Goal: Task Accomplishment & Management: Use online tool/utility

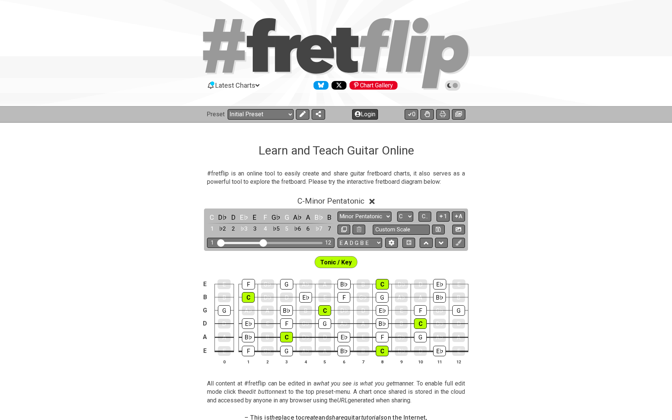
click at [358, 117] on button "Login" at bounding box center [365, 114] width 26 height 11
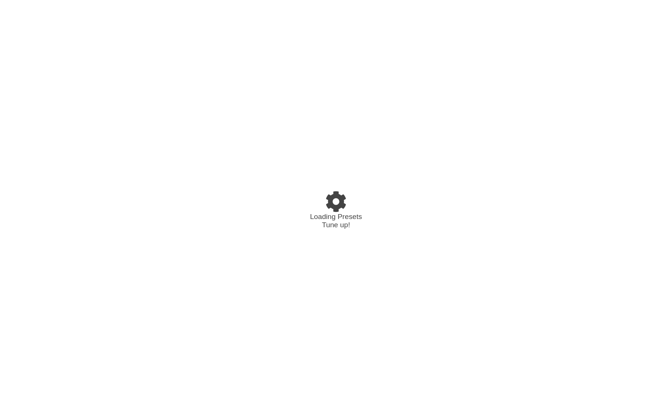
select select "C"
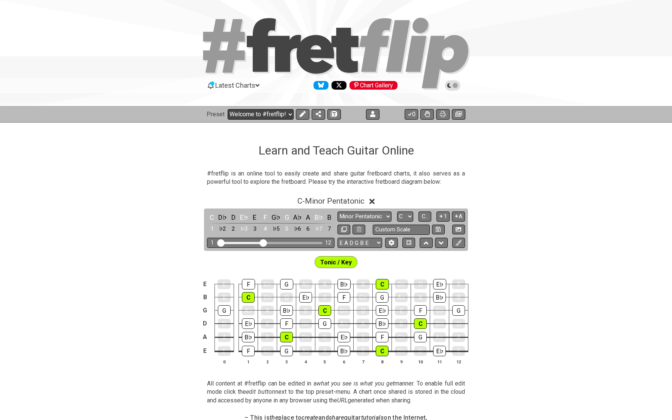
click at [256, 117] on select "Welcome to #fretflip! Initial Preset Custom Preset Europa - Accords Europa - Ar…" at bounding box center [261, 114] width 66 height 11
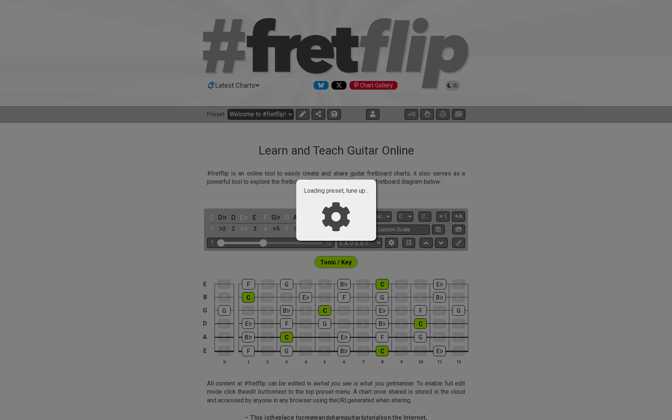
select select "/02WGHWDL"
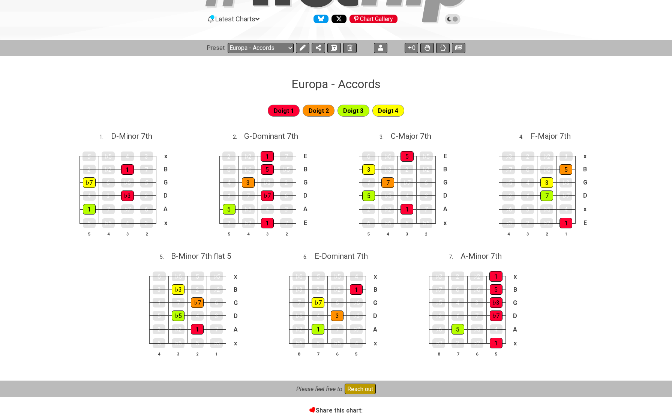
scroll to position [76, 0]
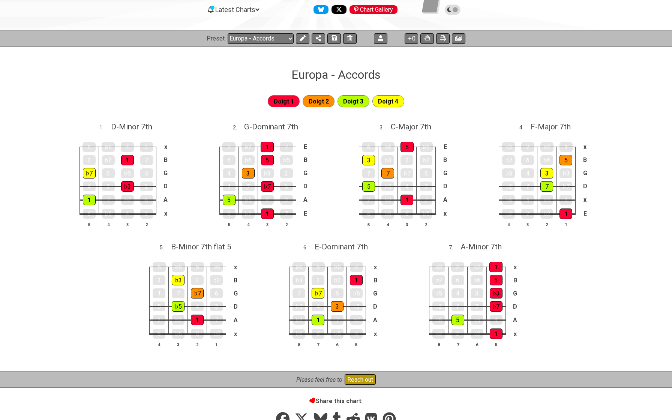
click at [296, 208] on td "7" at bounding box center [286, 207] width 19 height 14
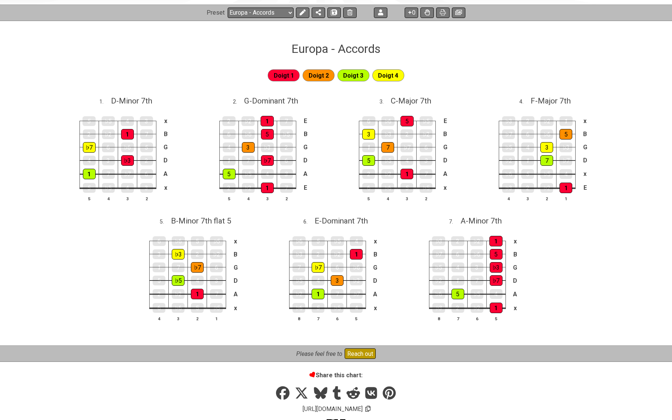
scroll to position [105, 0]
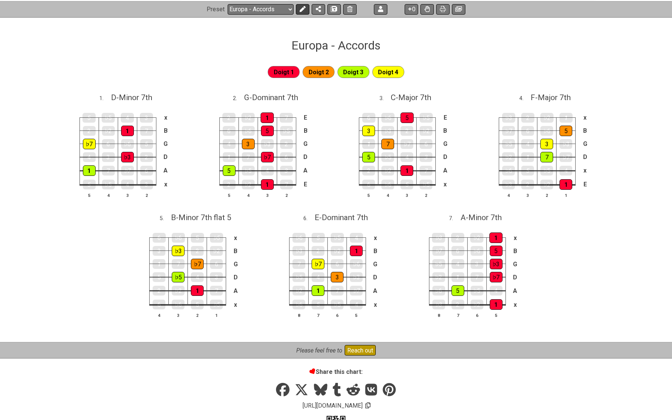
click at [301, 7] on icon at bounding box center [303, 9] width 6 height 6
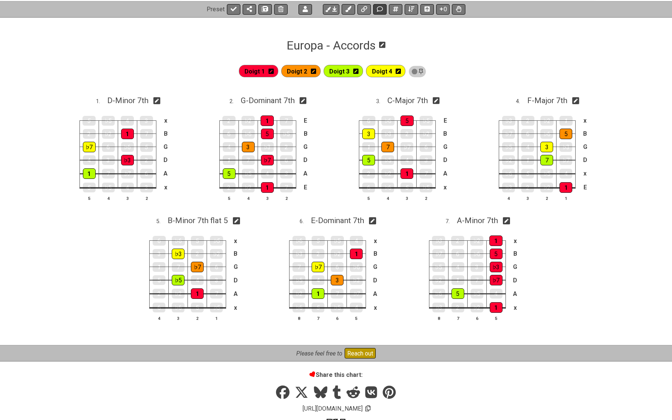
click at [380, 9] on icon at bounding box center [380, 9] width 6 height 6
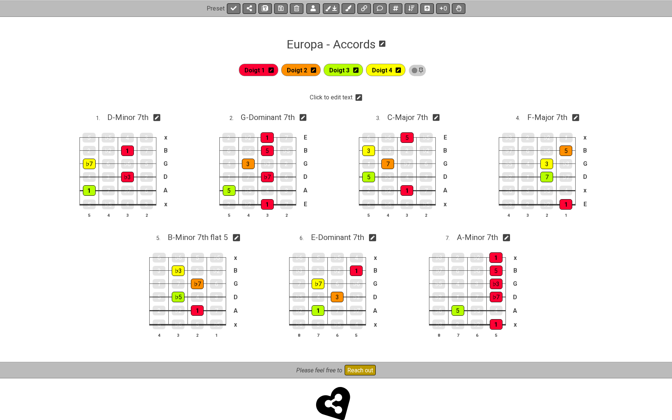
click at [359, 96] on icon at bounding box center [359, 97] width 7 height 7
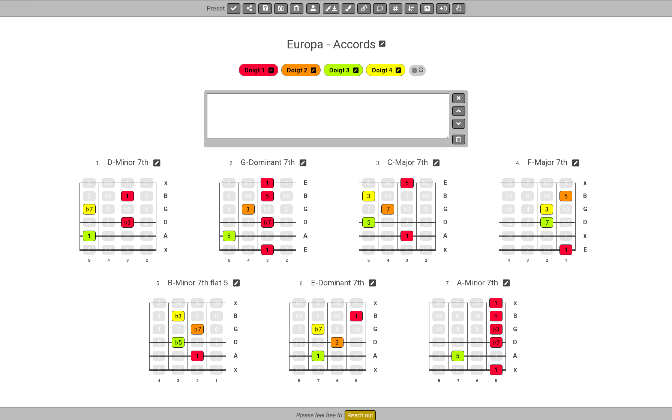
click at [343, 120] on textarea at bounding box center [328, 115] width 242 height 45
type textarea "Fingering"
click at [456, 98] on button at bounding box center [459, 98] width 13 height 10
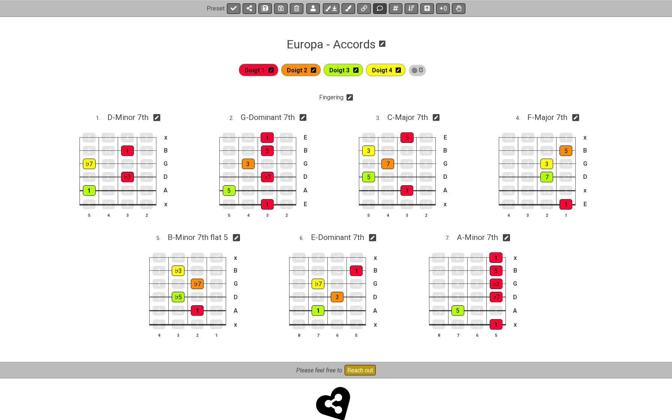
click at [382, 9] on icon at bounding box center [380, 8] width 6 height 6
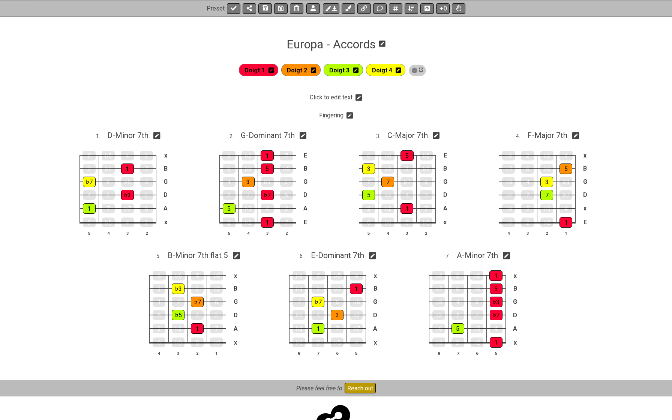
click at [358, 99] on icon at bounding box center [359, 98] width 7 height 8
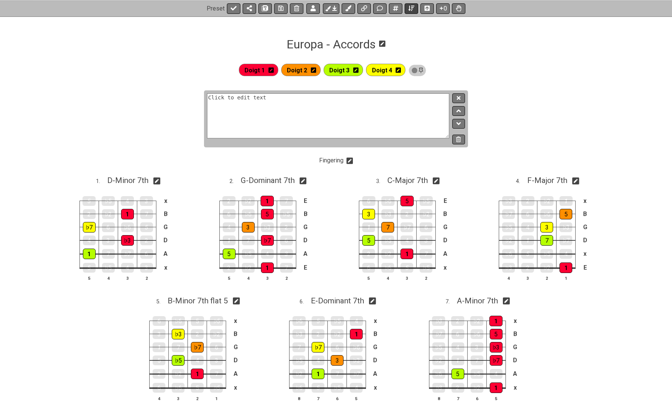
click at [412, 9] on icon at bounding box center [412, 8] width 6 height 5
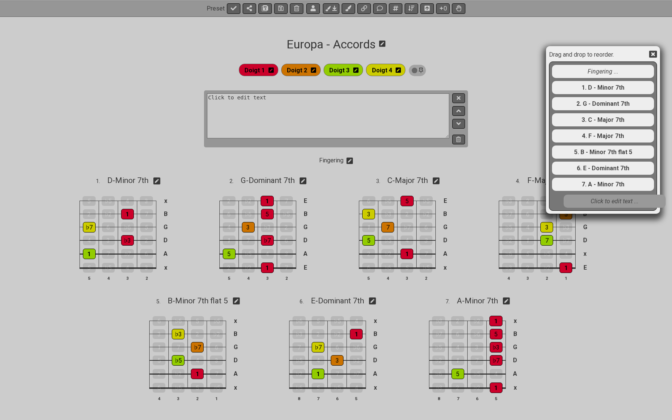
drag, startPoint x: 591, startPoint y: 75, endPoint x: 602, endPoint y: 207, distance: 132.6
click at [602, 207] on div "Click to edit text ... Fingering ... 1. D - Minor 7th 2. G - Dominant 7th 3. C …" at bounding box center [604, 136] width 104 height 148
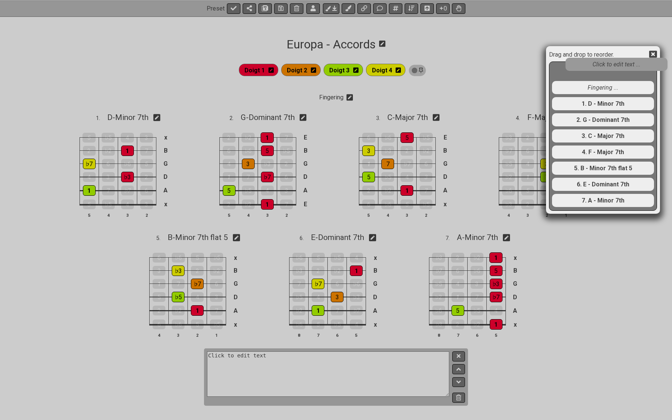
drag, startPoint x: 597, startPoint y: 203, endPoint x: 605, endPoint y: 61, distance: 141.7
click at [606, 62] on div "Fingering ... 1. D - Minor 7th 2. G - Dominant 7th 3. C - Major 7th 4. F - Majo…" at bounding box center [603, 137] width 108 height 150
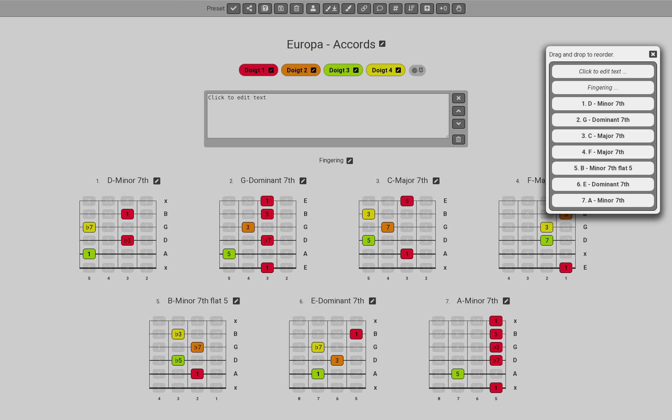
click at [364, 117] on div "Drag and drop to reorder. Click to edit text ... Fingering ... 1. D - Minor 7th…" at bounding box center [336, 210] width 672 height 420
click at [340, 112] on div "Drag and drop to reorder. Click to edit text ... Fingering ... 1. D - Minor 7th…" at bounding box center [336, 210] width 672 height 420
click at [310, 104] on div "Drag and drop to reorder. Click to edit text ... Fingering ... 1. D - Minor 7th…" at bounding box center [336, 210] width 672 height 420
click at [309, 104] on div "Drag and drop to reorder. Click to edit text ... Fingering ... 1. D - Minor 7th…" at bounding box center [336, 210] width 672 height 420
click at [285, 103] on div "Drag and drop to reorder. Click to edit text ... Fingering ... 1. D - Minor 7th…" at bounding box center [336, 210] width 672 height 420
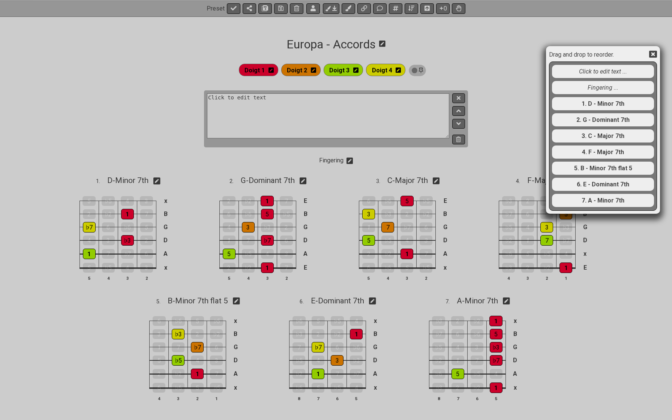
click at [258, 96] on div "Drag and drop to reorder. Click to edit text ... Fingering ... 1. D - Minor 7th…" at bounding box center [336, 210] width 672 height 420
click at [368, 102] on div "Drag and drop to reorder. Click to edit text ... Fingering ... 1. D - Minor 7th…" at bounding box center [336, 210] width 672 height 420
click at [290, 105] on div "Drag and drop to reorder. Click to edit text ... Fingering ... 1. D - Minor 7th…" at bounding box center [336, 210] width 672 height 420
click at [653, 49] on div at bounding box center [645, 55] width 23 height 12
click at [653, 54] on icon at bounding box center [654, 54] width 8 height 8
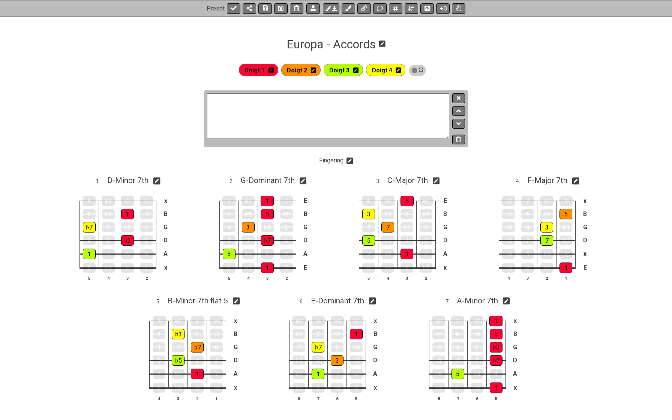
click at [387, 107] on textarea "Click to edit text" at bounding box center [328, 115] width 242 height 45
type textarea "C"
click at [346, 119] on textarea at bounding box center [328, 115] width 242 height 45
type textarea "Chord analysis"
click at [461, 100] on icon at bounding box center [459, 98] width 4 height 6
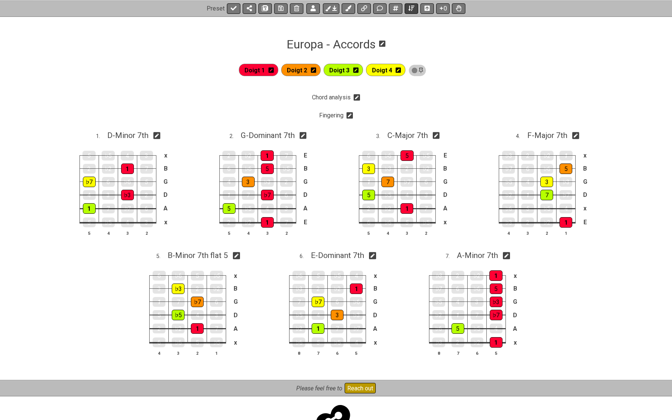
click at [412, 10] on icon at bounding box center [412, 8] width 6 height 5
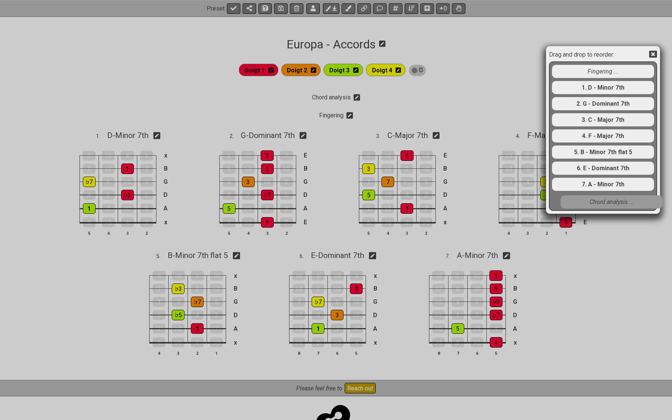
drag, startPoint x: 577, startPoint y: 71, endPoint x: 585, endPoint y: 205, distance: 133.8
click at [585, 205] on div "Chord analysis ... Fingering ... 1. D - Minor 7th 2. G - Dominant 7th 3. C - Ma…" at bounding box center [604, 136] width 104 height 148
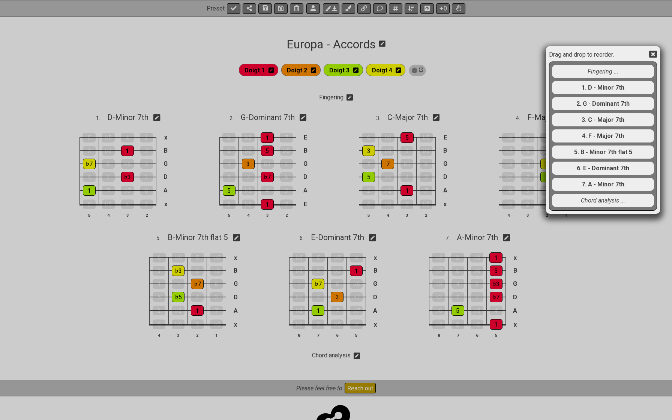
click at [350, 99] on div "Drag and drop to reorder. Fingering ... 1. D - Minor 7th 2. G - Dominant 7th 3.…" at bounding box center [336, 210] width 672 height 420
click at [652, 55] on icon at bounding box center [654, 54] width 8 height 7
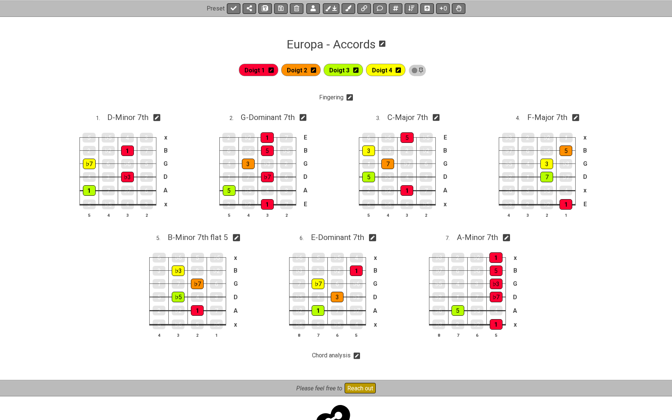
click at [349, 98] on icon at bounding box center [350, 98] width 7 height 8
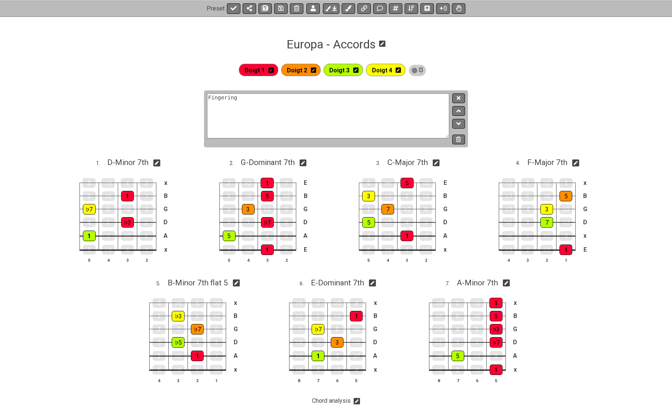
click at [324, 100] on textarea "Fingering" at bounding box center [328, 115] width 242 height 45
type textarea "Chord fingering"
click at [461, 96] on icon at bounding box center [459, 98] width 4 height 4
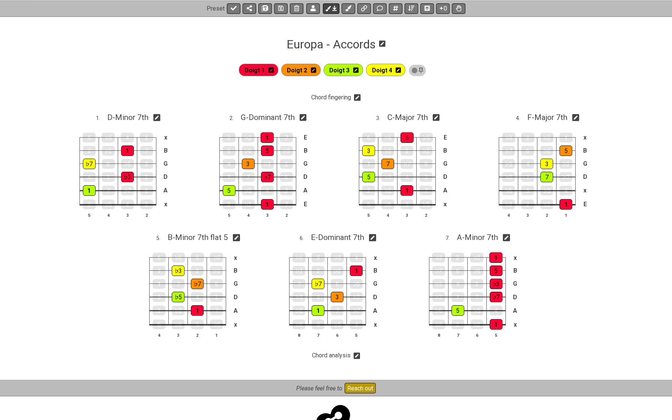
click at [328, 8] on icon at bounding box center [328, 8] width 5 height 5
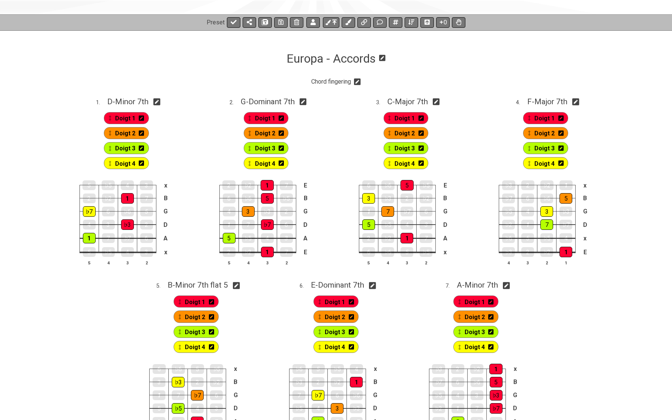
scroll to position [93, 0]
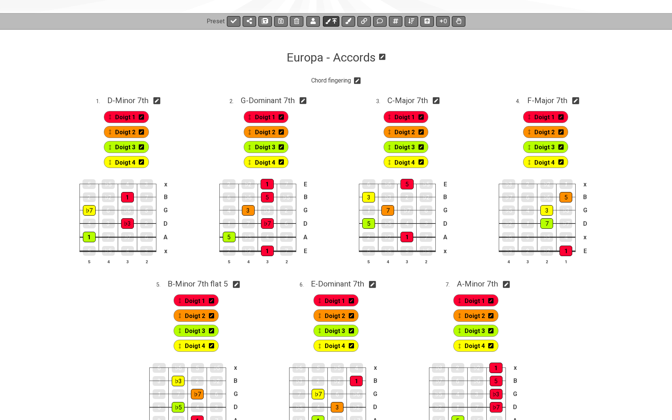
click at [334, 22] on icon at bounding box center [334, 21] width 5 height 6
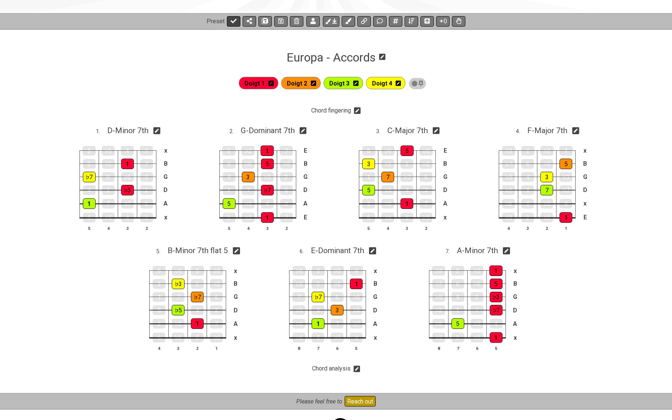
click at [235, 22] on icon at bounding box center [234, 21] width 6 height 6
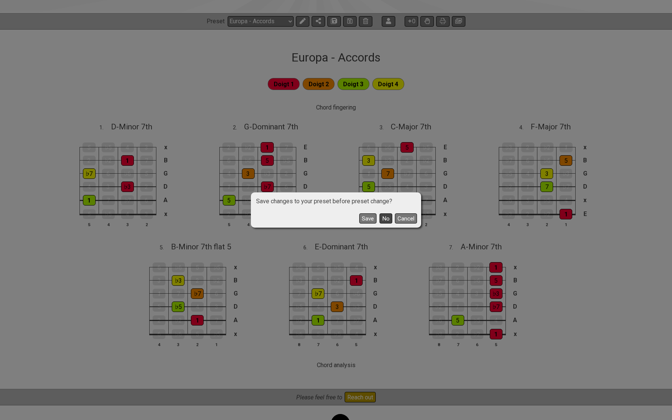
click at [390, 221] on button "No" at bounding box center [386, 219] width 13 height 10
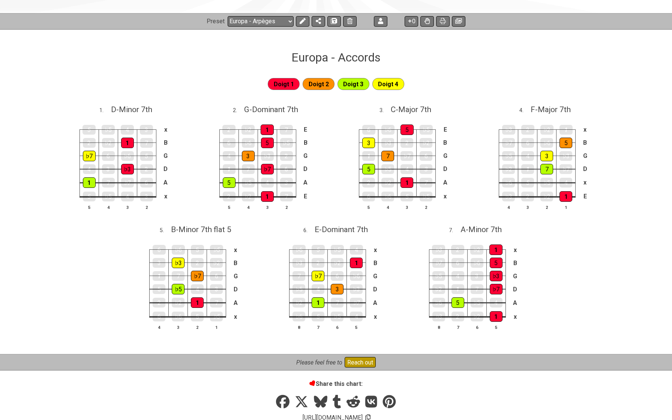
select select "/02WGHWDL"
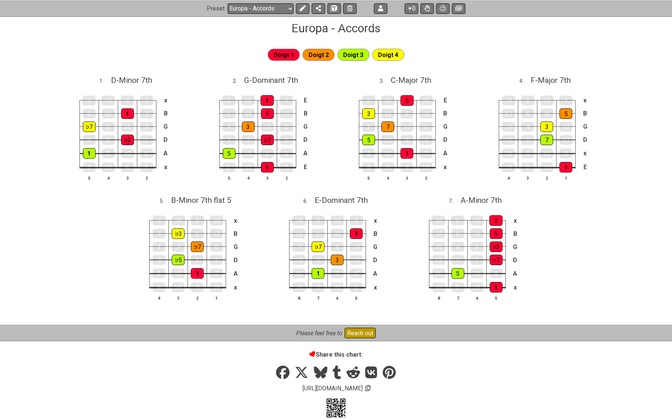
scroll to position [124, 0]
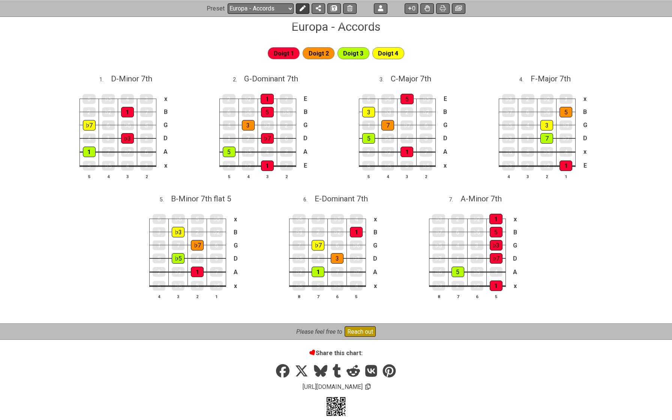
click at [303, 10] on icon at bounding box center [303, 8] width 6 height 6
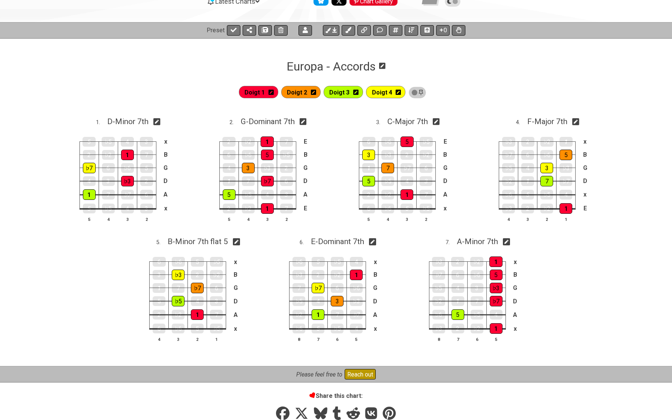
scroll to position [84, 0]
click at [274, 93] on icon at bounding box center [271, 92] width 5 height 6
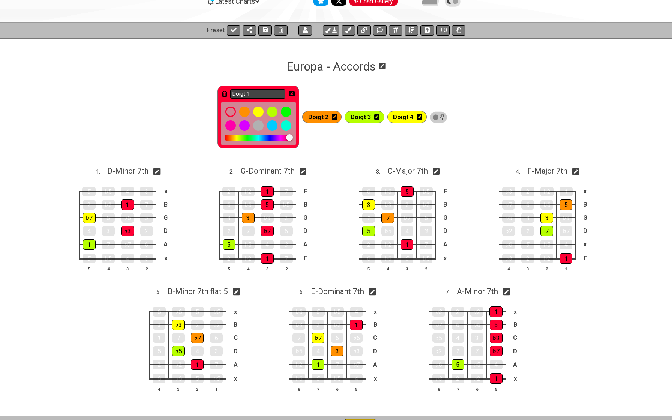
click at [265, 92] on input "Doigt 1" at bounding box center [258, 93] width 56 height 9
type input "T"
type input "1"
click at [295, 92] on icon at bounding box center [292, 93] width 6 height 5
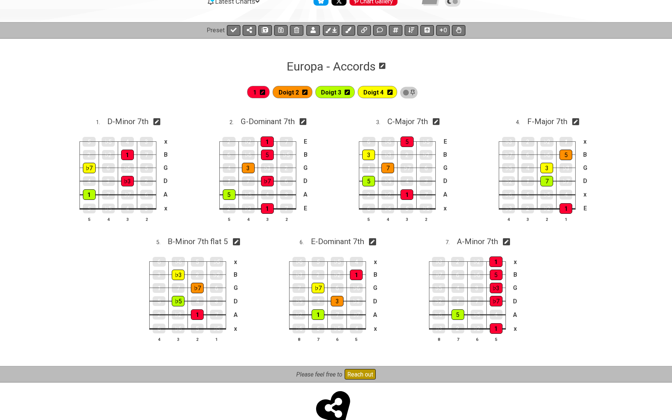
click at [308, 93] on icon at bounding box center [304, 92] width 5 height 6
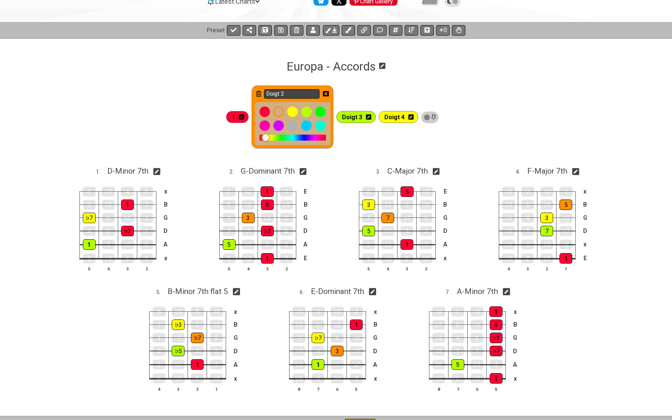
click at [294, 95] on input "Doigt 2" at bounding box center [292, 93] width 56 height 9
type input "3"
click at [355, 116] on span "Doigt 3" at bounding box center [352, 117] width 20 height 11
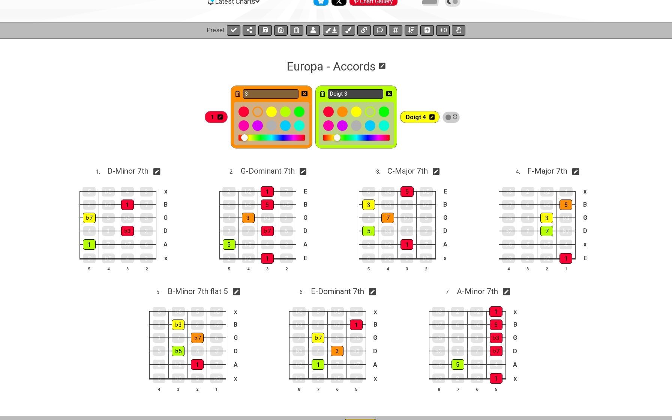
click at [366, 96] on input "Doigt 3" at bounding box center [356, 93] width 56 height 9
click at [276, 95] on input "3" at bounding box center [271, 93] width 56 height 9
click at [372, 95] on input "Doigt 3" at bounding box center [356, 93] width 56 height 9
type input "D"
type input "5"
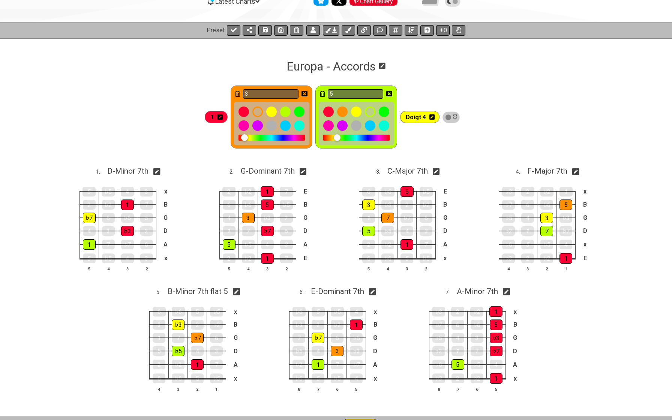
click at [423, 118] on span "Doigt 4" at bounding box center [416, 117] width 20 height 11
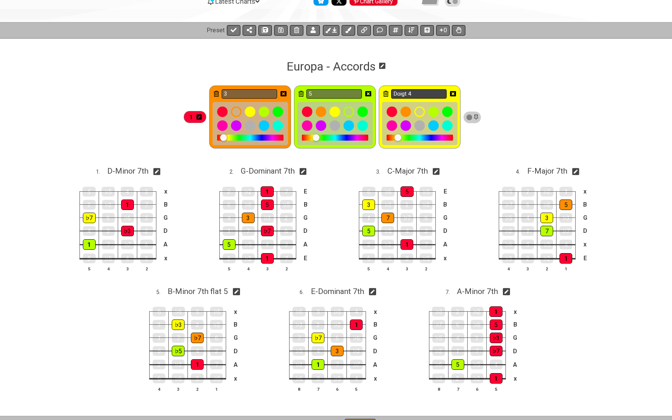
click at [428, 96] on input "Doigt 4" at bounding box center [419, 93] width 56 height 9
type input "5"
type input "7"
click at [456, 95] on icon at bounding box center [453, 93] width 6 height 5
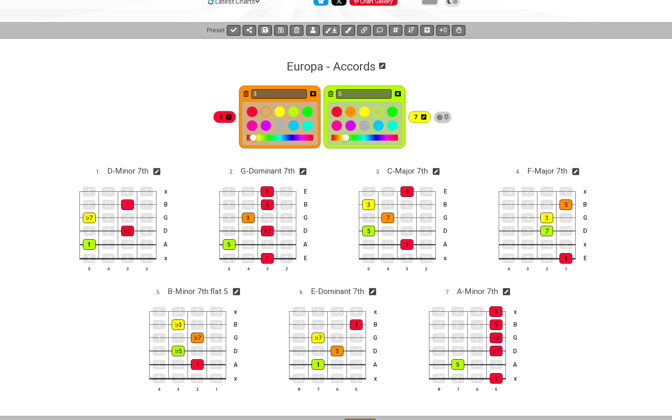
click at [401, 92] on icon at bounding box center [398, 93] width 6 height 5
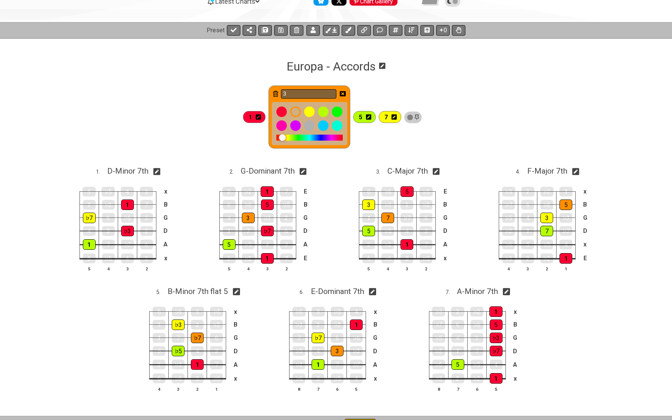
click at [346, 91] on icon at bounding box center [343, 94] width 6 height 6
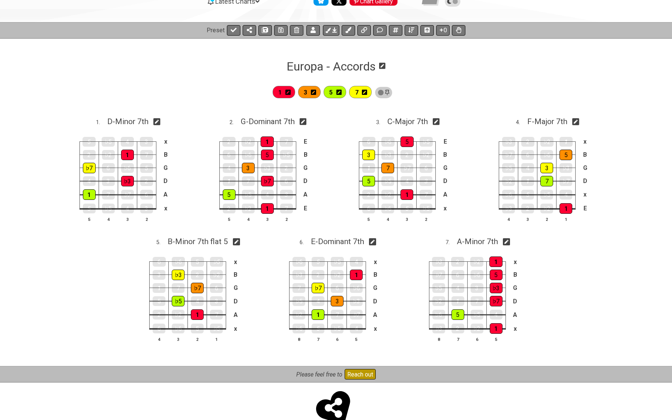
click at [282, 91] on span "1" at bounding box center [279, 92] width 3 height 11
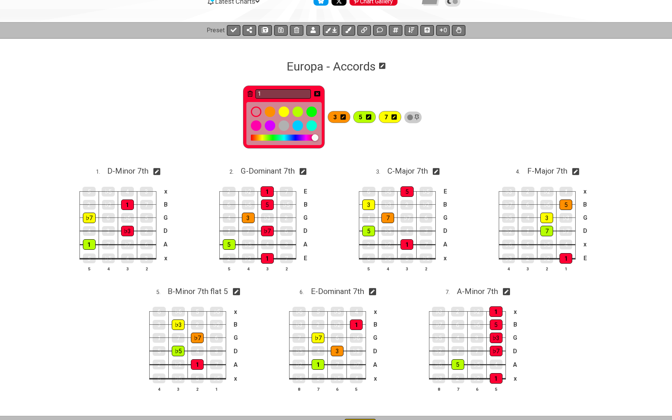
click at [320, 92] on icon at bounding box center [317, 93] width 6 height 5
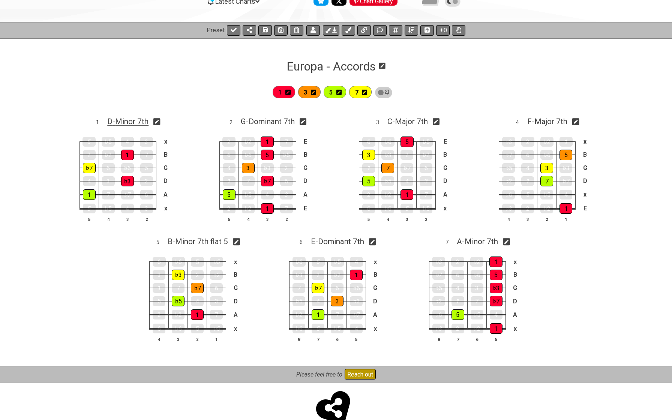
click at [134, 119] on span "D - Minor 7th" at bounding box center [127, 121] width 41 height 9
select select "D"
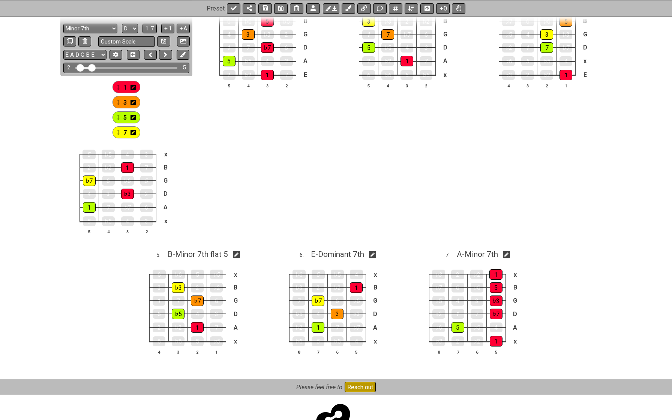
scroll to position [101, 0]
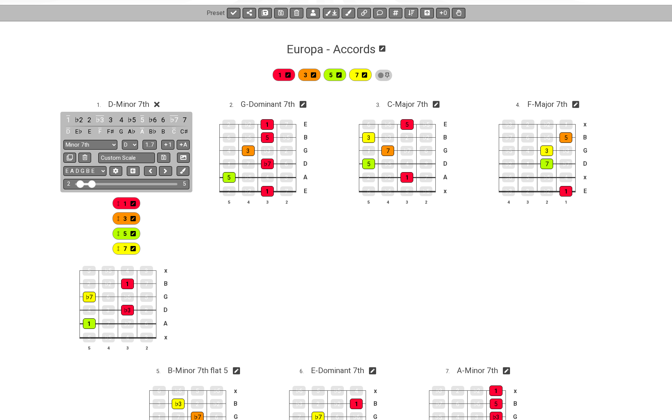
click at [127, 205] on div "1" at bounding box center [127, 203] width 28 height 12
click at [125, 204] on span "1" at bounding box center [124, 204] width 3 height 11
click at [86, 322] on div "1" at bounding box center [89, 324] width 13 height 11
click at [125, 219] on span "3" at bounding box center [124, 219] width 3 height 11
click at [124, 308] on div "♭3" at bounding box center [127, 310] width 13 height 11
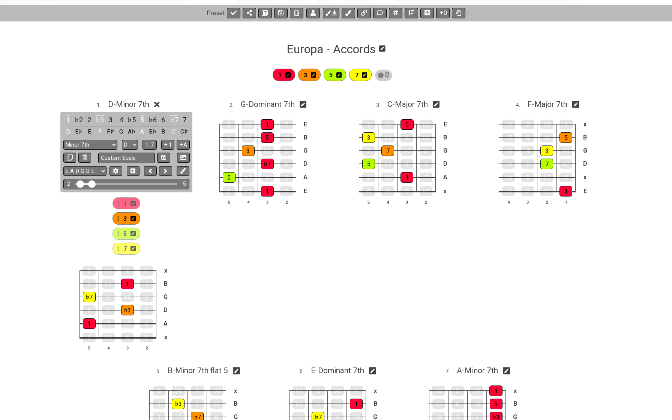
click at [126, 246] on span "7" at bounding box center [124, 249] width 3 height 11
click at [90, 296] on div "♭7" at bounding box center [89, 297] width 13 height 11
click at [87, 298] on div "♭7" at bounding box center [89, 297] width 13 height 11
click at [126, 203] on span "1" at bounding box center [124, 204] width 3 height 11
click at [128, 284] on div "1" at bounding box center [127, 284] width 13 height 11
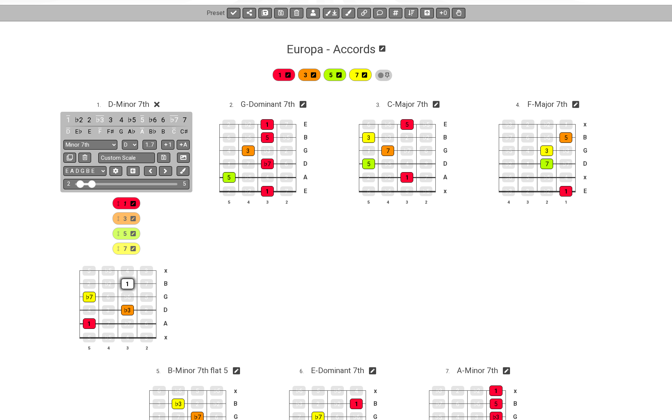
click at [128, 284] on div "1" at bounding box center [127, 284] width 13 height 11
click at [135, 104] on span "D - Minor 7th" at bounding box center [128, 104] width 41 height 9
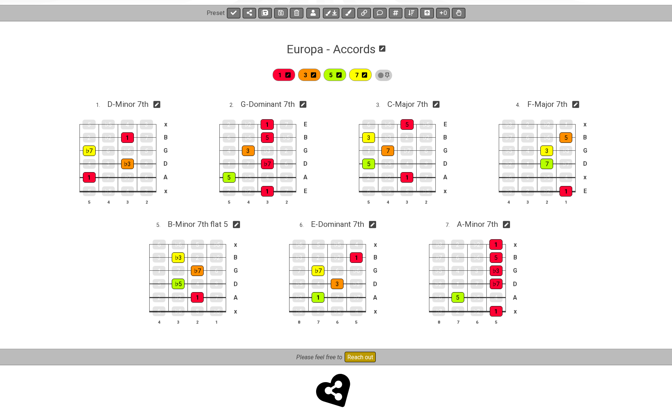
click at [359, 77] on span "7" at bounding box center [356, 75] width 3 height 11
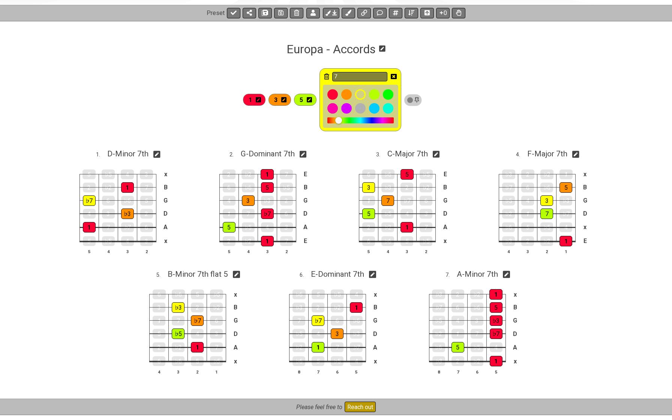
click at [395, 77] on icon at bounding box center [394, 76] width 6 height 5
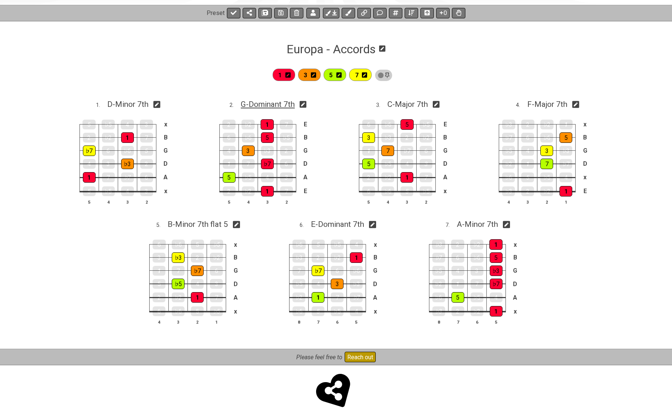
click at [285, 102] on span "G - Dominant 7th" at bounding box center [268, 104] width 54 height 9
select select "G"
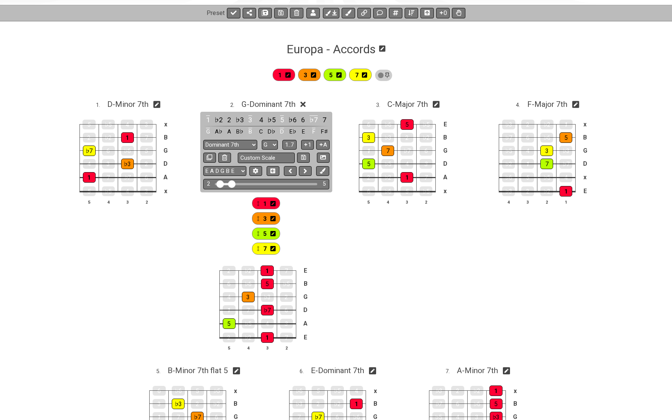
click at [266, 248] on span "7" at bounding box center [264, 249] width 3 height 11
click at [268, 312] on div "♭7" at bounding box center [267, 310] width 13 height 11
click at [268, 236] on div "5" at bounding box center [266, 234] width 28 height 12
click at [268, 292] on div "♭3" at bounding box center [267, 297] width 13 height 10
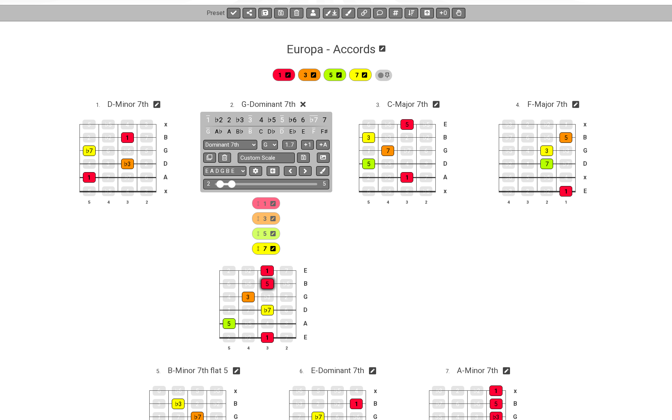
click at [268, 282] on div "5" at bounding box center [267, 284] width 13 height 11
click at [264, 235] on span "5" at bounding box center [264, 234] width 3 height 11
click at [265, 282] on div "5" at bounding box center [267, 284] width 13 height 11
click at [258, 104] on span "G - Dominant 7th" at bounding box center [269, 104] width 54 height 9
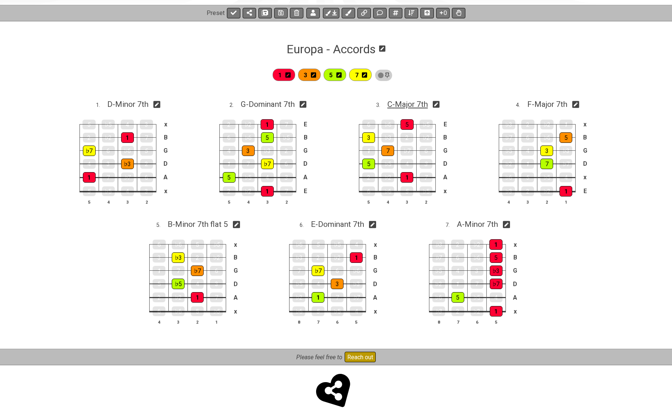
click at [399, 105] on span "C - Major 7th" at bounding box center [408, 104] width 41 height 9
select select "C"
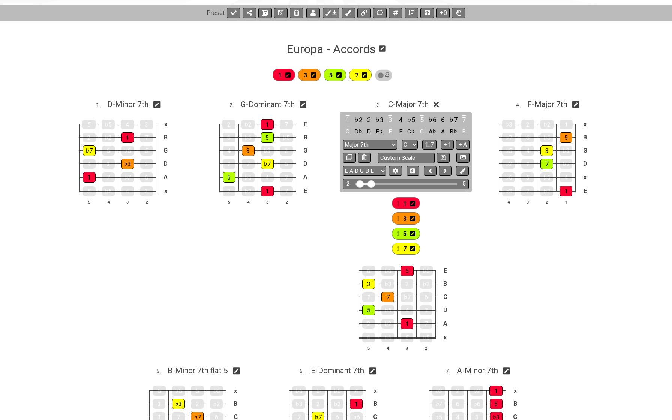
click at [405, 251] on span "7" at bounding box center [404, 249] width 3 height 11
click at [392, 297] on div "7" at bounding box center [388, 297] width 13 height 11
click at [405, 221] on span "3" at bounding box center [404, 219] width 3 height 11
click at [371, 281] on div "3" at bounding box center [369, 284] width 13 height 11
click at [412, 104] on span "C - Major 7th" at bounding box center [408, 104] width 41 height 9
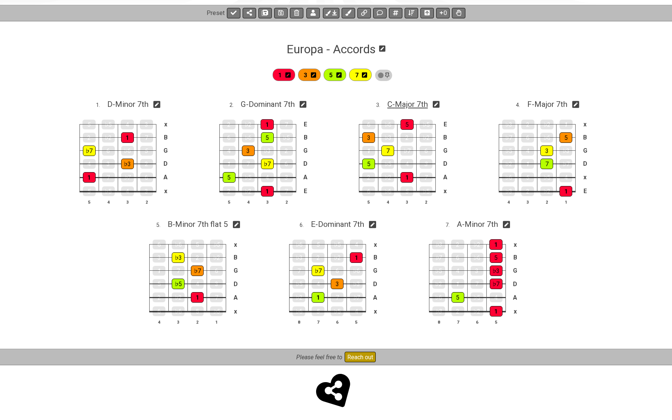
click at [409, 106] on span "C - Major 7th" at bounding box center [408, 104] width 41 height 9
select select "C"
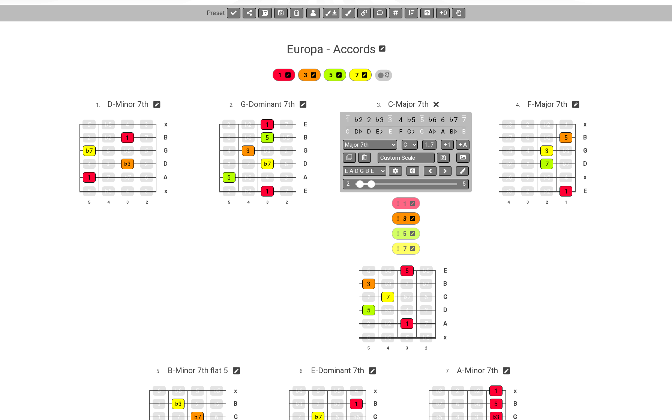
click at [405, 231] on span "5" at bounding box center [404, 234] width 3 height 11
click at [408, 267] on div "5" at bounding box center [407, 271] width 13 height 11
click at [403, 105] on span "C - Major 7th" at bounding box center [408, 104] width 41 height 9
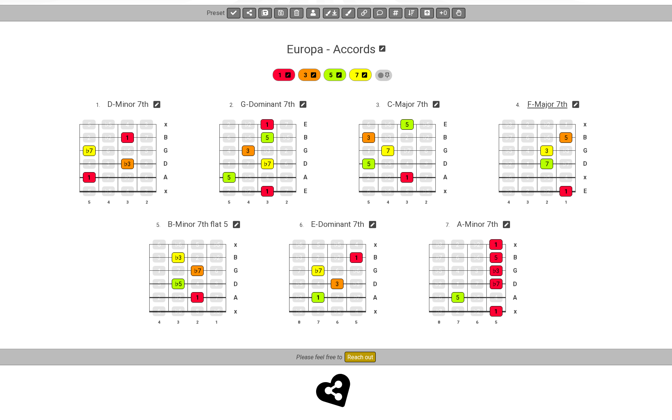
click at [543, 103] on span "F - Major 7th" at bounding box center [548, 104] width 40 height 9
select select "F"
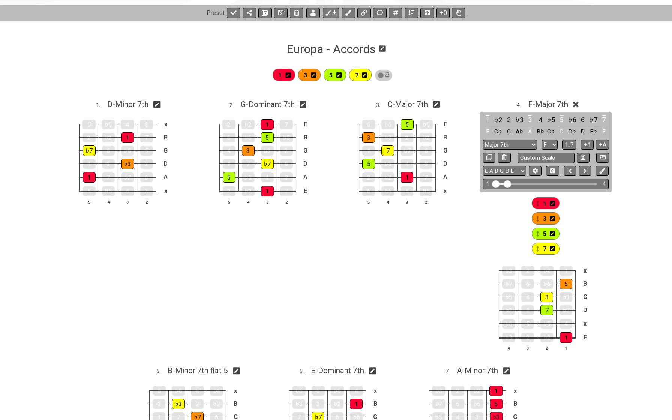
click at [544, 220] on span "3" at bounding box center [544, 219] width 3 height 11
click at [543, 299] on div "3" at bounding box center [547, 297] width 13 height 11
click at [546, 232] on span "5" at bounding box center [544, 234] width 3 height 11
click at [564, 280] on div "5" at bounding box center [566, 284] width 13 height 11
click at [544, 247] on span "7" at bounding box center [544, 249] width 3 height 11
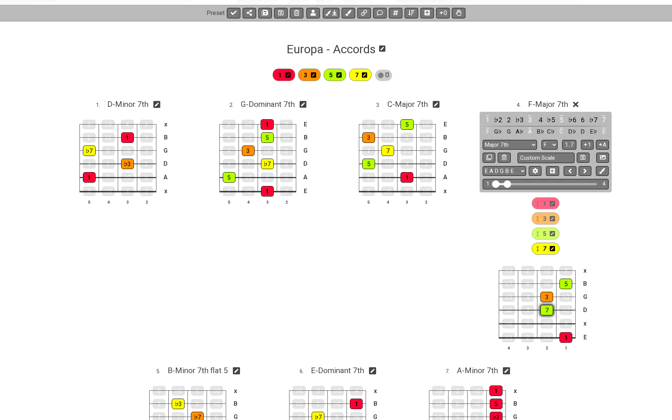
click at [547, 310] on div "7" at bounding box center [547, 310] width 13 height 11
click at [544, 100] on span "F - Major 7th" at bounding box center [548, 104] width 40 height 9
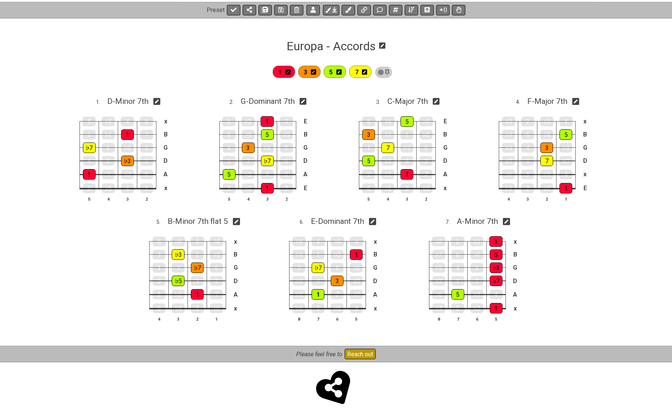
scroll to position [103, 0]
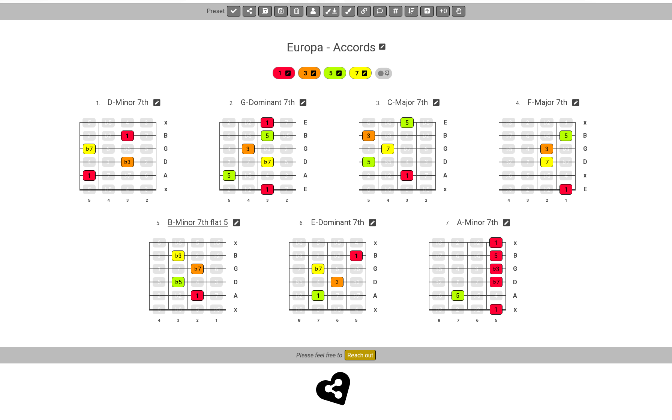
click at [211, 221] on span "B - Minor 7th flat 5" at bounding box center [198, 222] width 60 height 9
select select "B"
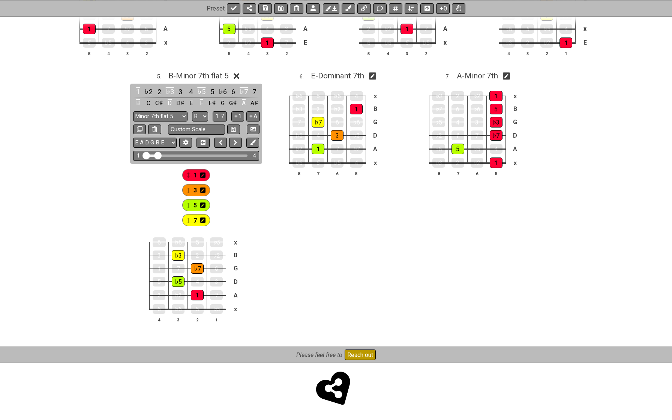
scroll to position [250, 0]
click at [195, 190] on span "3" at bounding box center [195, 190] width 3 height 11
click at [176, 258] on div "♭3" at bounding box center [178, 256] width 13 height 11
click at [198, 221] on div "7" at bounding box center [196, 221] width 28 height 12
click at [194, 268] on div "♭7" at bounding box center [197, 269] width 13 height 11
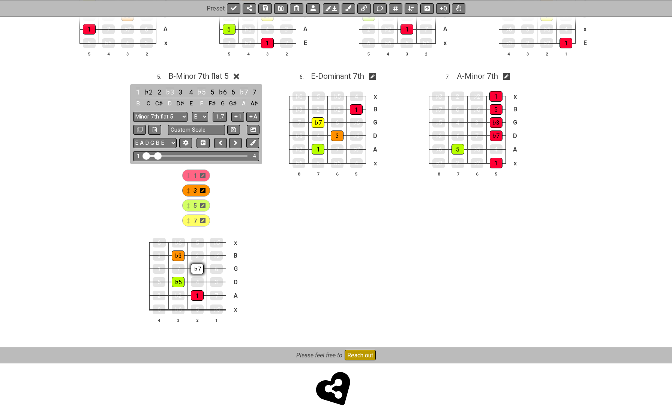
click at [194, 268] on div "♭7" at bounding box center [197, 269] width 13 height 11
click at [196, 219] on span "7" at bounding box center [195, 221] width 3 height 11
click at [199, 267] on div "♭7" at bounding box center [197, 269] width 13 height 11
click at [331, 74] on span "E - Dominant 7th" at bounding box center [337, 76] width 53 height 9
select select "E"
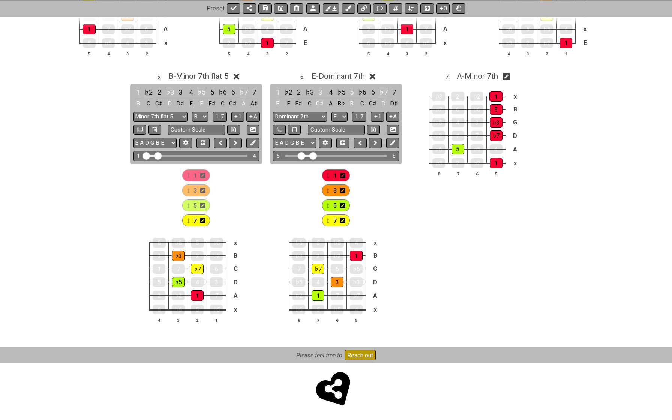
click at [335, 178] on span "1" at bounding box center [335, 175] width 3 height 11
click at [314, 296] on div "1" at bounding box center [318, 295] width 13 height 11
click at [335, 190] on span "3" at bounding box center [335, 190] width 3 height 11
click at [338, 283] on div "3" at bounding box center [337, 282] width 13 height 11
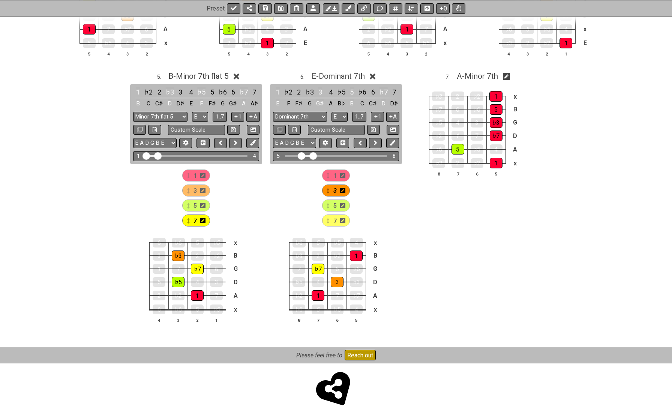
click at [338, 205] on div "5" at bounding box center [336, 206] width 28 height 12
click at [335, 219] on span "7" at bounding box center [335, 221] width 3 height 11
click at [478, 75] on span "A - Minor 7th" at bounding box center [477, 76] width 41 height 9
select select "A"
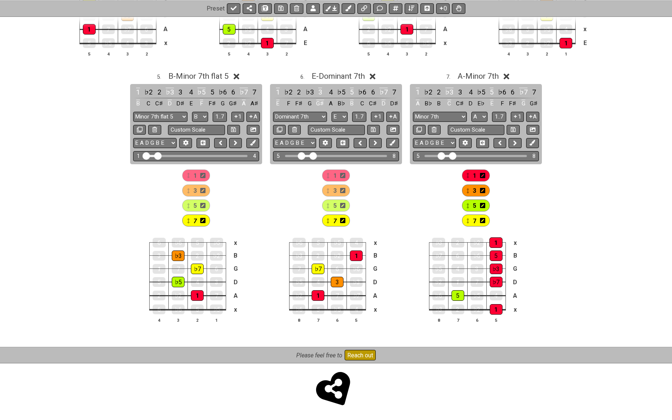
click at [476, 191] on span "3" at bounding box center [474, 190] width 3 height 11
click at [492, 268] on div "♭3" at bounding box center [496, 269] width 13 height 11
click at [475, 205] on span "5" at bounding box center [474, 205] width 3 height 11
click at [495, 252] on div "5" at bounding box center [496, 256] width 13 height 11
click at [478, 221] on div "7" at bounding box center [476, 221] width 28 height 12
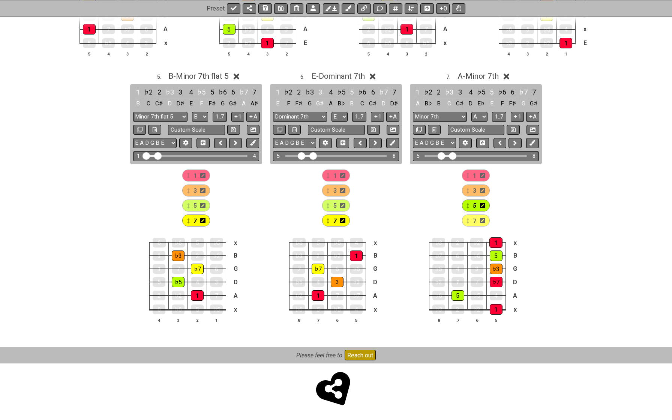
click at [475, 221] on span "7" at bounding box center [474, 221] width 3 height 11
click at [492, 281] on div "♭7" at bounding box center [496, 282] width 13 height 11
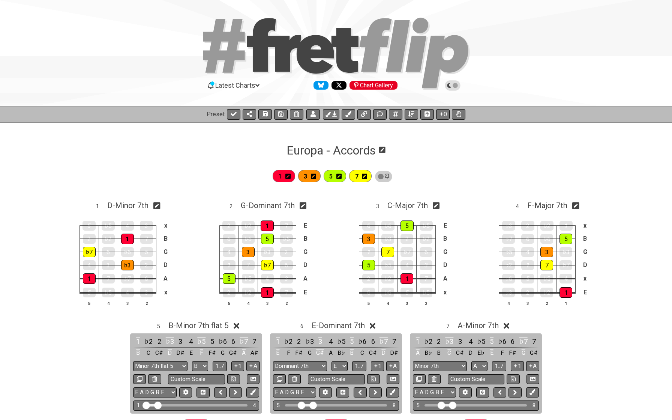
scroll to position [0, 0]
click at [207, 322] on span "B - Minor 7th flat 5" at bounding box center [198, 325] width 60 height 9
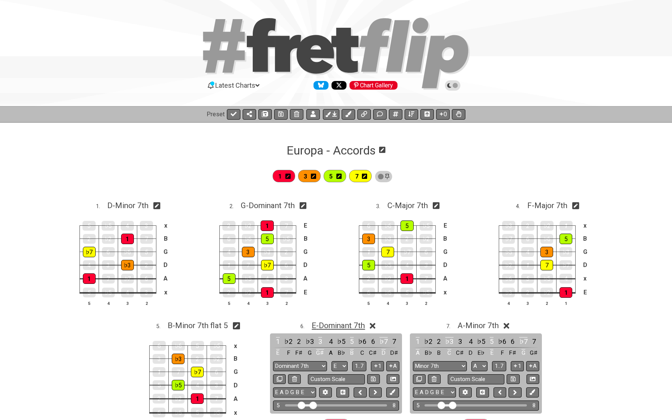
click at [318, 325] on span "E - Dominant 7th" at bounding box center [338, 325] width 53 height 9
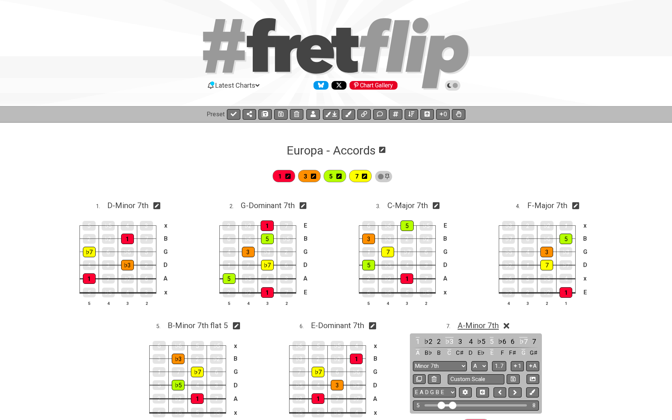
click at [465, 323] on span "A - Minor 7th" at bounding box center [478, 325] width 41 height 9
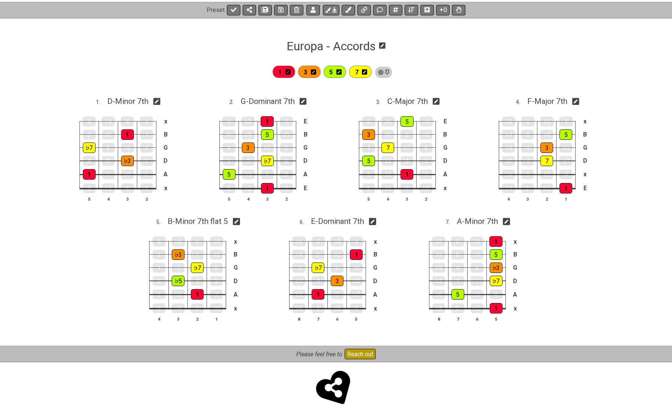
scroll to position [103, 0]
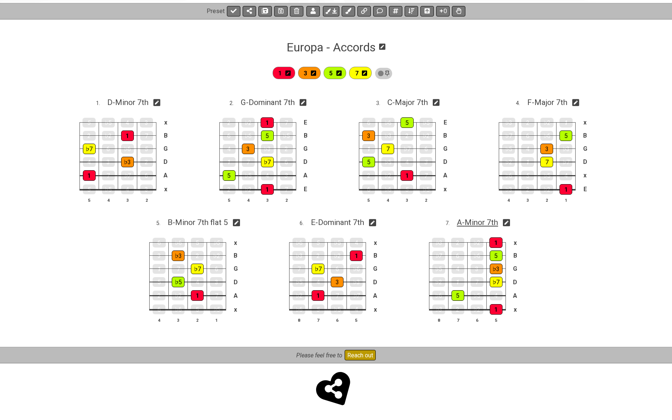
click at [473, 223] on span "A - Minor 7th" at bounding box center [477, 222] width 41 height 9
select select "A"
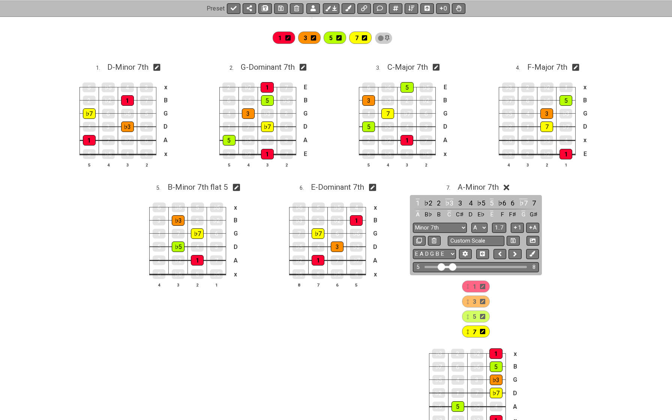
click at [475, 181] on div "A - Minor 7th" at bounding box center [478, 184] width 41 height 13
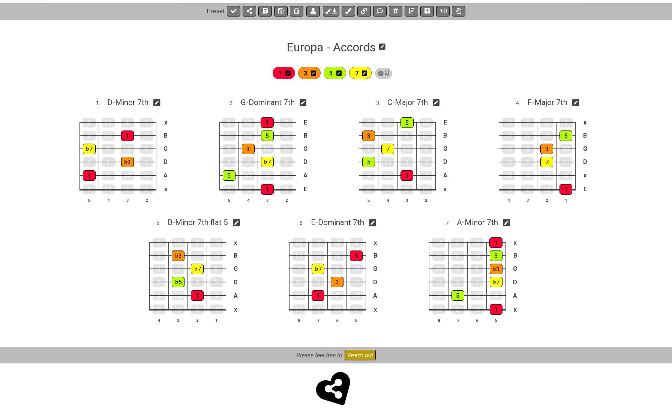
click at [342, 73] on icon at bounding box center [339, 73] width 5 height 6
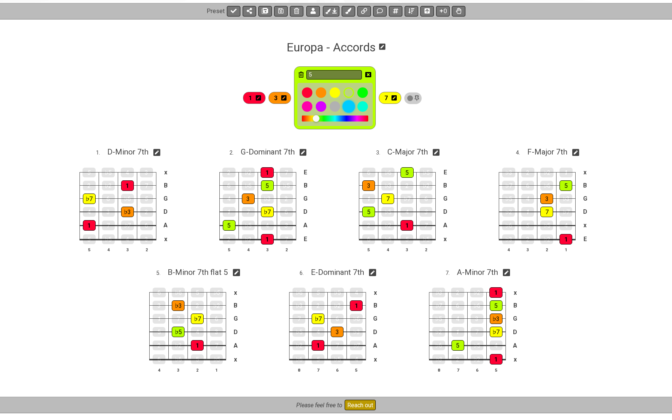
click at [352, 111] on div at bounding box center [349, 107] width 13 height 13
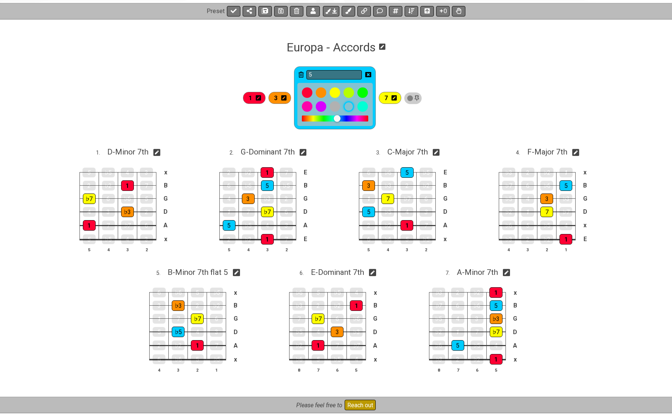
click at [371, 74] on icon at bounding box center [369, 74] width 6 height 5
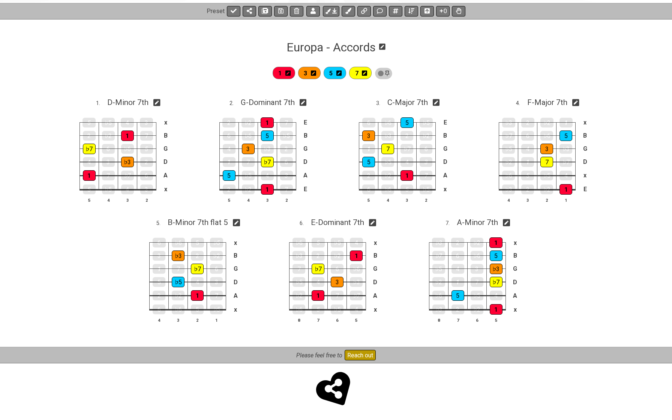
click at [316, 74] on icon at bounding box center [313, 73] width 5 height 5
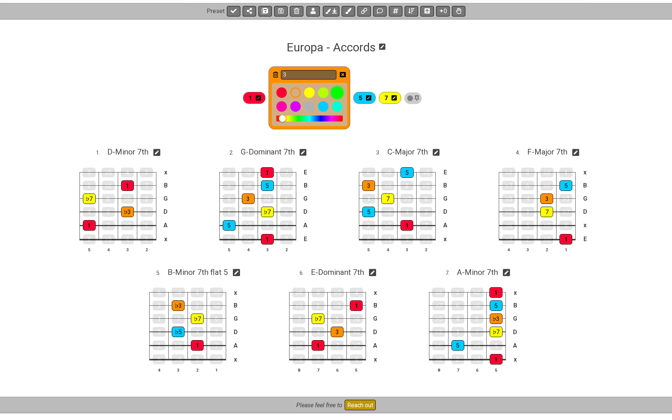
click at [338, 93] on div at bounding box center [337, 93] width 13 height 13
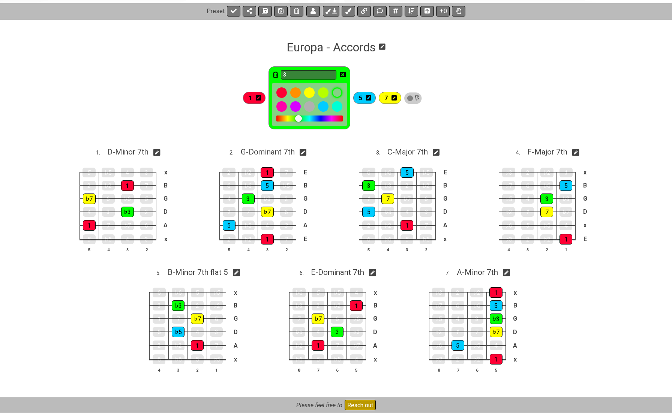
click at [346, 74] on icon at bounding box center [343, 75] width 6 height 6
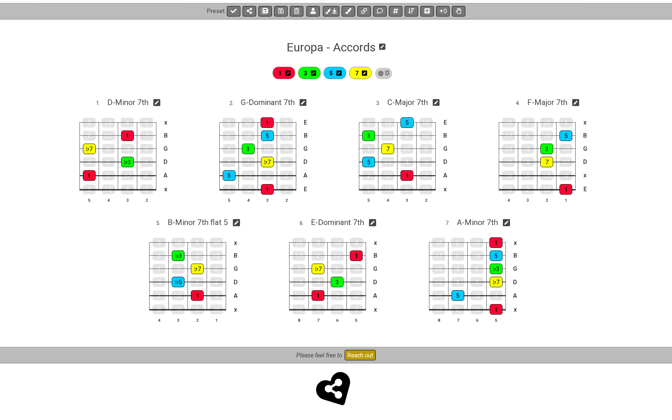
click at [367, 74] on icon at bounding box center [364, 73] width 5 height 6
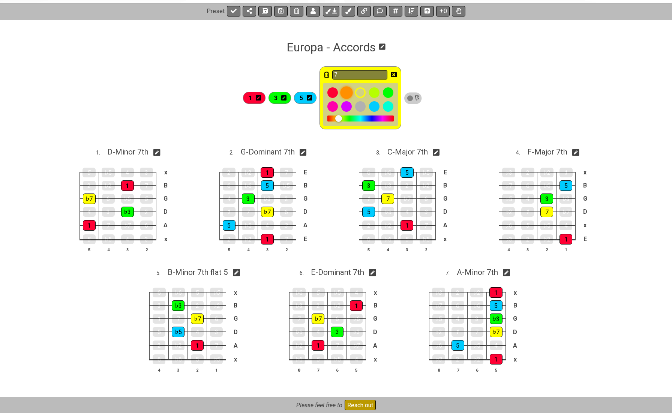
click at [349, 92] on div at bounding box center [346, 93] width 13 height 13
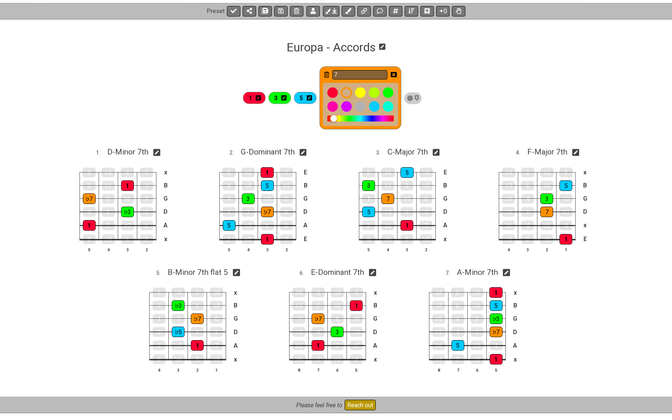
click at [397, 74] on icon at bounding box center [394, 74] width 6 height 5
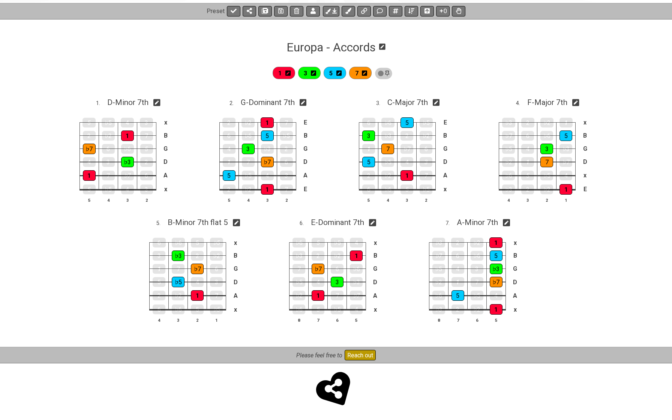
click at [290, 73] on icon at bounding box center [288, 73] width 5 height 6
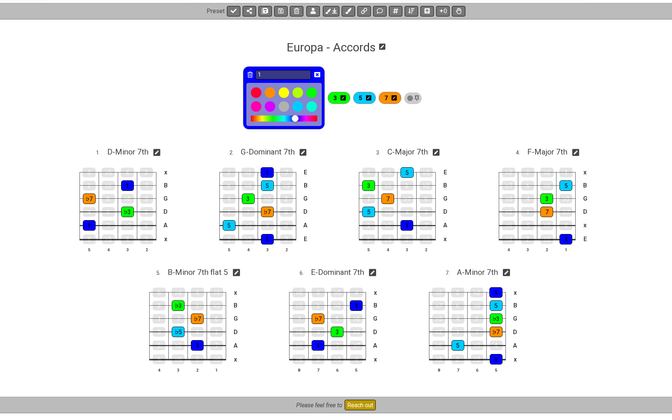
drag, startPoint x: 301, startPoint y: 118, endPoint x: 305, endPoint y: 121, distance: 4.5
click at [305, 121] on div at bounding box center [284, 119] width 66 height 6
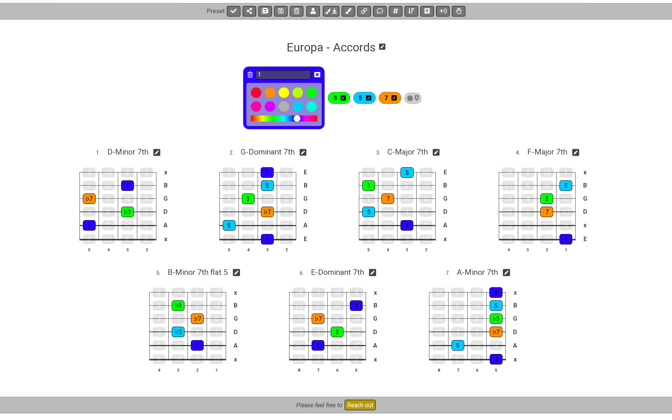
click at [299, 120] on div at bounding box center [297, 118] width 7 height 7
click at [363, 99] on span "5" at bounding box center [360, 98] width 3 height 11
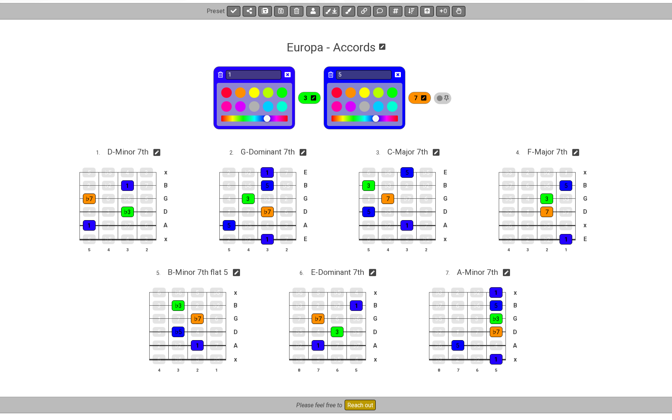
drag, startPoint x: 372, startPoint y: 118, endPoint x: 378, endPoint y: 120, distance: 6.9
click at [378, 120] on div at bounding box center [376, 118] width 7 height 7
click at [352, 107] on div at bounding box center [351, 107] width 13 height 13
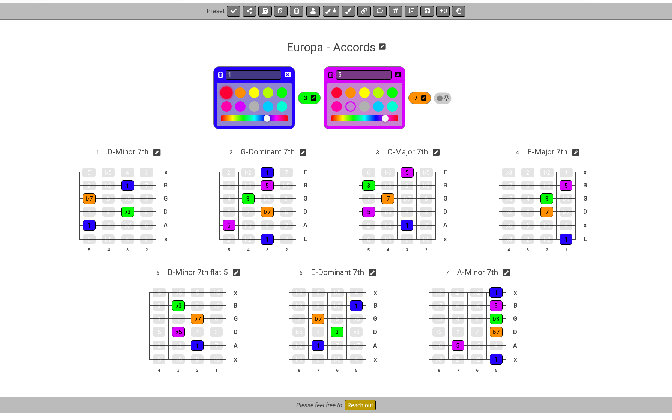
click at [230, 91] on div at bounding box center [226, 93] width 13 height 13
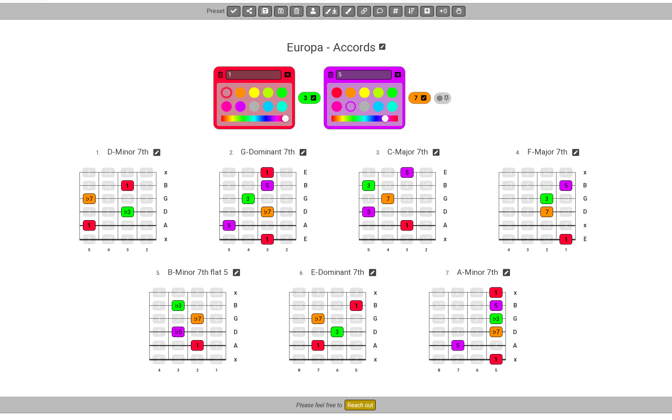
click at [289, 74] on icon at bounding box center [288, 75] width 6 height 6
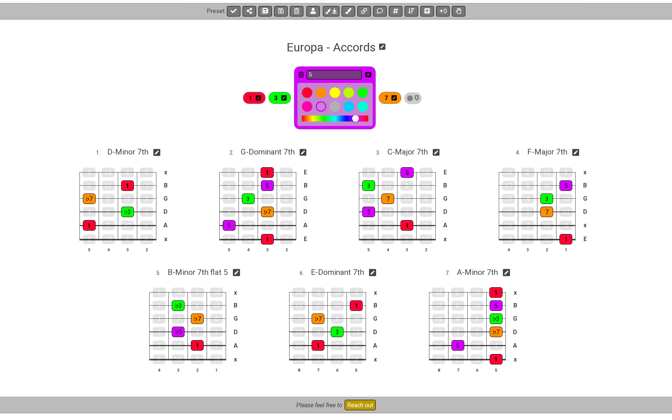
click at [370, 74] on icon at bounding box center [369, 74] width 6 height 5
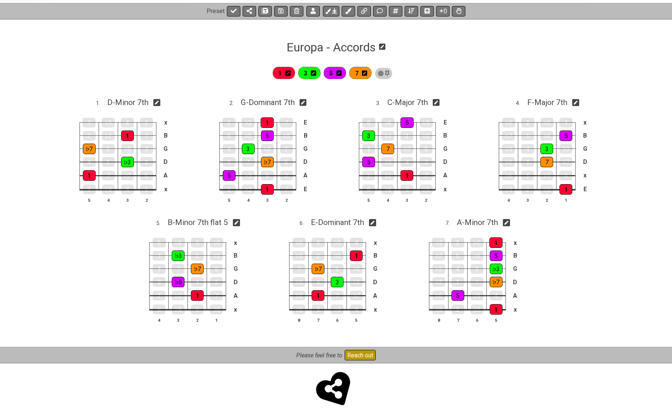
click at [367, 74] on icon at bounding box center [364, 73] width 5 height 5
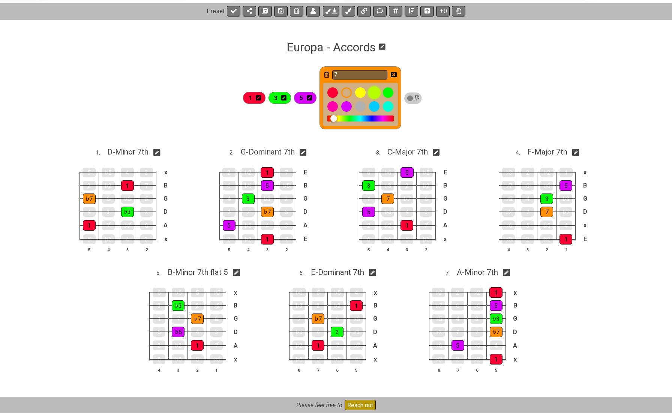
click at [378, 92] on div at bounding box center [374, 93] width 13 height 13
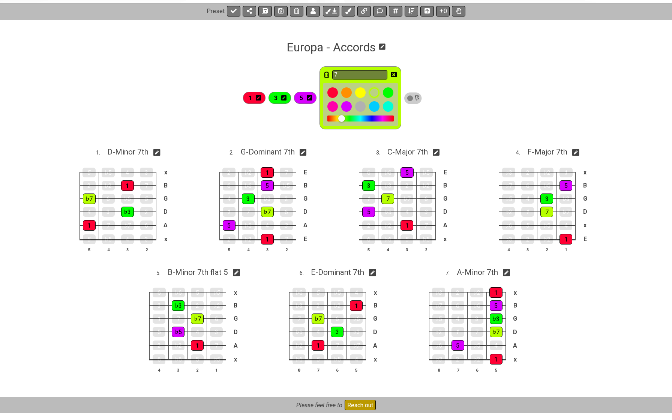
click at [287, 96] on icon at bounding box center [283, 97] width 5 height 5
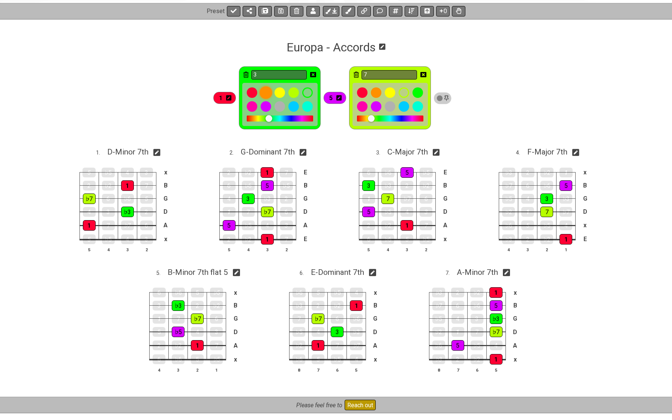
click at [265, 95] on div at bounding box center [266, 93] width 13 height 13
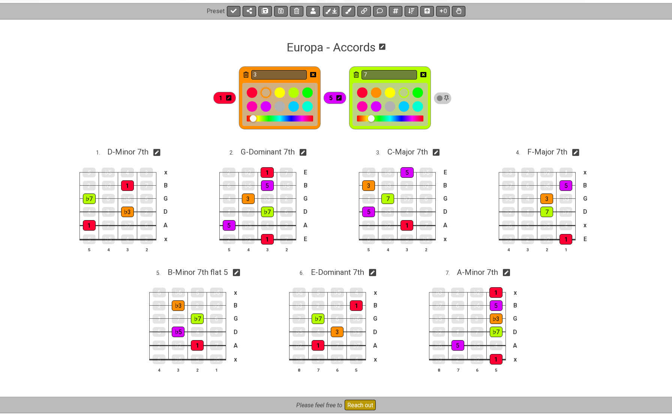
click at [427, 73] on icon at bounding box center [424, 74] width 6 height 5
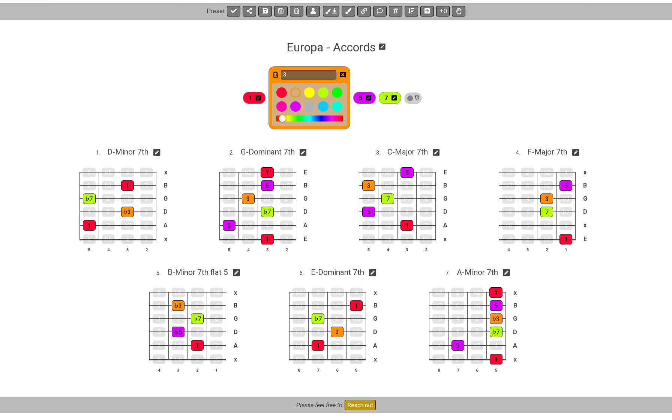
click at [346, 72] on icon at bounding box center [343, 75] width 6 height 6
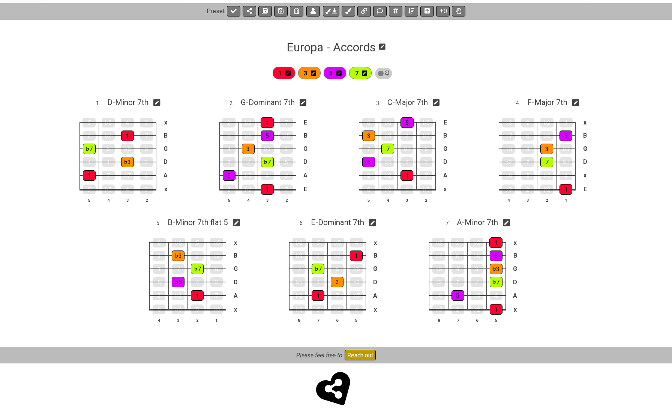
click at [342, 71] on icon at bounding box center [339, 73] width 5 height 5
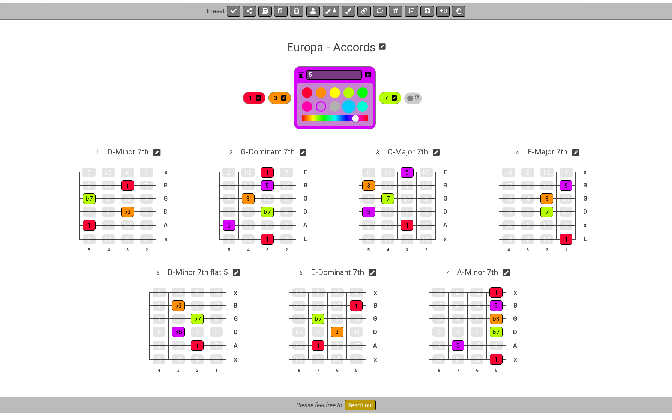
click at [348, 107] on div at bounding box center [349, 107] width 13 height 13
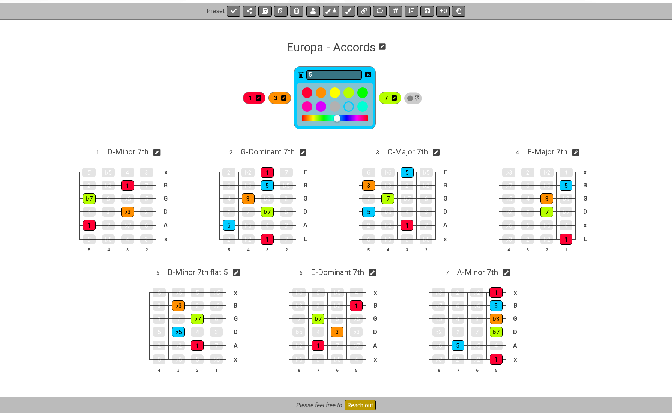
click at [372, 74] on icon at bounding box center [369, 75] width 6 height 6
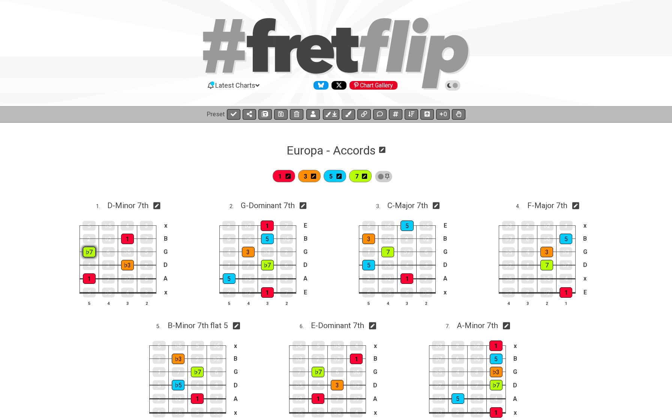
scroll to position [0, 0]
click at [384, 149] on icon at bounding box center [382, 149] width 6 height 7
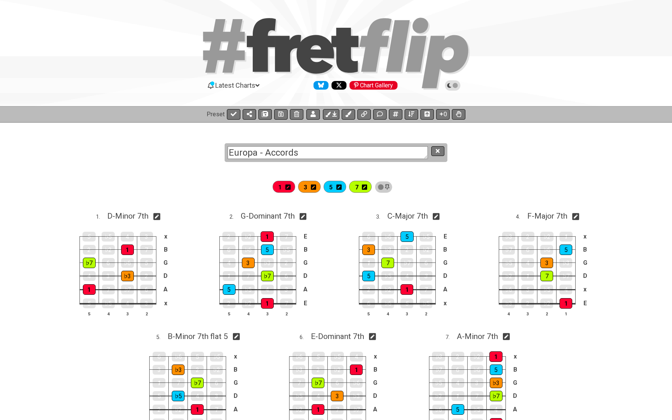
click at [375, 151] on textarea "Europa - Accords" at bounding box center [328, 152] width 200 height 13
type textarea "Europa - Accords - Intervalles"
click at [437, 152] on icon at bounding box center [438, 151] width 4 height 4
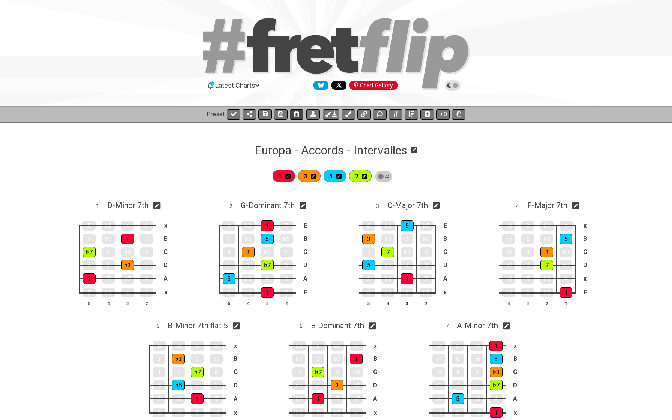
click at [280, 114] on icon at bounding box center [280, 113] width 5 height 5
click at [234, 114] on icon at bounding box center [234, 114] width 6 height 5
select select "/02WGHWDL"
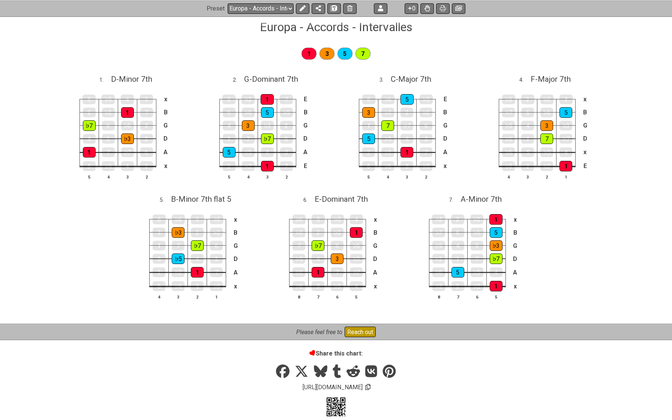
scroll to position [124, 0]
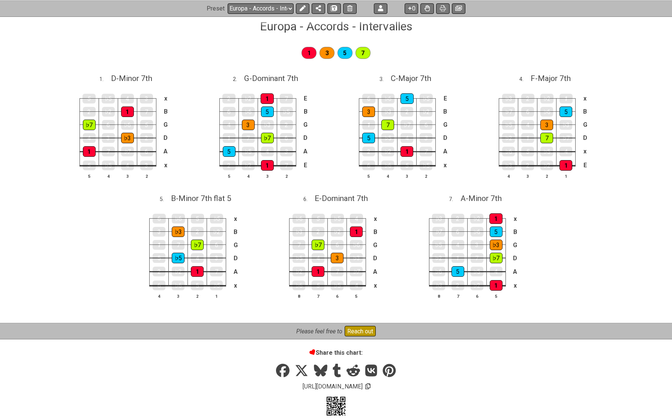
click at [328, 54] on span "3" at bounding box center [327, 53] width 3 height 11
click at [303, 9] on icon at bounding box center [303, 8] width 6 height 6
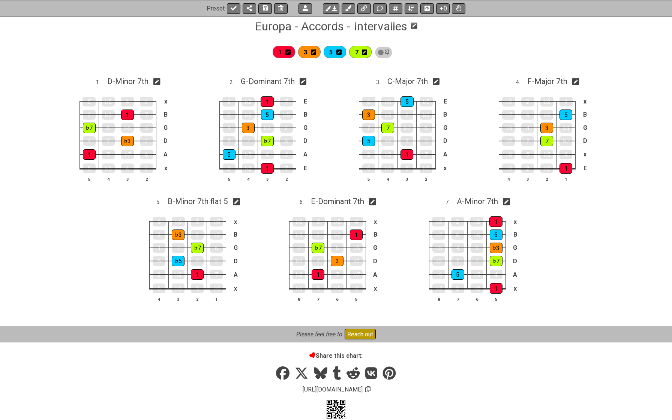
click at [316, 52] on icon at bounding box center [313, 52] width 5 height 5
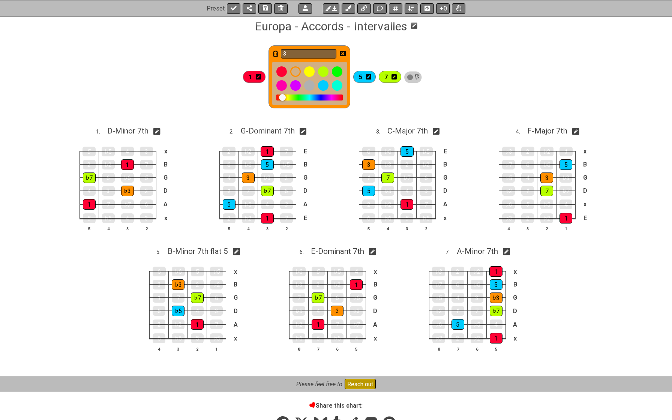
click at [311, 73] on div at bounding box center [309, 71] width 11 height 11
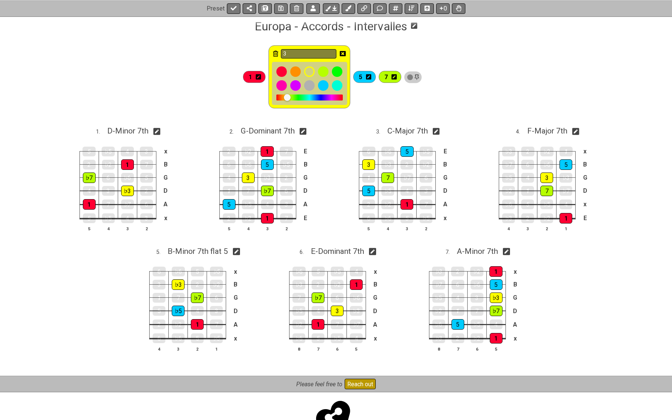
click at [345, 52] on icon at bounding box center [343, 53] width 6 height 5
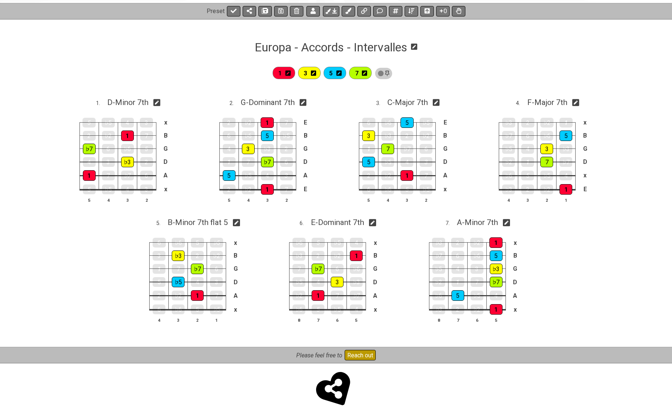
click at [316, 74] on icon at bounding box center [313, 73] width 5 height 5
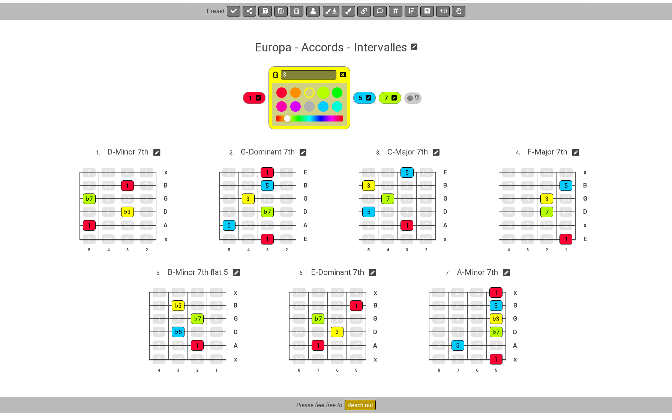
click at [326, 92] on div at bounding box center [323, 93] width 13 height 13
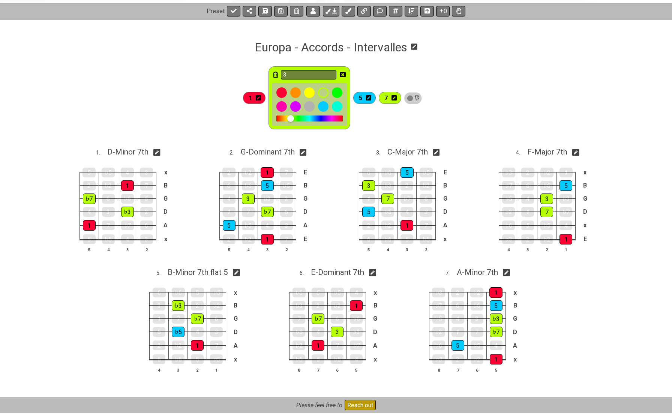
click at [396, 99] on icon at bounding box center [394, 98] width 5 height 6
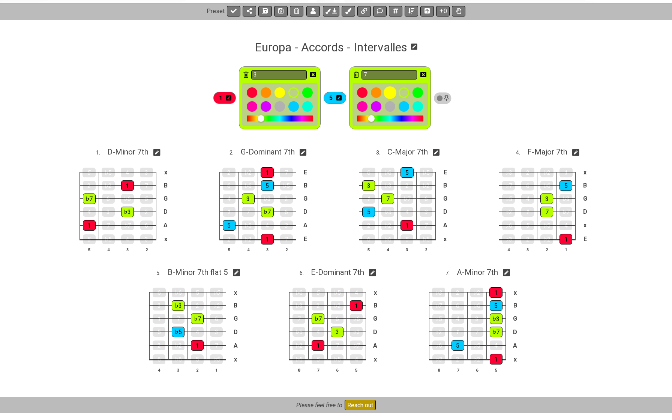
click at [393, 93] on div at bounding box center [390, 93] width 13 height 13
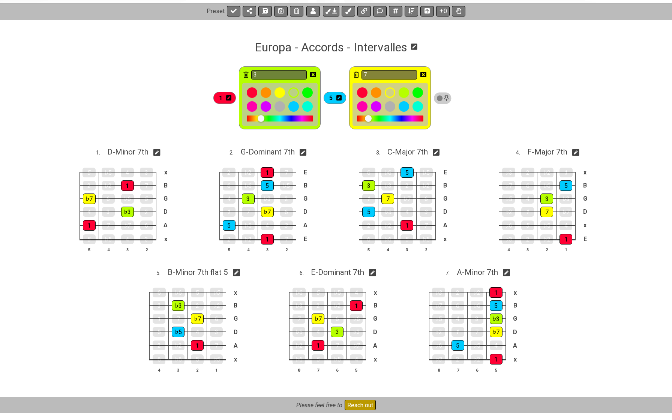
click at [427, 71] on icon at bounding box center [424, 74] width 6 height 11
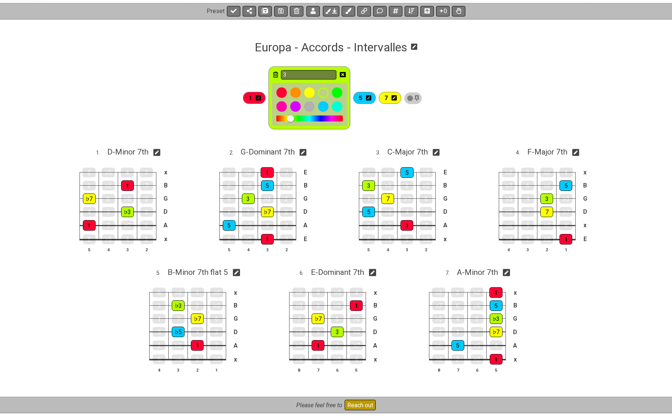
click at [346, 75] on icon at bounding box center [343, 75] width 6 height 6
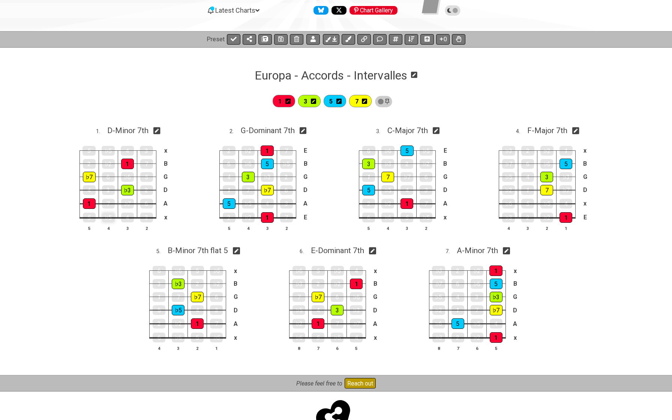
scroll to position [89, 0]
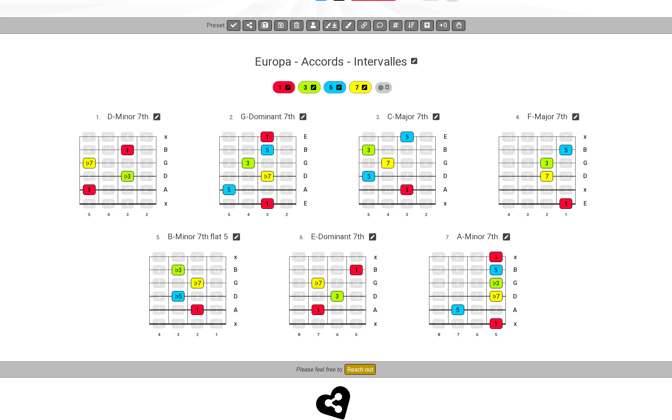
click at [342, 87] on icon at bounding box center [339, 87] width 5 height 6
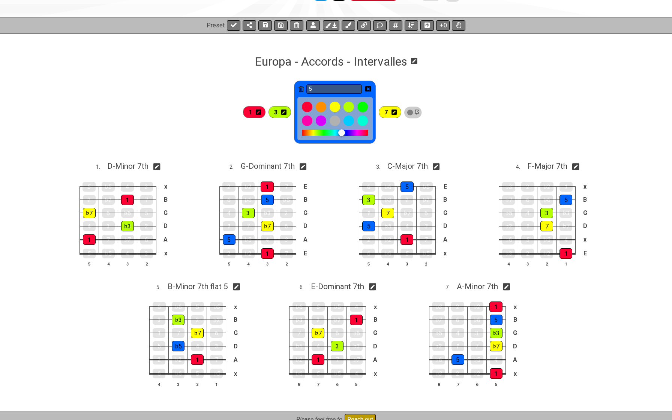
drag, startPoint x: 341, startPoint y: 133, endPoint x: 345, endPoint y: 134, distance: 4.3
click at [345, 134] on div at bounding box center [341, 132] width 7 height 7
click at [371, 88] on icon at bounding box center [369, 88] width 6 height 5
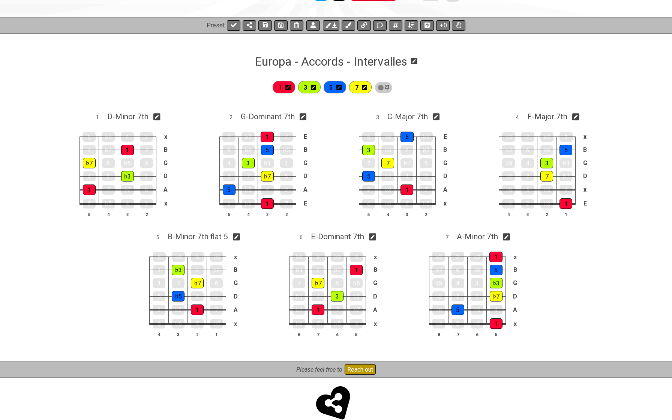
click at [106, 268] on div "1 3 5 7 1 . D - Minor 7th 5 ♭5 4 3 x 2 ♭2 1 7 B ♭7 6 ♭6 5 G 4 3 ♭3 2 D 1 7 ♭7 6…" at bounding box center [336, 215] width 672 height 293
click at [279, 27] on icon at bounding box center [280, 25] width 5 height 6
click at [231, 27] on icon at bounding box center [234, 25] width 6 height 6
select select "/02WGHWDL"
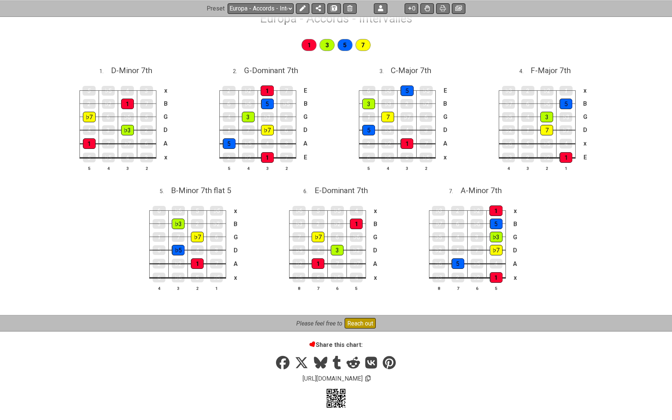
scroll to position [125, 0]
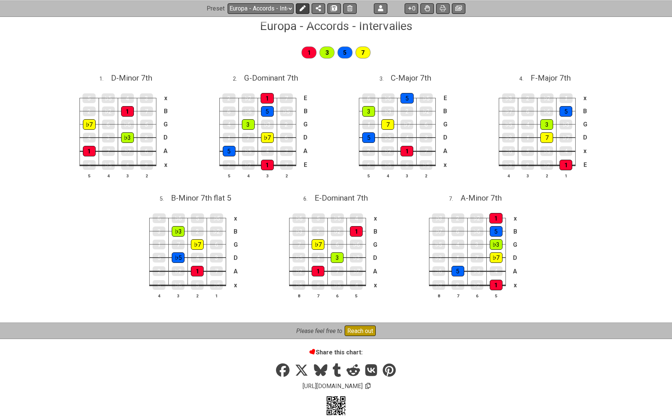
click at [304, 6] on icon at bounding box center [303, 8] width 6 height 6
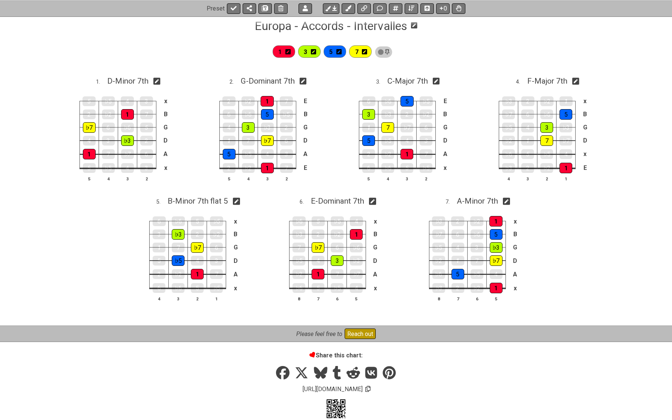
click at [290, 52] on icon at bounding box center [288, 51] width 5 height 5
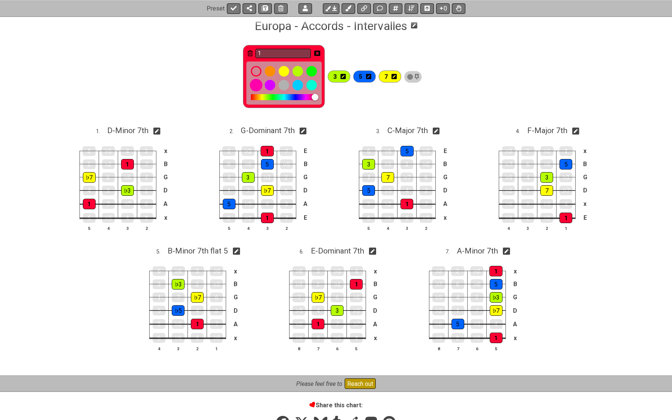
click at [257, 88] on div at bounding box center [256, 85] width 13 height 13
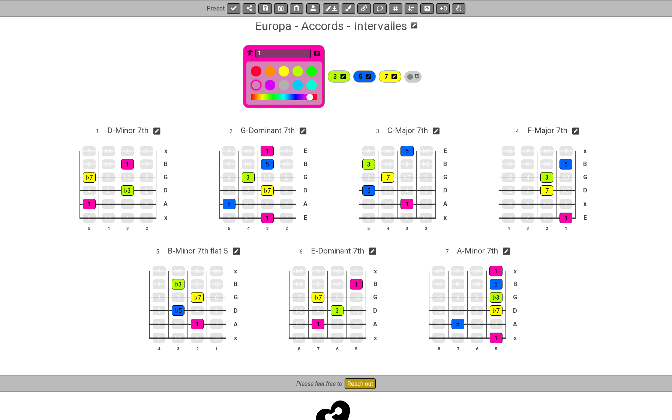
click at [370, 77] on icon at bounding box center [368, 76] width 5 height 5
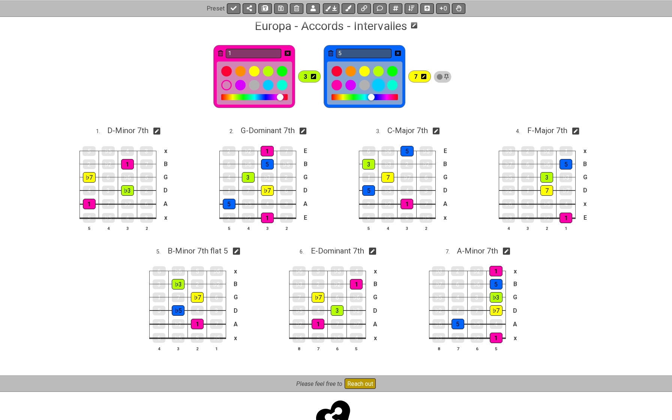
click at [379, 86] on div at bounding box center [378, 85] width 13 height 13
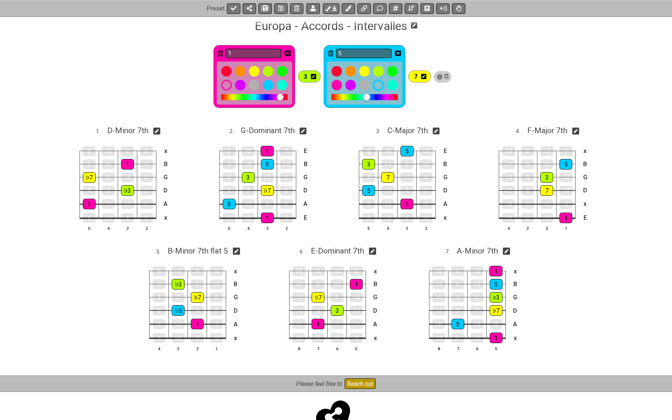
click at [291, 55] on icon at bounding box center [288, 53] width 6 height 5
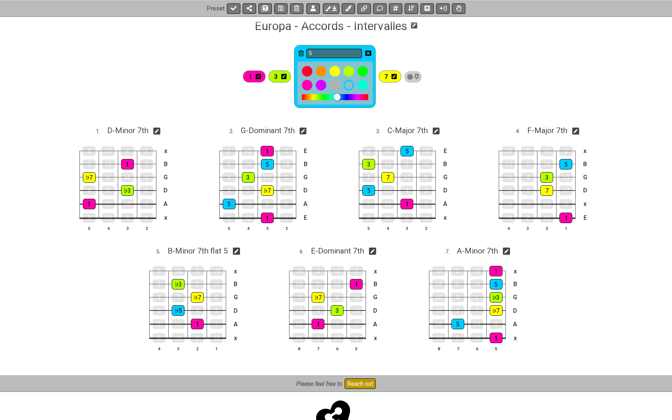
click at [372, 53] on icon at bounding box center [369, 53] width 6 height 5
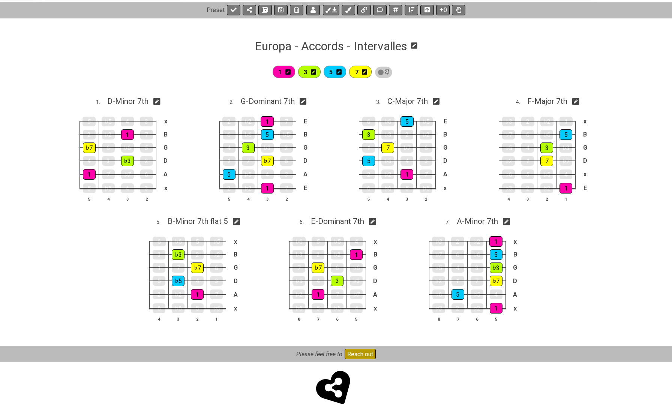
scroll to position [103, 0]
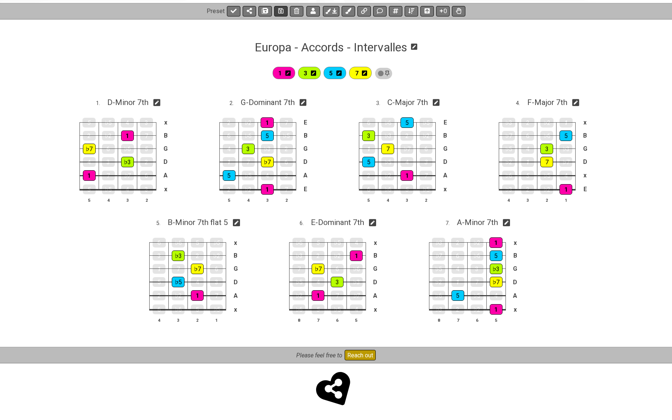
click at [283, 11] on button at bounding box center [281, 11] width 14 height 11
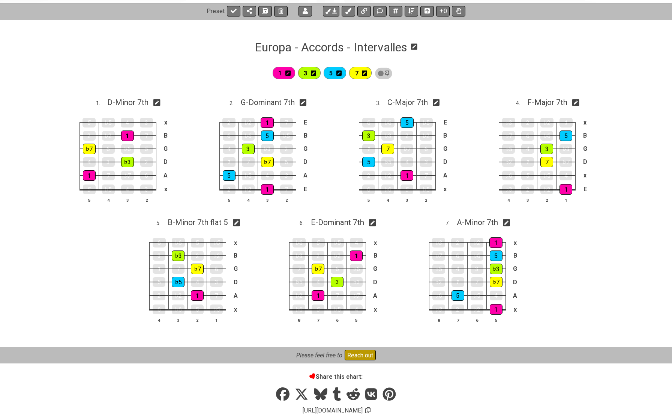
click at [291, 73] on icon at bounding box center [288, 73] width 5 height 6
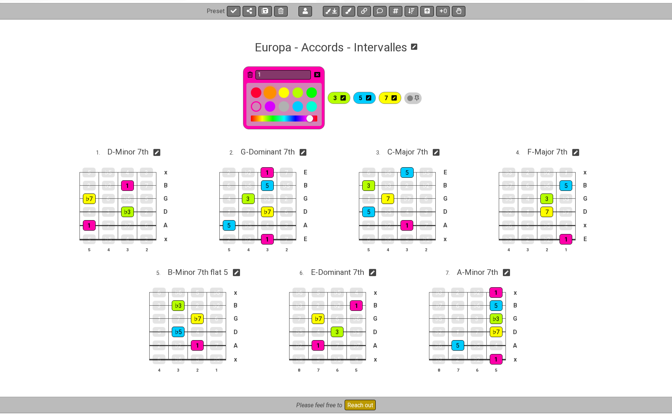
click at [271, 93] on div at bounding box center [270, 93] width 13 height 13
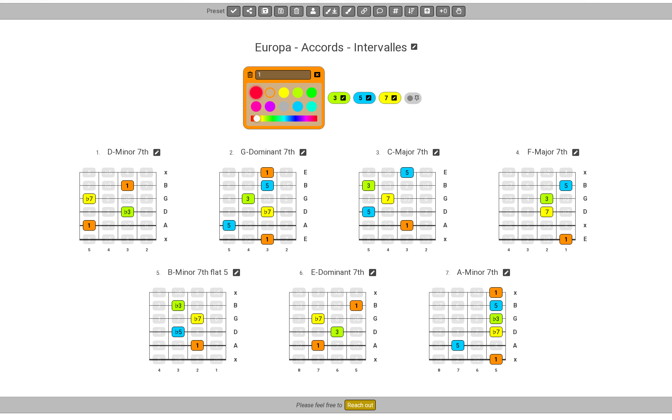
click at [258, 93] on div at bounding box center [256, 93] width 13 height 13
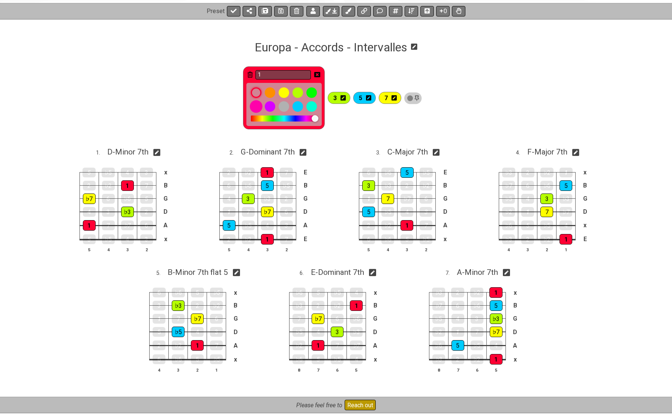
click at [260, 105] on div at bounding box center [256, 107] width 13 height 13
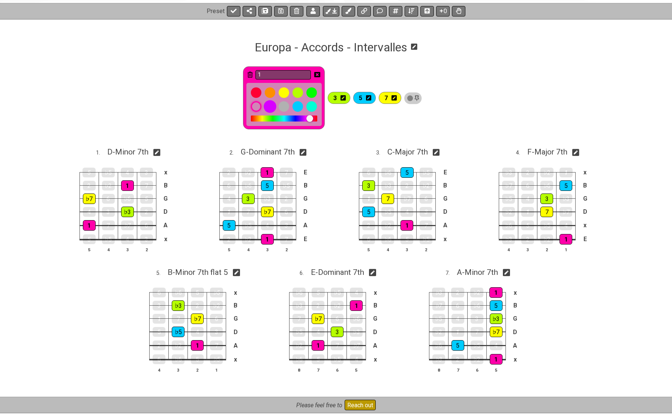
click at [277, 107] on div at bounding box center [270, 107] width 13 height 13
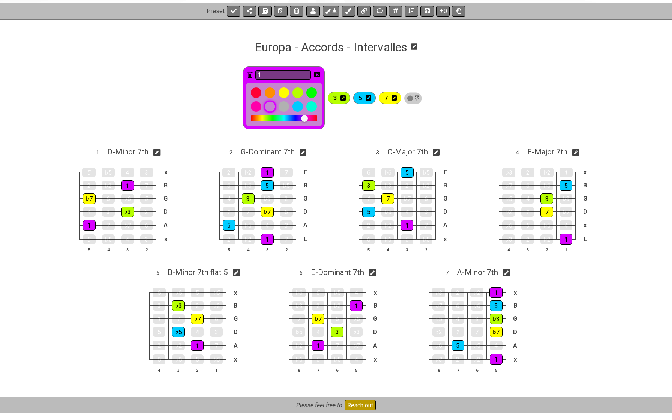
click at [277, 107] on div at bounding box center [270, 107] width 13 height 13
click at [319, 73] on icon at bounding box center [317, 74] width 6 height 5
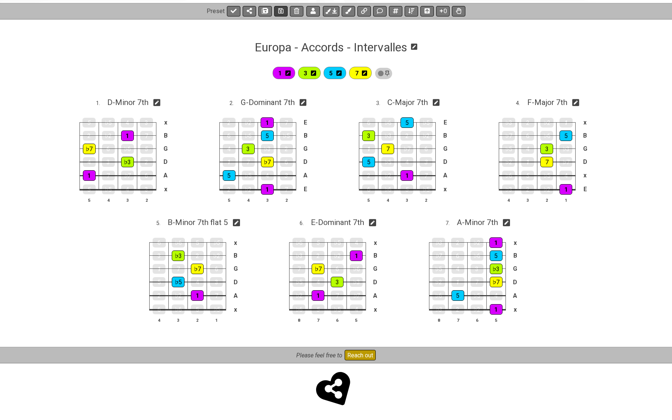
click at [282, 9] on icon at bounding box center [280, 10] width 5 height 5
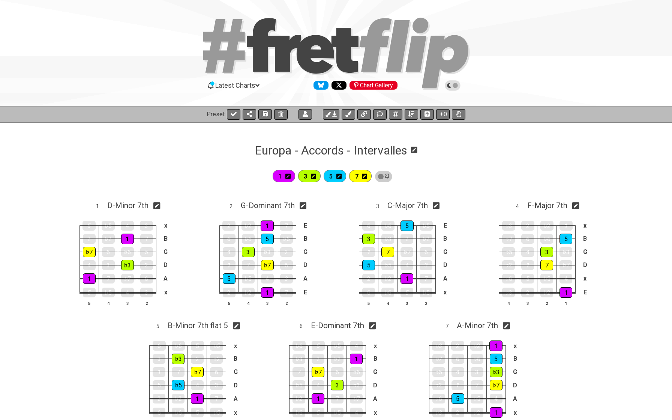
click at [290, 175] on icon at bounding box center [288, 176] width 5 height 5
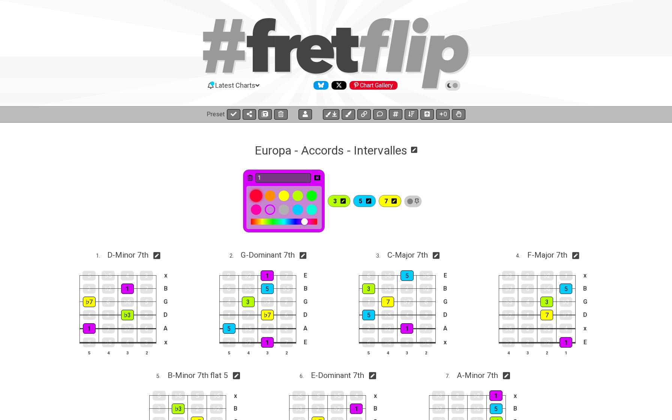
click at [263, 195] on div at bounding box center [256, 196] width 13 height 13
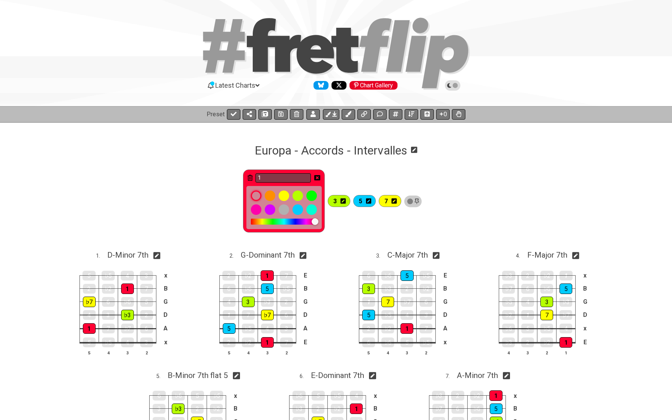
click at [346, 202] on icon at bounding box center [343, 201] width 5 height 5
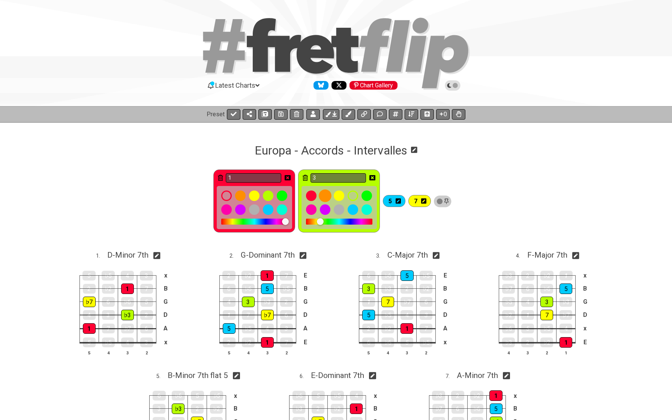
click at [325, 193] on div at bounding box center [325, 196] width 13 height 13
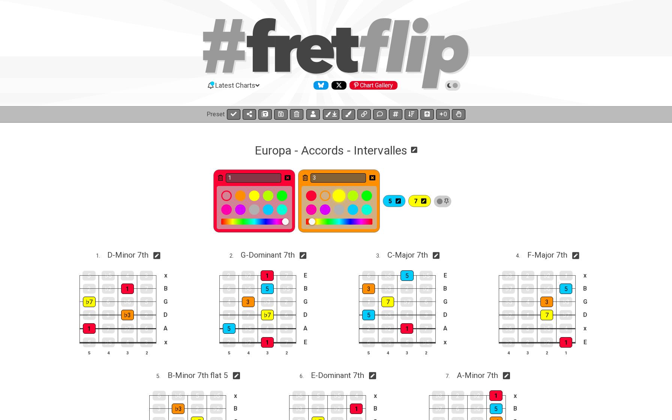
click at [343, 196] on div at bounding box center [339, 196] width 13 height 13
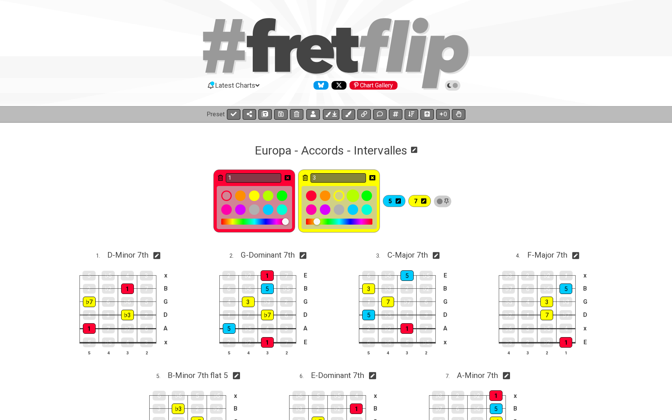
click at [357, 197] on div at bounding box center [353, 196] width 13 height 13
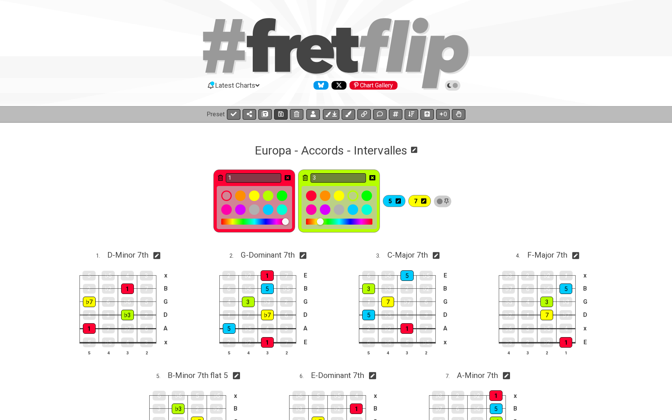
click at [281, 114] on icon at bounding box center [280, 114] width 5 height 6
click at [235, 110] on button at bounding box center [234, 114] width 14 height 11
select select "/02WGHWDL"
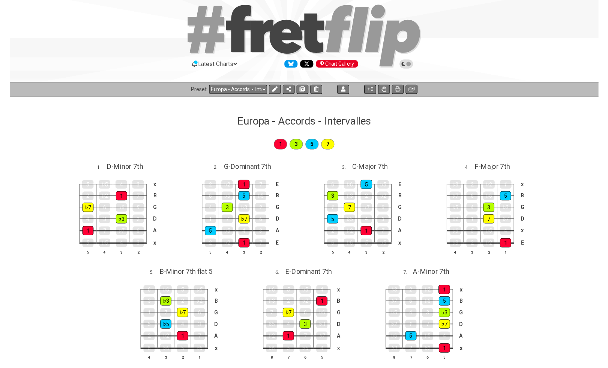
scroll to position [11, 0]
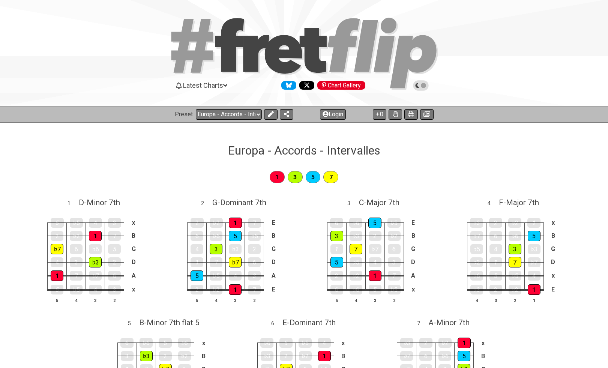
select select "/02WGHWDL"
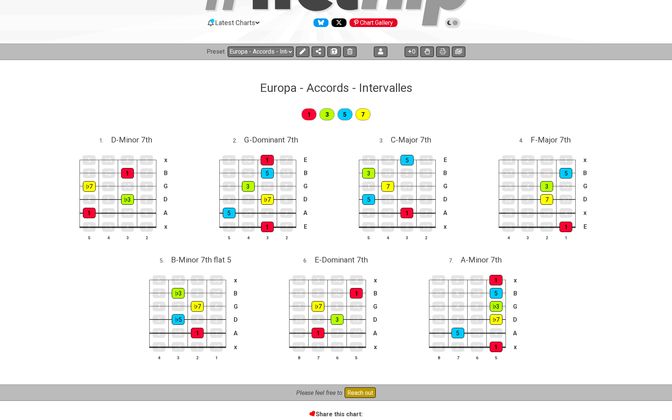
scroll to position [54, 0]
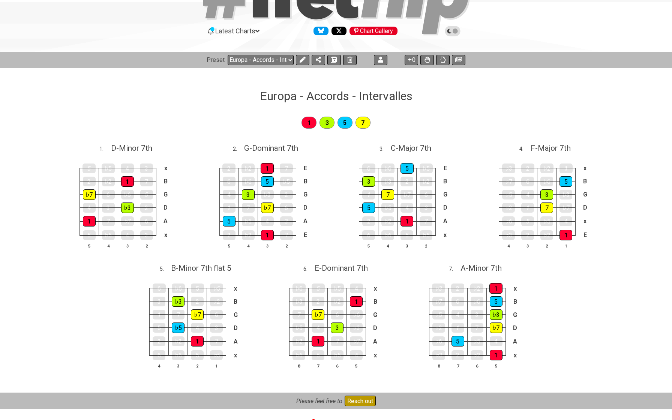
click at [240, 65] on div "Preset Welcome to #fretflip! Europa - Accords - Intervalles Custom Preset Europ…" at bounding box center [336, 60] width 672 height 17
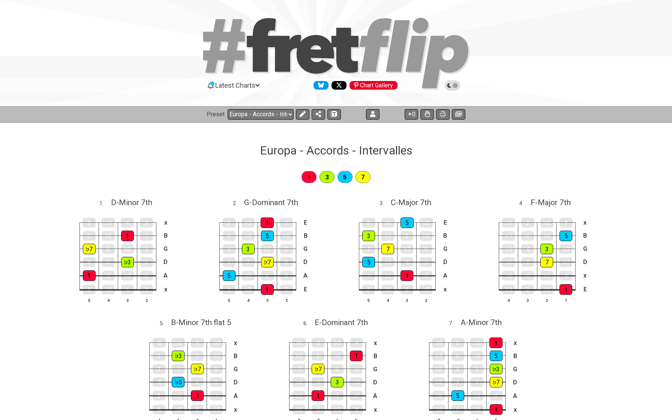
select select "/02WGHWDL"
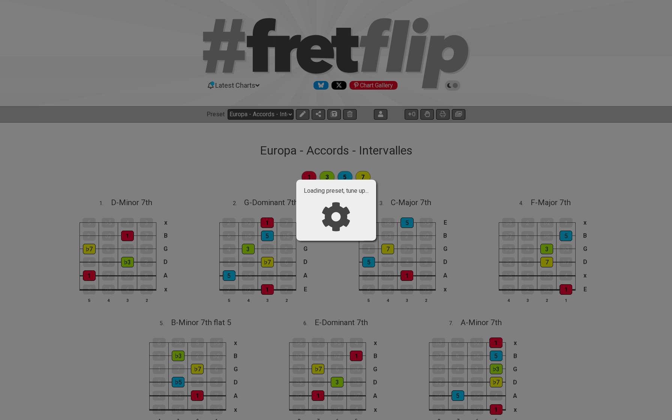
select select "/user-defined"
select select "A"
select select "C"
select select "A"
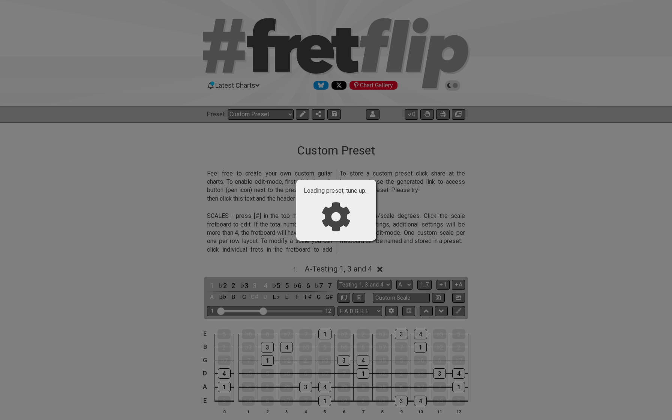
select select "/02WGHWDL"
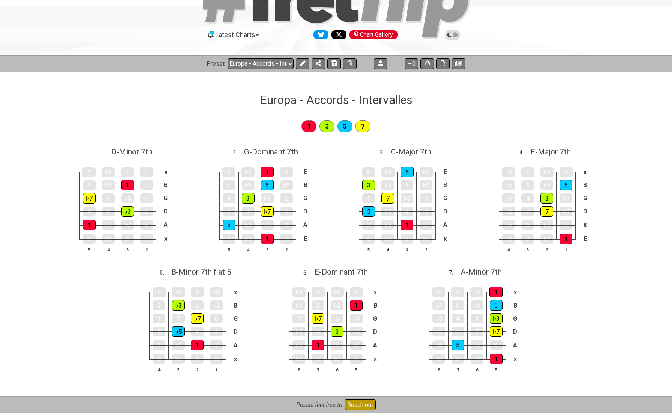
scroll to position [51, 0]
click at [300, 63] on icon at bounding box center [303, 63] width 6 height 6
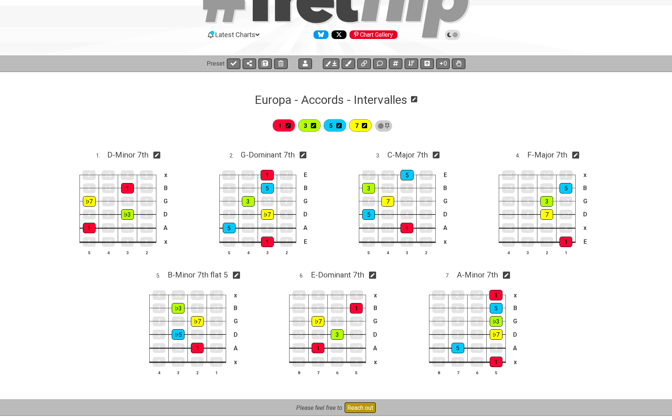
click at [225, 121] on div "1 3 5 7" at bounding box center [336, 126] width 672 height 21
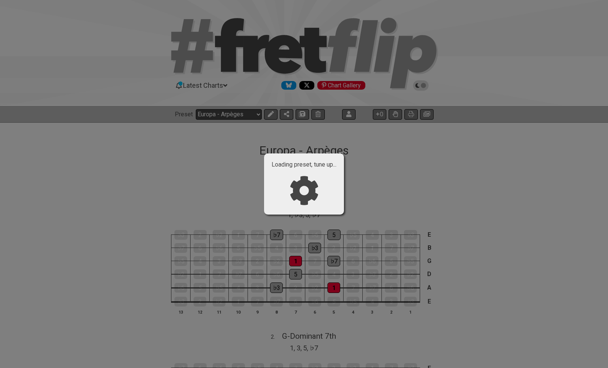
select select "/02WGHWDL"
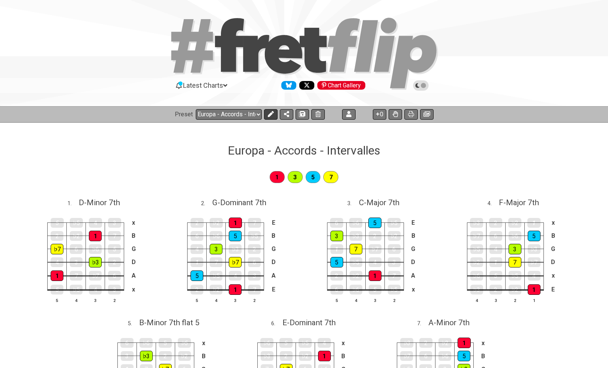
click at [266, 117] on button at bounding box center [271, 114] width 14 height 11
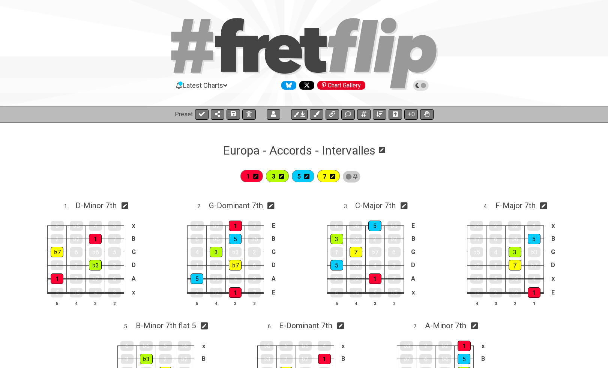
click at [385, 151] on icon at bounding box center [382, 150] width 6 height 6
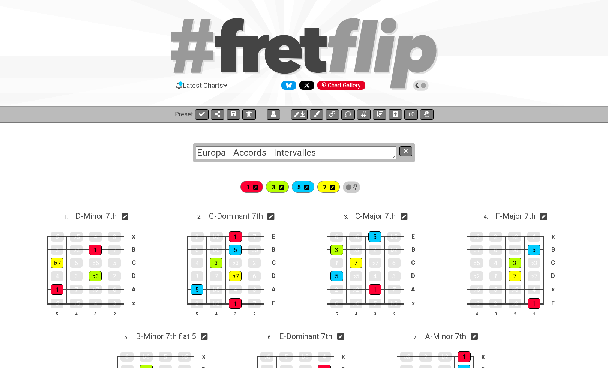
click at [304, 152] on textarea "Europa - Accords - Intervalles" at bounding box center [296, 152] width 200 height 13
type textarea "Europa - Accords"
click at [136, 179] on div "1 3 5 7" at bounding box center [304, 187] width 608 height 21
click at [405, 151] on icon at bounding box center [406, 151] width 4 height 4
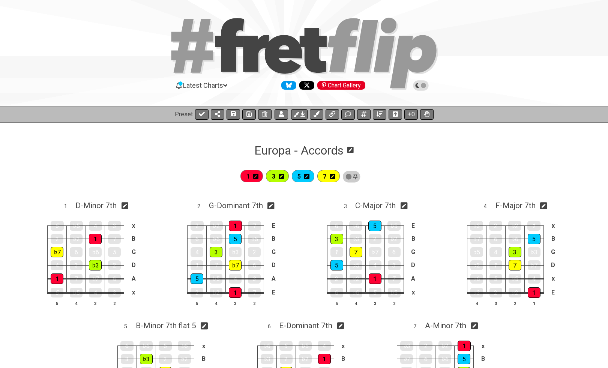
click at [259, 175] on icon at bounding box center [255, 176] width 5 height 5
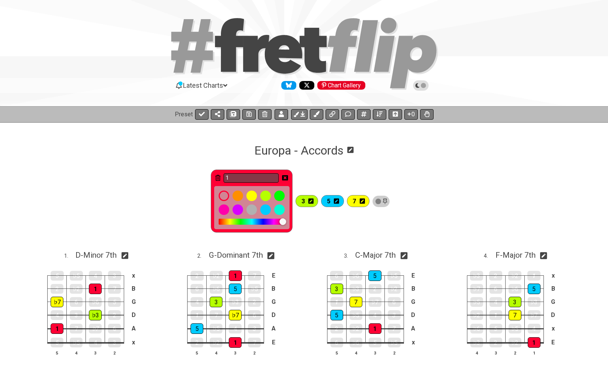
click at [259, 175] on input "1" at bounding box center [252, 177] width 56 height 9
type input "Tonique"
click at [286, 174] on icon at bounding box center [285, 178] width 6 height 11
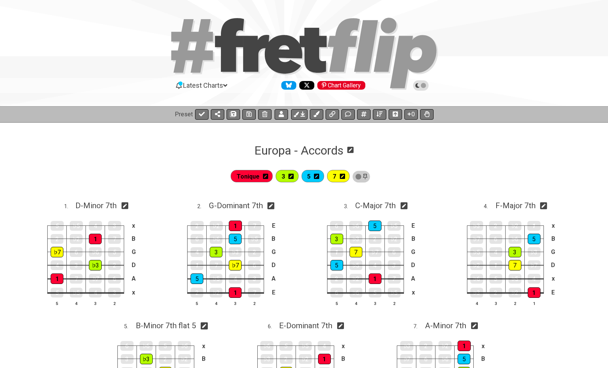
click at [294, 176] on icon at bounding box center [291, 176] width 5 height 6
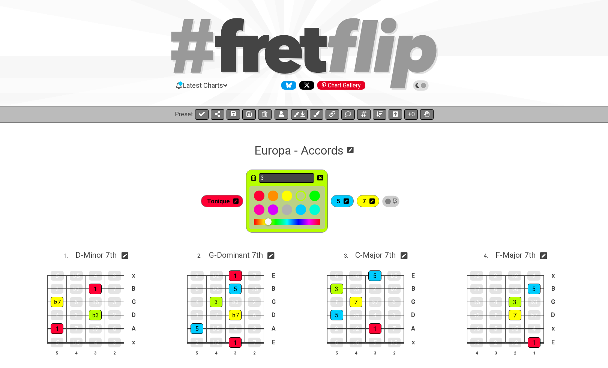
click at [292, 181] on input "3" at bounding box center [287, 177] width 56 height 9
type input "Tierce"
click at [321, 177] on icon at bounding box center [320, 177] width 6 height 5
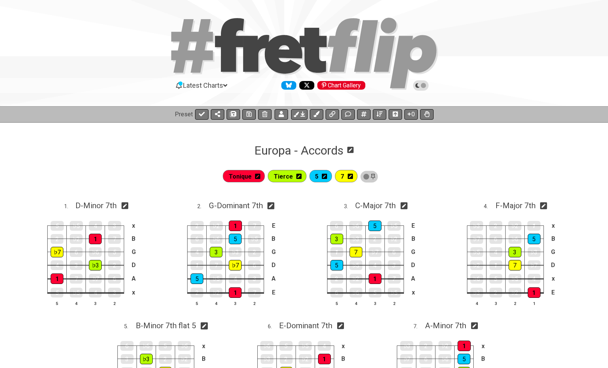
click at [325, 175] on icon at bounding box center [324, 176] width 5 height 5
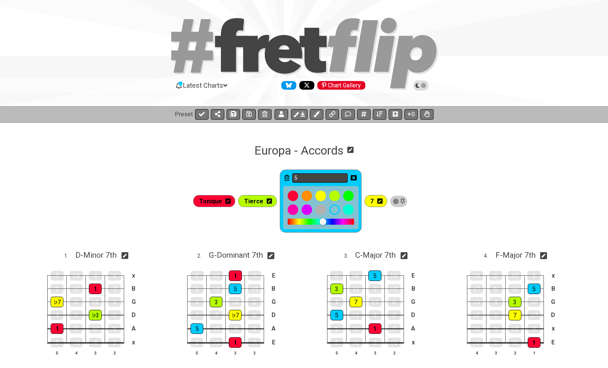
click at [320, 176] on input "5" at bounding box center [320, 177] width 56 height 9
type input "Quinte"
click at [379, 202] on icon at bounding box center [380, 201] width 5 height 5
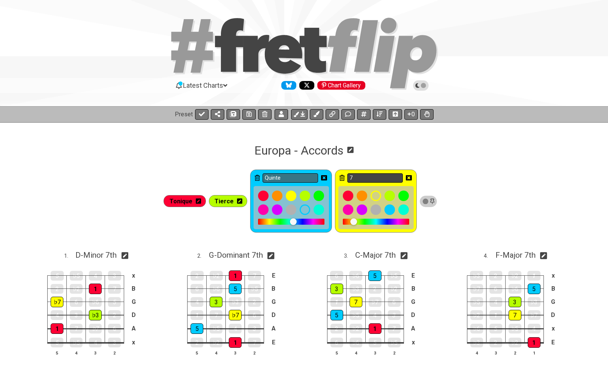
click at [369, 180] on input "7" at bounding box center [376, 177] width 56 height 9
type input "Septième"
click at [408, 179] on icon at bounding box center [409, 177] width 6 height 5
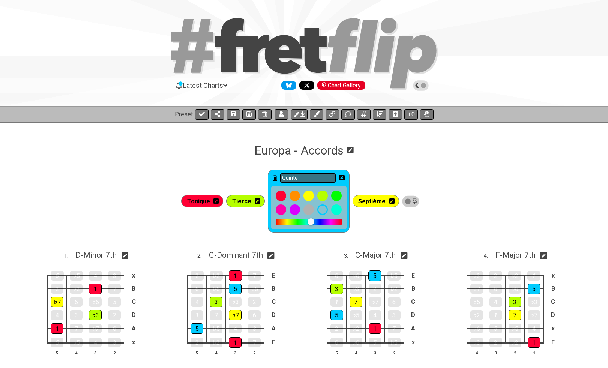
click at [345, 178] on icon at bounding box center [342, 177] width 6 height 5
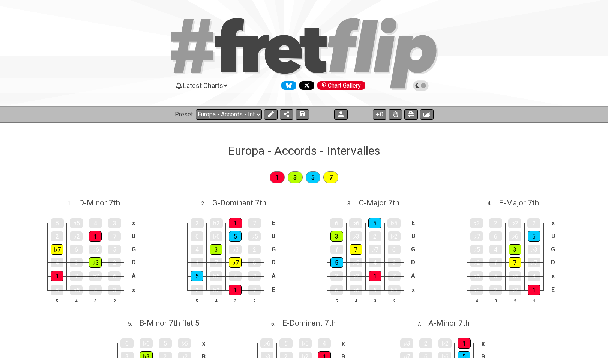
select select "/02WGHWDL"
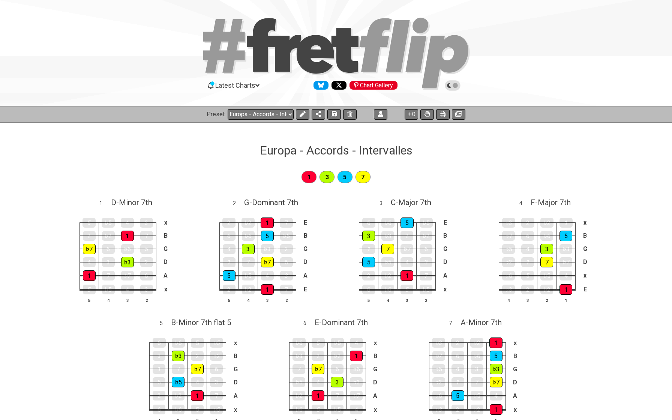
click at [123, 132] on div "Europa - Accords - Intervalles" at bounding box center [336, 139] width 672 height 35
click at [304, 113] on icon at bounding box center [303, 114] width 6 height 6
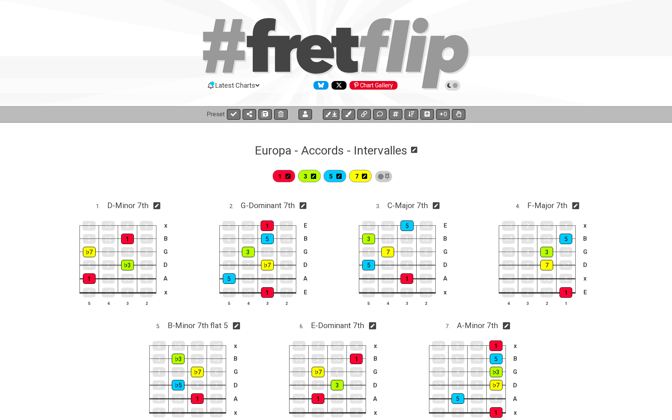
click at [290, 175] on icon at bounding box center [288, 176] width 5 height 5
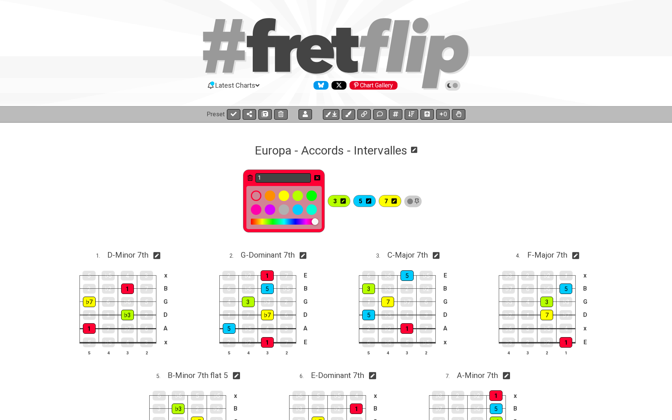
click at [289, 177] on input "1" at bounding box center [284, 177] width 56 height 9
type input "Tonique"
click at [320, 176] on icon at bounding box center [317, 177] width 6 height 5
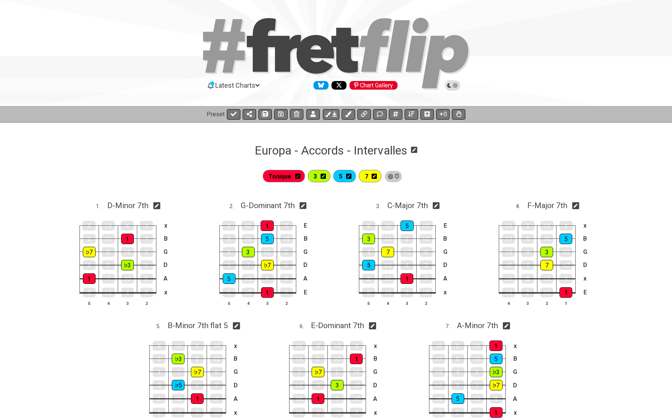
click at [325, 178] on icon at bounding box center [323, 176] width 5 height 5
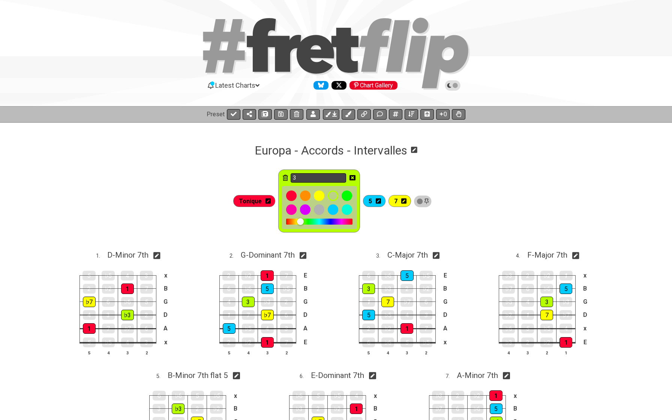
click at [315, 177] on input "3" at bounding box center [319, 177] width 56 height 9
type input "Tierce"
click at [354, 178] on icon at bounding box center [353, 178] width 6 height 6
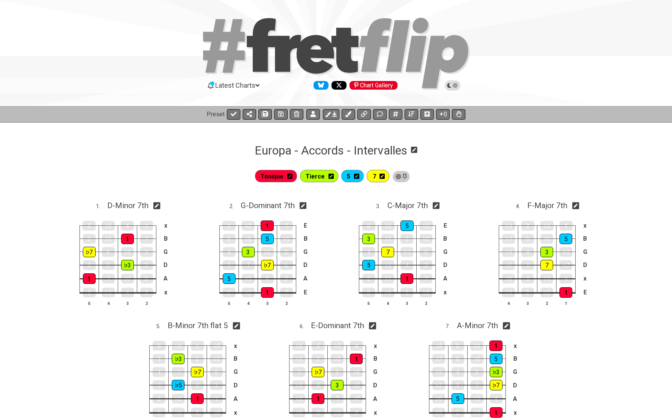
click at [359, 177] on icon at bounding box center [356, 176] width 5 height 5
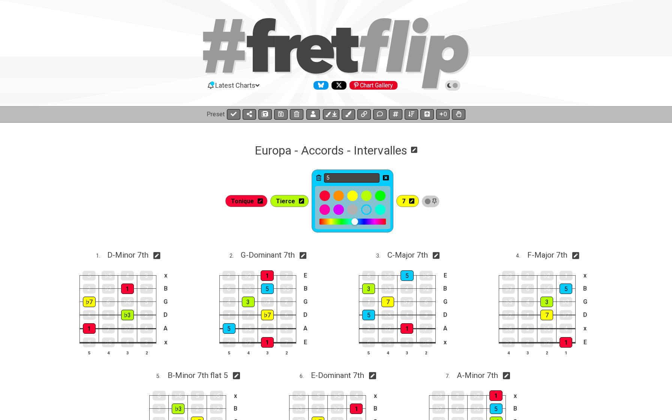
click at [358, 178] on input "5" at bounding box center [352, 177] width 56 height 9
type input "Quinte"
click at [387, 178] on icon at bounding box center [386, 178] width 6 height 6
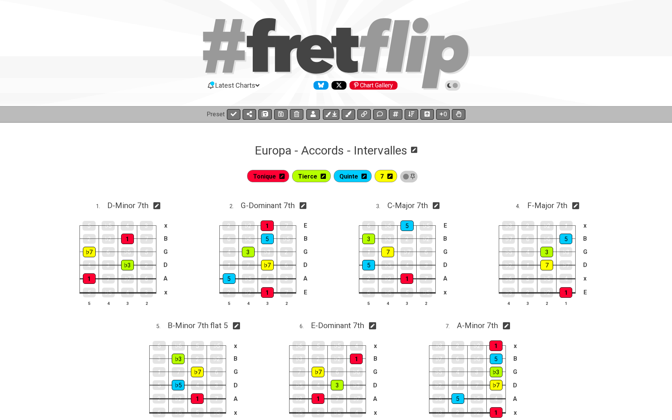
click at [390, 178] on icon at bounding box center [390, 176] width 5 height 5
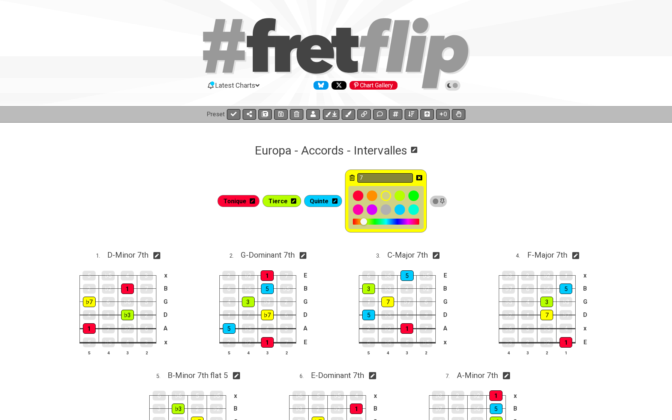
click at [390, 178] on input "7" at bounding box center [386, 177] width 56 height 9
type input "Septième"
click at [418, 178] on icon at bounding box center [420, 177] width 6 height 5
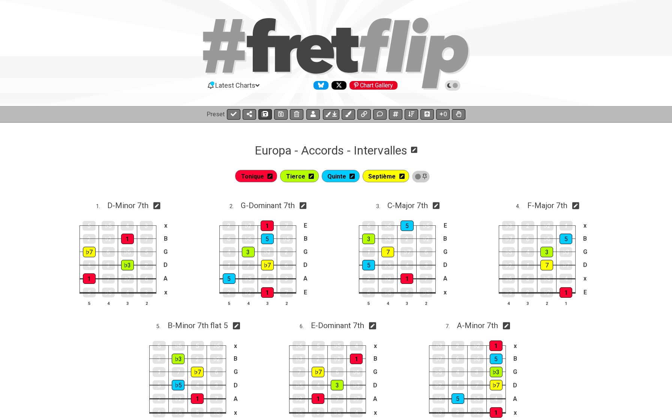
click at [263, 116] on icon at bounding box center [265, 114] width 5 height 6
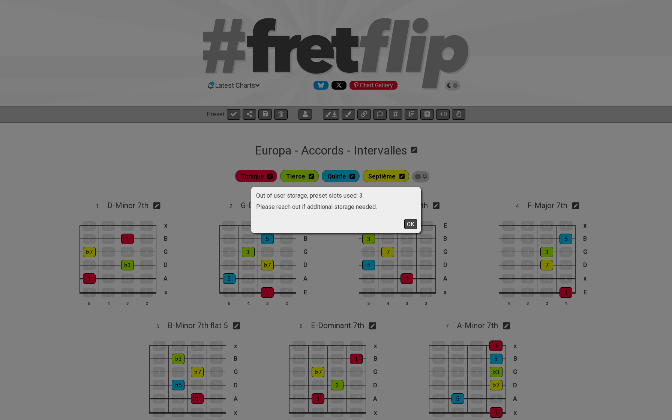
click at [410, 227] on button "OK" at bounding box center [411, 224] width 13 height 10
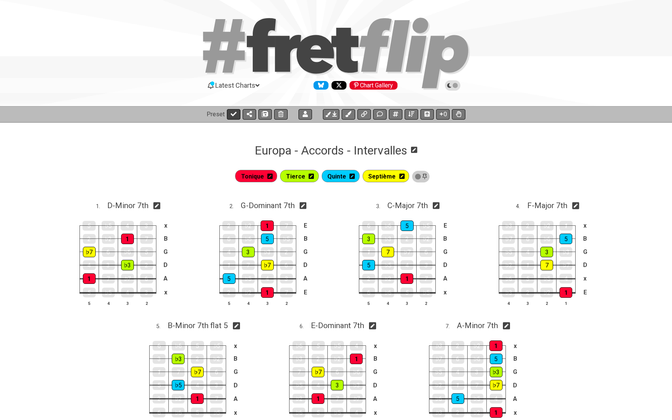
click at [233, 111] on icon at bounding box center [234, 114] width 6 height 6
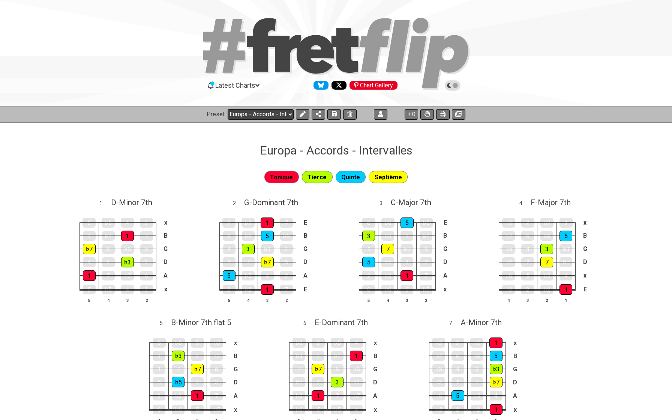
select select "/02WGHWDL"
click at [302, 118] on button at bounding box center [303, 114] width 14 height 11
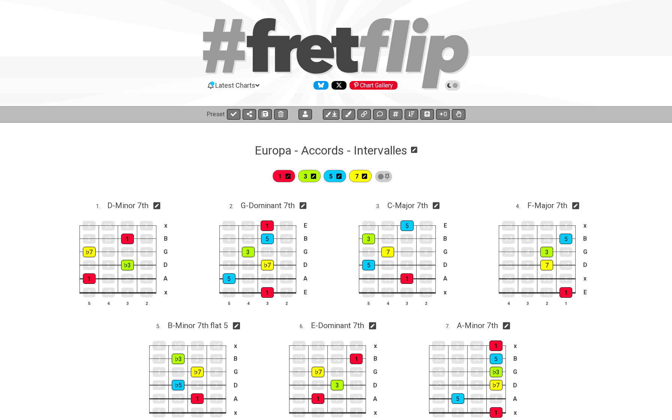
click at [293, 177] on div "1" at bounding box center [284, 176] width 23 height 12
click at [291, 177] on icon at bounding box center [288, 176] width 5 height 5
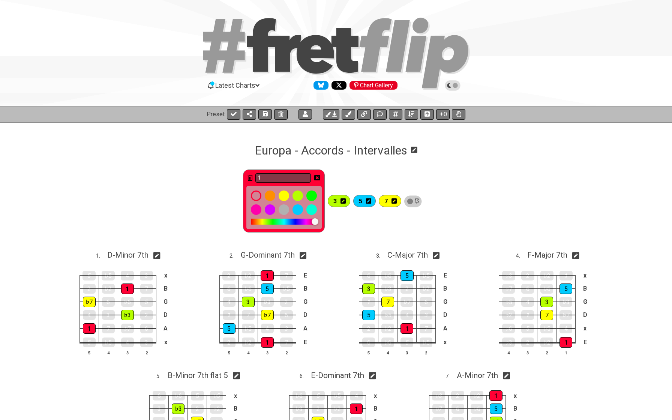
click at [292, 177] on input "1" at bounding box center [284, 177] width 56 height 9
type input "Tonique"
click at [281, 116] on icon at bounding box center [280, 113] width 5 height 5
click at [319, 174] on icon at bounding box center [317, 178] width 6 height 11
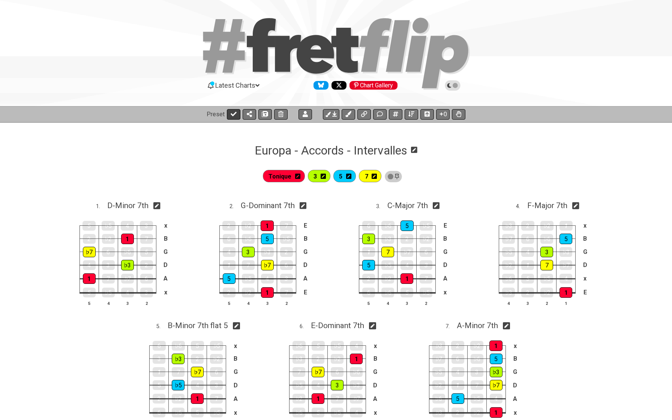
click at [233, 112] on icon at bounding box center [234, 114] width 6 height 6
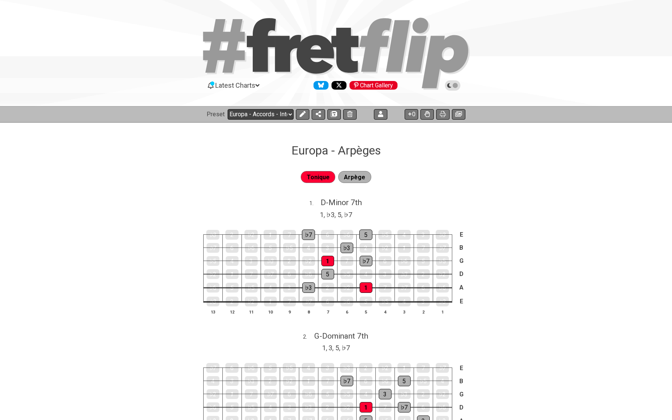
select select "/02WGHWDL"
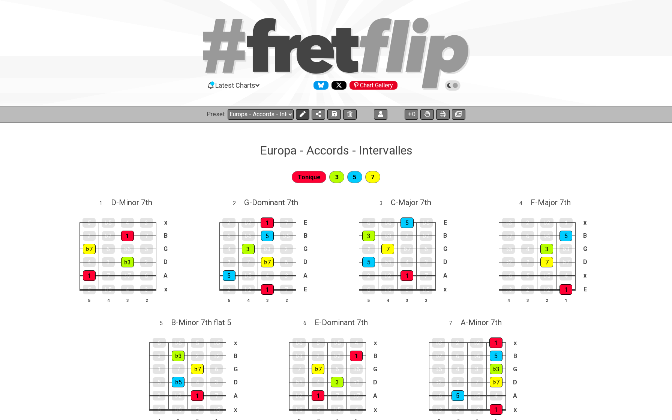
click at [298, 113] on button at bounding box center [303, 114] width 14 height 11
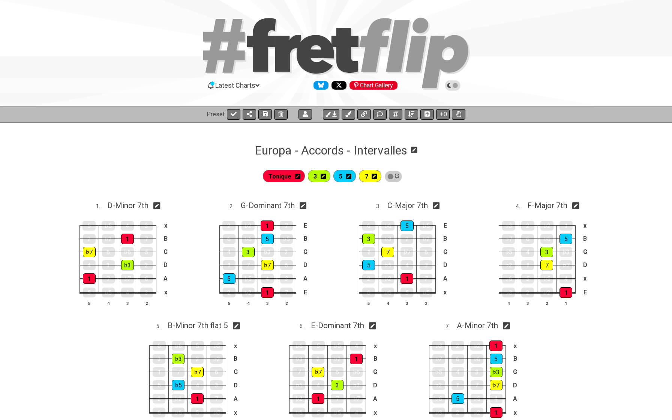
click at [326, 178] on icon at bounding box center [323, 176] width 5 height 5
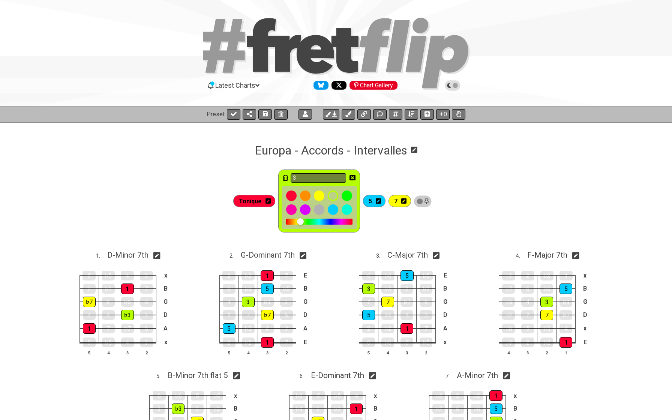
click at [326, 178] on input "3" at bounding box center [319, 177] width 56 height 9
type input "Tierce"
click at [350, 177] on div "Tierce" at bounding box center [319, 201] width 82 height 63
click at [352, 178] on icon at bounding box center [353, 177] width 6 height 5
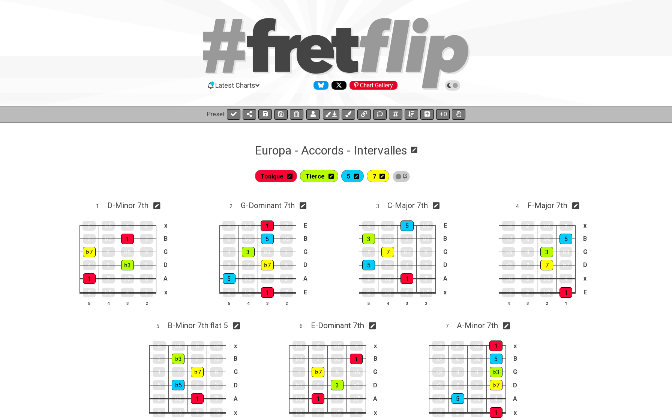
click at [360, 177] on icon at bounding box center [356, 176] width 5 height 5
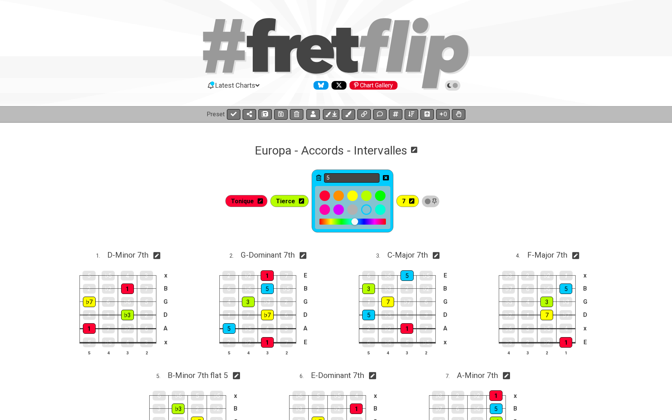
click at [354, 177] on input "5" at bounding box center [352, 177] width 56 height 9
type input "Quinte"
click at [386, 180] on icon at bounding box center [386, 177] width 6 height 5
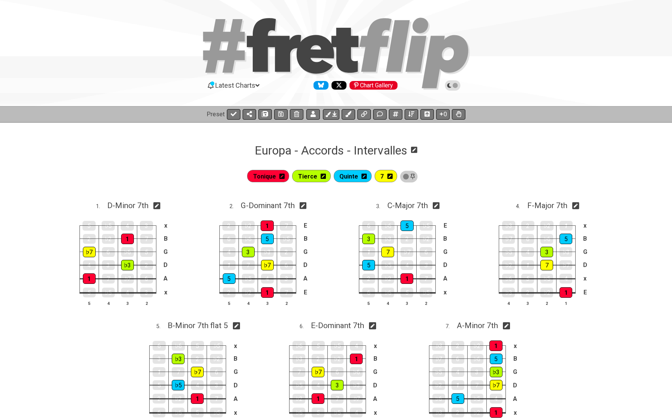
click at [390, 179] on icon at bounding box center [390, 176] width 5 height 5
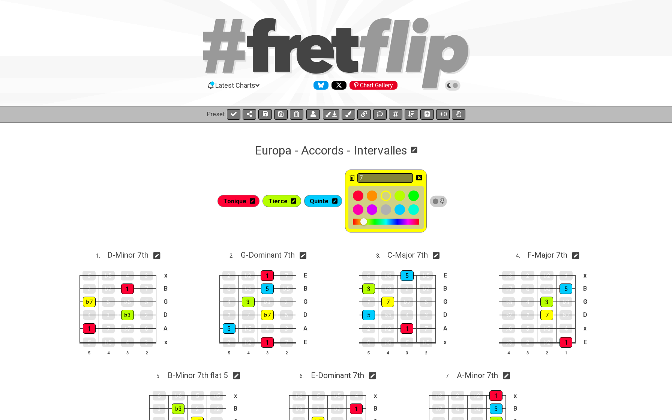
click at [390, 179] on input "7" at bounding box center [386, 177] width 56 height 9
type input "Septième"
click at [419, 178] on icon at bounding box center [420, 177] width 6 height 5
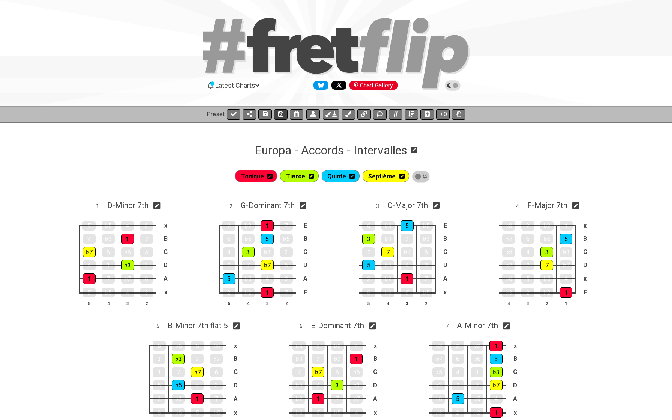
click at [281, 116] on icon at bounding box center [280, 114] width 5 height 6
click at [232, 116] on icon at bounding box center [234, 114] width 6 height 5
select select "/02WGHWDL"
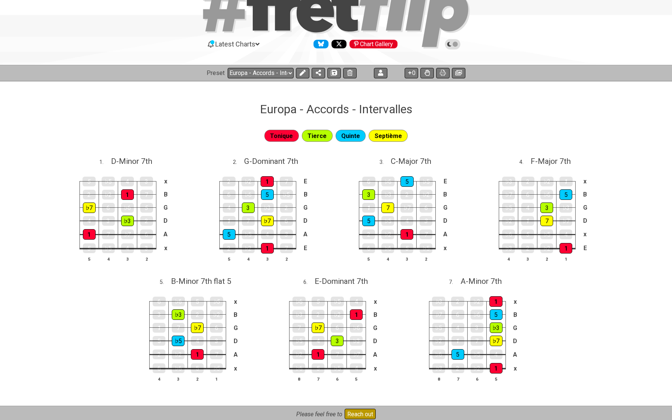
scroll to position [27, 0]
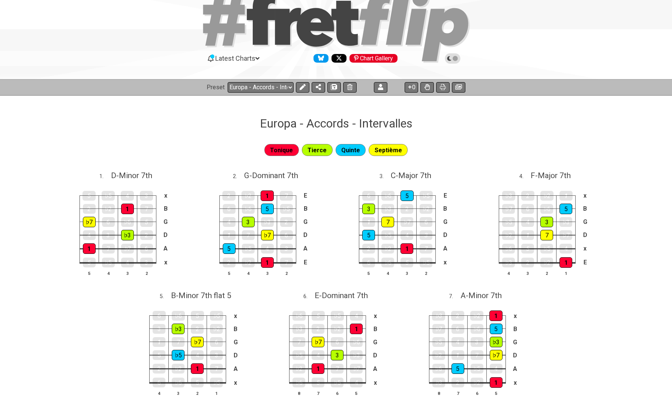
click at [349, 115] on div "Europa - Accords - Intervalles" at bounding box center [336, 112] width 672 height 35
click at [300, 87] on icon at bounding box center [303, 87] width 6 height 6
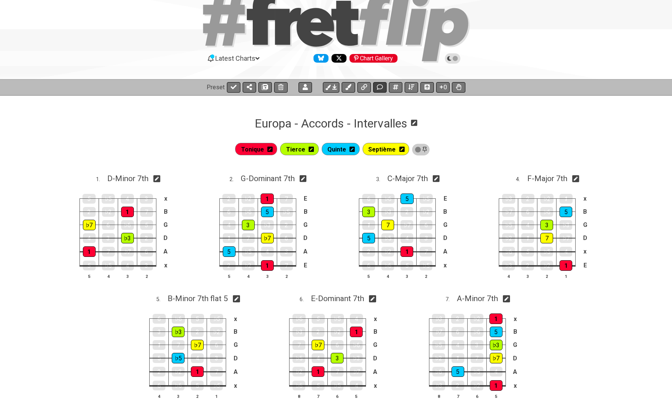
click at [378, 84] on icon at bounding box center [380, 87] width 6 height 6
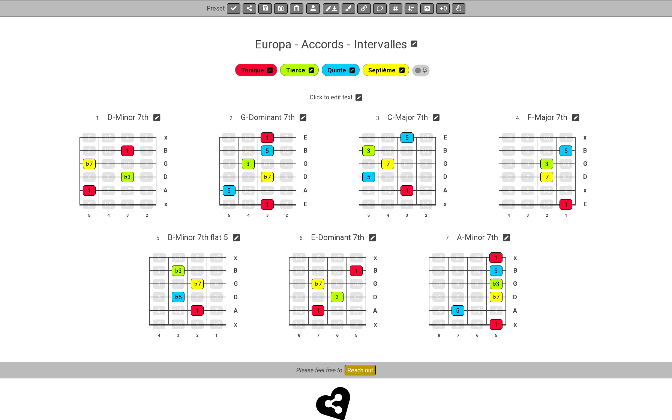
click at [362, 101] on icon at bounding box center [359, 97] width 7 height 9
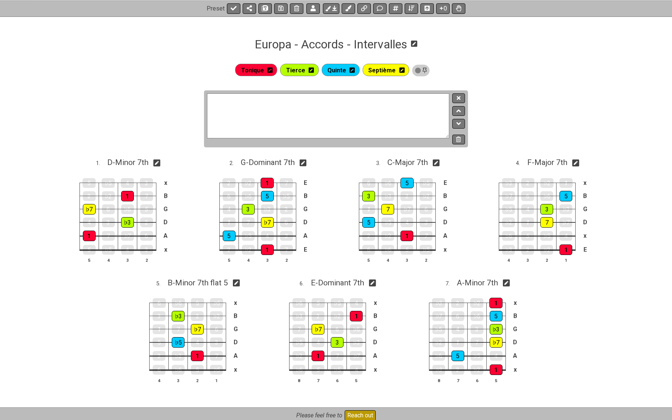
click at [355, 101] on textarea at bounding box center [328, 115] width 242 height 45
type textarea "Fingering"
click at [457, 97] on icon at bounding box center [459, 98] width 4 height 6
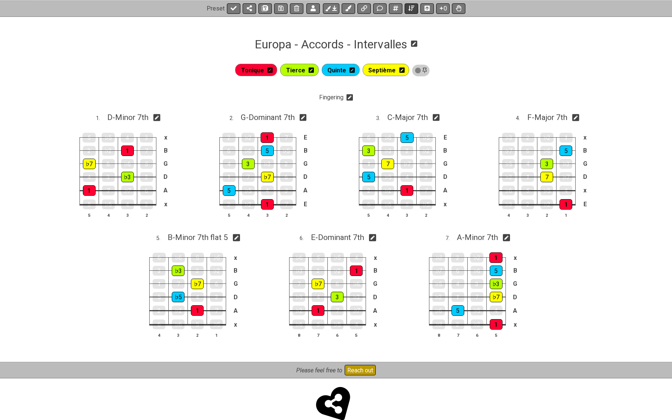
click at [411, 6] on icon at bounding box center [412, 8] width 6 height 6
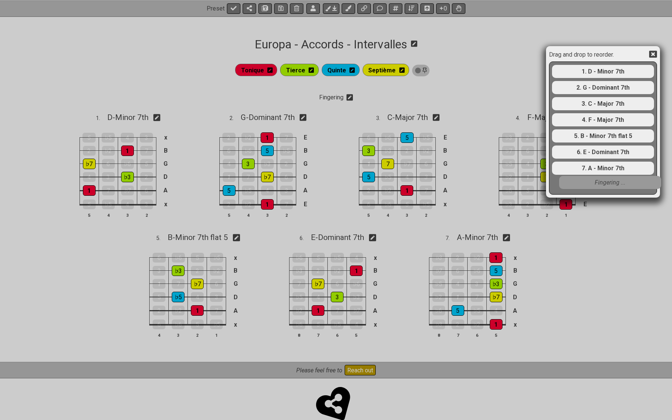
drag, startPoint x: 569, startPoint y: 74, endPoint x: 576, endPoint y: 187, distance: 113.2
click at [576, 187] on div "Fingering ... 1. D - Minor 7th 2. G - Dominant 7th 3. C - Major 7th 4. F - Majo…" at bounding box center [604, 128] width 104 height 132
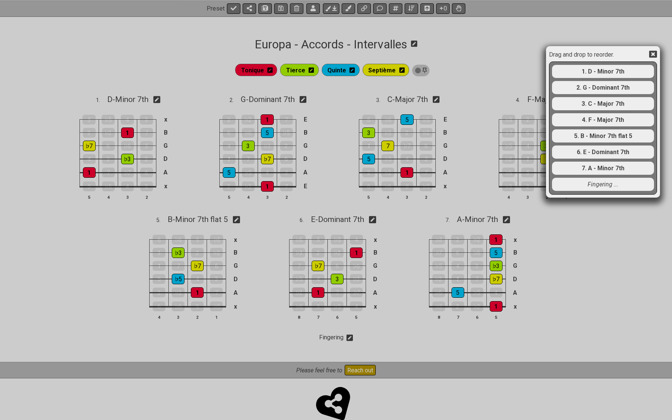
click at [608, 52] on icon at bounding box center [654, 54] width 8 height 7
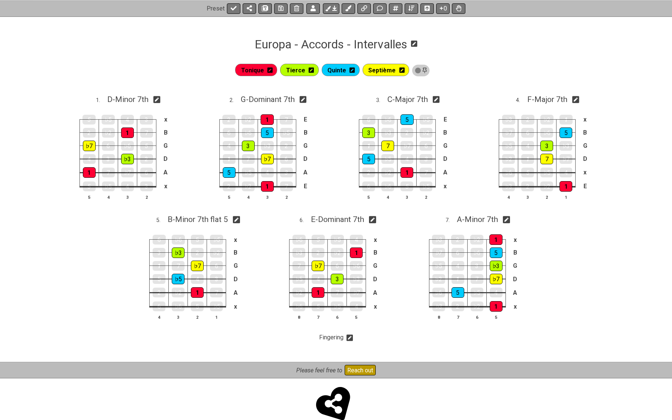
click at [161, 97] on icon at bounding box center [156, 99] width 7 height 7
select select "D"
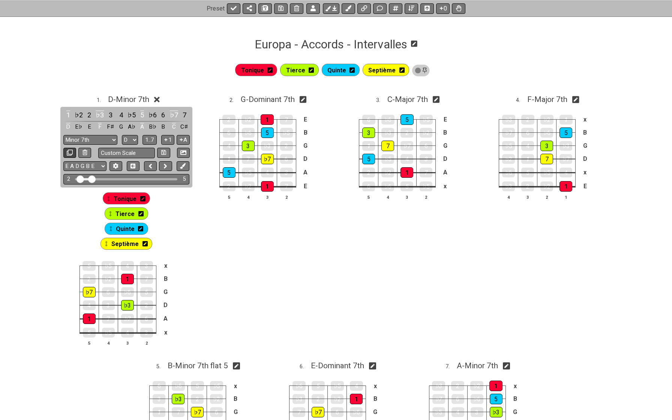
click at [72, 150] on icon at bounding box center [70, 153] width 6 height 6
select select "D"
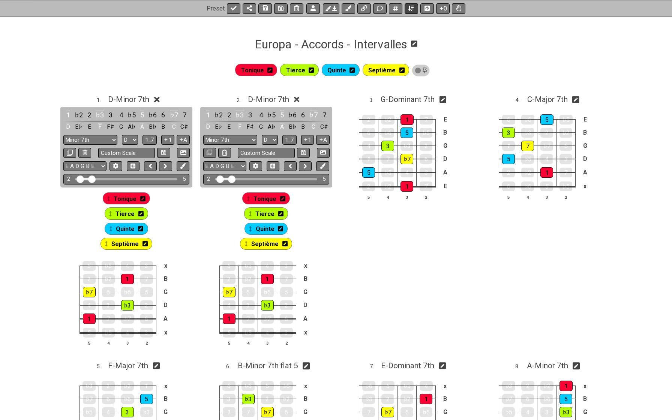
click at [412, 5] on icon at bounding box center [412, 8] width 6 height 6
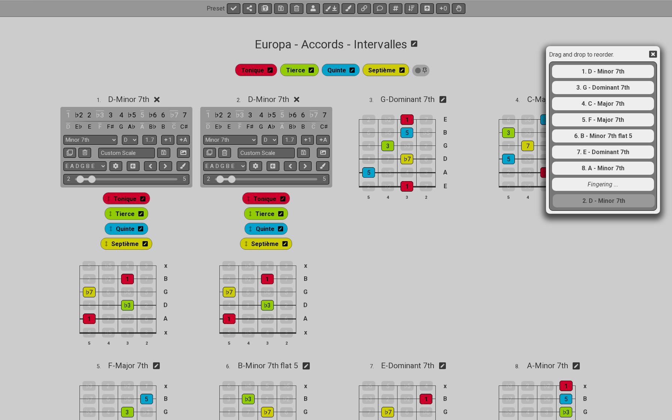
drag, startPoint x: 591, startPoint y: 90, endPoint x: 590, endPoint y: 209, distance: 119.0
click at [590, 209] on div "1. D - Minor 7th 2. D - Minor 7th 3. G - Dominant 7th 4. C - Major 7th 5. F - M…" at bounding box center [604, 136] width 104 height 148
select select "D"
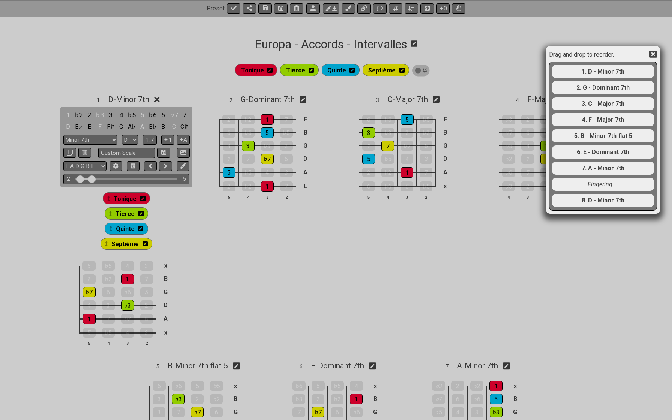
click at [608, 57] on icon at bounding box center [654, 54] width 8 height 7
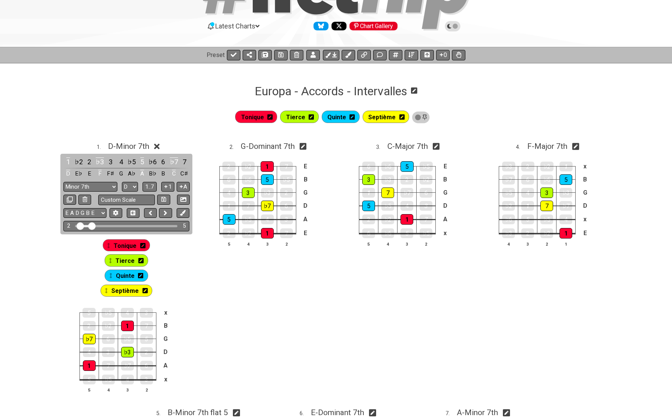
scroll to position [44, 0]
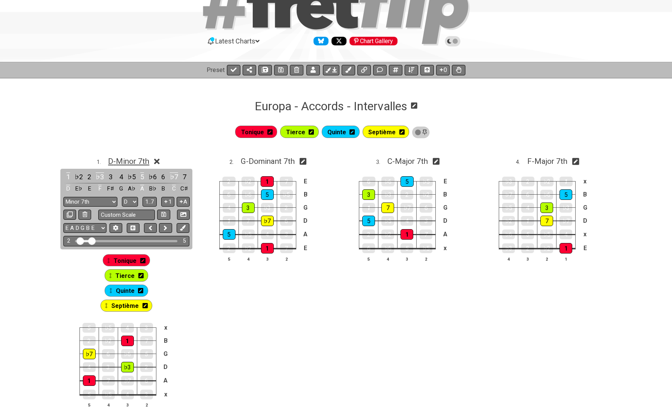
click at [126, 157] on span "D - Minor 7th" at bounding box center [128, 161] width 41 height 9
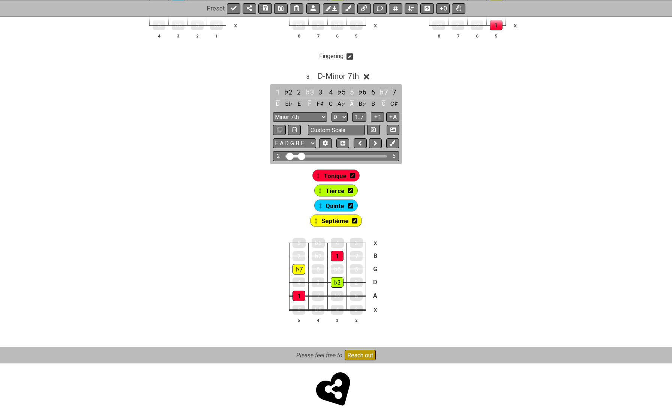
scroll to position [387, 0]
click at [391, 141] on icon at bounding box center [393, 144] width 6 height 6
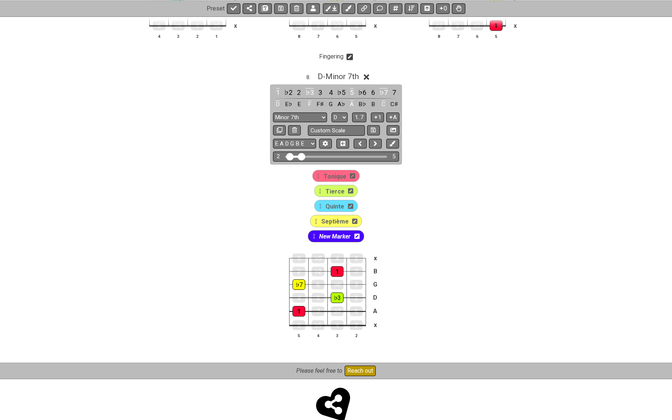
click at [347, 235] on span "New Marker" at bounding box center [335, 236] width 32 height 11
click at [357, 236] on icon at bounding box center [358, 236] width 5 height 6
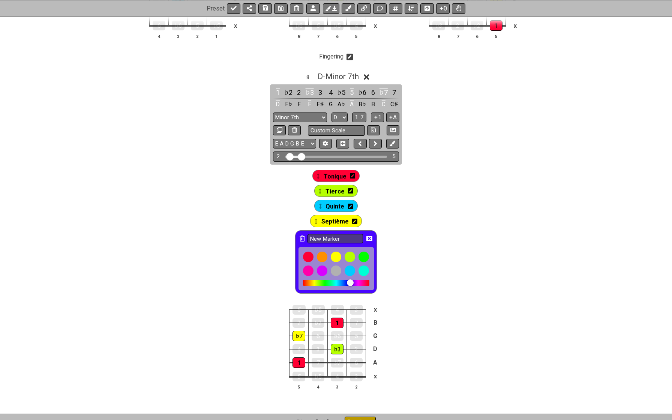
click at [357, 236] on input "New Marker" at bounding box center [336, 238] width 56 height 9
type input "N"
click at [369, 238] on icon at bounding box center [370, 239] width 6 height 6
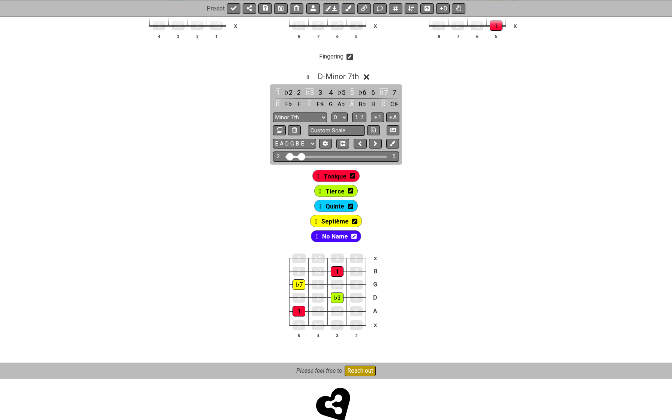
click at [355, 178] on icon at bounding box center [352, 176] width 5 height 11
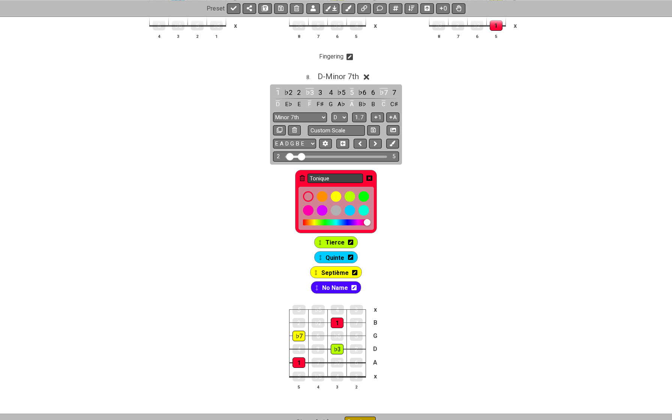
click at [347, 176] on input "Tonique" at bounding box center [336, 178] width 56 height 9
type input "T"
type input "F"
type input "Doigt 1"
click at [370, 176] on icon at bounding box center [370, 178] width 6 height 5
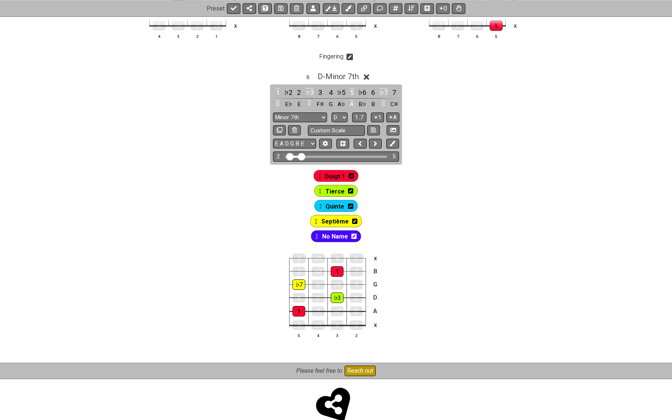
click at [350, 194] on icon at bounding box center [350, 191] width 5 height 11
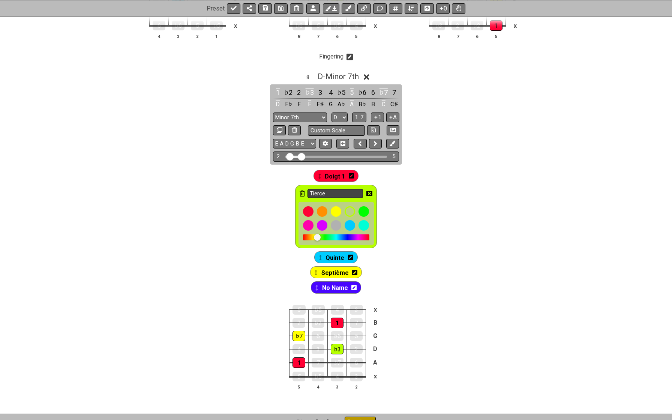
click at [342, 194] on input "Tierce" at bounding box center [336, 193] width 56 height 9
type input "T"
type input "F"
type input "Doigt 2"
click at [369, 191] on icon at bounding box center [370, 194] width 6 height 6
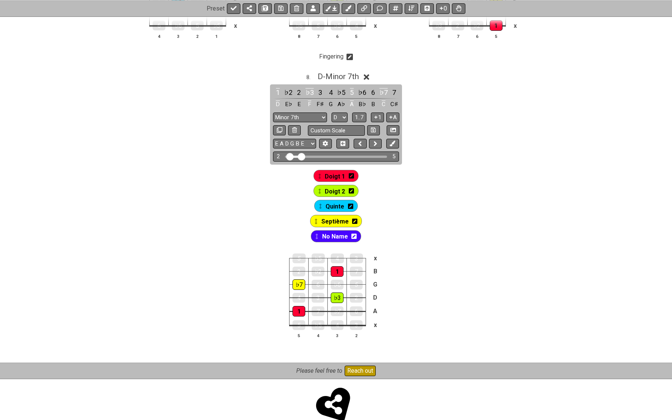
click at [352, 205] on icon at bounding box center [350, 206] width 5 height 5
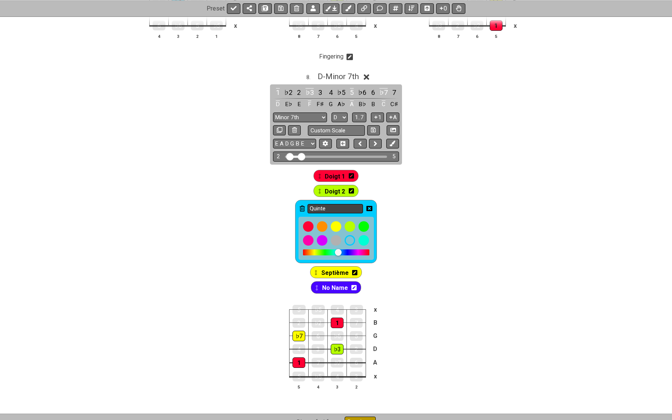
click at [347, 205] on input "Quinte" at bounding box center [336, 208] width 56 height 9
type input "Q"
type input "Doigt 3"
click at [370, 209] on icon at bounding box center [370, 208] width 6 height 5
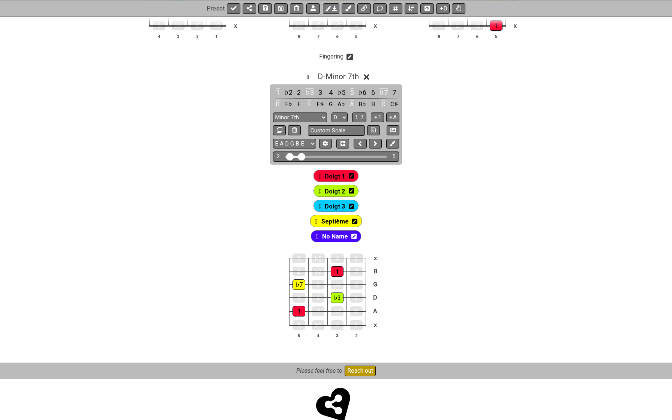
click at [354, 221] on icon at bounding box center [354, 221] width 5 height 5
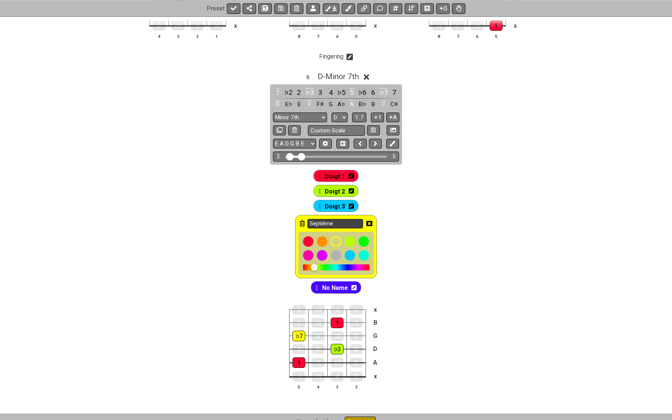
click at [348, 220] on input "Septième" at bounding box center [336, 223] width 56 height 9
type input "S"
type input "Doigt 4"
click at [369, 221] on icon at bounding box center [370, 224] width 6 height 6
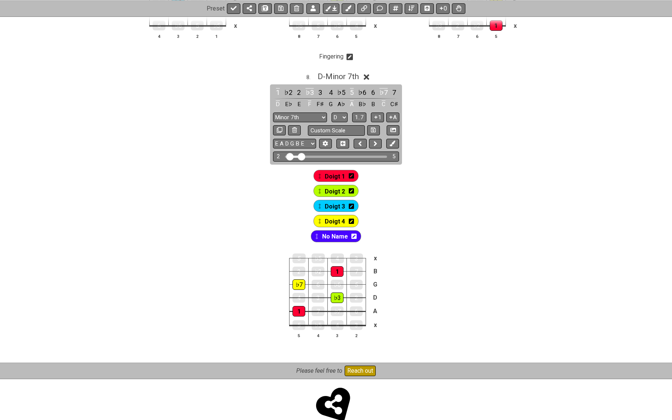
click at [355, 234] on icon at bounding box center [354, 236] width 5 height 6
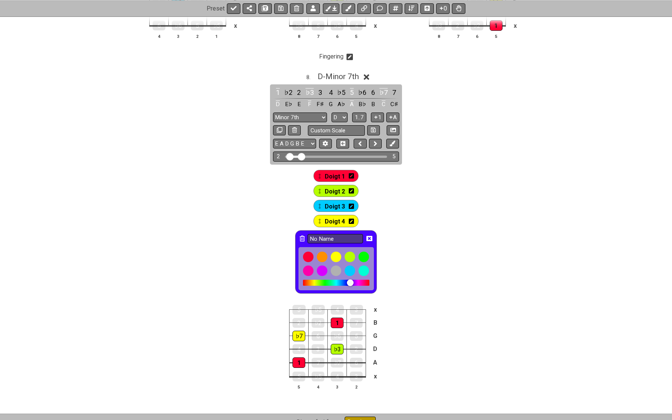
click at [300, 238] on icon at bounding box center [302, 239] width 5 height 6
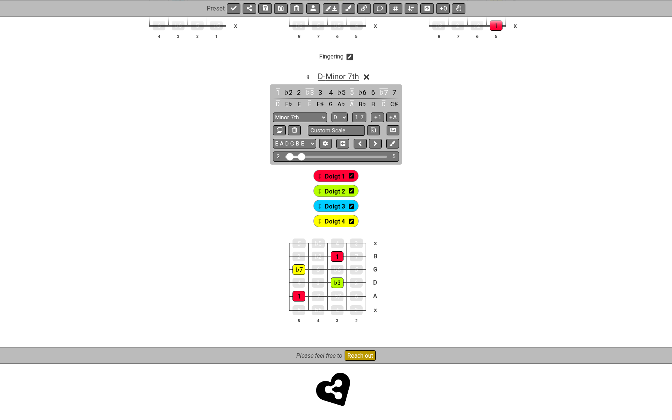
click at [328, 78] on span "D - Minor 7th" at bounding box center [338, 76] width 41 height 9
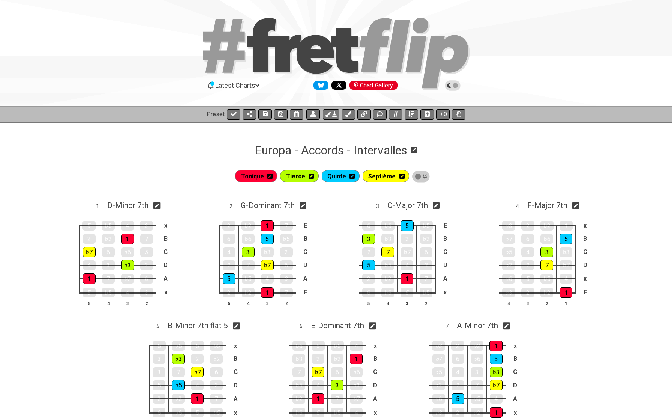
scroll to position [0, 0]
click at [278, 116] on icon at bounding box center [280, 114] width 5 height 6
click at [233, 111] on icon at bounding box center [234, 114] width 6 height 6
select select "/02WGHWDL"
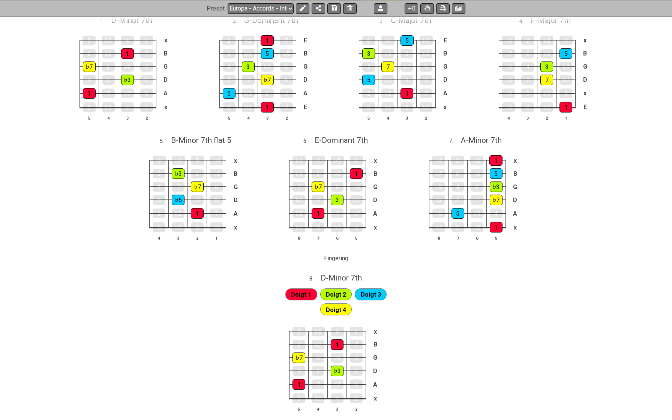
scroll to position [146, 0]
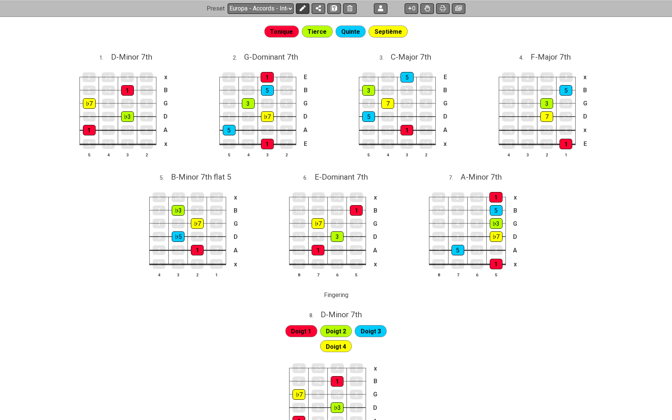
click at [306, 8] on button at bounding box center [303, 8] width 14 height 11
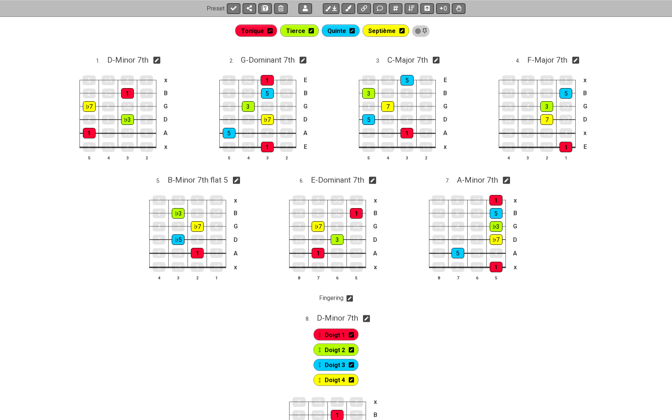
click at [352, 300] on icon at bounding box center [350, 298] width 7 height 7
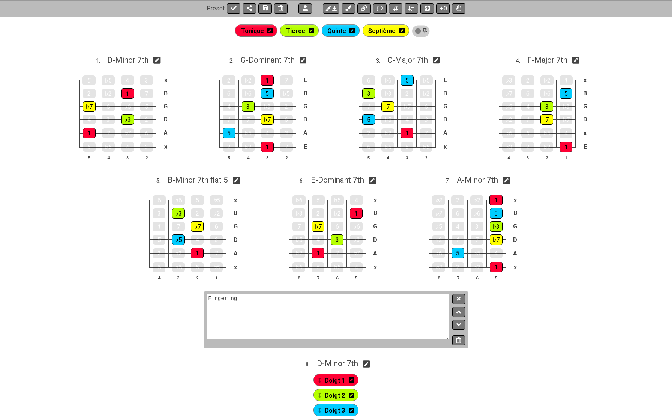
click at [345, 298] on textarea "Fingering" at bounding box center [328, 316] width 242 height 45
type textarea "F"
click at [458, 301] on button at bounding box center [459, 299] width 13 height 10
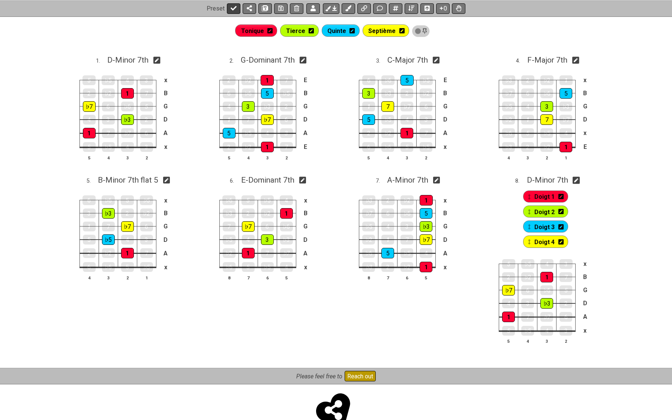
click at [231, 9] on icon at bounding box center [234, 8] width 6 height 6
select select "/02WGHWDL"
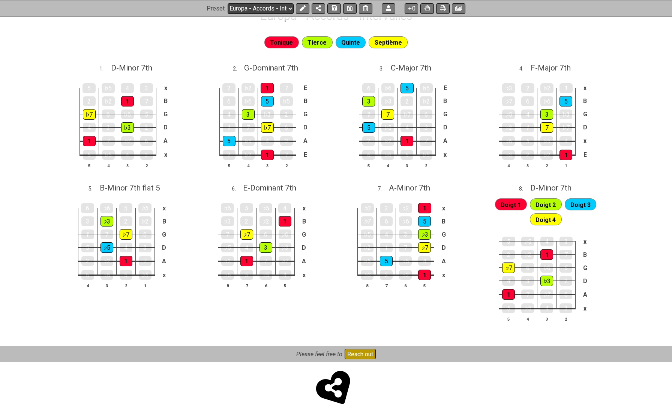
scroll to position [134, 0]
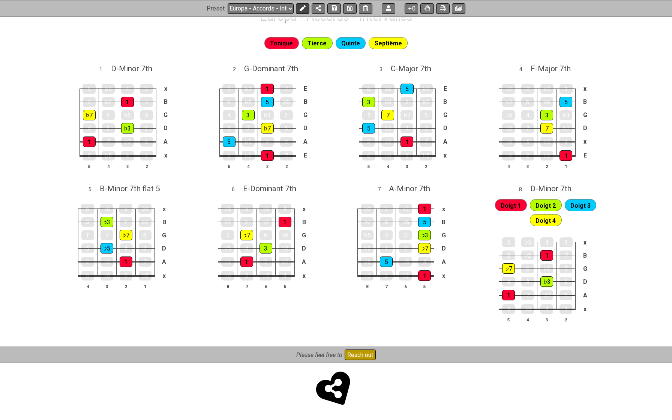
click at [302, 10] on icon at bounding box center [303, 8] width 6 height 6
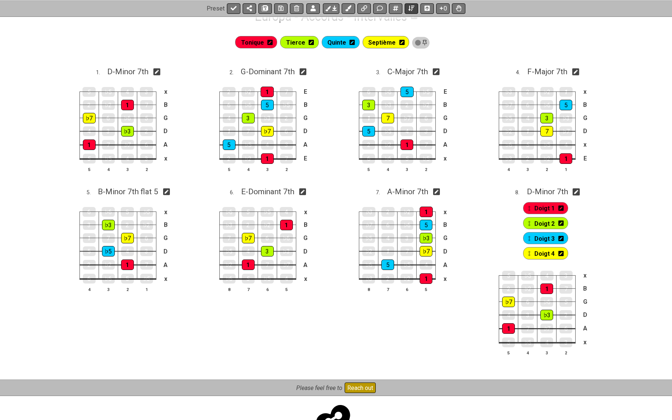
click at [411, 11] on icon at bounding box center [412, 8] width 6 height 6
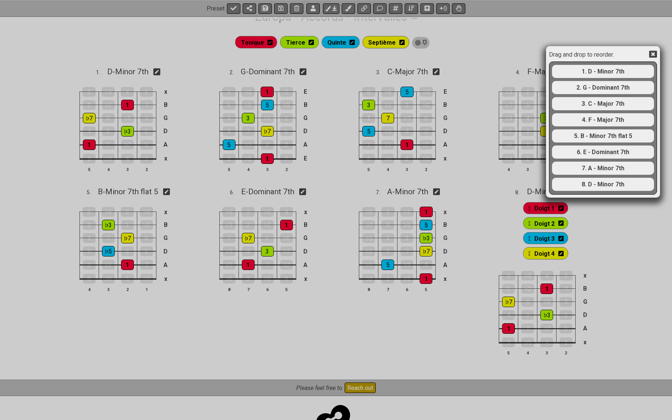
click at [378, 13] on div "Drag and drop to reorder. 1. D - Minor 7th 2. G - Dominant 7th 3. C - Major 7th…" at bounding box center [336, 210] width 672 height 420
click at [379, 7] on div "Drag and drop to reorder. 1. D - Minor 7th 2. G - Dominant 7th 3. C - Major 7th…" at bounding box center [336, 210] width 672 height 420
click at [608, 55] on icon at bounding box center [654, 54] width 8 height 7
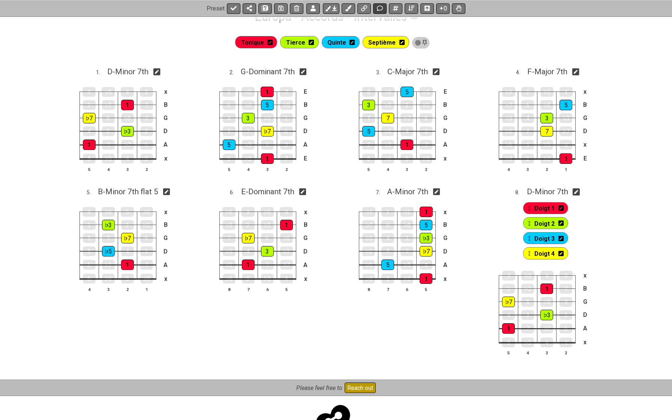
click at [376, 5] on button at bounding box center [380, 8] width 14 height 11
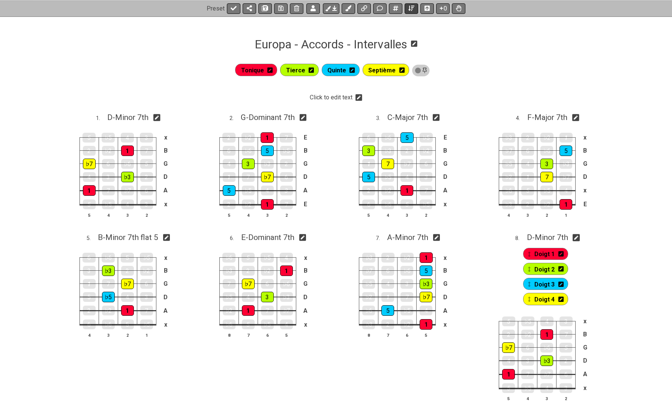
click at [412, 9] on icon at bounding box center [412, 8] width 6 height 5
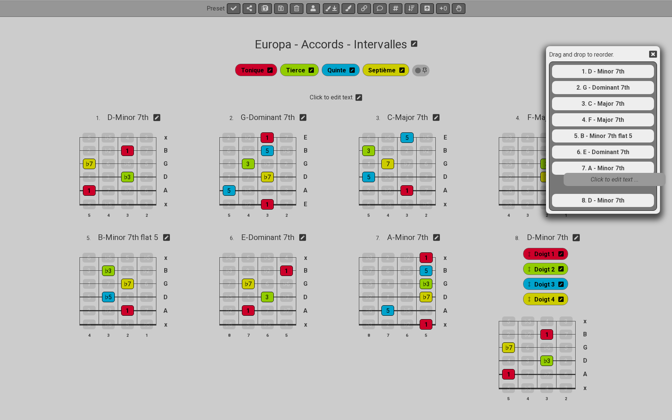
drag, startPoint x: 580, startPoint y: 74, endPoint x: 591, endPoint y: 191, distance: 117.9
click at [591, 191] on div "Click to edit text ... 1. D - Minor 7th 2. G - Dominant 7th 3. C - Major 7th 4.…" at bounding box center [604, 136] width 104 height 148
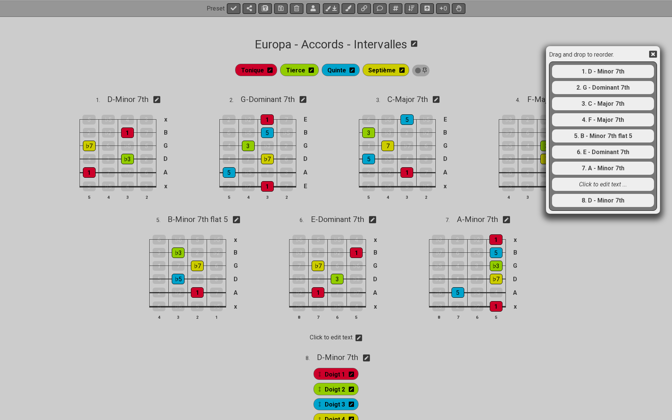
click at [403, 346] on div "Drag and drop to reorder. 1. D - Minor 7th 2. G - Dominant 7th 3. C - Major 7th…" at bounding box center [336, 210] width 672 height 420
click at [608, 57] on icon at bounding box center [654, 54] width 8 height 7
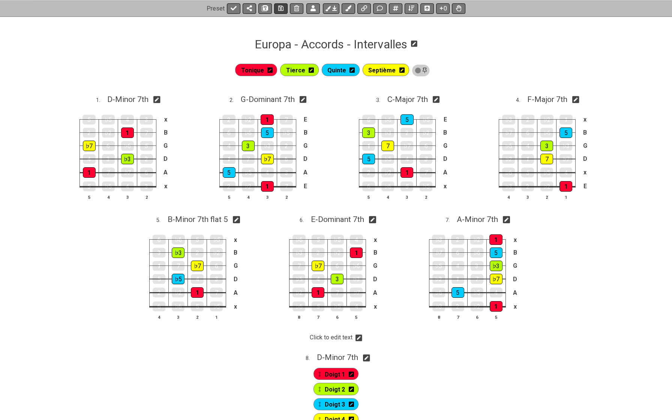
click at [282, 8] on icon at bounding box center [280, 8] width 5 height 6
drag, startPoint x: 282, startPoint y: 8, endPoint x: 290, endPoint y: 48, distance: 41.2
click at [290, 48] on div "Latest Charts Chart Gallery The Internet Guitar fretboard tool - view and edit …" at bounding box center [336, 267] width 672 height 746
click at [236, 7] on button at bounding box center [234, 8] width 14 height 11
select select "/02WGHWDL"
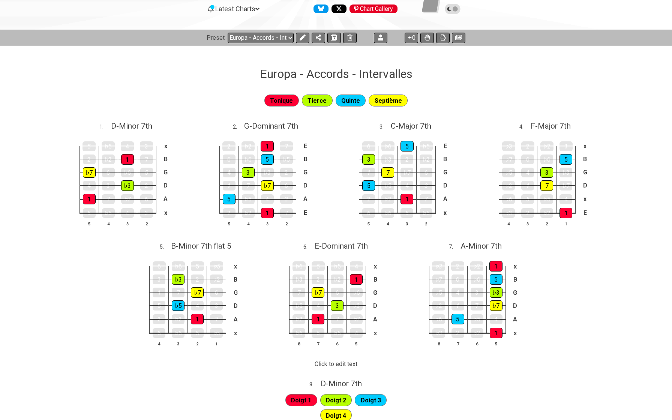
scroll to position [53, 0]
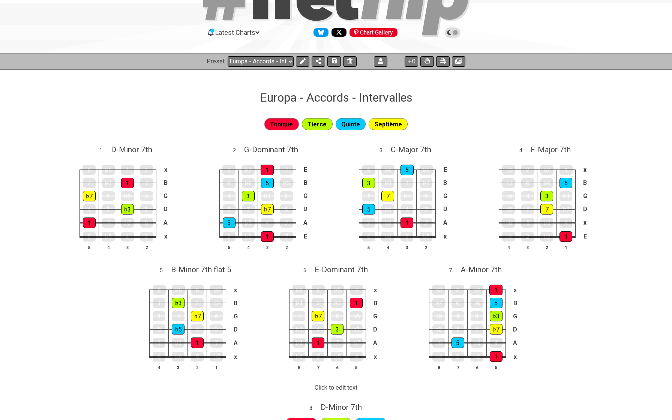
click at [304, 50] on div "Latest Charts Chart Gallery" at bounding box center [336, 40] width 672 height 27
click at [304, 62] on icon at bounding box center [303, 61] width 6 height 6
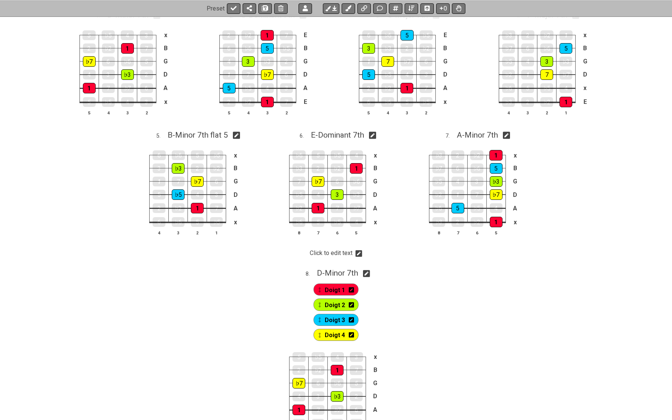
scroll to position [200, 0]
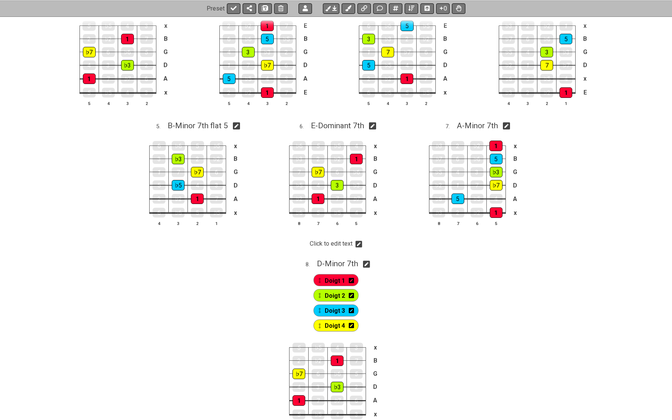
click at [357, 242] on icon at bounding box center [359, 244] width 7 height 7
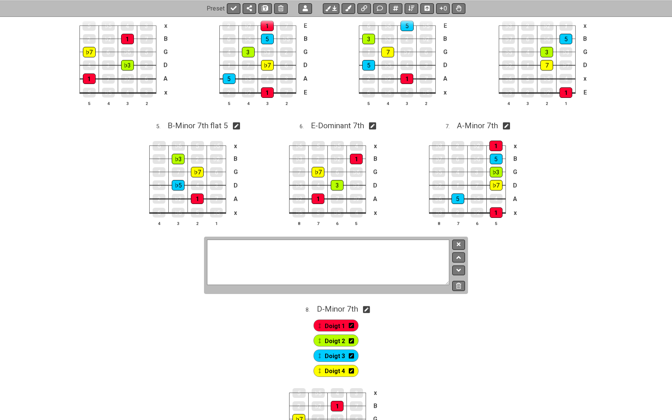
click at [337, 253] on textarea "Click to edit text" at bounding box center [328, 262] width 242 height 45
type textarea "-"
click at [459, 247] on button at bounding box center [459, 245] width 13 height 10
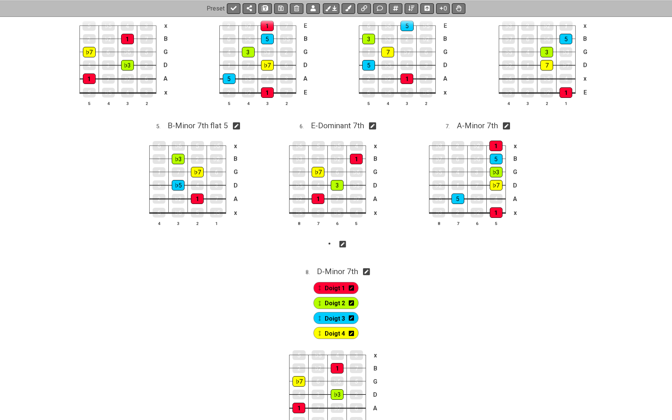
click at [343, 244] on icon at bounding box center [343, 245] width 7 height 8
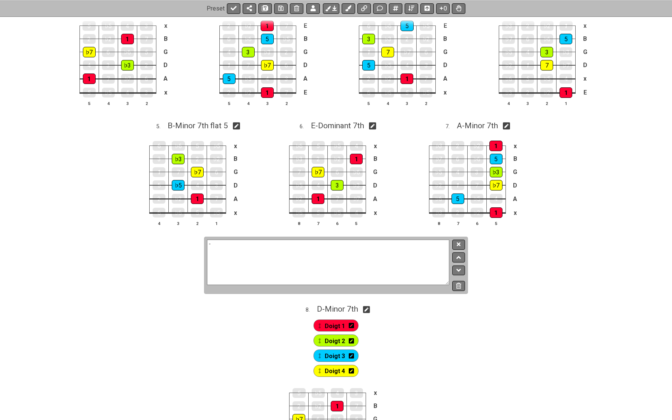
click at [343, 243] on textarea "-" at bounding box center [328, 262] width 242 height 45
click at [457, 243] on icon at bounding box center [459, 245] width 4 height 6
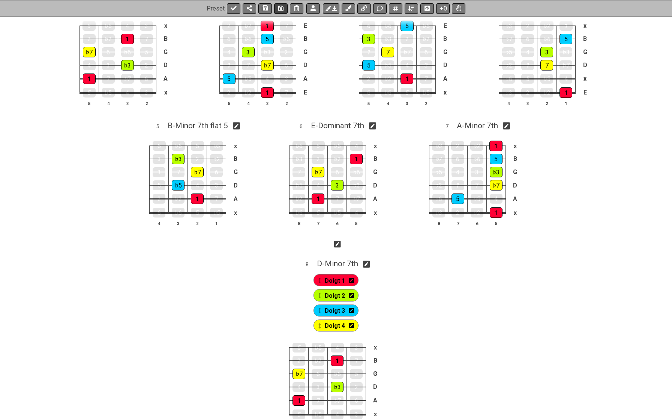
click at [278, 9] on icon at bounding box center [280, 8] width 5 height 6
click at [235, 9] on icon at bounding box center [234, 8] width 6 height 6
select select "/02WGHWDL"
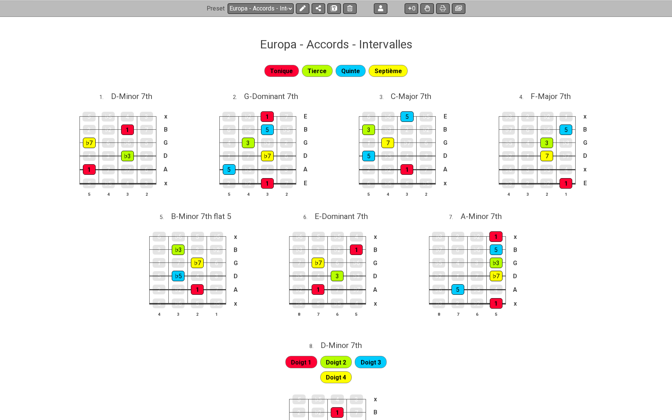
scroll to position [106, 0]
click at [302, 8] on icon at bounding box center [303, 8] width 6 height 6
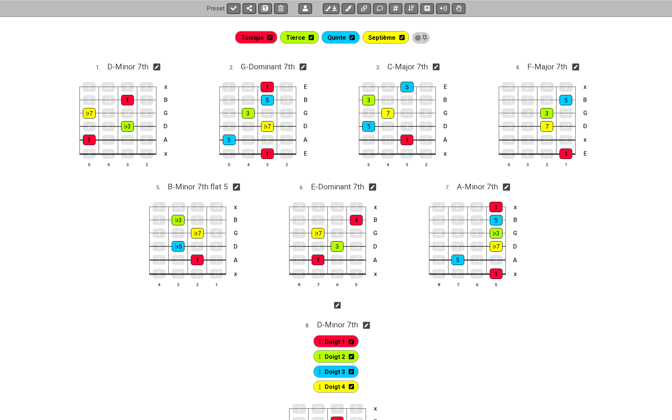
scroll to position [201, 0]
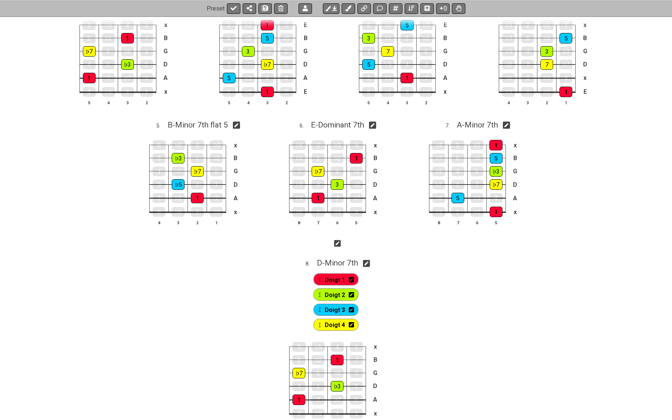
click at [339, 243] on icon at bounding box center [337, 243] width 7 height 7
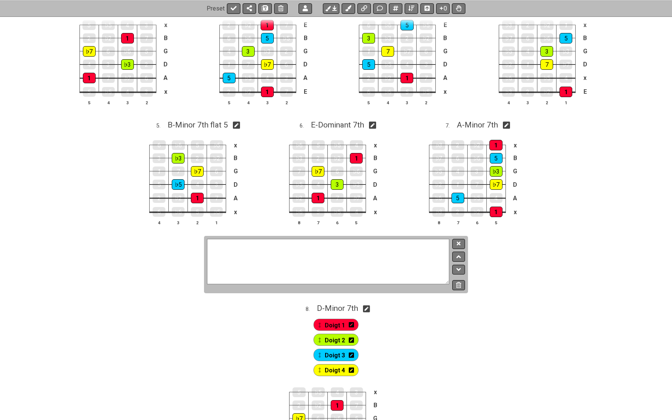
click at [334, 248] on textarea at bounding box center [328, 261] width 242 height 45
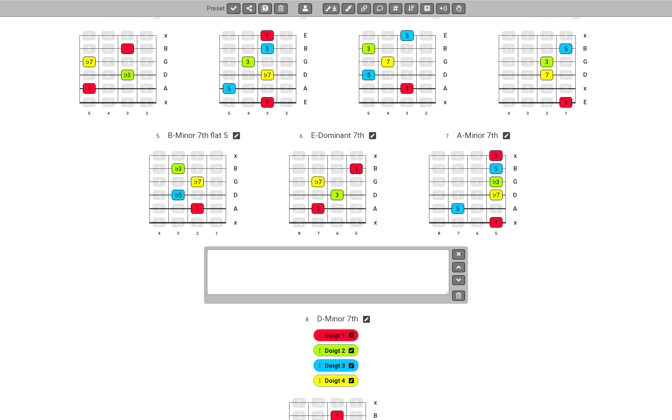
scroll to position [192, 0]
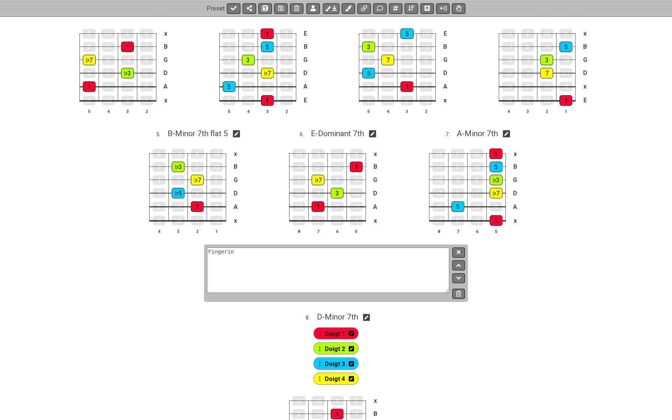
type textarea "Fingering"
click at [459, 251] on icon at bounding box center [459, 253] width 4 height 4
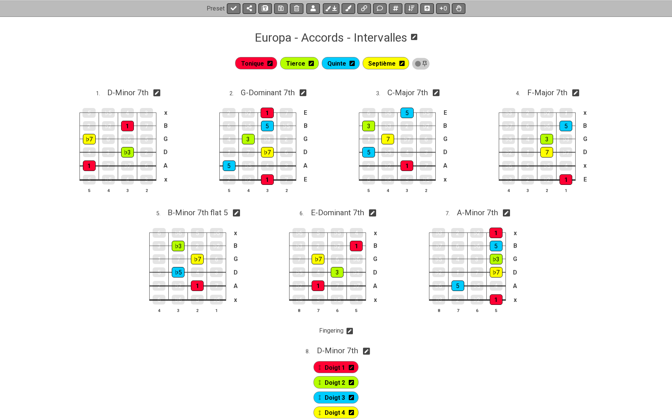
scroll to position [114, 0]
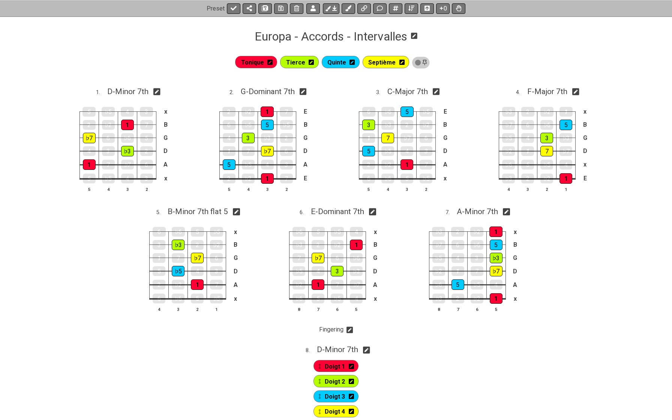
drag, startPoint x: 233, startPoint y: 9, endPoint x: 364, endPoint y: 28, distance: 132.4
click at [363, 28] on div "Latest Charts Chart Gallery The Internet Guitar fretboard tool - view and edit …" at bounding box center [336, 243] width 672 height 715
click at [334, 7] on icon at bounding box center [334, 8] width 5 height 6
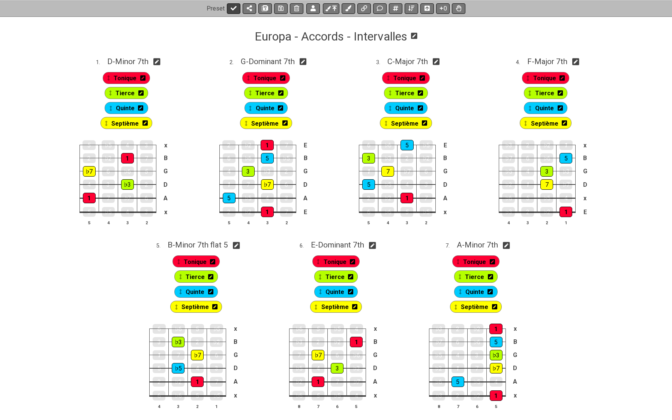
click at [235, 9] on icon at bounding box center [234, 8] width 6 height 6
select select "/02WGHWDL"
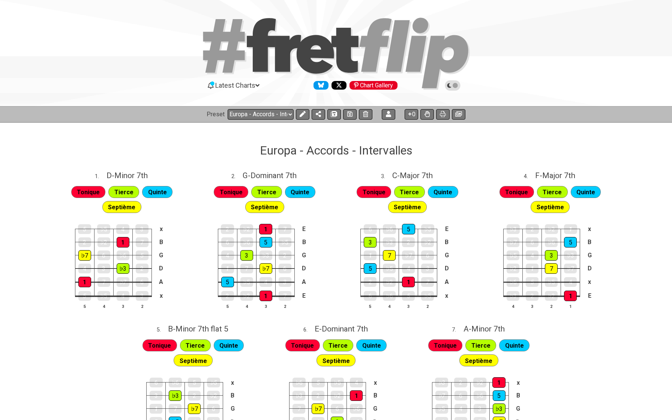
scroll to position [0, 0]
click at [306, 116] on button at bounding box center [303, 114] width 14 height 11
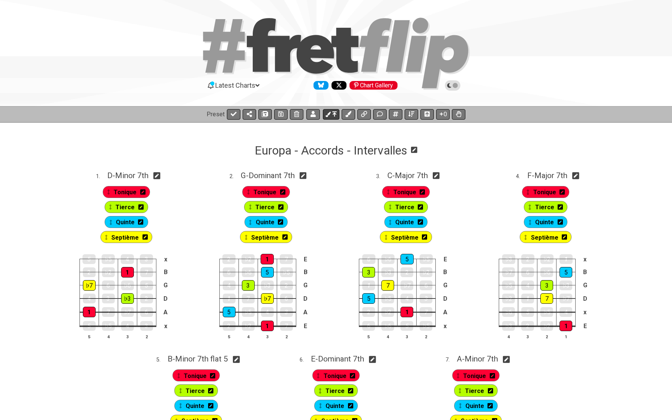
click at [334, 113] on icon at bounding box center [334, 113] width 5 height 5
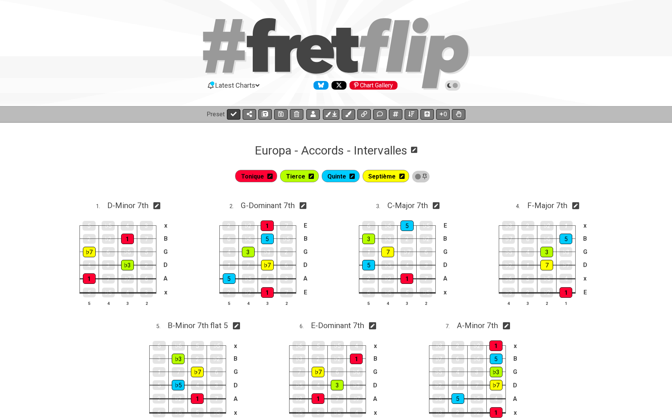
click at [234, 114] on icon at bounding box center [234, 114] width 6 height 5
select select "/02WGHWDL"
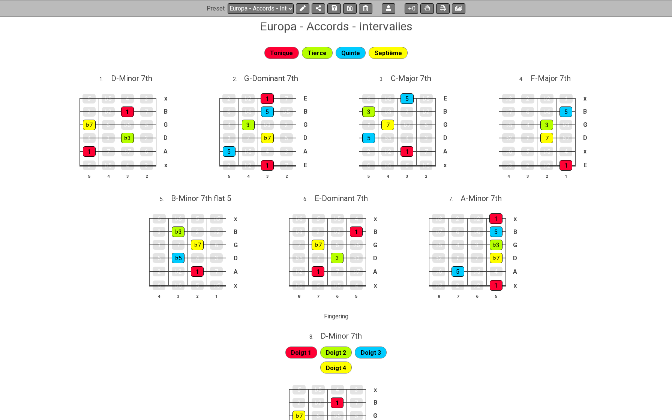
scroll to position [122, 0]
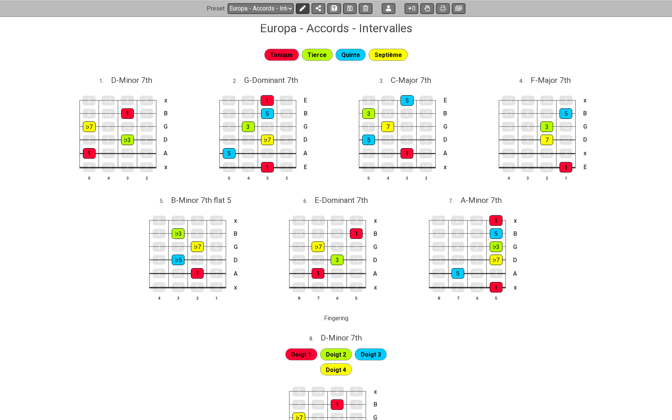
click at [305, 8] on icon at bounding box center [303, 8] width 6 height 6
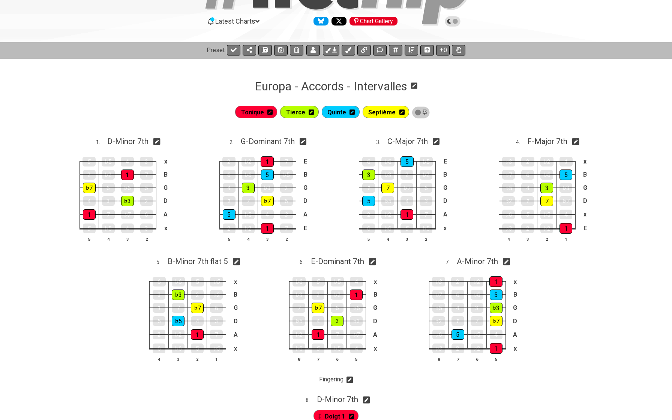
scroll to position [64, 0]
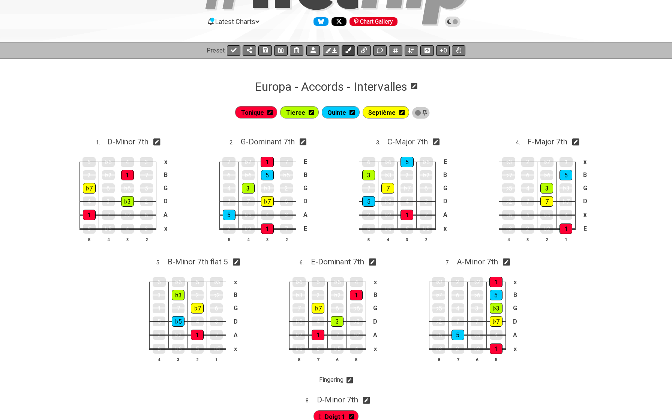
click at [350, 51] on icon at bounding box center [349, 50] width 6 height 6
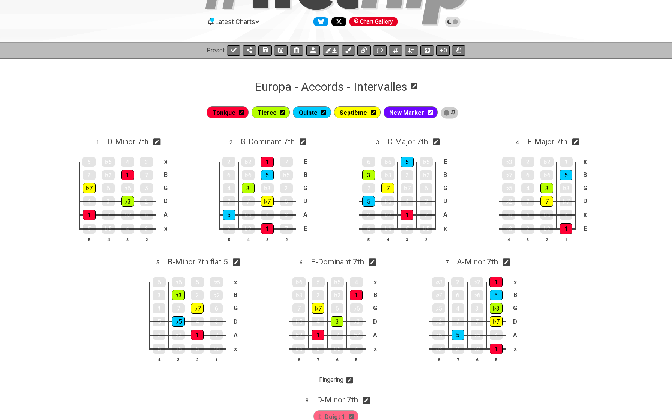
click at [430, 111] on icon at bounding box center [430, 112] width 5 height 5
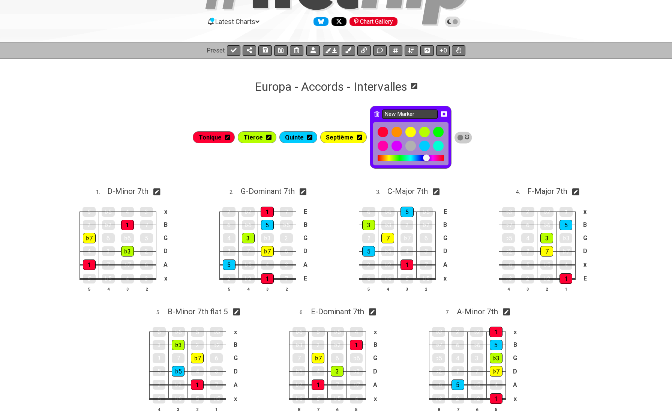
click at [418, 114] on input "New Marker" at bounding box center [410, 114] width 56 height 9
type input "d"
type input "Doigt 1"
click at [445, 113] on icon at bounding box center [444, 114] width 6 height 6
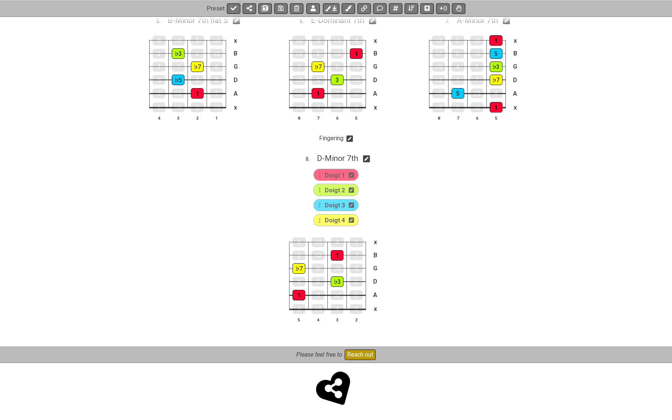
scroll to position [305, 0]
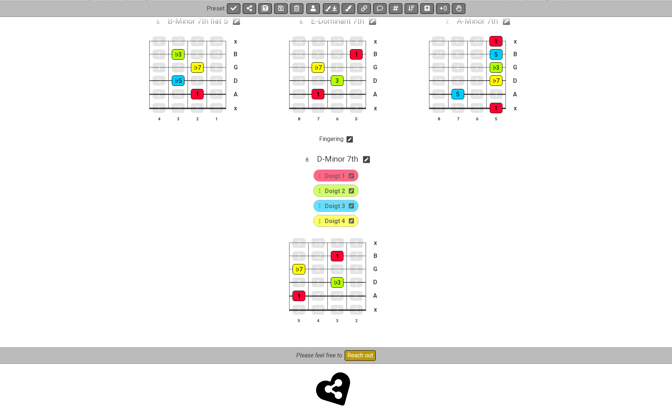
click at [338, 140] on p "Fingering" at bounding box center [331, 139] width 24 height 8
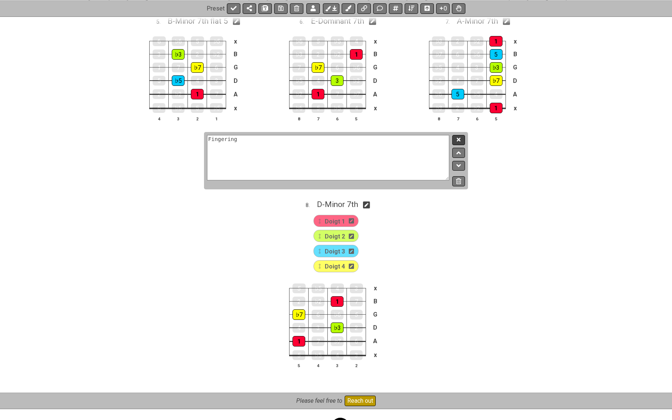
click at [458, 141] on icon at bounding box center [459, 140] width 4 height 6
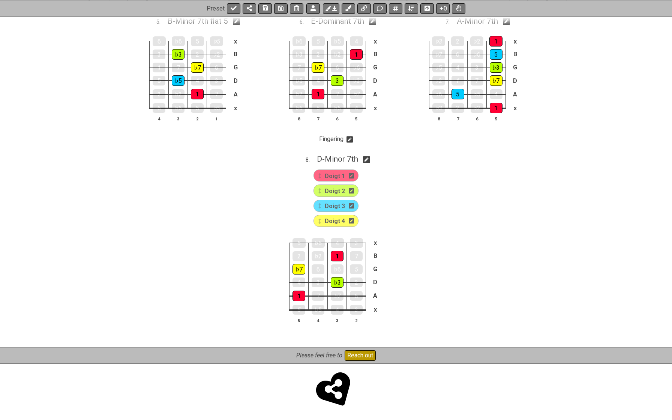
click at [351, 141] on icon at bounding box center [350, 139] width 7 height 7
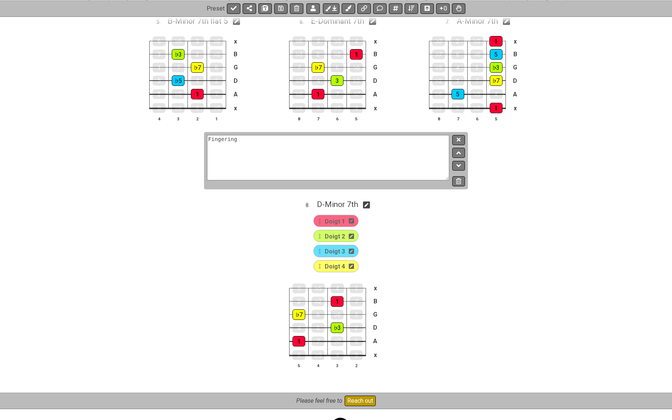
click at [326, 141] on textarea "Fingering" at bounding box center [328, 157] width 242 height 45
type textarea "F"
type textarea "..."
click at [459, 138] on icon at bounding box center [459, 140] width 4 height 4
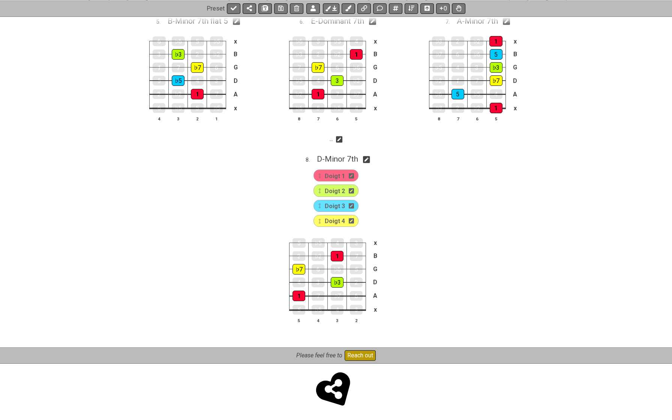
click at [411, 190] on div "Tonique Tierce Quinte Septième Doigt 1 1 . D - Minor 7th 5 ♭5 4 3 x 2 ♭2 1 7 B …" at bounding box center [336, 100] width 672 height 495
click at [232, 7] on icon at bounding box center [234, 8] width 6 height 6
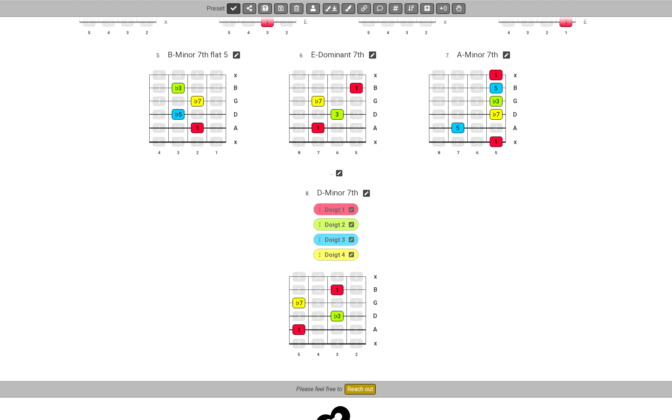
select select "/02WGHWDL"
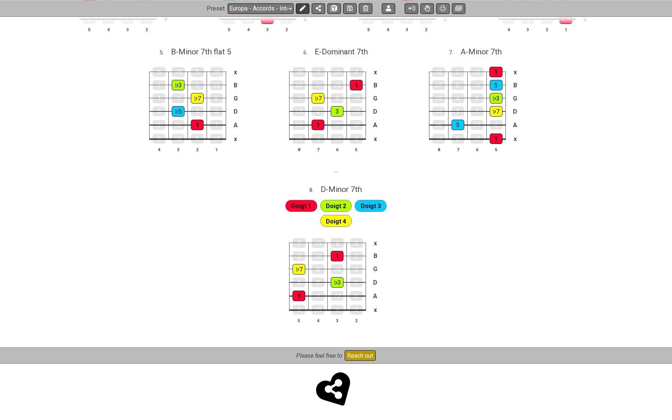
click at [302, 8] on icon at bounding box center [303, 8] width 6 height 6
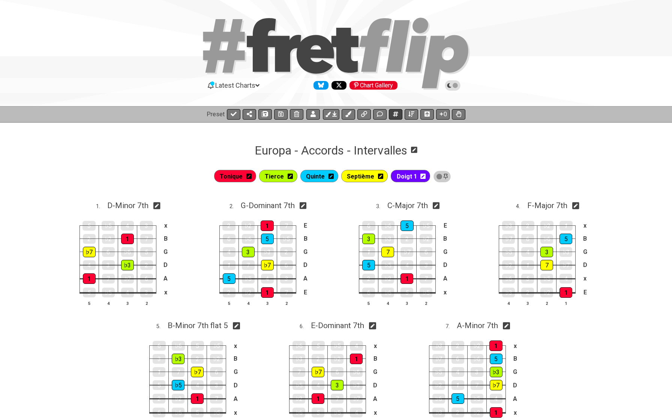
scroll to position [282, 0]
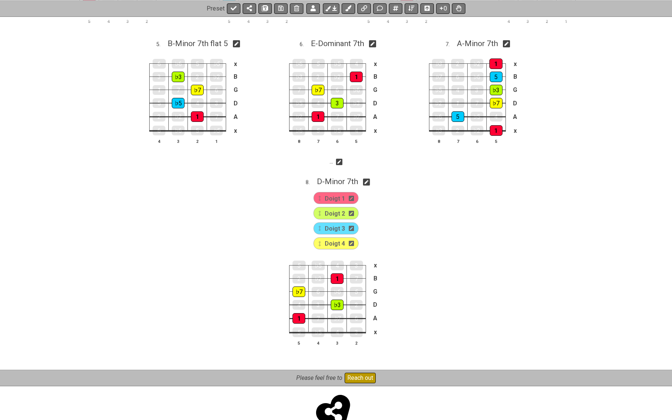
click at [352, 197] on icon at bounding box center [351, 198] width 5 height 5
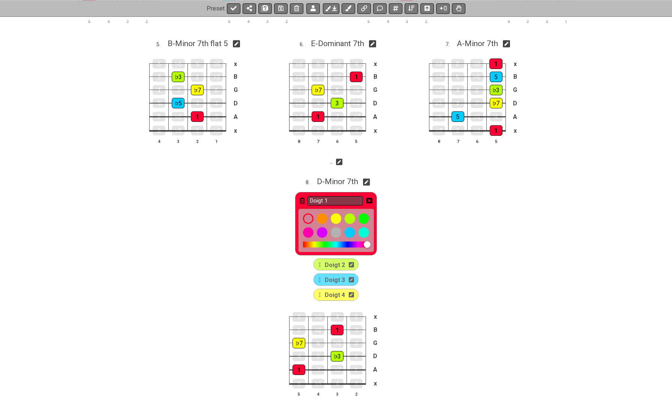
click at [302, 198] on icon at bounding box center [302, 201] width 5 height 6
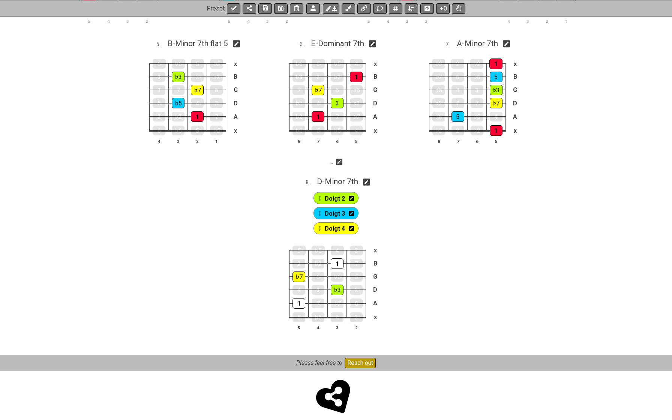
click at [353, 198] on icon at bounding box center [351, 198] width 5 height 5
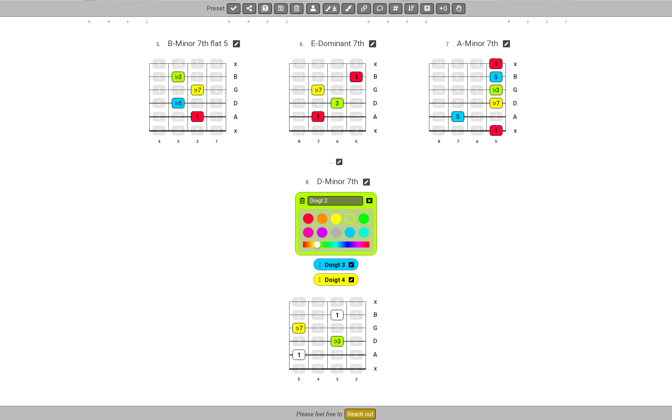
click at [301, 198] on icon at bounding box center [302, 201] width 5 height 6
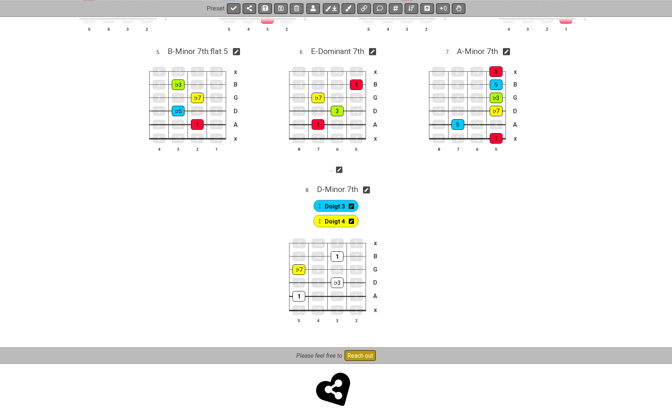
click at [353, 204] on icon at bounding box center [351, 206] width 5 height 5
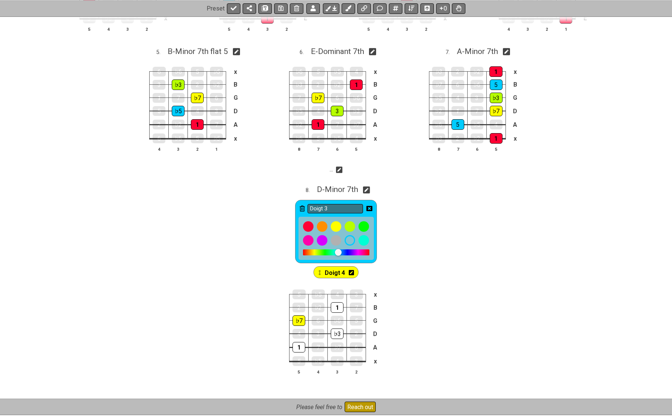
click at [299, 204] on div "Doigt 3" at bounding box center [336, 231] width 82 height 63
click at [301, 207] on icon at bounding box center [302, 209] width 5 height 6
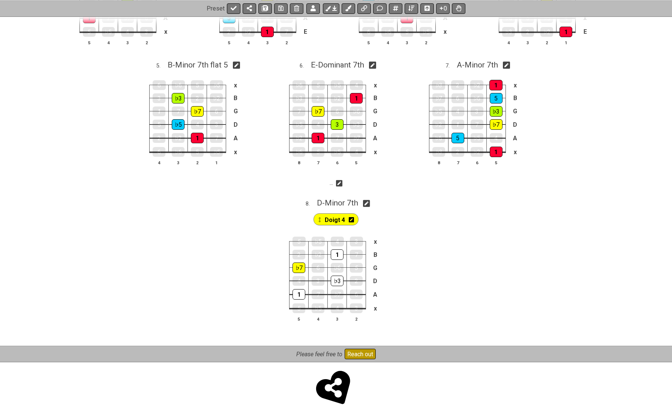
scroll to position [259, 0]
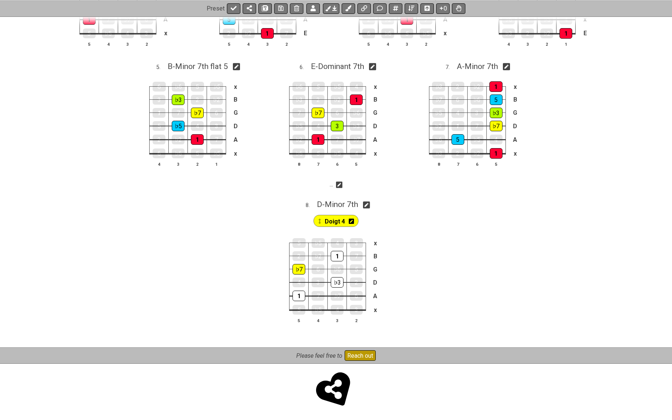
click at [352, 219] on icon at bounding box center [351, 221] width 5 height 5
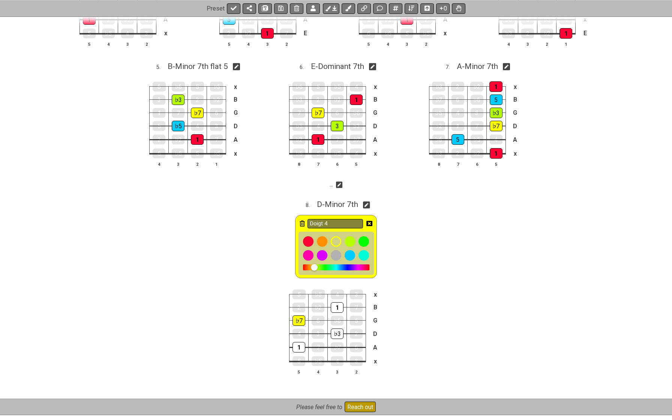
click at [297, 220] on div "Doigt 4" at bounding box center [336, 246] width 82 height 63
click at [302, 223] on icon at bounding box center [302, 224] width 5 height 6
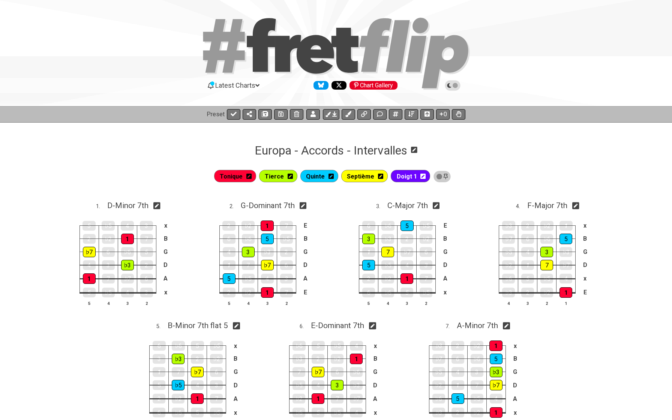
scroll to position [0, 0]
click at [403, 179] on span "Doigt 1" at bounding box center [407, 176] width 20 height 11
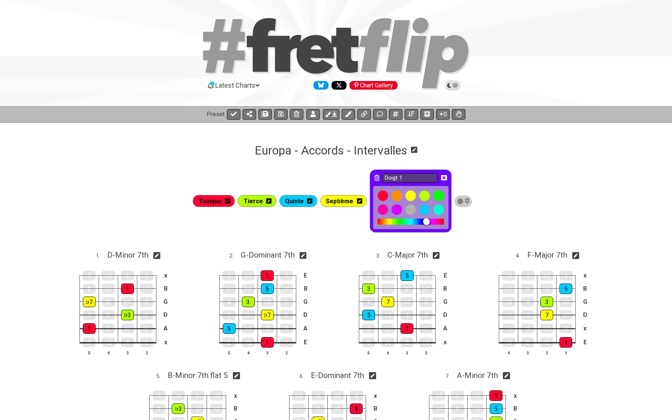
click at [403, 179] on input "Doigt 1" at bounding box center [410, 177] width 56 height 9
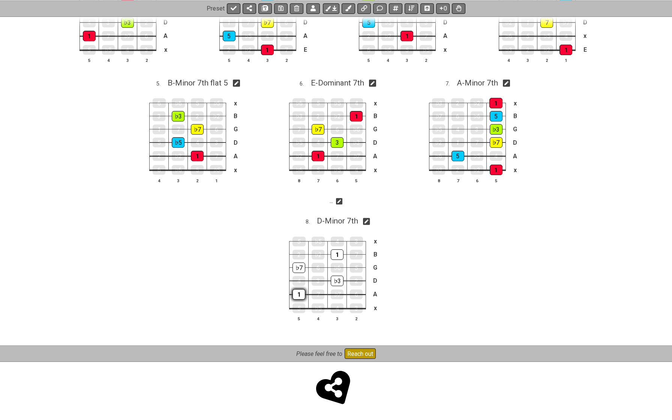
scroll to position [291, 0]
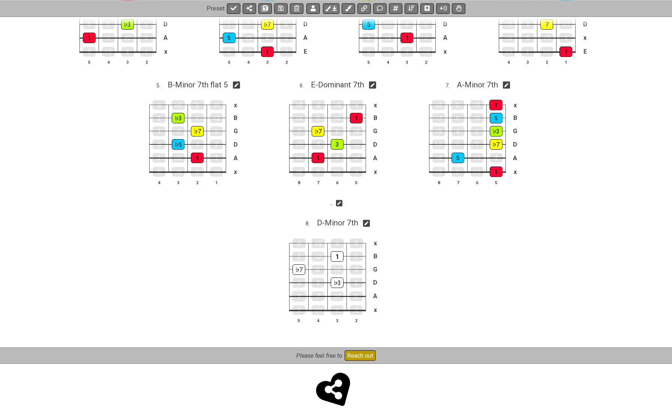
click at [301, 296] on div "1" at bounding box center [299, 297] width 13 height 10
click at [301, 296] on div "1" at bounding box center [299, 296] width 13 height 11
click at [339, 216] on div "D - Minor 7th" at bounding box center [337, 220] width 41 height 13
select select "D"
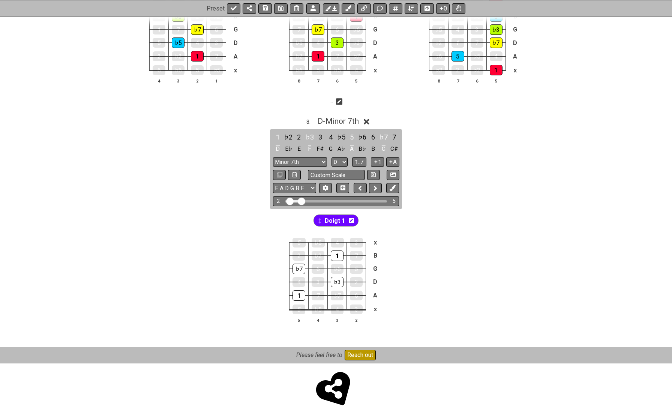
scroll to position [392, 0]
click at [297, 295] on div "1" at bounding box center [299, 296] width 13 height 11
click at [332, 220] on span "Doigt 1" at bounding box center [335, 221] width 20 height 11
click at [298, 296] on div "1" at bounding box center [299, 296] width 13 height 11
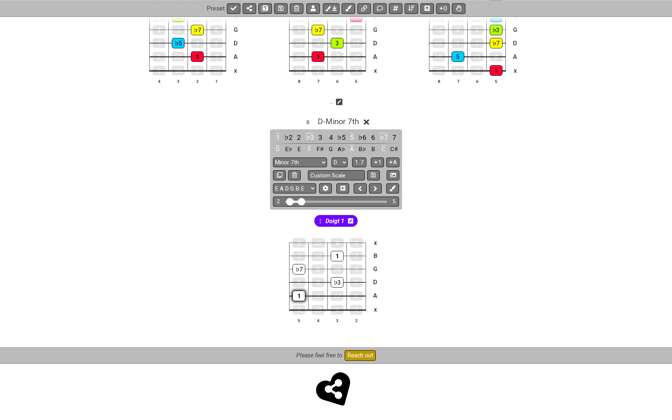
click at [298, 296] on div "1" at bounding box center [299, 296] width 13 height 11
click at [333, 281] on div "♭3" at bounding box center [337, 282] width 13 height 11
click at [335, 256] on div "1" at bounding box center [337, 256] width 13 height 11
click at [336, 279] on div "♭3" at bounding box center [337, 282] width 13 height 11
click at [337, 253] on div "1" at bounding box center [337, 256] width 13 height 11
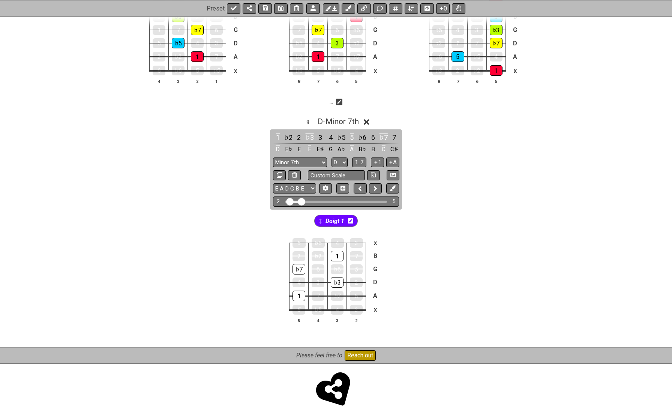
click at [331, 218] on span "Doigt 1" at bounding box center [335, 221] width 19 height 11
click at [339, 122] on span "D - Minor 7th" at bounding box center [338, 121] width 41 height 9
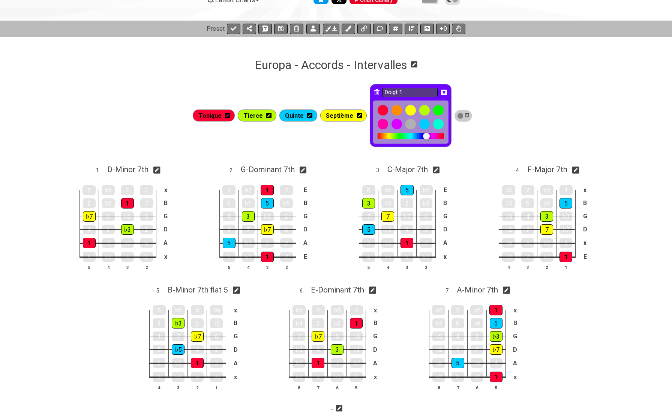
scroll to position [87, 0]
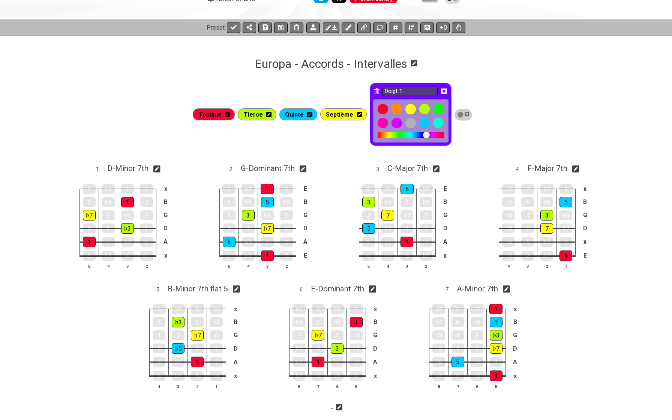
click at [445, 91] on icon at bounding box center [444, 91] width 6 height 6
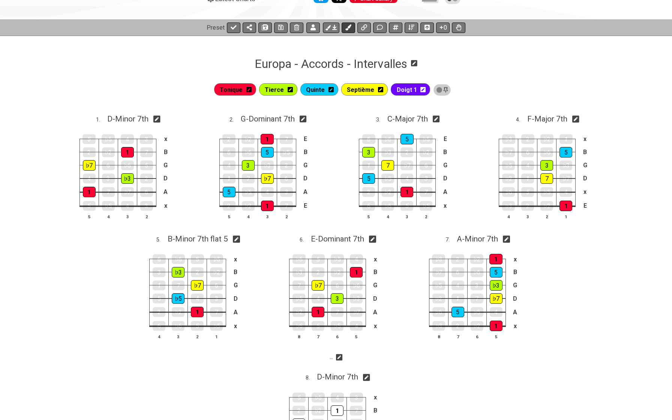
click at [351, 26] on icon at bounding box center [349, 27] width 6 height 6
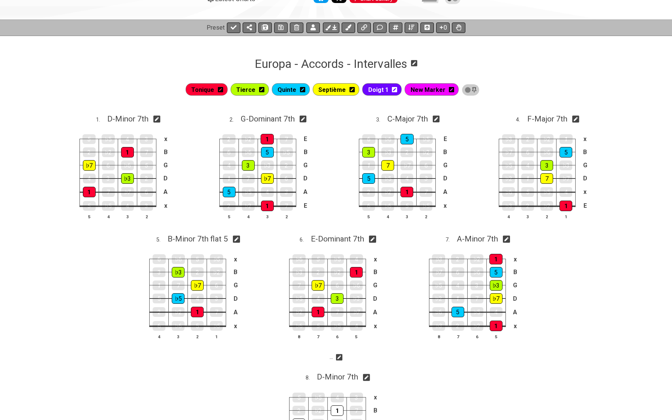
click at [450, 89] on icon at bounding box center [451, 89] width 5 height 5
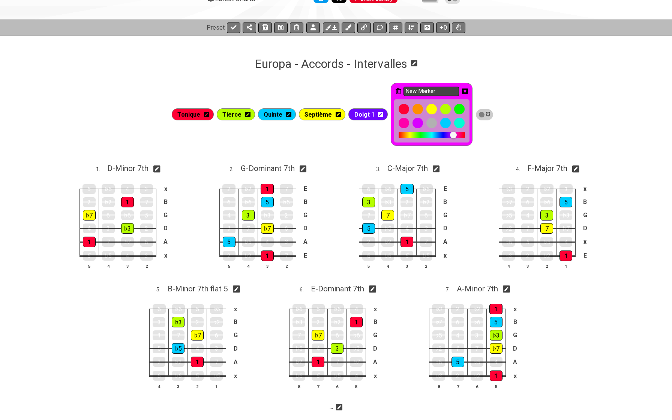
click at [440, 94] on input "New Marker" at bounding box center [432, 91] width 56 height 9
type input "Doigt 2"
click at [465, 90] on icon at bounding box center [465, 91] width 6 height 5
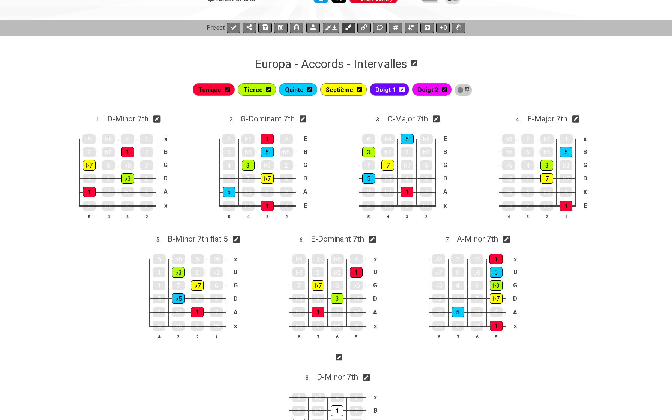
click at [348, 28] on icon at bounding box center [349, 27] width 6 height 6
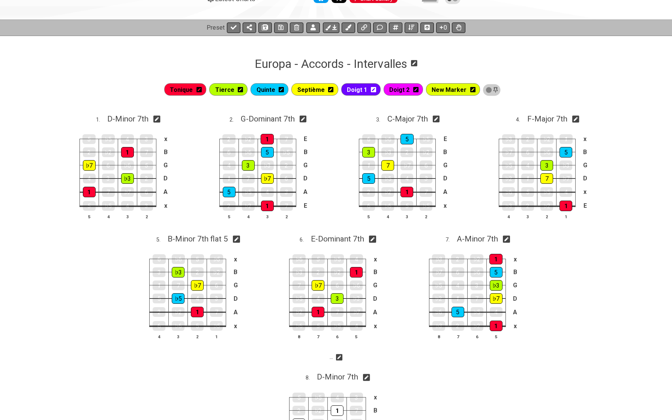
click at [471, 90] on icon at bounding box center [473, 90] width 5 height 6
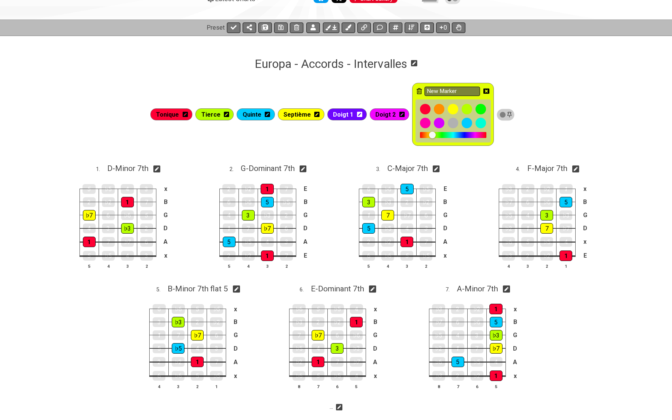
click at [419, 90] on icon at bounding box center [419, 91] width 5 height 6
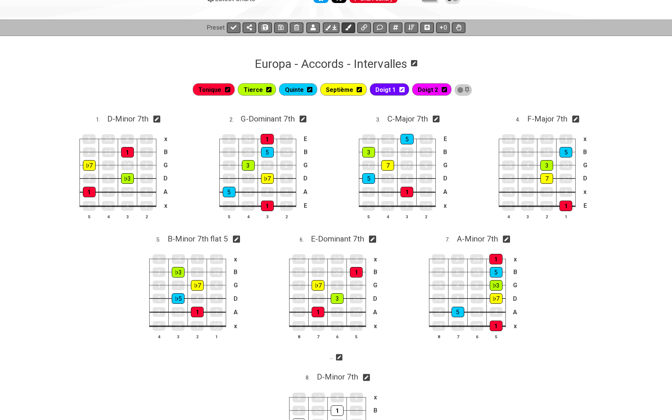
click at [349, 25] on icon at bounding box center [349, 27] width 6 height 6
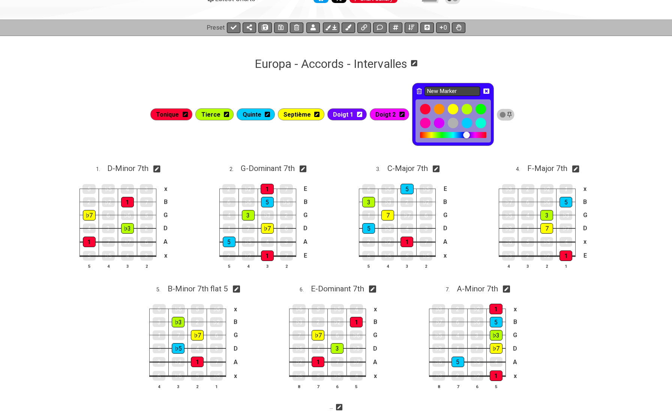
click at [469, 89] on input "New Marker" at bounding box center [453, 91] width 56 height 9
type input "D"
click at [485, 89] on icon at bounding box center [487, 91] width 6 height 5
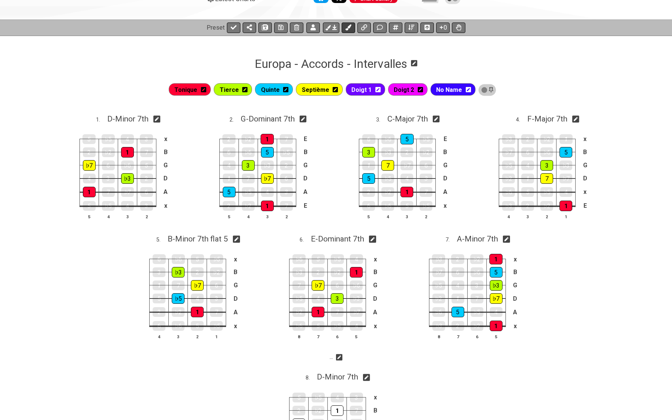
click at [348, 30] on button at bounding box center [349, 28] width 14 height 11
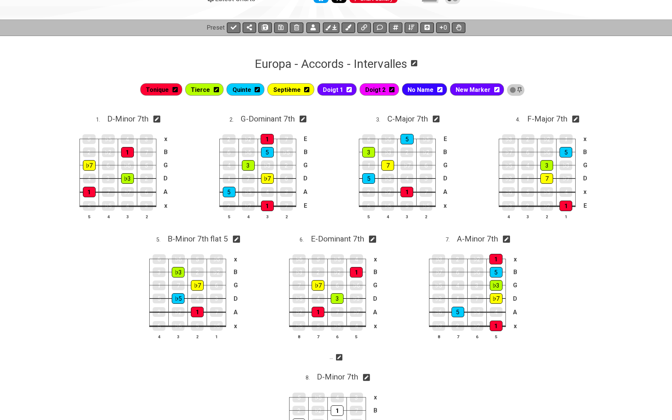
click at [429, 88] on span "No Name" at bounding box center [421, 89] width 26 height 11
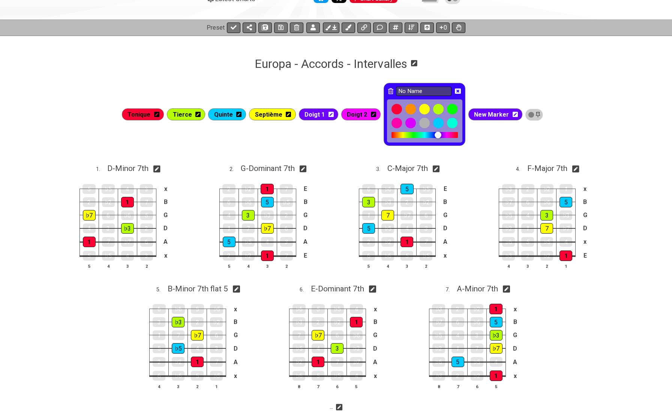
click at [390, 91] on icon at bounding box center [390, 91] width 5 height 6
type input "New Marker"
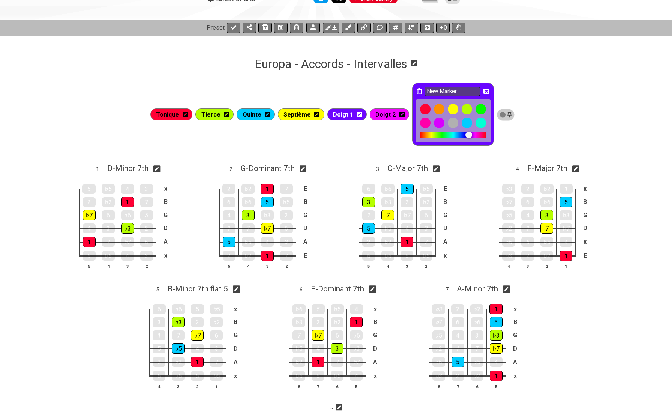
click at [412, 90] on div "New Marker" at bounding box center [453, 114] width 82 height 63
click at [418, 92] on icon at bounding box center [419, 91] width 5 height 6
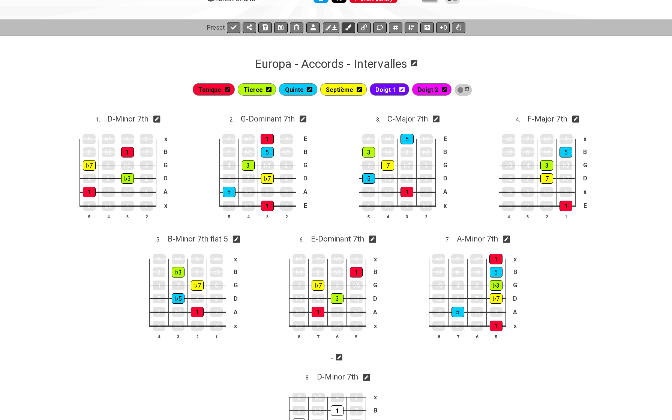
click at [350, 26] on icon at bounding box center [349, 27] width 6 height 6
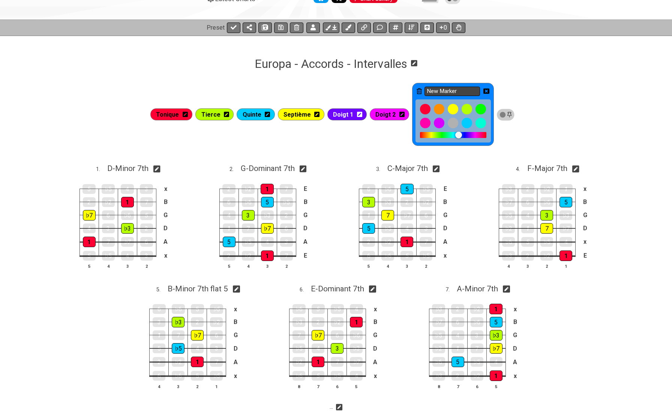
click at [443, 89] on input "New Marker" at bounding box center [453, 91] width 56 height 9
type input "Doigt 3"
click at [484, 88] on icon at bounding box center [487, 91] width 6 height 6
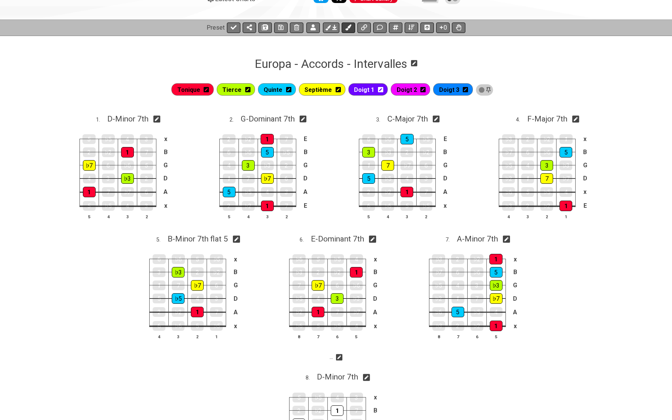
click at [346, 23] on button at bounding box center [349, 28] width 14 height 11
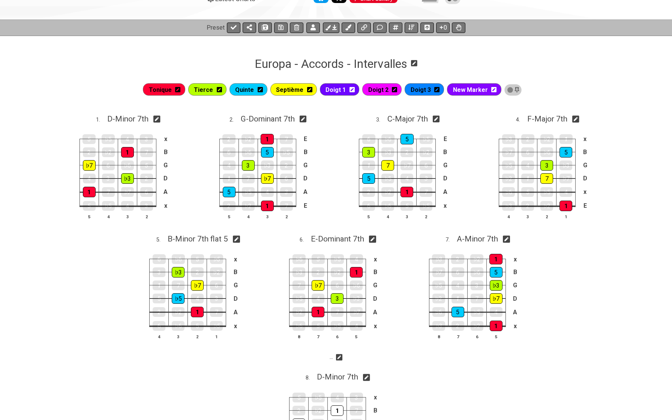
click at [492, 90] on icon at bounding box center [494, 90] width 5 height 6
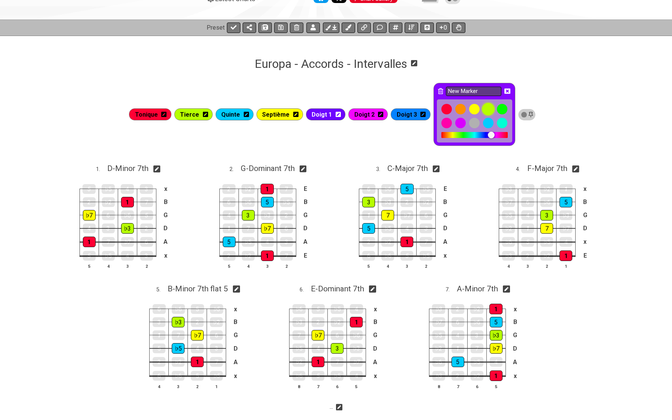
click at [486, 109] on div at bounding box center [488, 109] width 13 height 13
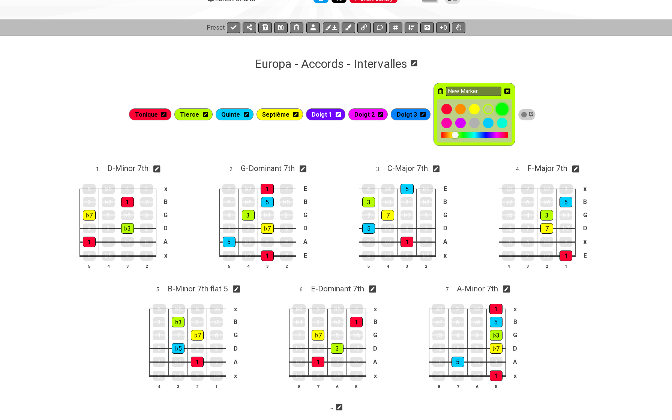
click at [496, 107] on div at bounding box center [502, 109] width 13 height 13
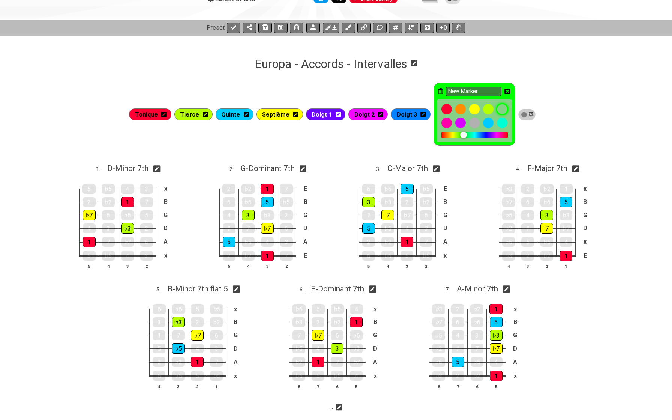
click at [497, 121] on div at bounding box center [502, 123] width 11 height 11
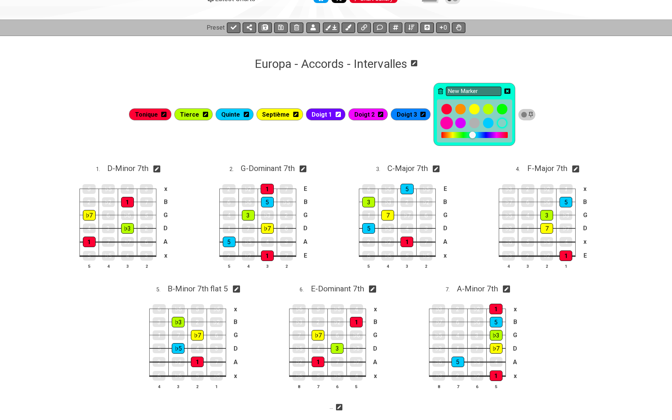
click at [448, 119] on div at bounding box center [447, 123] width 13 height 13
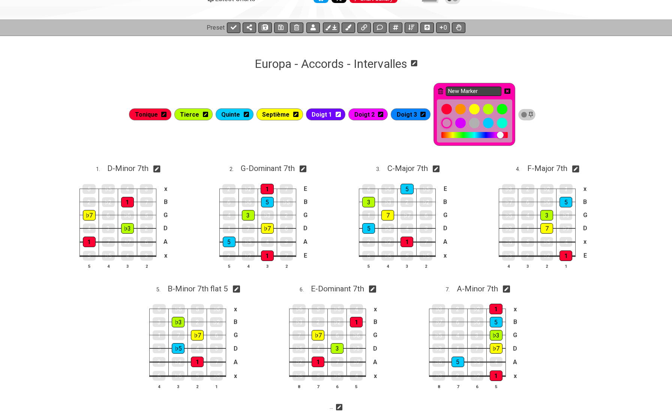
click at [460, 92] on input "New Marker" at bounding box center [474, 91] width 56 height 9
type input "Doigt 4"
click at [507, 89] on icon at bounding box center [508, 91] width 6 height 5
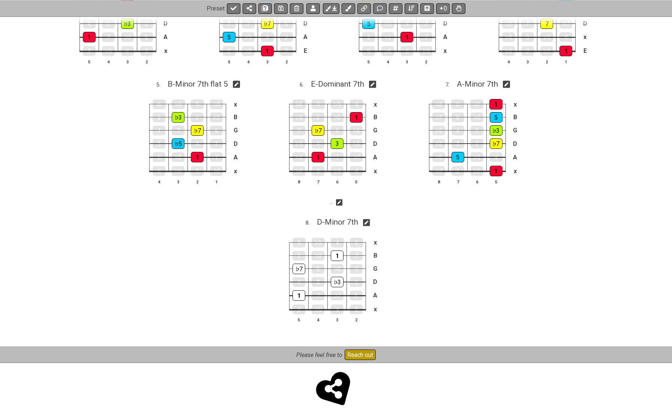
scroll to position [241, 0]
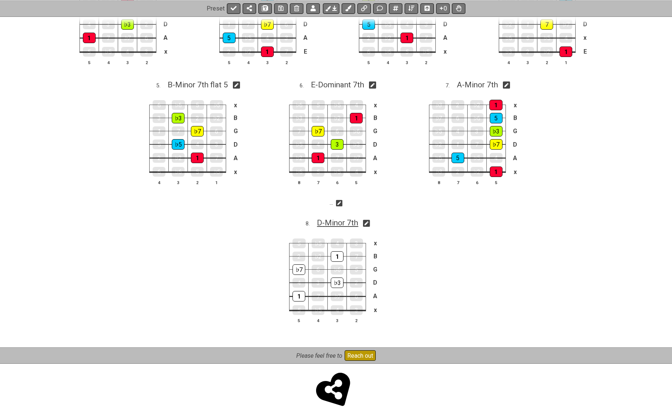
click at [330, 221] on span "D - Minor 7th" at bounding box center [337, 222] width 41 height 9
select select "D"
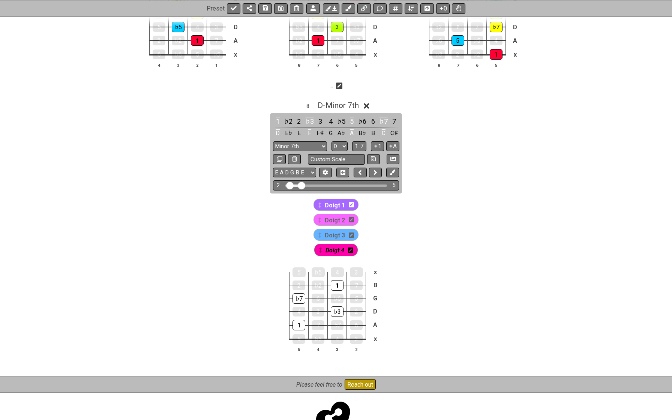
scroll to position [359, 0]
click at [328, 204] on span "Doigt 1" at bounding box center [335, 205] width 20 height 11
click at [335, 203] on span "Doigt 1" at bounding box center [335, 205] width 19 height 11
click at [349, 203] on icon at bounding box center [351, 204] width 5 height 5
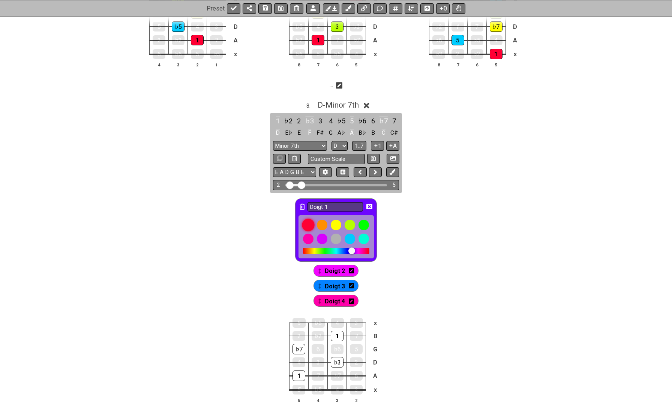
click at [309, 224] on div at bounding box center [308, 225] width 13 height 13
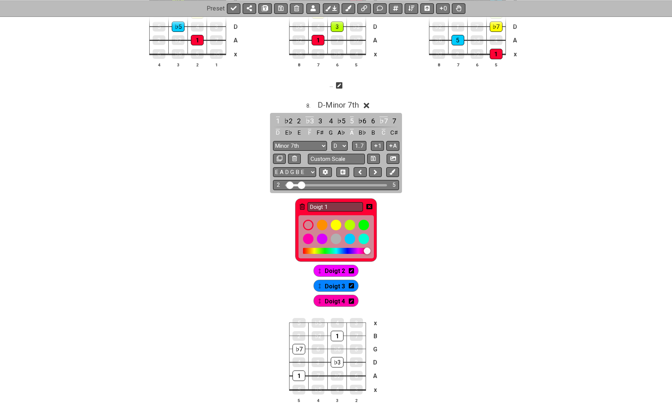
click at [368, 204] on icon at bounding box center [370, 206] width 6 height 5
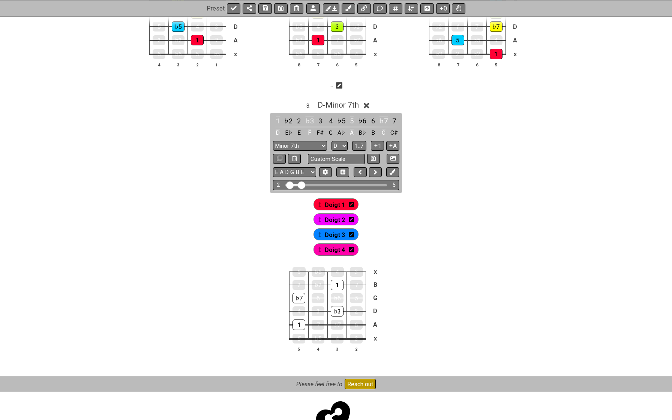
click at [353, 217] on icon at bounding box center [351, 219] width 5 height 5
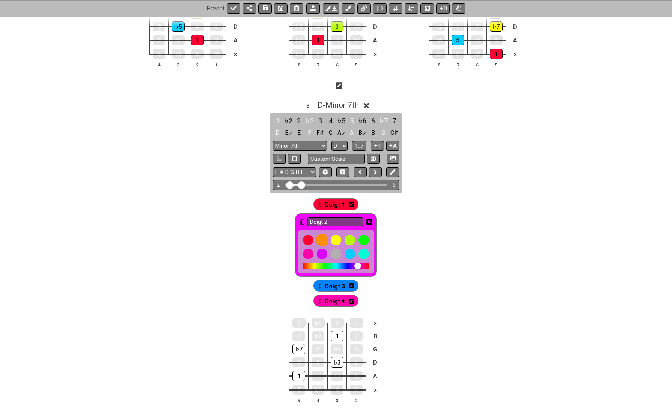
click at [323, 237] on div at bounding box center [322, 240] width 13 height 13
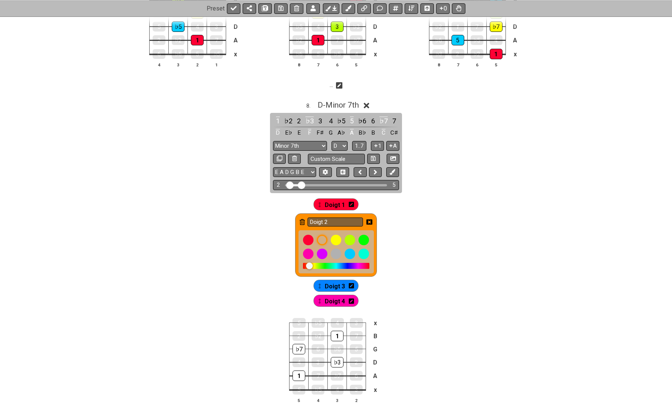
click at [369, 220] on icon at bounding box center [370, 222] width 6 height 5
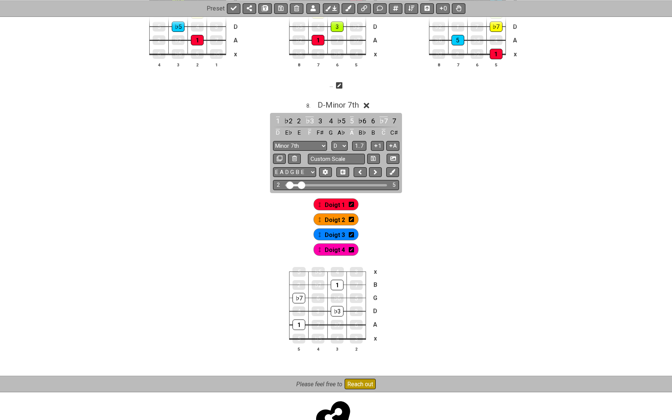
click at [351, 235] on icon at bounding box center [351, 234] width 5 height 5
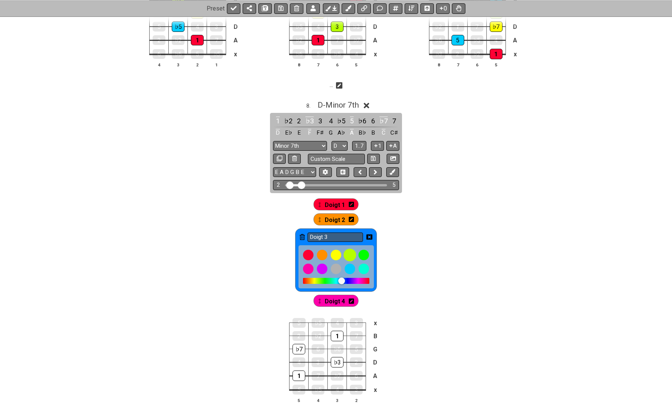
click at [349, 253] on div at bounding box center [350, 255] width 13 height 13
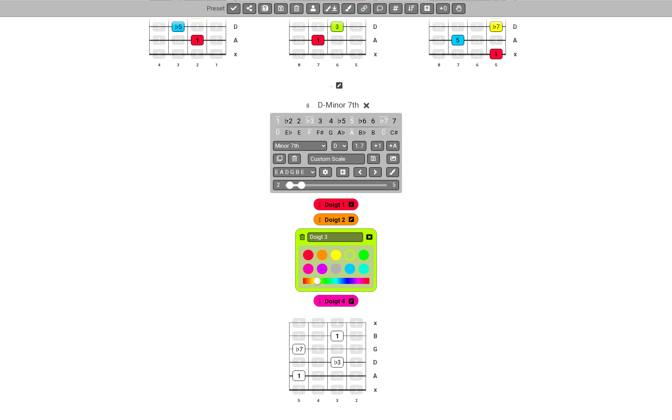
click at [369, 235] on icon at bounding box center [370, 237] width 6 height 5
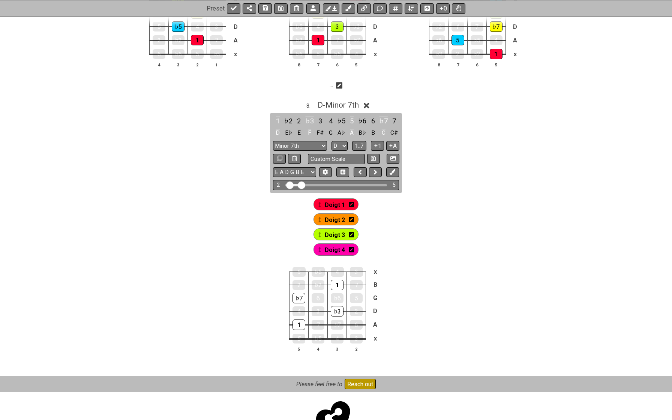
click at [351, 249] on icon at bounding box center [351, 249] width 5 height 5
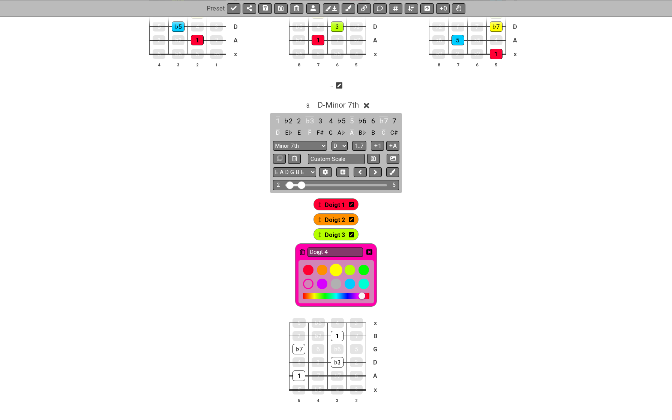
click at [335, 268] on div at bounding box center [336, 270] width 13 height 13
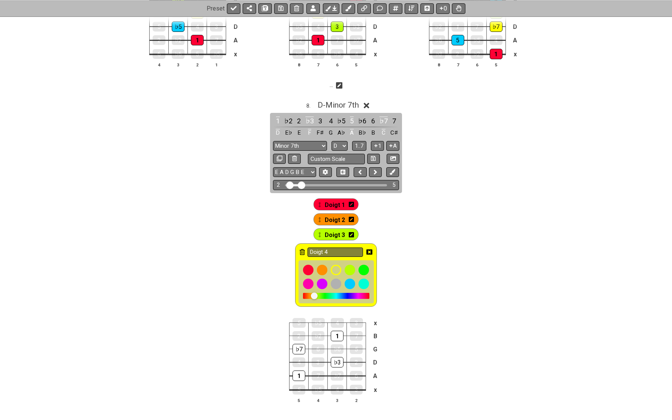
click at [416, 255] on div "Tonique Tierce Quinte Septième Doigt 1 Doigt 2 Doigt 3 Doigt 4 1 . D - Minor 7t…" at bounding box center [336, 113] width 672 height 629
click at [367, 250] on icon at bounding box center [370, 252] width 6 height 5
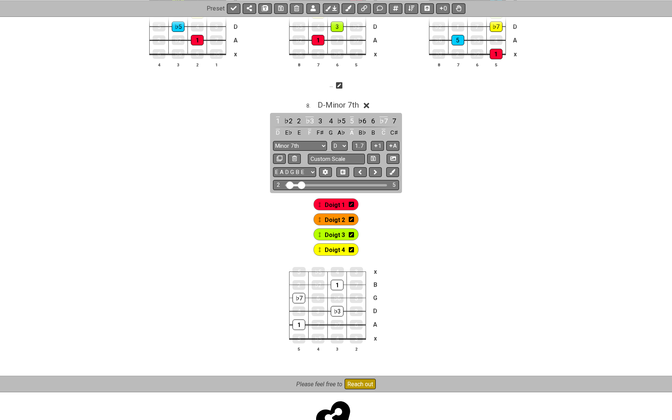
click at [432, 193] on div "Tonique Tierce Quinte Septième Doigt 1 Doigt 2 Doigt 3 Doigt 4 1 . D - Minor 7t…" at bounding box center [336, 88] width 672 height 578
click at [348, 104] on span "D - Minor 7th" at bounding box center [338, 105] width 41 height 9
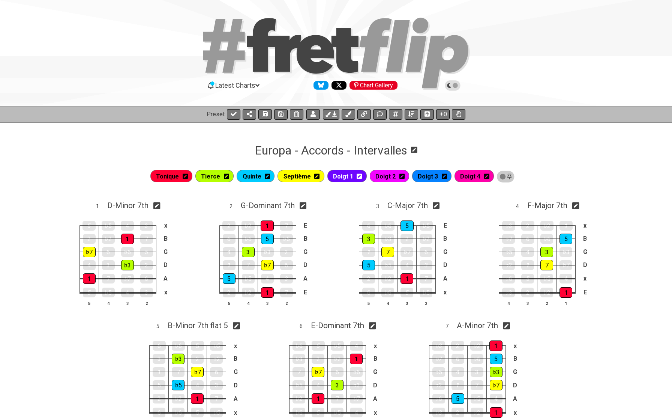
scroll to position [0, 0]
click at [361, 177] on icon at bounding box center [359, 176] width 5 height 5
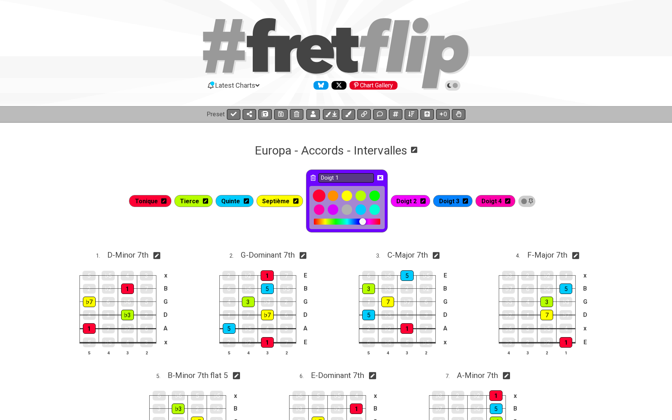
click at [320, 197] on div at bounding box center [319, 196] width 13 height 13
click at [381, 180] on icon at bounding box center [381, 177] width 6 height 5
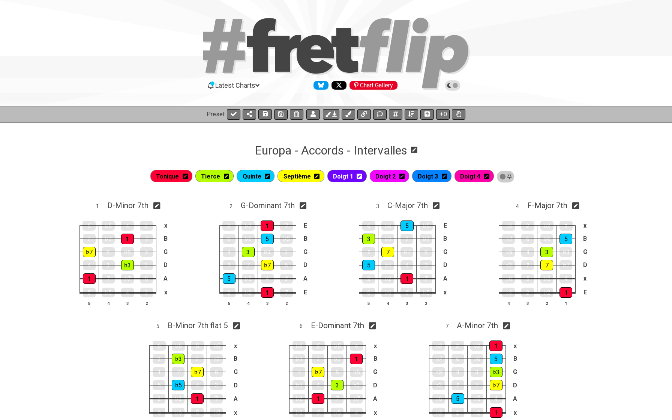
click at [360, 178] on icon at bounding box center [359, 176] width 5 height 6
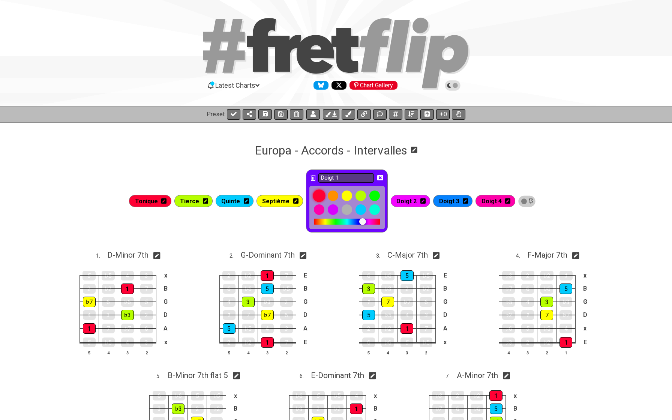
click at [321, 191] on div at bounding box center [319, 196] width 13 height 13
click at [381, 178] on icon at bounding box center [381, 177] width 6 height 5
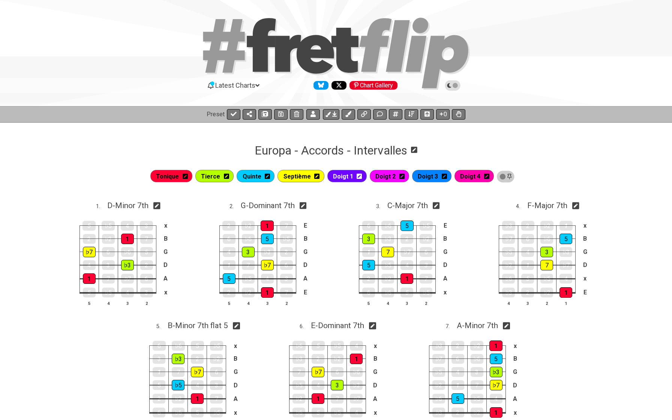
click at [361, 175] on icon at bounding box center [359, 176] width 5 height 6
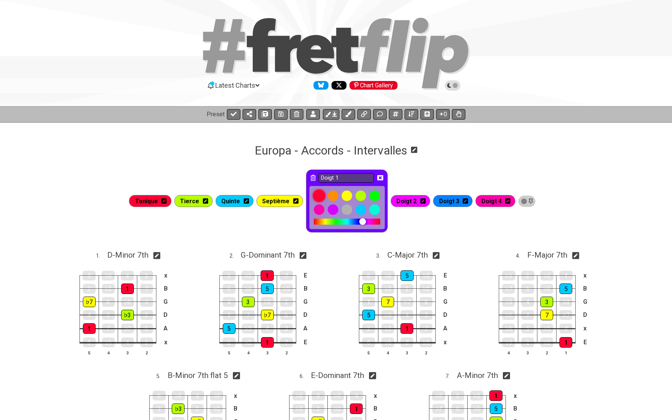
click at [320, 194] on div at bounding box center [319, 196] width 13 height 13
click at [384, 176] on icon at bounding box center [381, 177] width 6 height 5
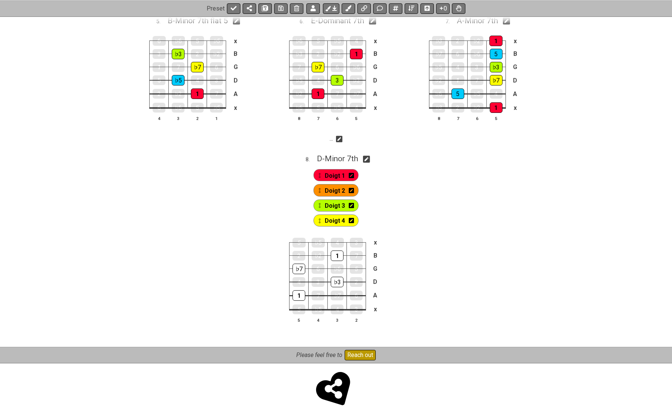
scroll to position [305, 0]
click at [354, 158] on span "D - Minor 7th" at bounding box center [337, 159] width 41 height 9
select select "D"
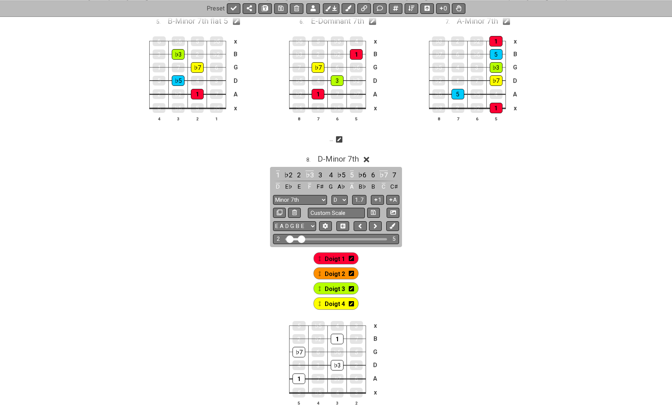
click at [350, 257] on icon at bounding box center [351, 259] width 5 height 6
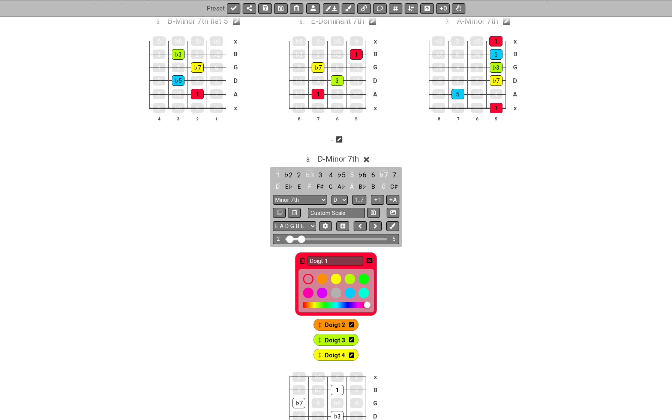
click at [369, 258] on icon at bounding box center [370, 260] width 6 height 5
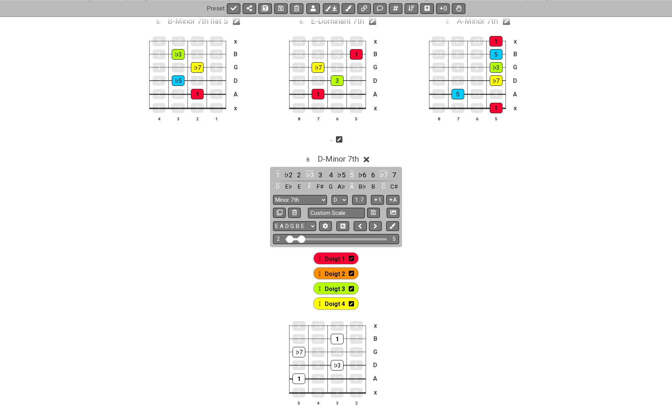
click at [353, 259] on icon at bounding box center [351, 258] width 5 height 5
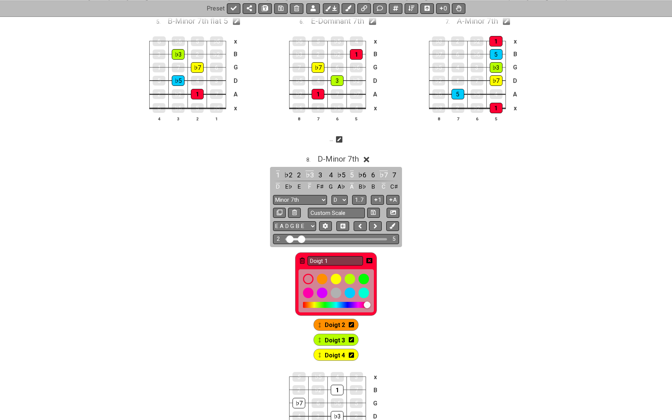
click at [304, 258] on icon at bounding box center [302, 261] width 5 height 6
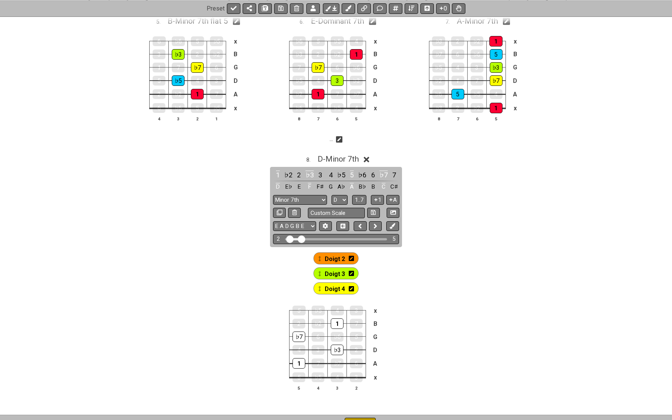
click at [352, 256] on icon at bounding box center [351, 258] width 5 height 5
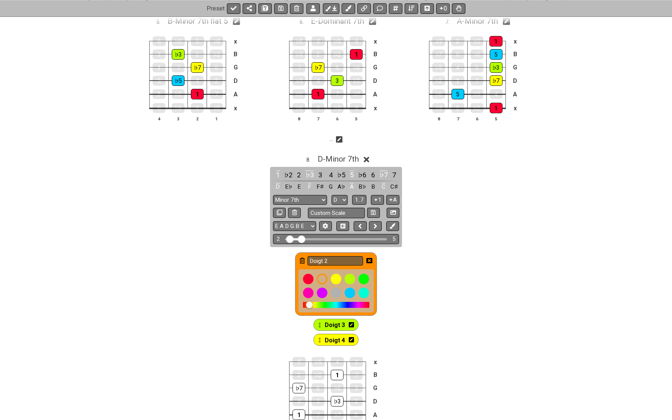
click at [302, 260] on icon at bounding box center [302, 261] width 5 height 6
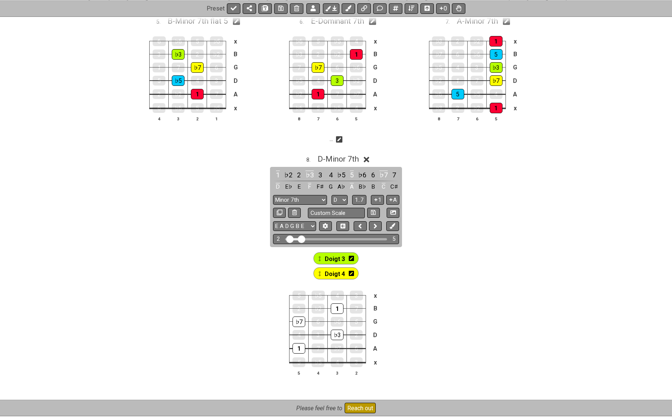
click at [350, 257] on icon at bounding box center [351, 258] width 5 height 5
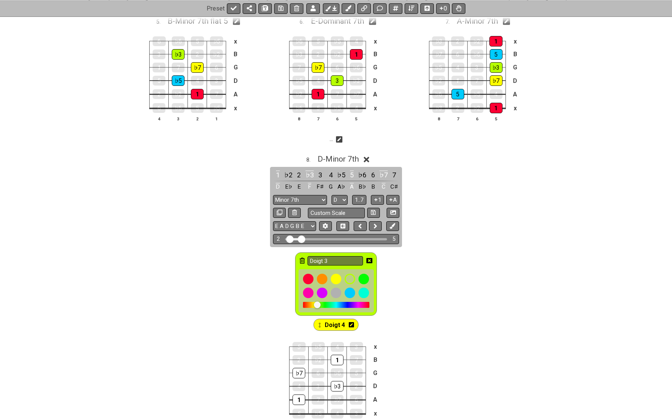
click at [299, 259] on div "Doigt 3" at bounding box center [336, 284] width 82 height 63
click at [301, 260] on icon at bounding box center [302, 261] width 5 height 6
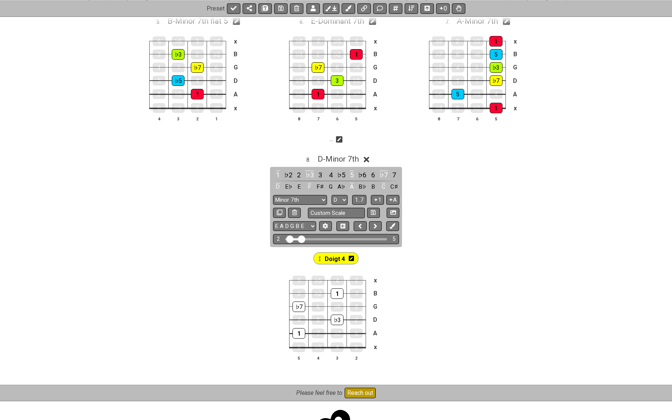
click at [352, 258] on icon at bounding box center [351, 258] width 5 height 5
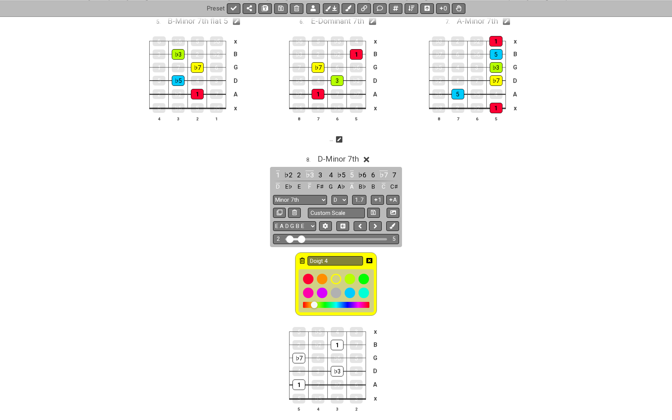
click at [302, 258] on icon at bounding box center [302, 261] width 5 height 6
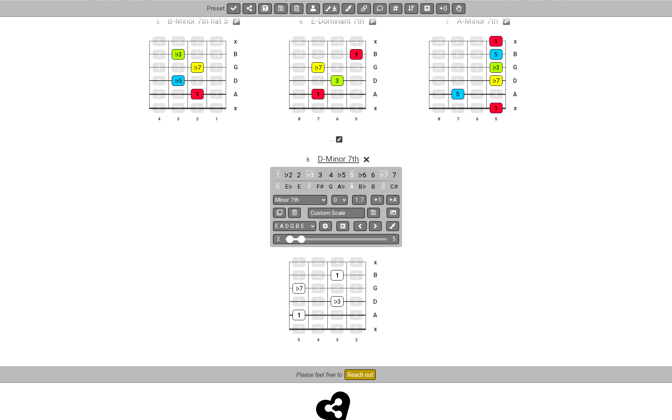
click at [340, 159] on span "D - Minor 7th" at bounding box center [338, 159] width 41 height 9
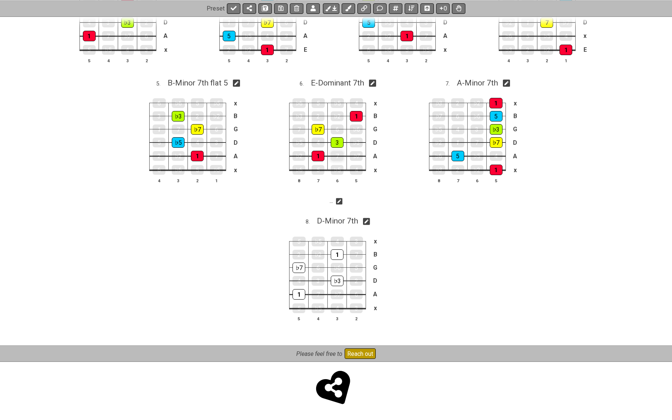
scroll to position [241, 0]
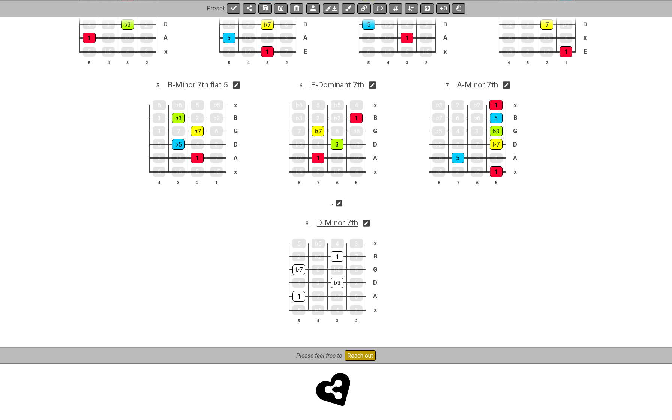
click at [326, 222] on span "D - Minor 7th" at bounding box center [337, 222] width 41 height 9
select select "D"
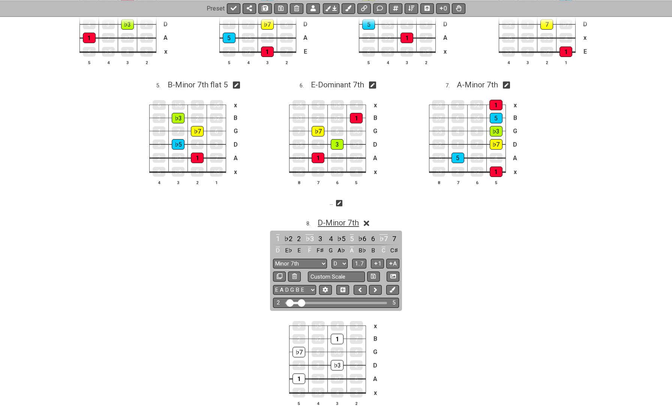
click at [326, 222] on span "D - Minor 7th" at bounding box center [338, 222] width 41 height 9
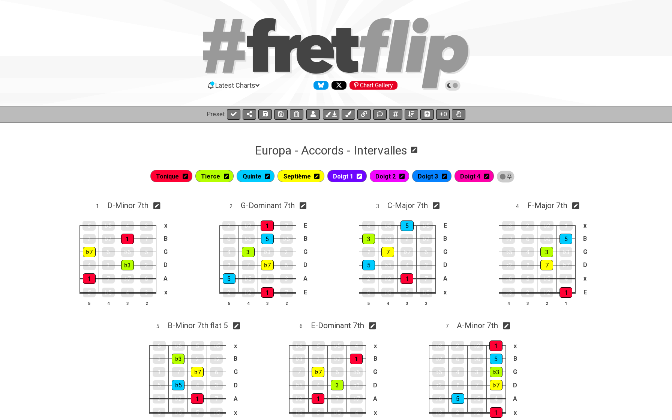
scroll to position [0, 0]
click at [360, 176] on icon at bounding box center [359, 176] width 5 height 5
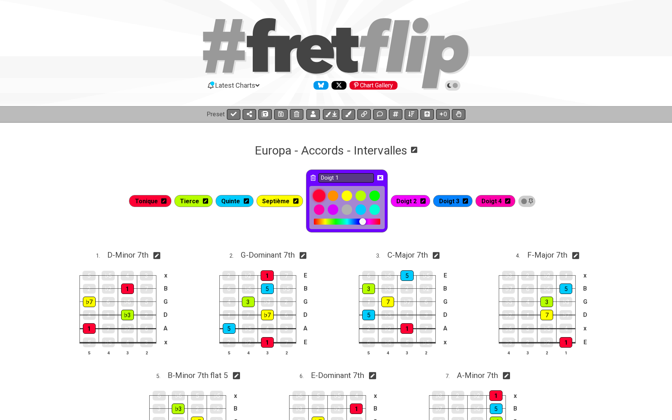
click at [325, 193] on div at bounding box center [319, 196] width 13 height 13
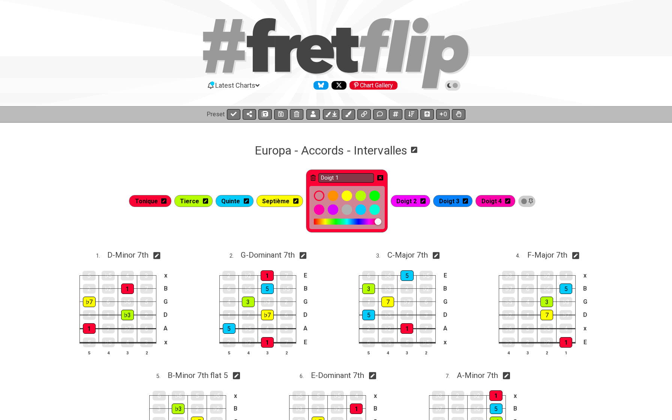
click at [380, 178] on icon at bounding box center [381, 177] width 6 height 5
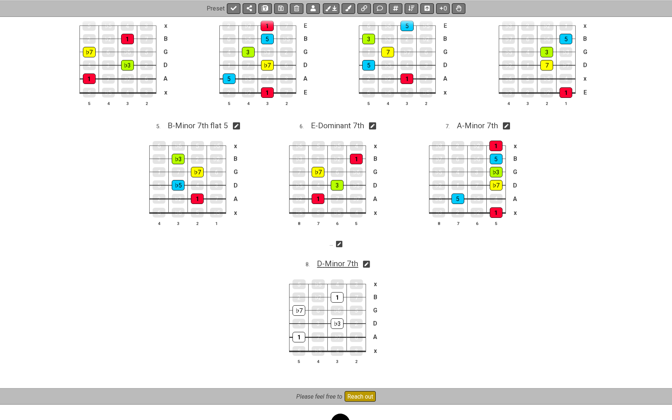
scroll to position [224, 0]
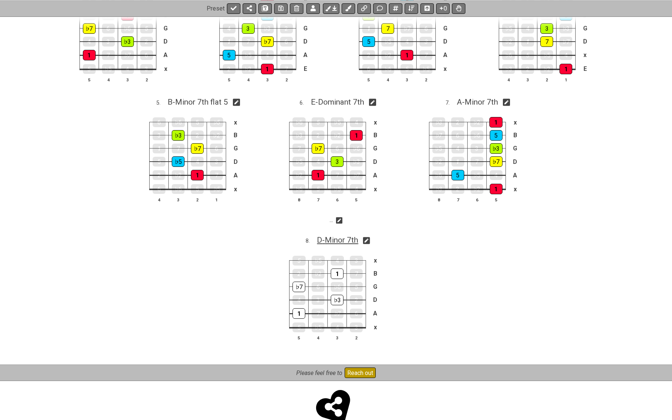
click at [340, 241] on span "D - Minor 7th" at bounding box center [337, 240] width 41 height 9
select select "D"
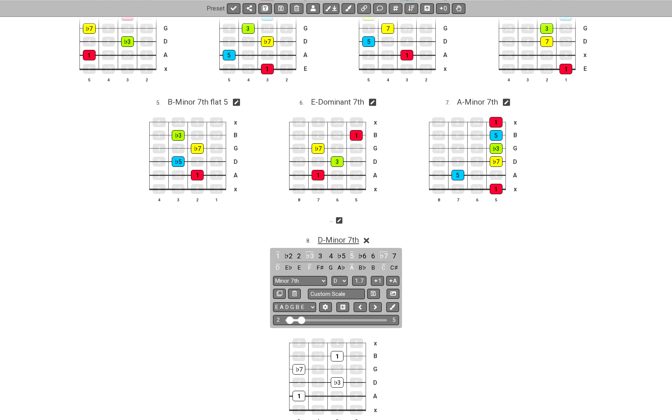
click at [340, 241] on span "D - Minor 7th" at bounding box center [338, 240] width 41 height 9
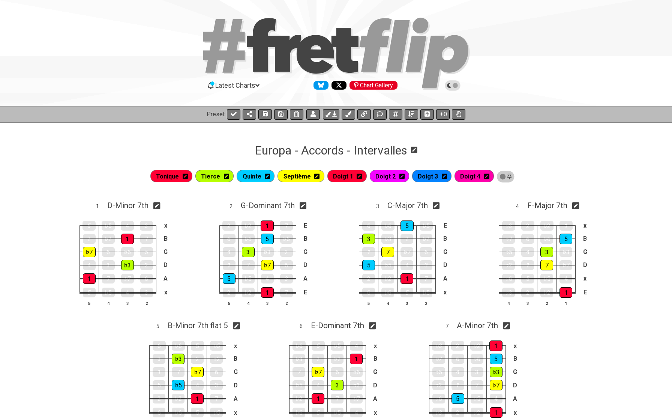
scroll to position [0, 0]
click at [484, 176] on icon at bounding box center [486, 176] width 5 height 5
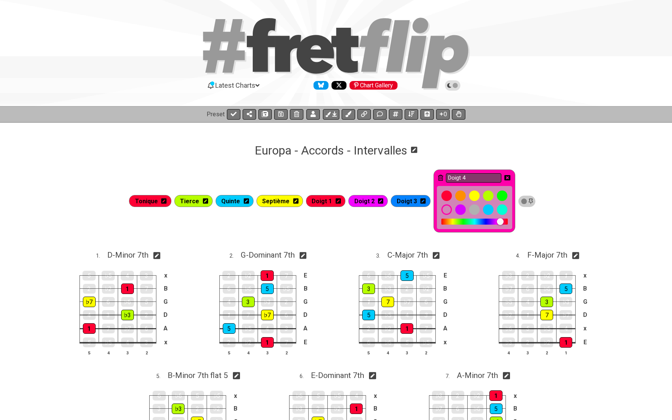
click at [440, 178] on icon at bounding box center [440, 178] width 5 height 6
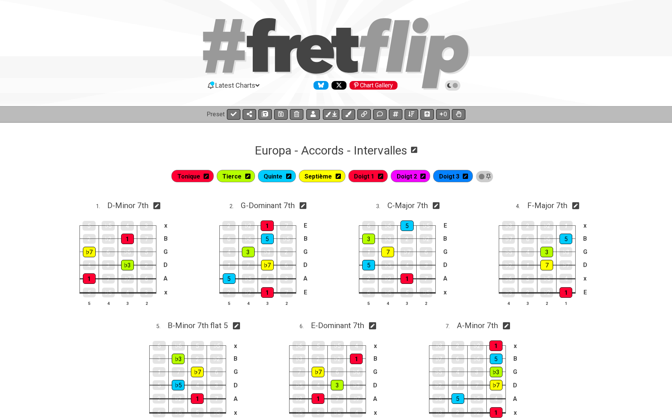
click at [463, 174] on icon at bounding box center [465, 176] width 5 height 5
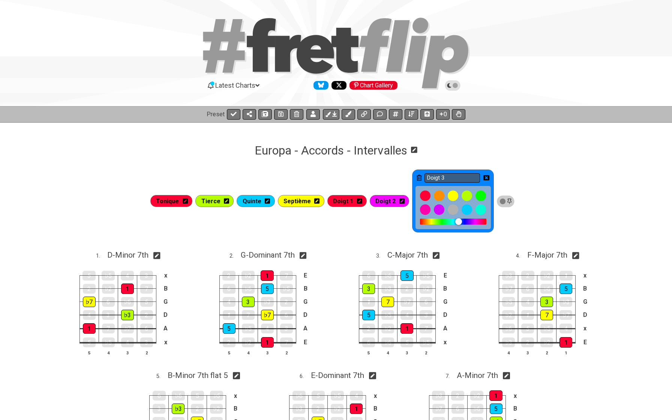
click at [420, 176] on icon at bounding box center [419, 178] width 5 height 6
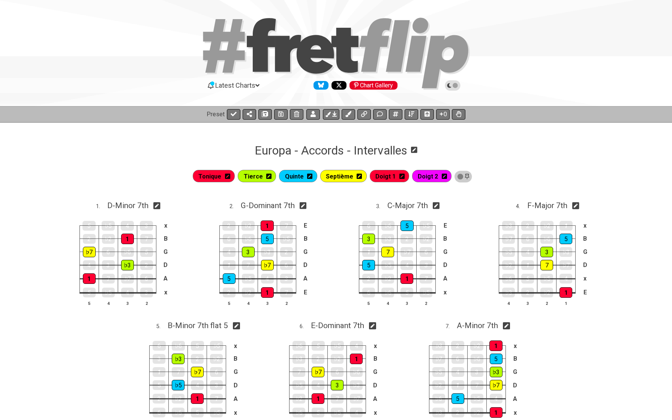
click at [444, 173] on icon at bounding box center [444, 176] width 5 height 6
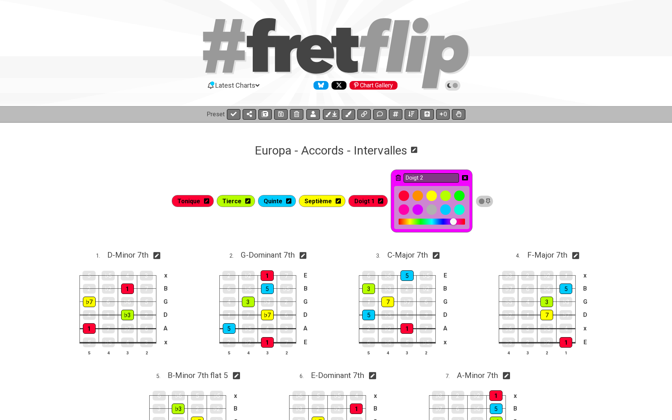
click at [399, 178] on icon at bounding box center [398, 178] width 5 height 6
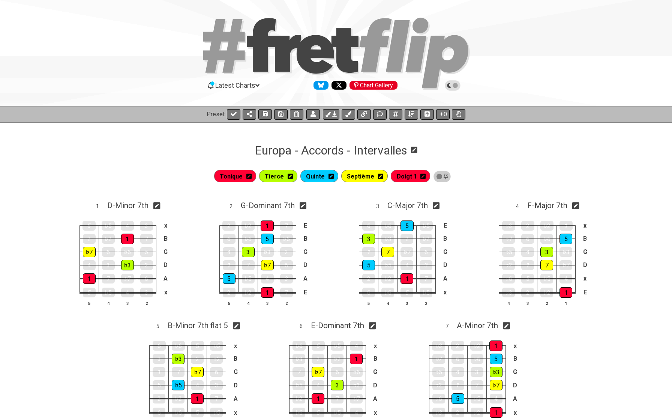
click at [423, 178] on icon at bounding box center [423, 176] width 5 height 5
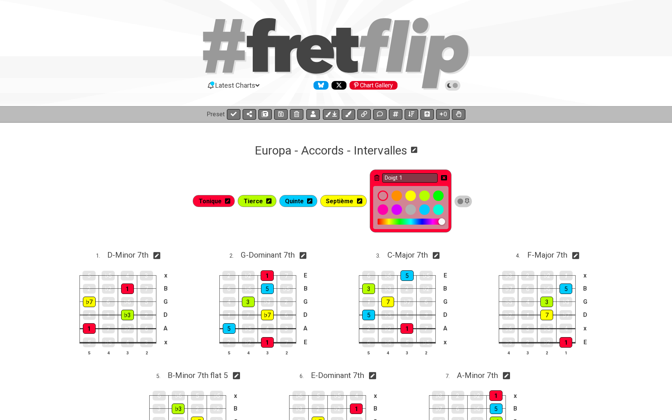
click at [379, 176] on icon at bounding box center [377, 178] width 5 height 6
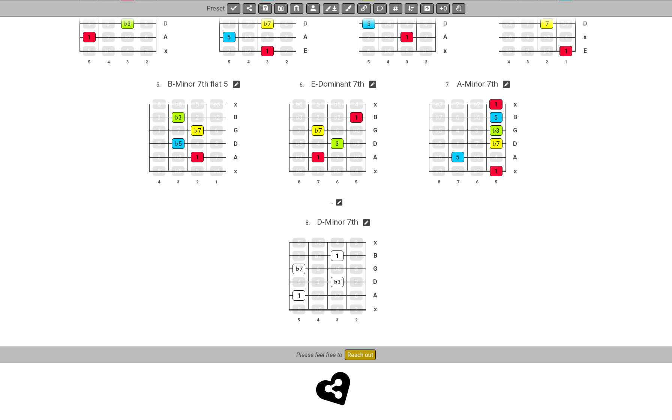
scroll to position [241, 0]
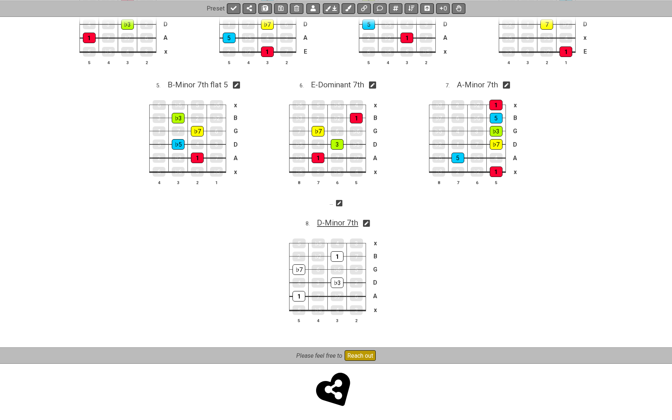
click at [348, 224] on span "D - Minor 7th" at bounding box center [337, 222] width 41 height 9
select select "D"
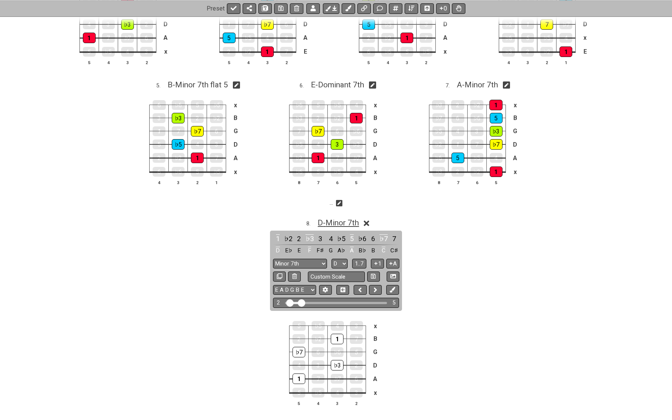
click at [348, 224] on span "D - Minor 7th" at bounding box center [338, 222] width 41 height 9
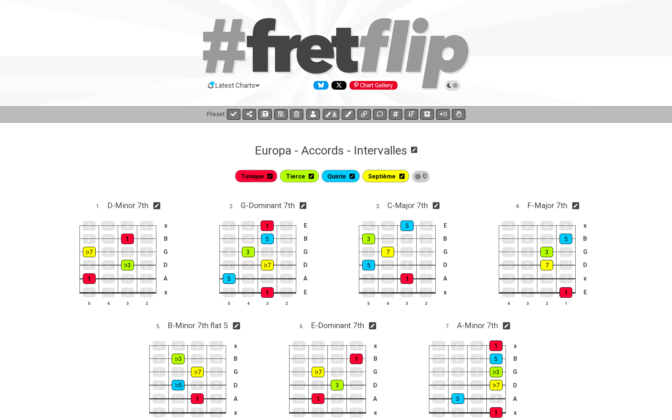
scroll to position [0, 0]
click at [348, 114] on icon at bounding box center [349, 114] width 6 height 6
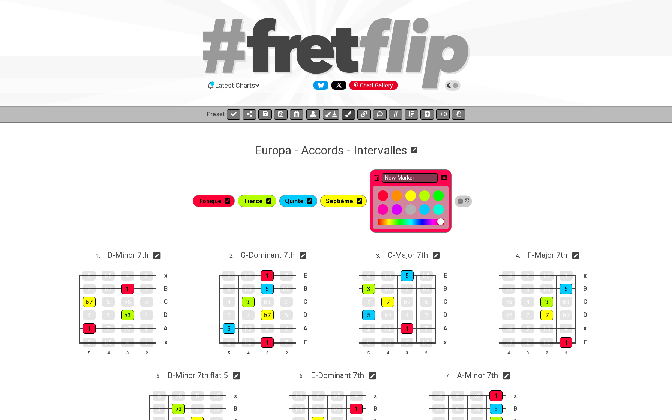
click at [348, 114] on icon at bounding box center [349, 114] width 6 height 6
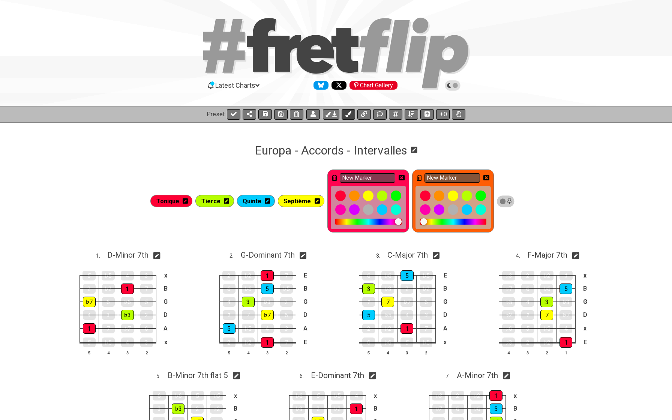
click at [348, 114] on icon at bounding box center [349, 114] width 6 height 6
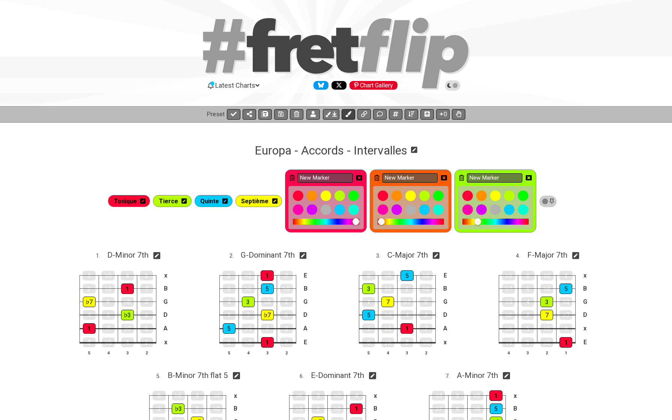
click at [348, 114] on icon at bounding box center [349, 114] width 6 height 6
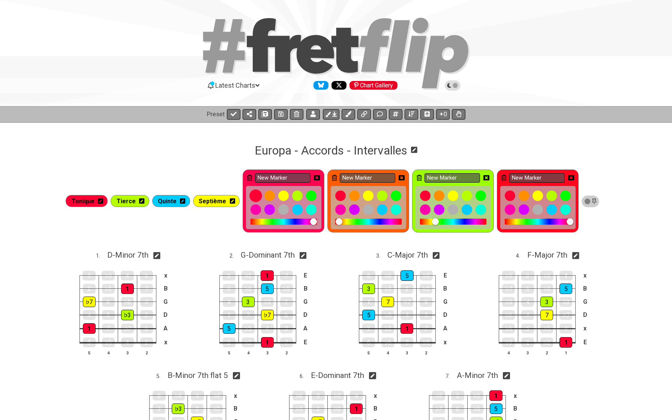
click at [255, 194] on div at bounding box center [256, 196] width 13 height 13
click at [353, 197] on div at bounding box center [354, 196] width 13 height 13
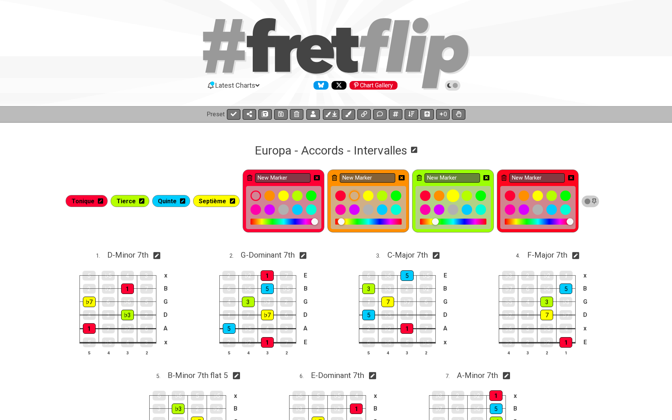
click at [451, 194] on div at bounding box center [453, 196] width 13 height 13
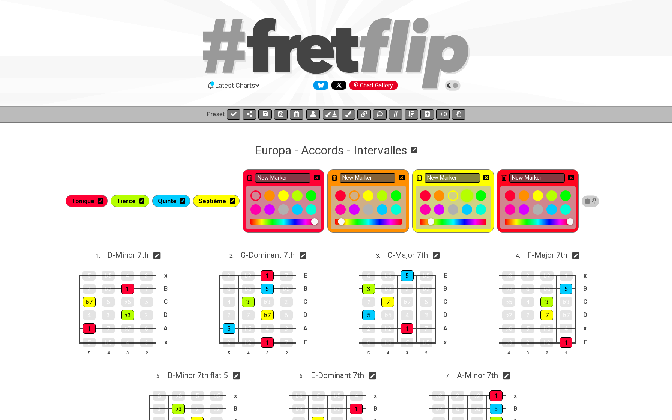
click at [470, 196] on div at bounding box center [467, 196] width 13 height 13
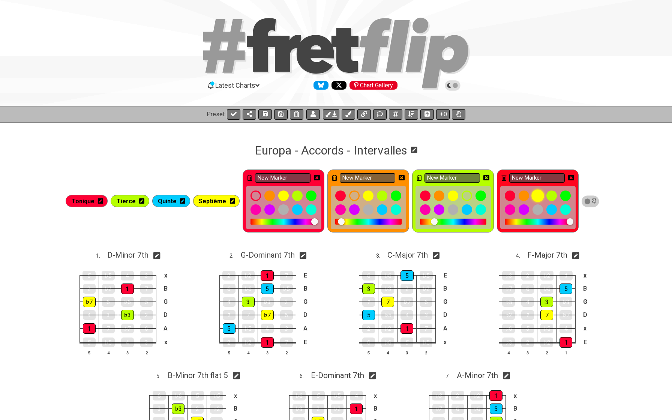
click at [540, 195] on div at bounding box center [538, 196] width 13 height 13
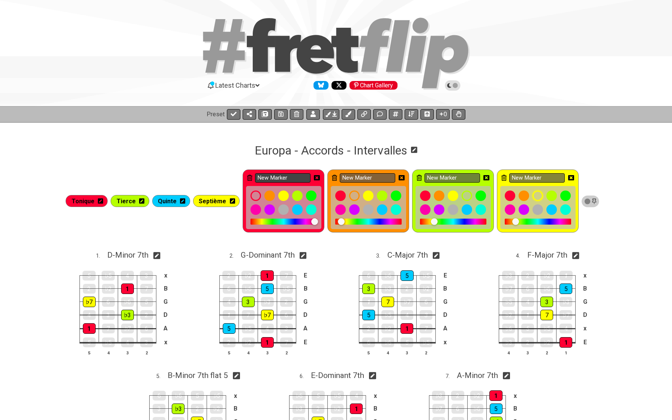
click at [295, 178] on input "New Marker" at bounding box center [283, 177] width 56 height 9
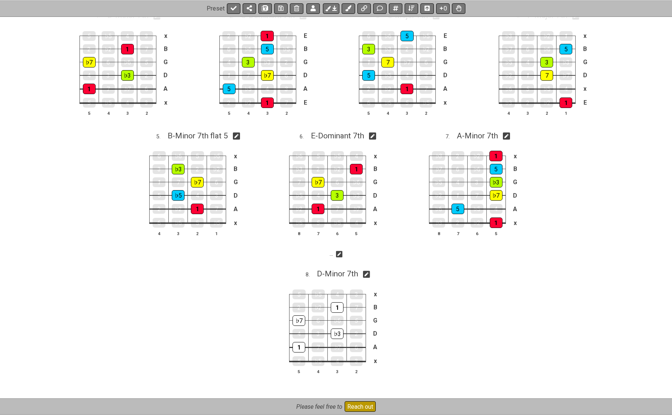
scroll to position [288, 0]
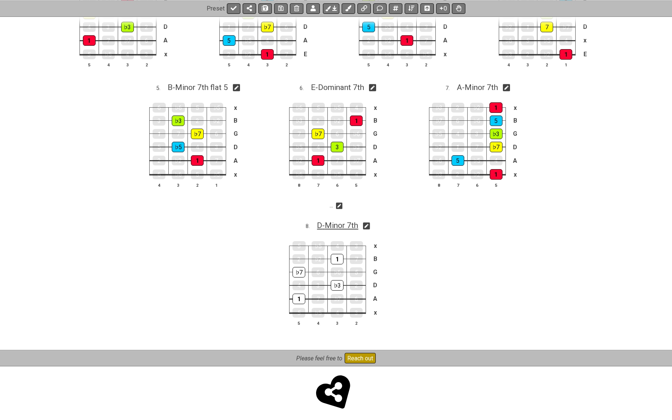
click at [324, 225] on span "D - Minor 7th" at bounding box center [337, 225] width 41 height 9
select select "D"
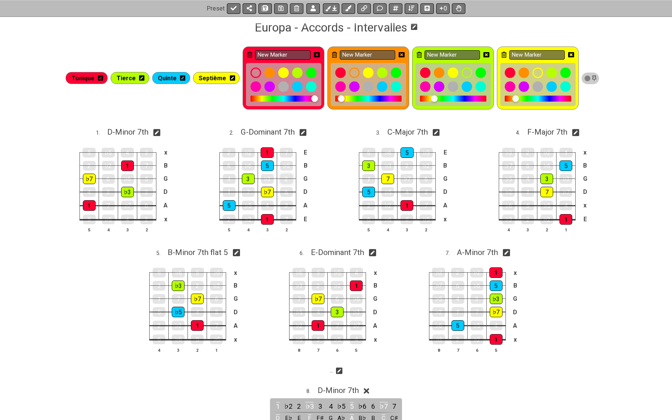
scroll to position [57, 0]
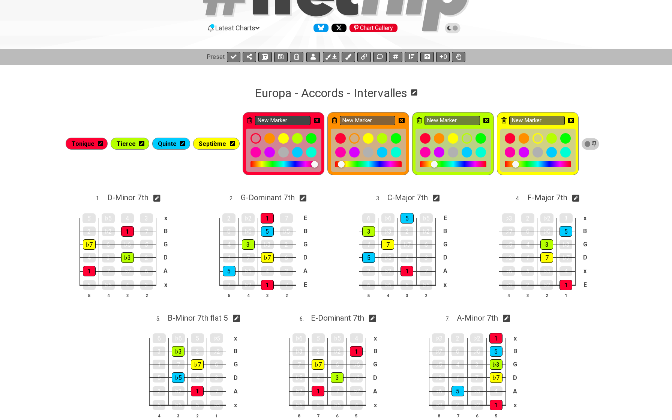
click at [282, 119] on input "New Marker" at bounding box center [283, 120] width 56 height 9
type input "Doigt 1"
click at [351, 118] on input "New Marker" at bounding box center [368, 120] width 56 height 9
paste input "Doigt 1"
type input "Doigt 2"
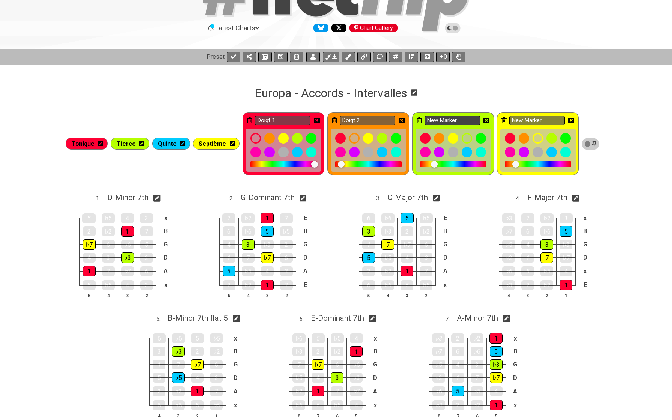
click at [442, 120] on input "New Marker" at bounding box center [453, 120] width 56 height 9
paste input "Doigt 1"
type input "Doigt 2"
click at [550, 121] on input "New Marker" at bounding box center [538, 120] width 56 height 9
paste input "Doigt 1"
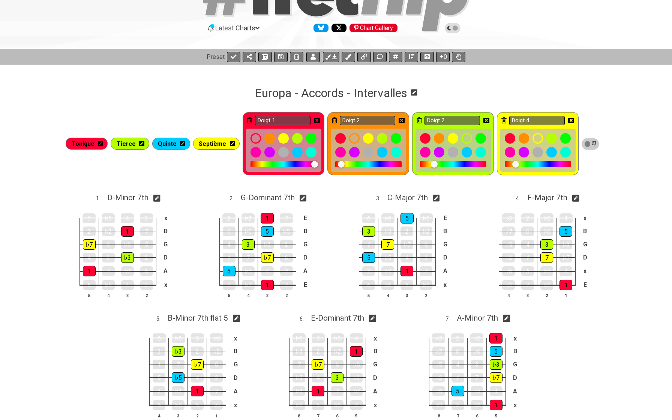
type input "Doigt 4"
click at [570, 118] on icon at bounding box center [572, 120] width 6 height 6
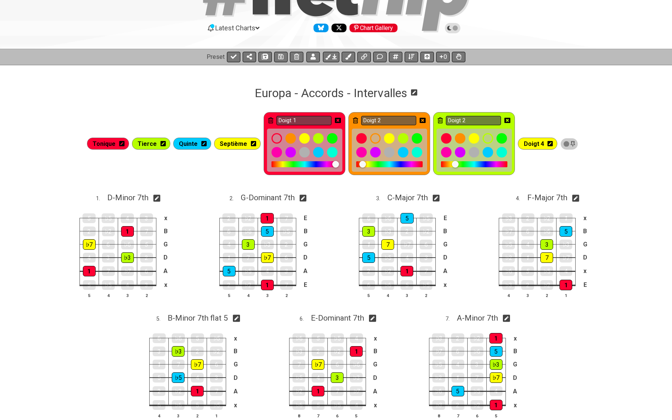
click at [507, 119] on icon at bounding box center [508, 120] width 6 height 5
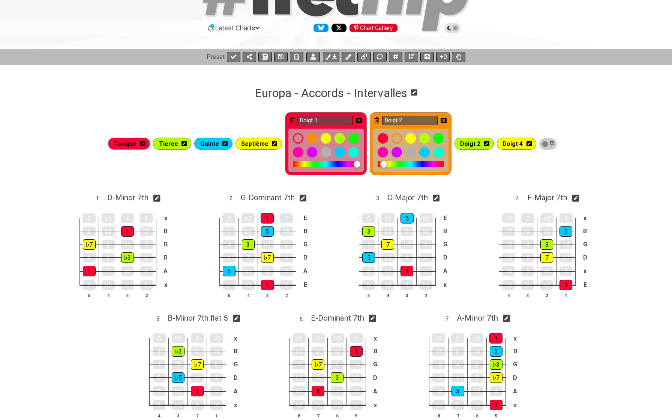
click at [442, 119] on icon at bounding box center [444, 120] width 6 height 5
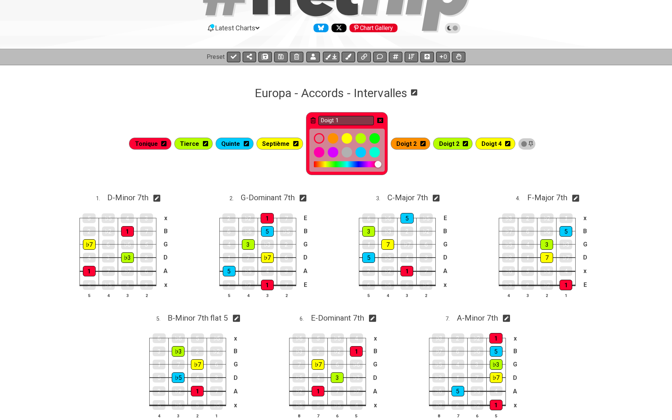
click at [384, 119] on icon at bounding box center [381, 120] width 6 height 5
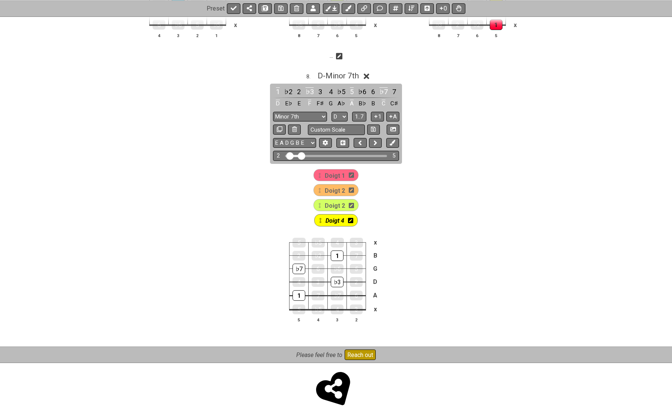
scroll to position [387, 0]
click at [334, 175] on span "Doigt 1" at bounding box center [335, 176] width 20 height 11
click at [337, 280] on div "♭3" at bounding box center [337, 283] width 13 height 11
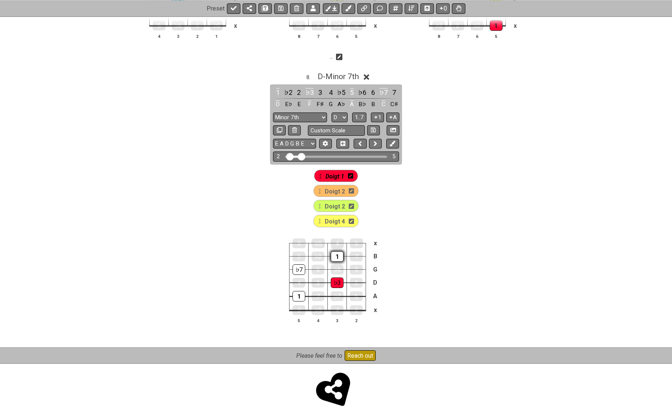
click at [335, 253] on div "1" at bounding box center [337, 256] width 13 height 11
click at [341, 202] on span "Doigt 2" at bounding box center [335, 206] width 20 height 11
click at [301, 297] on div "1" at bounding box center [299, 296] width 13 height 11
click at [332, 219] on span "Doigt 4" at bounding box center [335, 221] width 20 height 11
click at [301, 265] on div "♭7" at bounding box center [299, 270] width 13 height 11
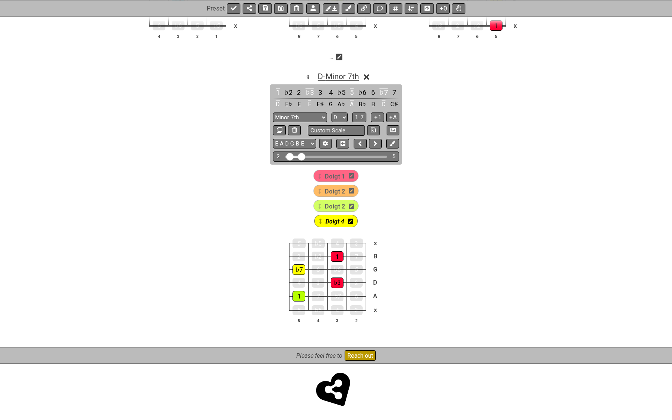
click at [344, 75] on span "D - Minor 7th" at bounding box center [338, 76] width 41 height 9
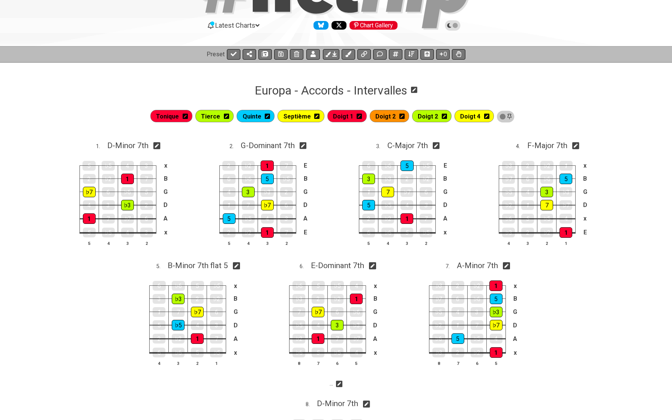
scroll to position [57, 0]
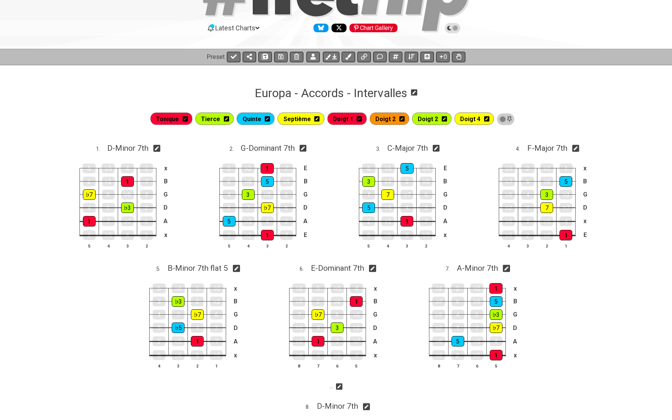
click at [188, 119] on icon at bounding box center [185, 118] width 5 height 5
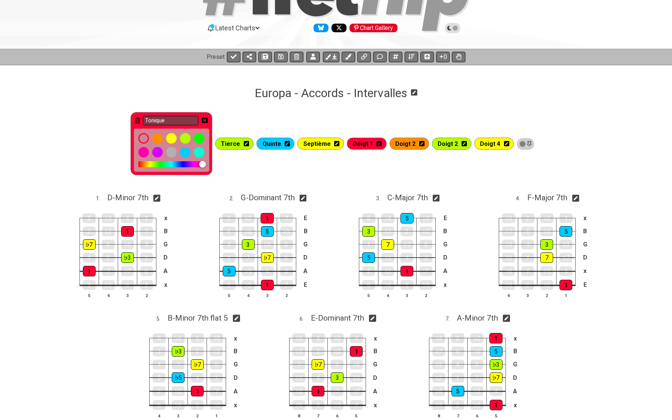
click at [208, 120] on icon at bounding box center [205, 120] width 6 height 5
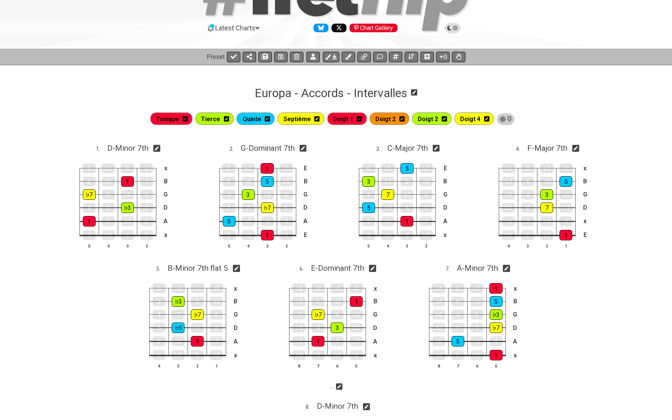
click at [188, 119] on icon at bounding box center [185, 118] width 5 height 5
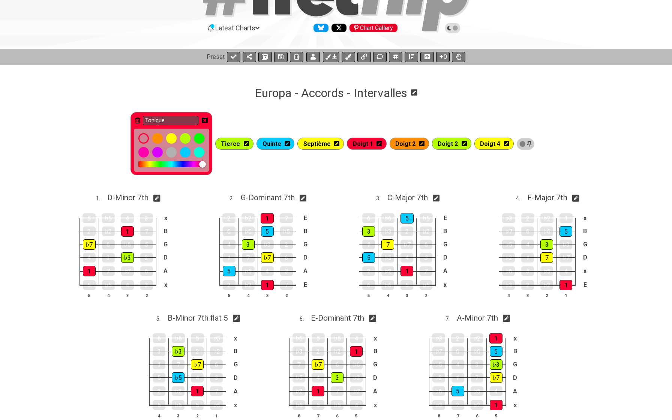
click at [208, 120] on icon at bounding box center [205, 120] width 6 height 6
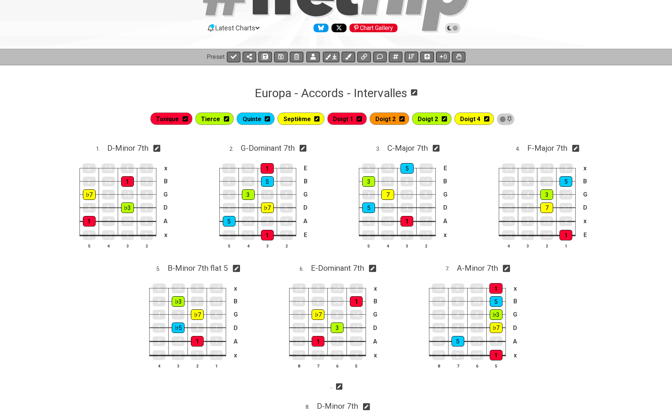
click at [229, 119] on icon at bounding box center [226, 118] width 5 height 5
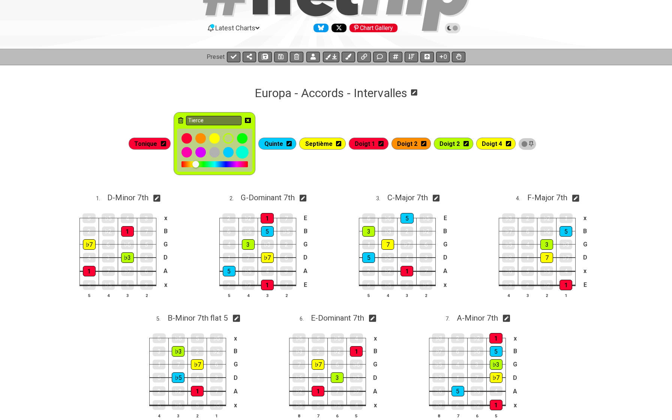
click at [247, 152] on div at bounding box center [242, 152] width 13 height 13
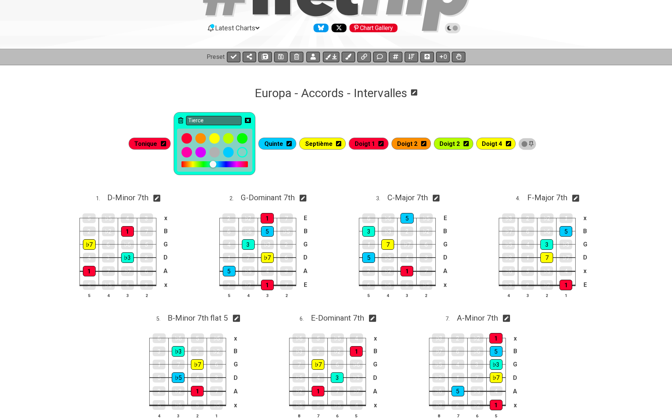
click at [251, 117] on icon at bounding box center [248, 120] width 6 height 6
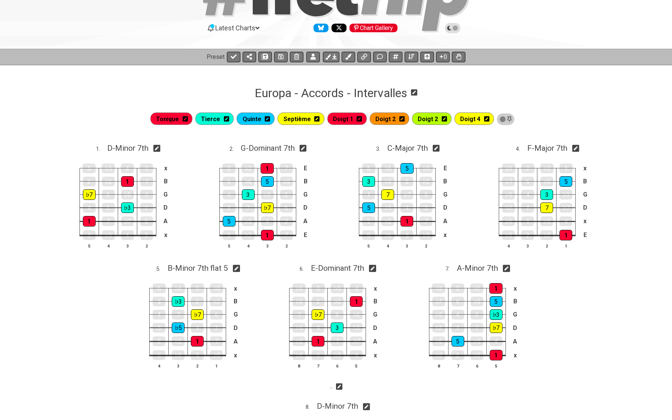
click at [270, 117] on icon at bounding box center [267, 118] width 5 height 5
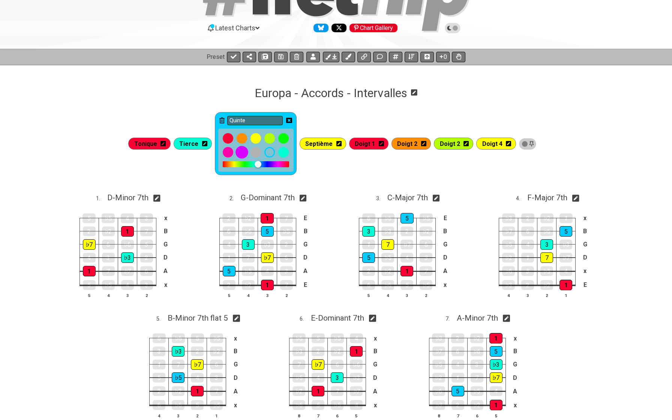
click at [245, 153] on div at bounding box center [242, 152] width 13 height 13
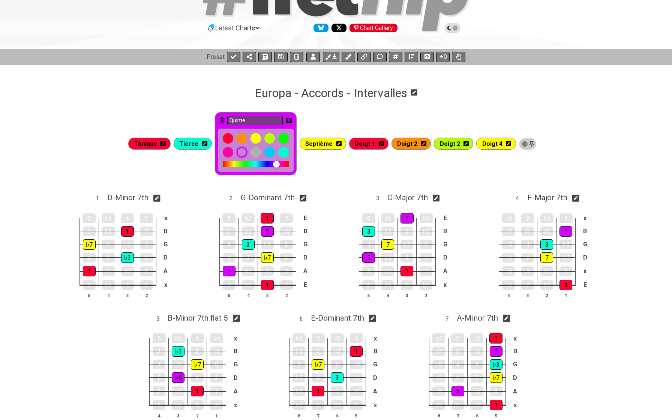
click at [292, 122] on icon at bounding box center [289, 120] width 6 height 5
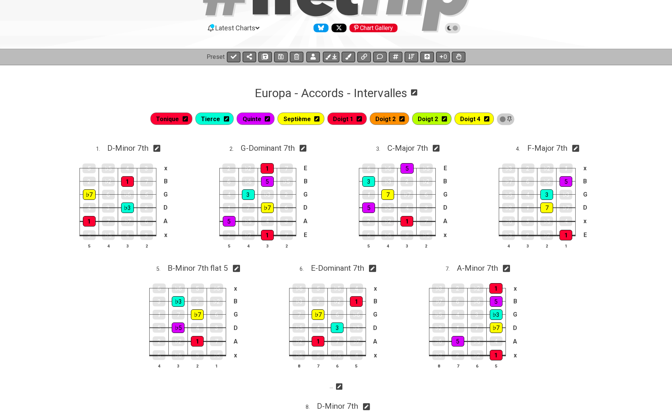
click at [320, 118] on icon at bounding box center [316, 118] width 5 height 5
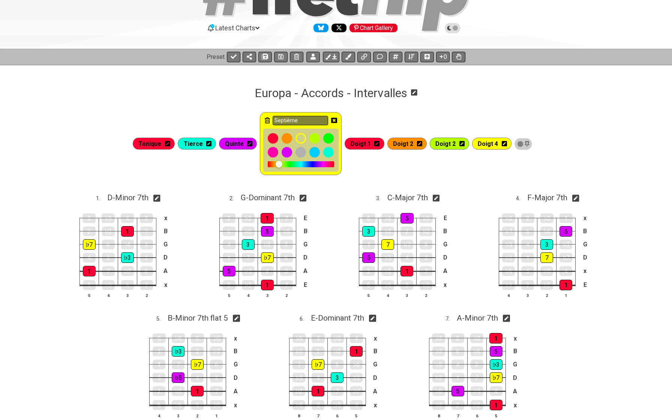
click at [316, 135] on div at bounding box center [315, 138] width 11 height 11
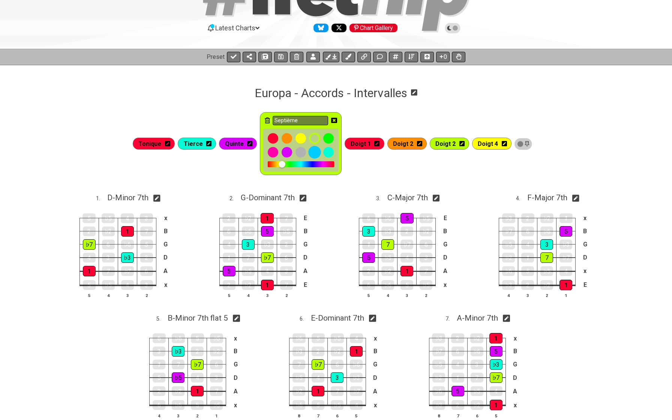
click at [317, 152] on div at bounding box center [315, 152] width 13 height 13
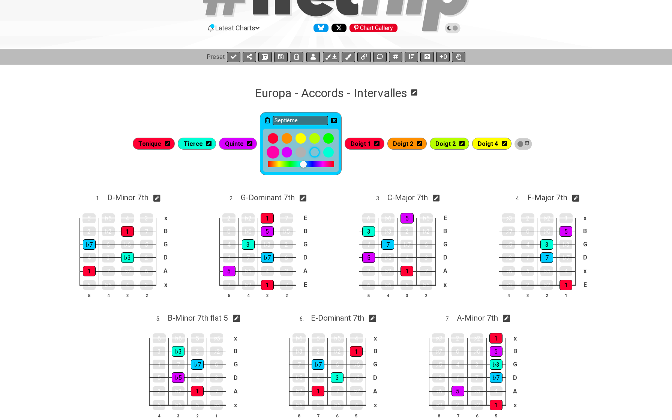
click at [274, 151] on div at bounding box center [273, 152] width 13 height 13
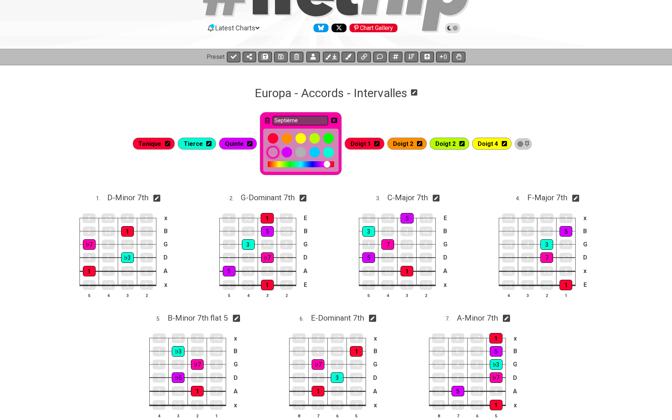
click at [285, 152] on div at bounding box center [287, 152] width 11 height 11
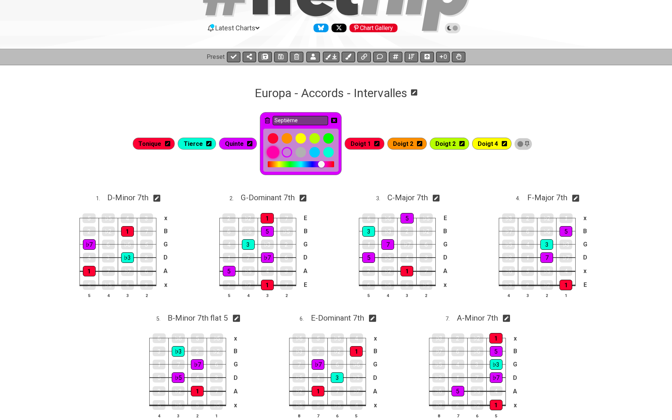
click at [277, 151] on div at bounding box center [273, 152] width 13 height 13
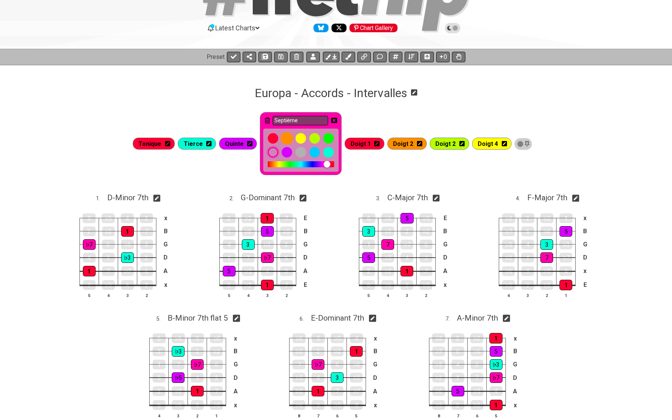
click at [286, 142] on div at bounding box center [287, 138] width 13 height 13
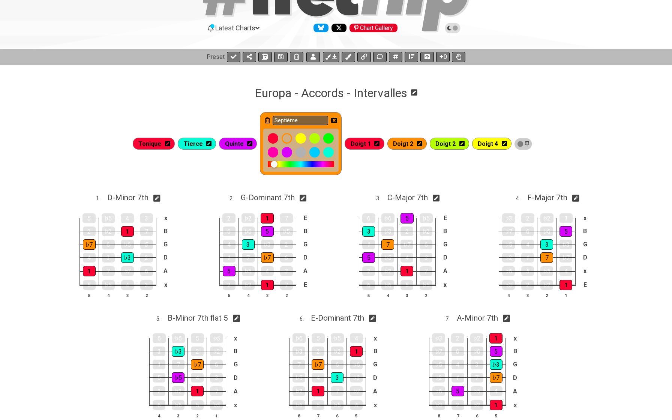
click at [337, 121] on icon at bounding box center [334, 120] width 6 height 6
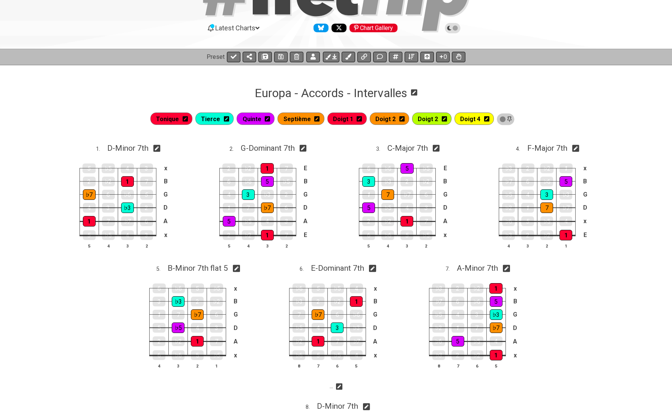
click at [269, 120] on icon at bounding box center [267, 118] width 5 height 5
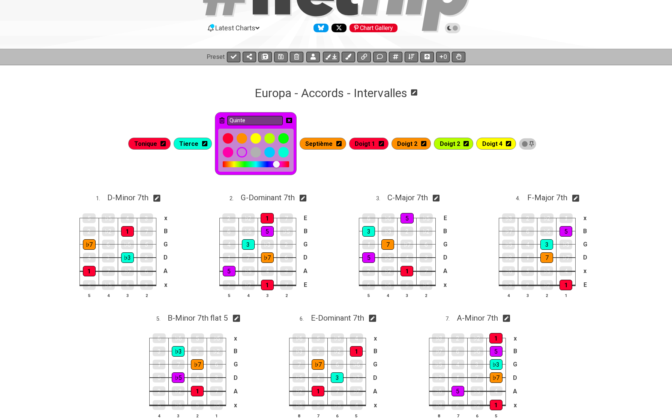
click at [270, 165] on div at bounding box center [256, 164] width 66 height 6
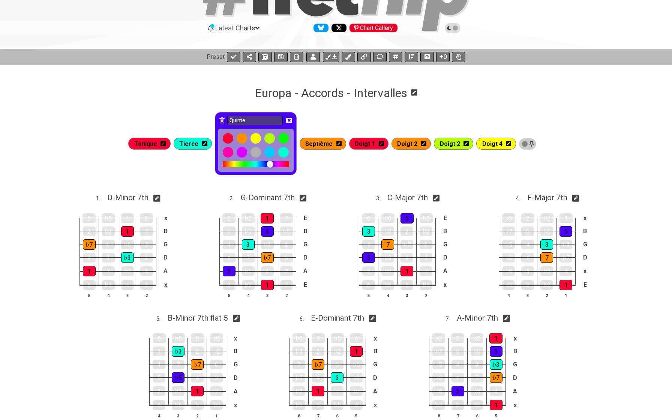
drag, startPoint x: 270, startPoint y: 165, endPoint x: 274, endPoint y: 165, distance: 4.1
click at [274, 165] on div at bounding box center [270, 164] width 7 height 7
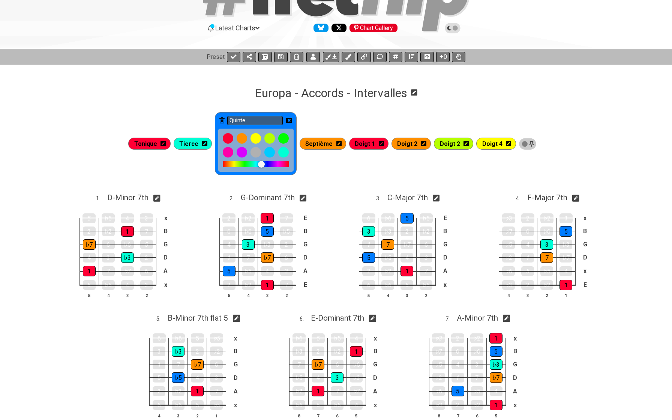
drag, startPoint x: 274, startPoint y: 165, endPoint x: 265, endPoint y: 165, distance: 9.0
click at [265, 165] on div at bounding box center [261, 164] width 7 height 7
click at [292, 122] on icon at bounding box center [289, 120] width 6 height 6
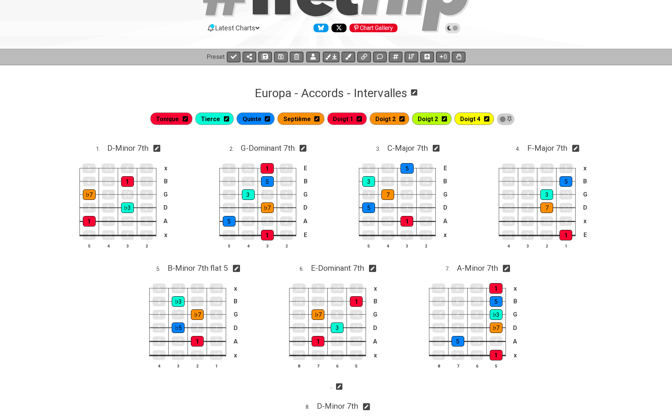
click at [229, 119] on icon at bounding box center [226, 118] width 5 height 5
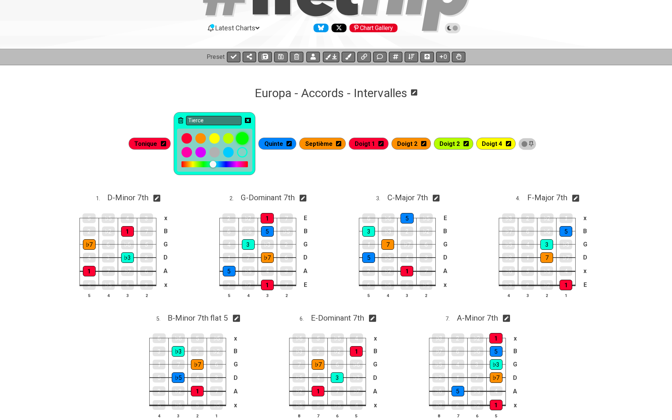
click at [249, 140] on div at bounding box center [242, 138] width 13 height 13
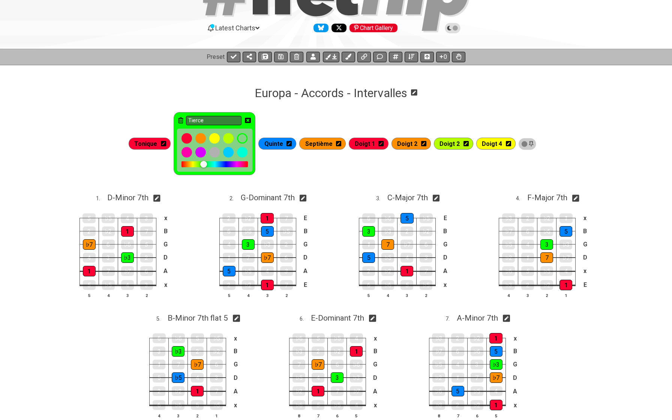
click at [251, 121] on icon at bounding box center [248, 120] width 6 height 6
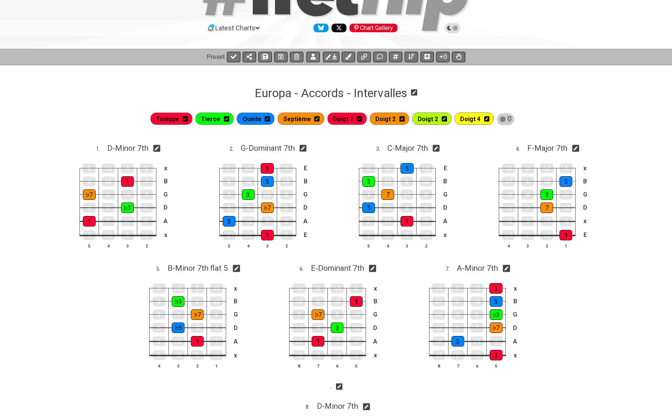
click at [319, 119] on icon at bounding box center [316, 119] width 5 height 6
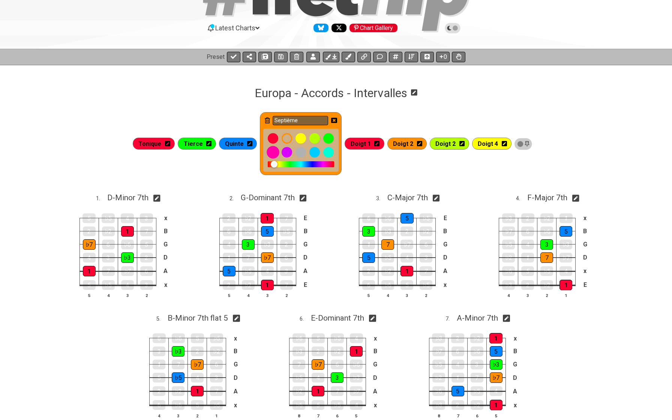
click at [278, 153] on div at bounding box center [273, 152] width 13 height 13
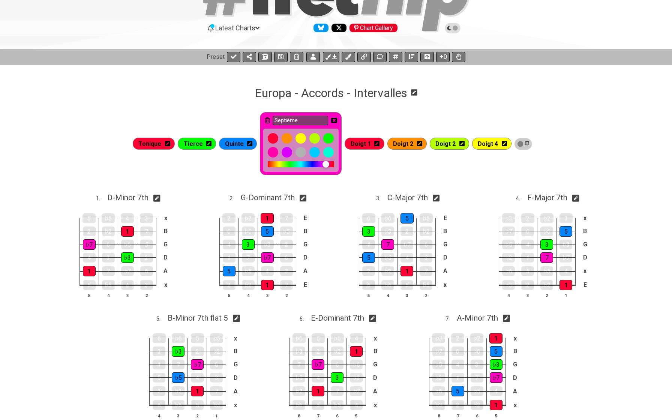
click at [329, 166] on div at bounding box center [326, 164] width 7 height 7
click at [323, 165] on div at bounding box center [301, 164] width 66 height 6
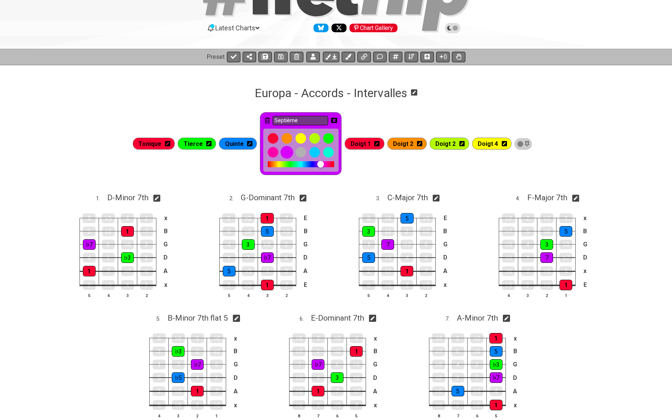
click at [288, 153] on div at bounding box center [287, 152] width 13 height 13
click at [335, 121] on icon at bounding box center [334, 120] width 6 height 5
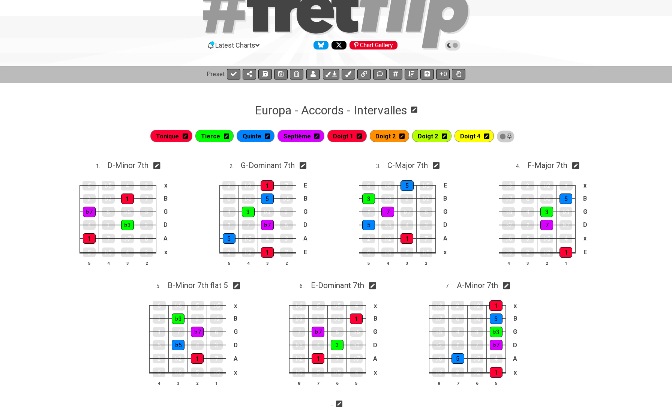
scroll to position [40, 0]
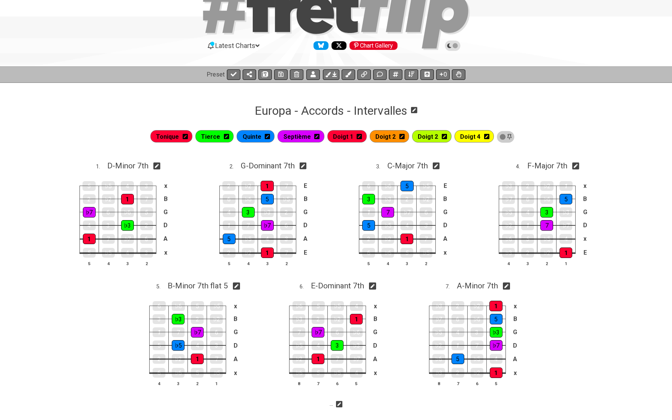
click at [301, 138] on span "Septième" at bounding box center [297, 136] width 27 height 11
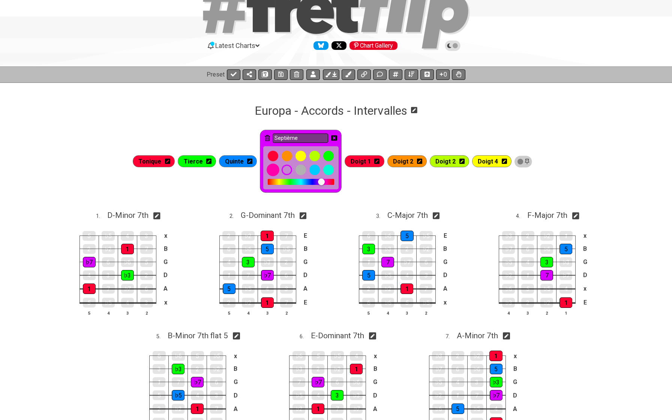
click at [276, 171] on div at bounding box center [273, 170] width 13 height 13
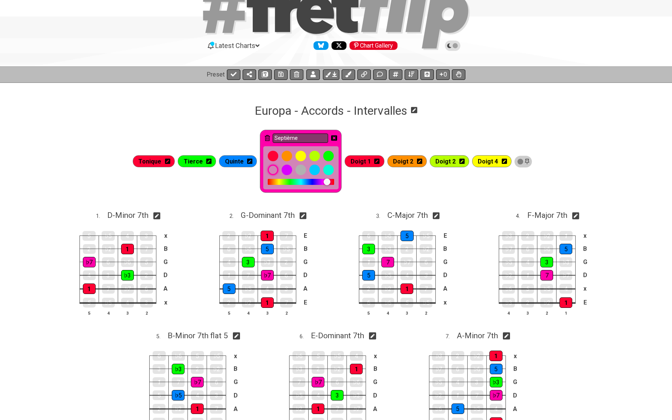
click at [337, 138] on icon at bounding box center [334, 138] width 6 height 6
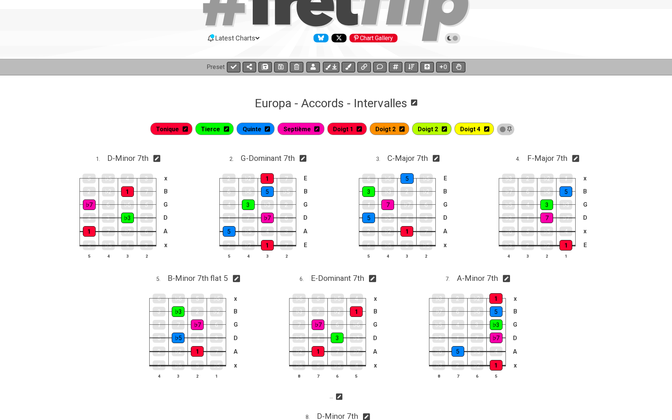
scroll to position [14, 0]
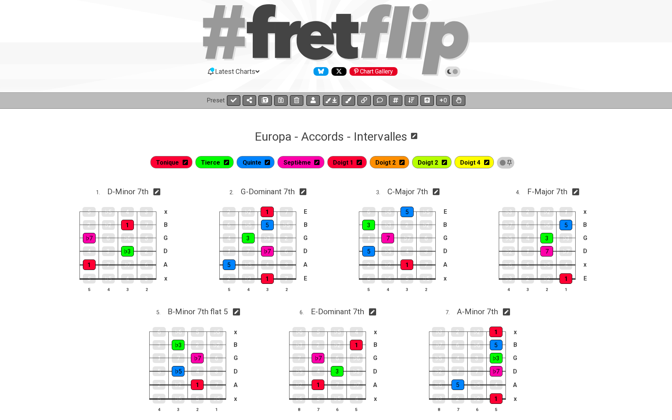
click at [188, 163] on icon at bounding box center [185, 162] width 5 height 5
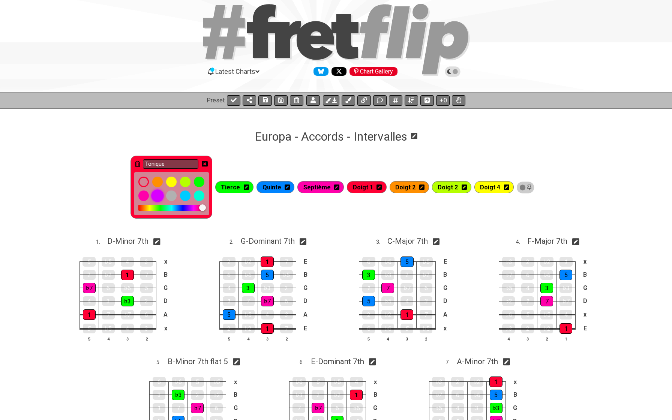
click at [162, 199] on div at bounding box center [157, 196] width 13 height 13
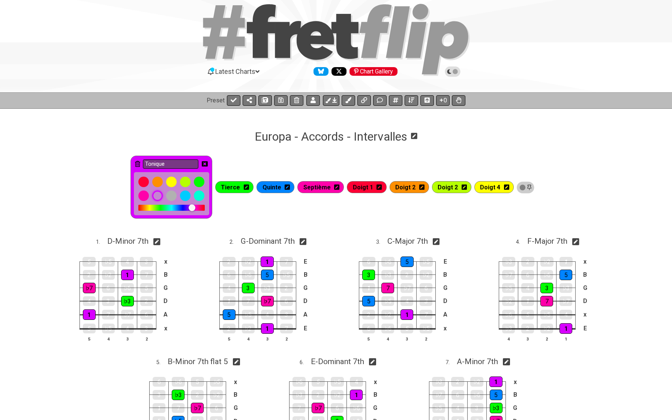
click at [110, 162] on div "Tonique Tierce Quinte Septième Doigt 1 Doigt 2 Doigt 2 Doigt 4" at bounding box center [336, 188] width 672 height 71
click at [208, 163] on icon at bounding box center [205, 163] width 6 height 5
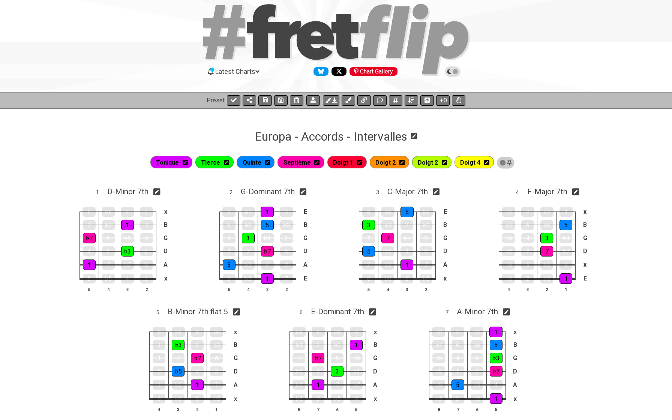
click at [320, 162] on icon at bounding box center [316, 162] width 5 height 5
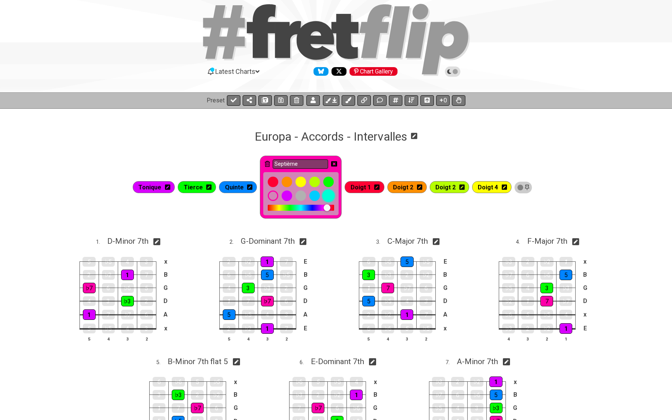
click at [332, 194] on div at bounding box center [329, 196] width 13 height 13
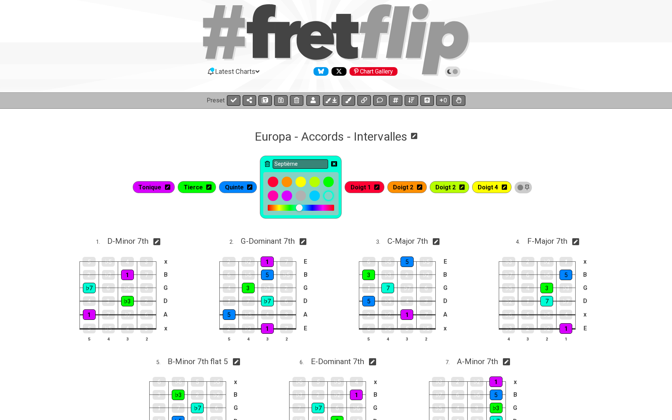
click at [337, 164] on icon at bounding box center [334, 163] width 6 height 5
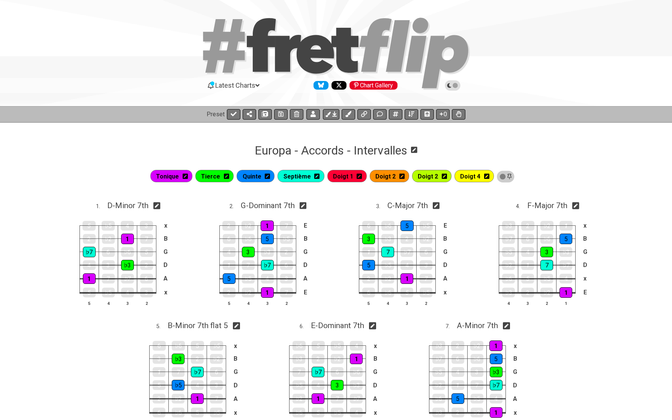
scroll to position [0, 0]
click at [188, 176] on icon at bounding box center [185, 176] width 5 height 6
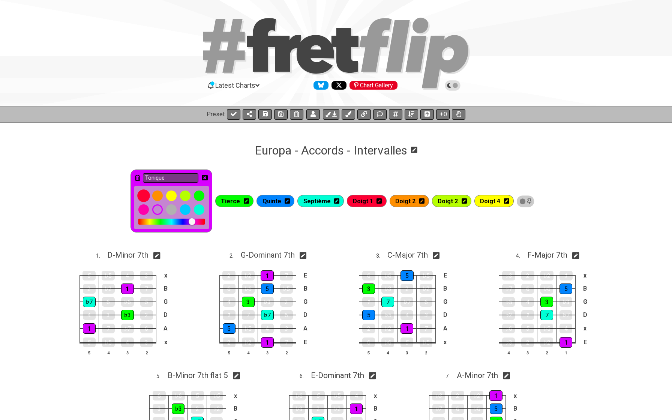
click at [150, 198] on div at bounding box center [143, 196] width 13 height 13
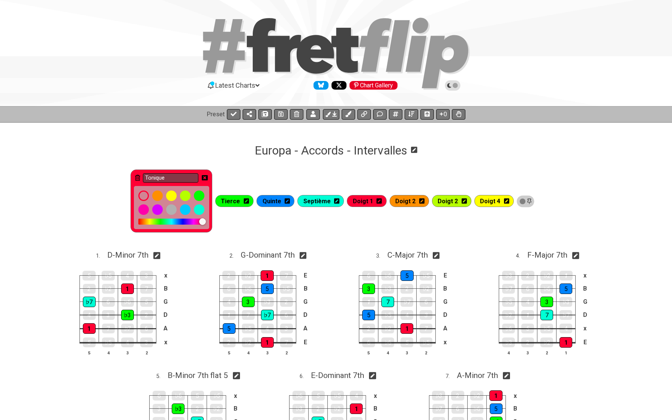
click at [208, 177] on icon at bounding box center [205, 178] width 6 height 6
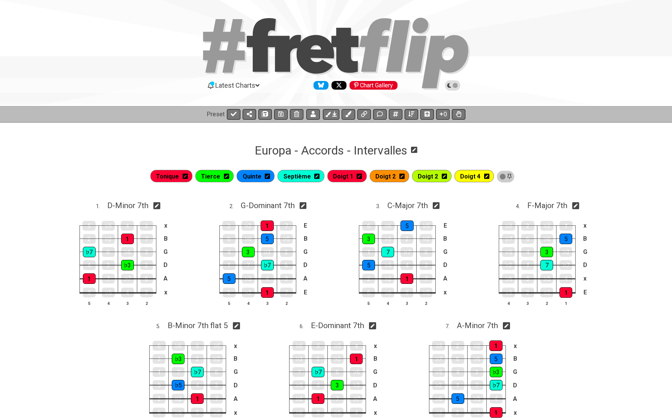
click at [229, 177] on icon at bounding box center [226, 176] width 5 height 5
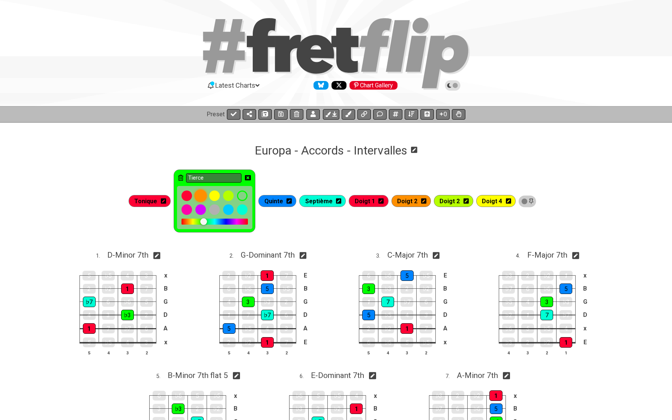
click at [204, 193] on div at bounding box center [200, 196] width 13 height 13
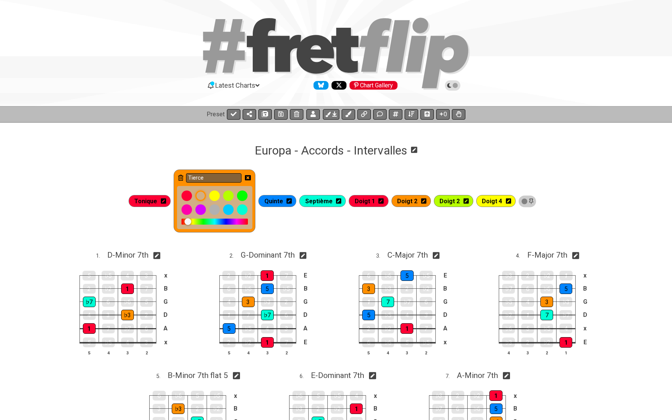
click at [251, 176] on icon at bounding box center [248, 177] width 6 height 5
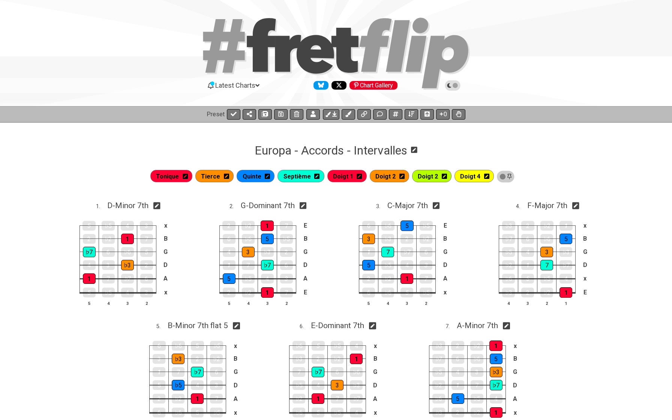
click at [270, 178] on icon at bounding box center [267, 176] width 5 height 6
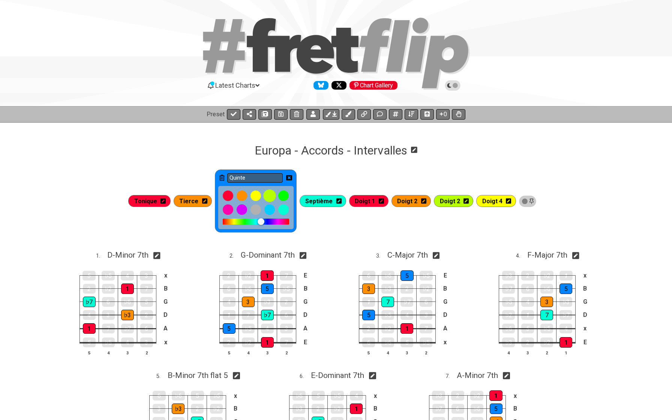
click at [275, 197] on div at bounding box center [269, 196] width 13 height 13
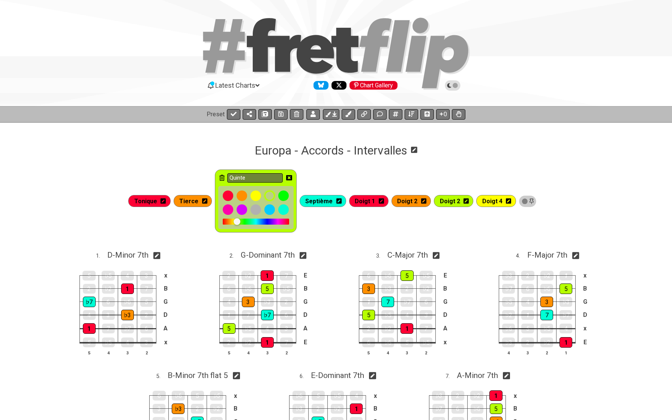
click at [292, 178] on icon at bounding box center [289, 178] width 6 height 6
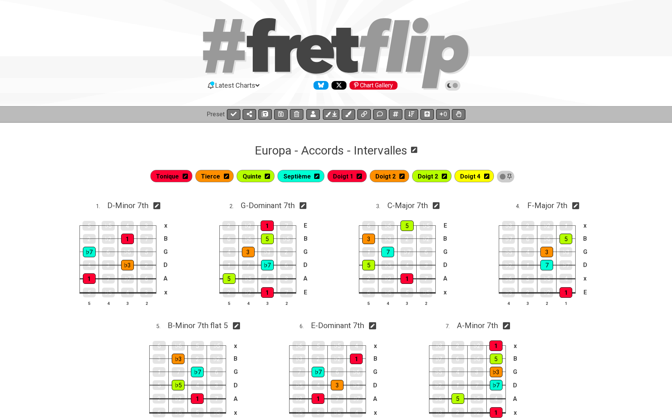
click at [319, 175] on icon at bounding box center [316, 176] width 5 height 5
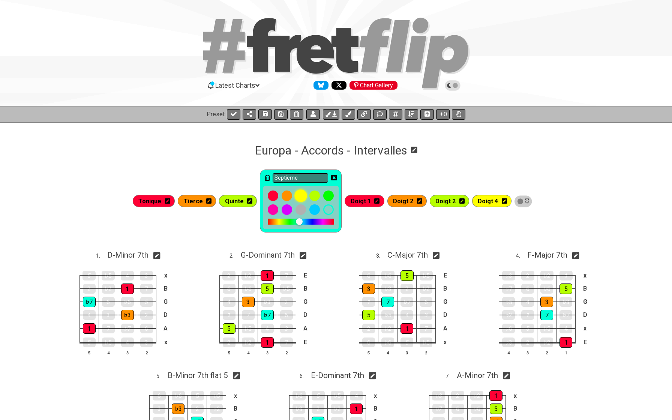
click at [303, 196] on div at bounding box center [301, 196] width 13 height 13
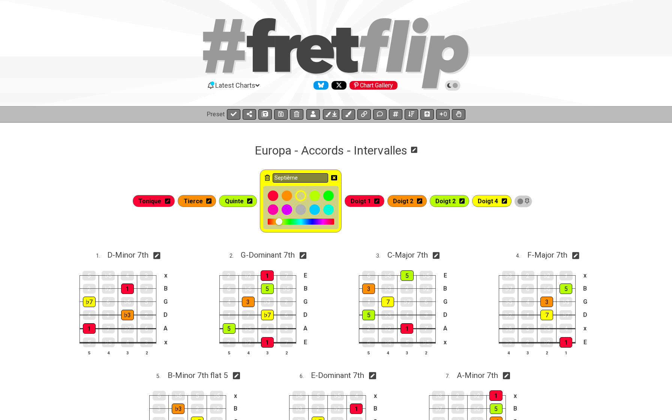
click at [337, 176] on icon at bounding box center [334, 177] width 6 height 5
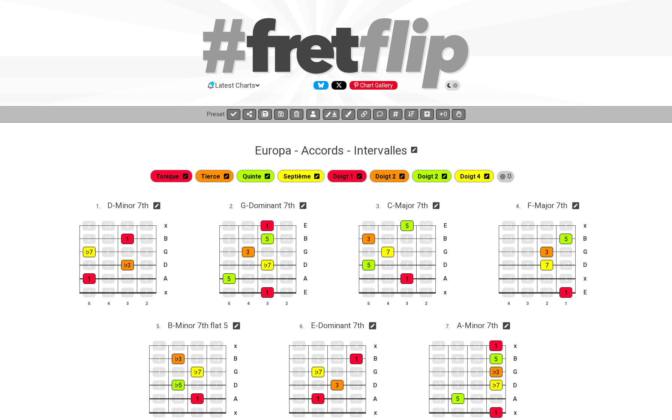
click at [362, 177] on icon at bounding box center [359, 176] width 5 height 5
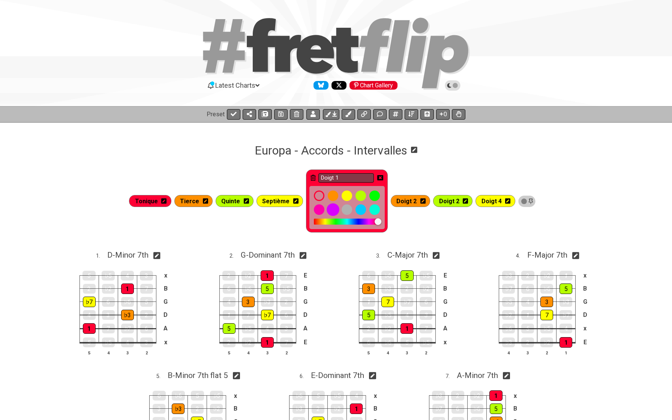
click at [335, 210] on div at bounding box center [333, 210] width 13 height 13
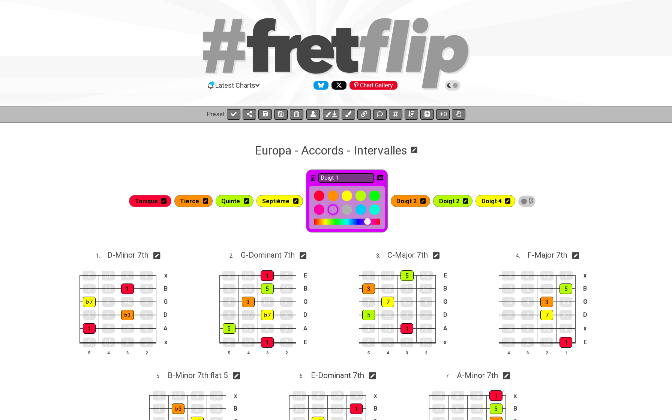
click at [382, 179] on icon at bounding box center [381, 177] width 6 height 5
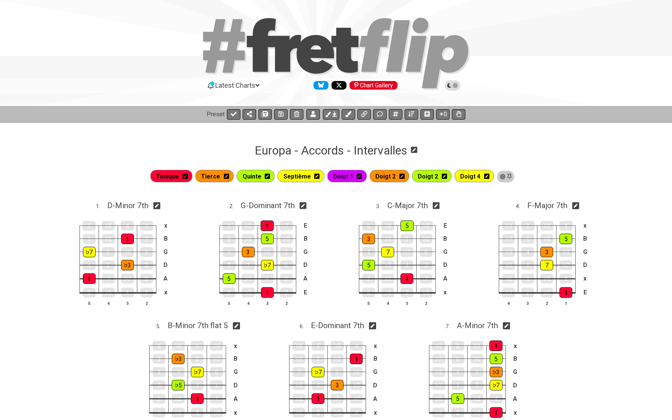
click at [364, 176] on div "Doigt 1" at bounding box center [347, 176] width 39 height 12
click at [361, 177] on icon at bounding box center [359, 176] width 5 height 5
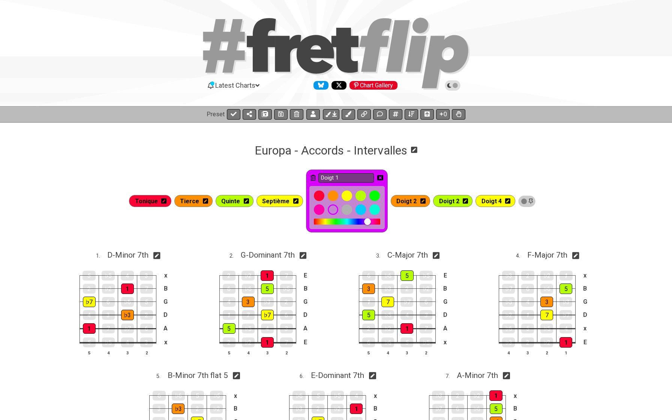
click at [360, 223] on div at bounding box center [347, 222] width 66 height 6
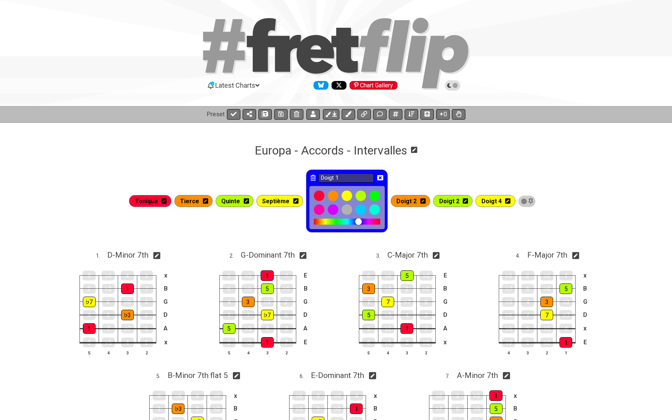
click at [383, 176] on icon at bounding box center [381, 177] width 6 height 5
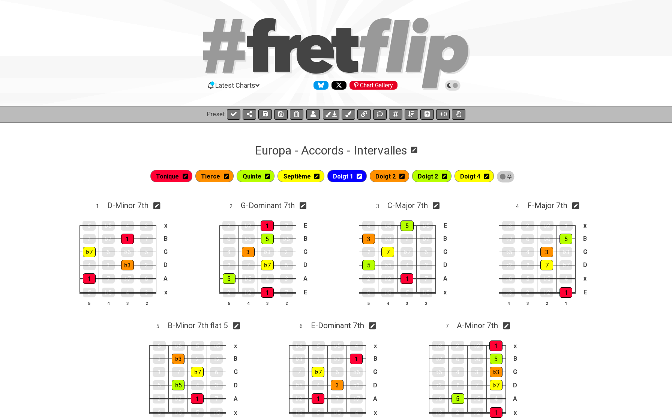
click at [403, 175] on icon at bounding box center [402, 176] width 5 height 5
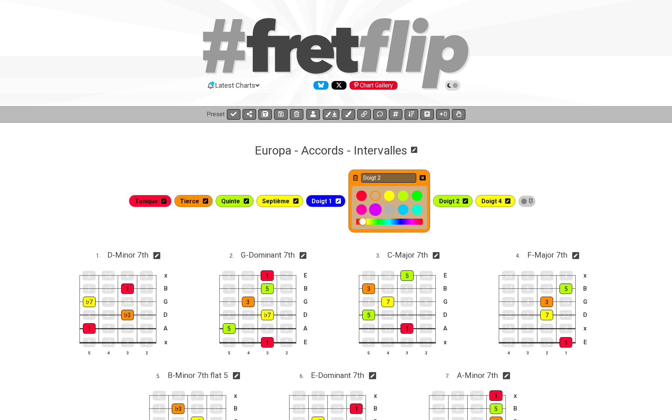
click at [378, 210] on div at bounding box center [375, 210] width 13 height 13
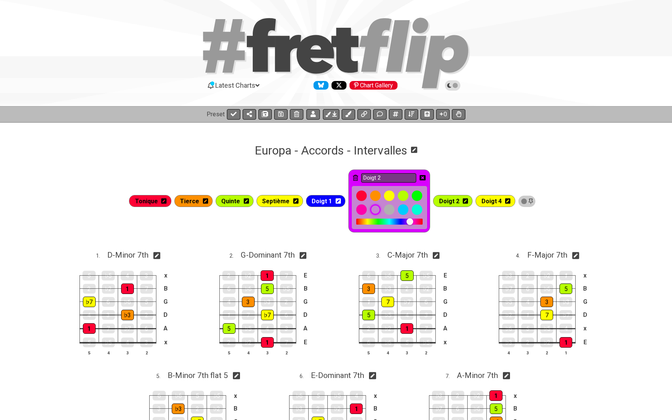
click at [423, 180] on icon at bounding box center [423, 177] width 6 height 5
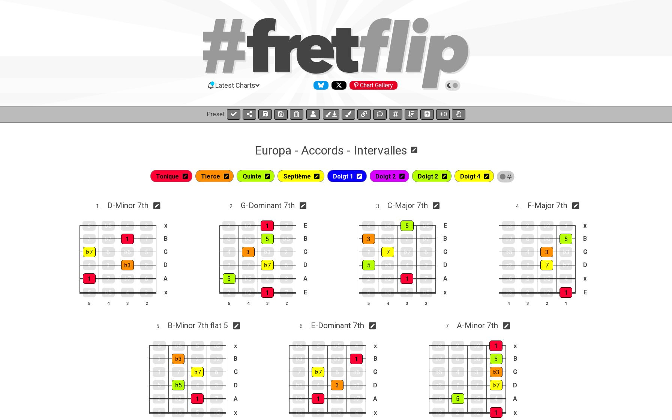
click at [403, 176] on icon at bounding box center [402, 176] width 5 height 5
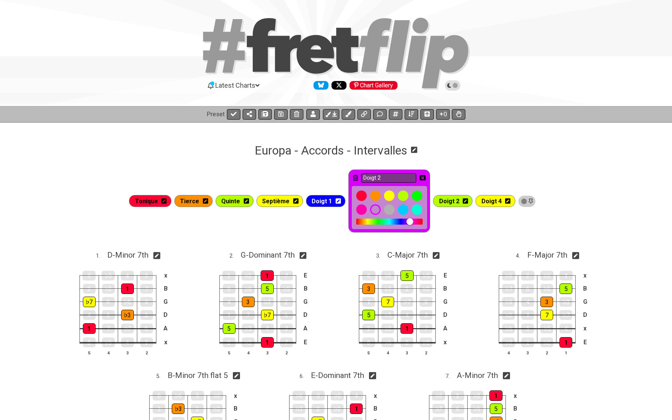
click at [424, 178] on icon at bounding box center [423, 178] width 6 height 6
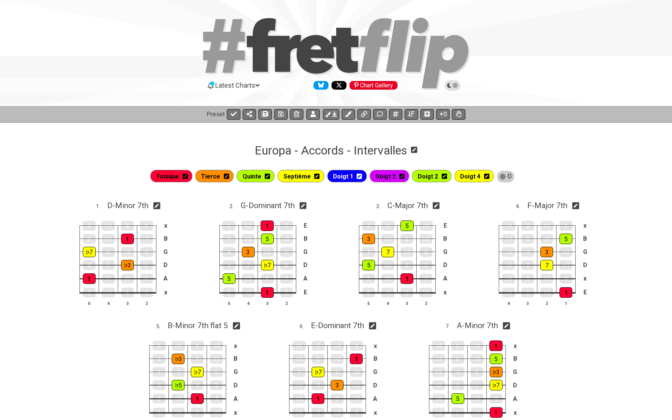
click at [402, 177] on icon at bounding box center [402, 176] width 5 height 5
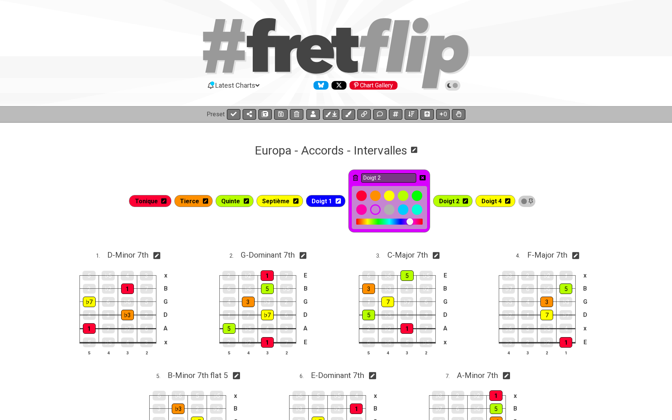
click at [400, 223] on div at bounding box center [390, 222] width 66 height 6
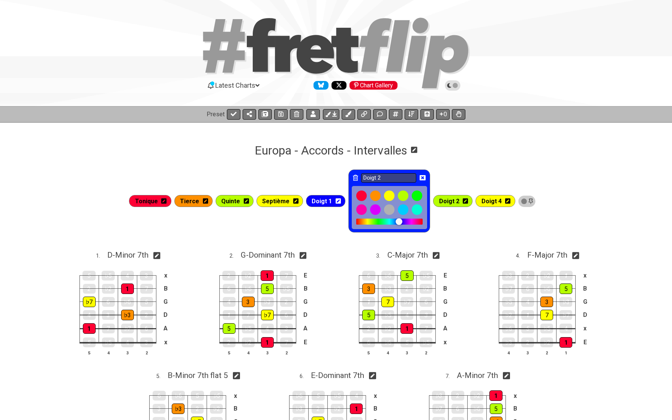
click at [400, 222] on div at bounding box center [399, 221] width 7 height 7
click at [396, 223] on div at bounding box center [399, 221] width 7 height 7
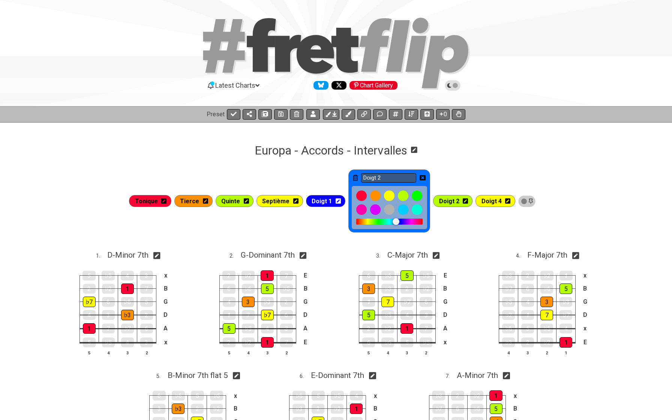
click at [393, 223] on div at bounding box center [390, 222] width 66 height 6
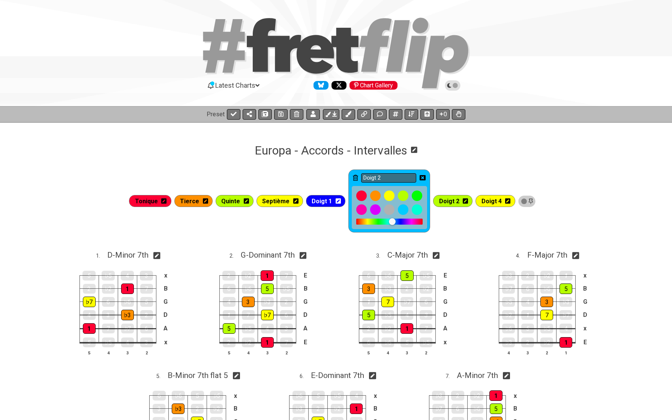
click at [423, 178] on icon at bounding box center [423, 178] width 6 height 6
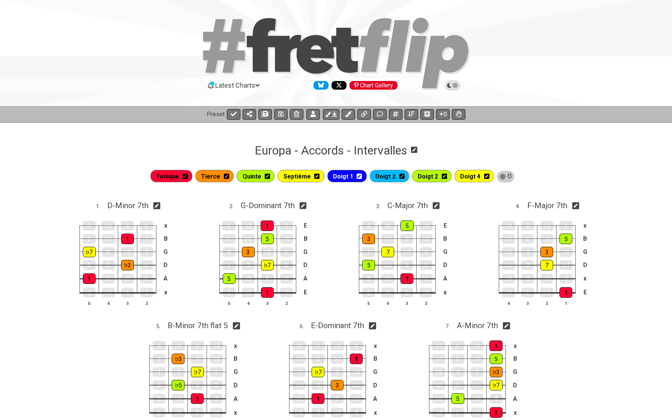
click at [442, 176] on icon at bounding box center [444, 176] width 5 height 5
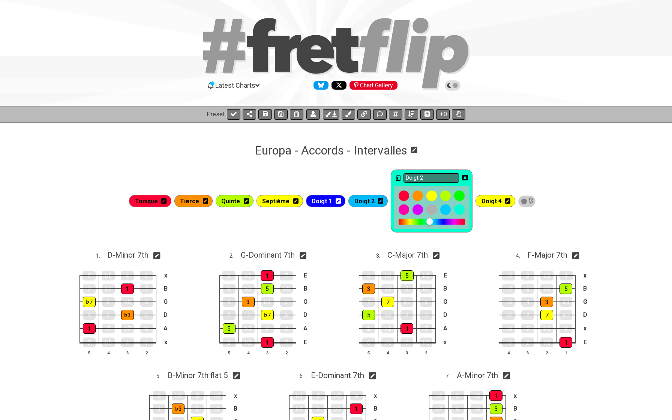
drag, startPoint x: 419, startPoint y: 222, endPoint x: 429, endPoint y: 223, distance: 10.6
click at [430, 223] on div at bounding box center [433, 222] width 7 height 7
click at [466, 178] on icon at bounding box center [465, 177] width 6 height 5
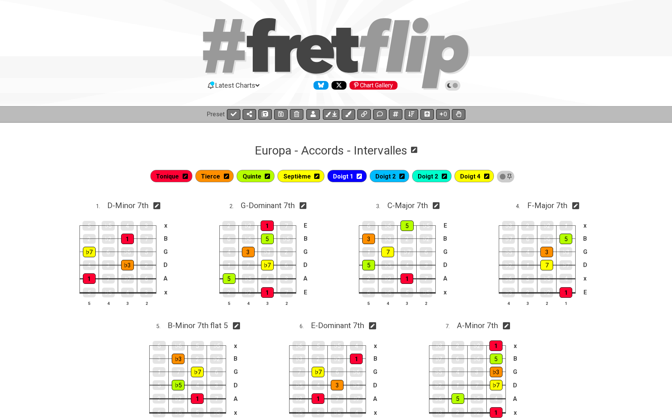
click at [486, 175] on icon at bounding box center [486, 176] width 5 height 6
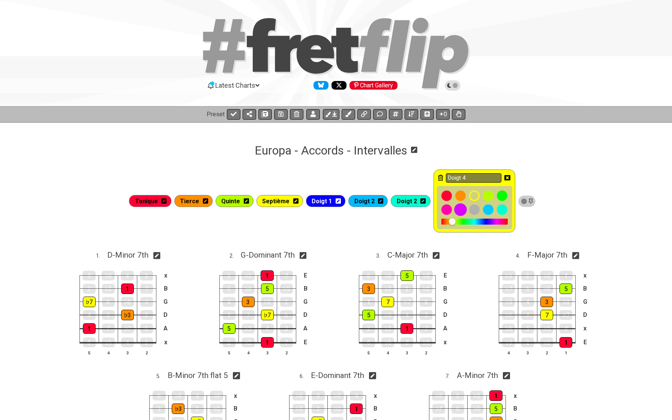
click at [466, 218] on span at bounding box center [463, 212] width 14 height 14
click at [467, 221] on div at bounding box center [475, 222] width 66 height 6
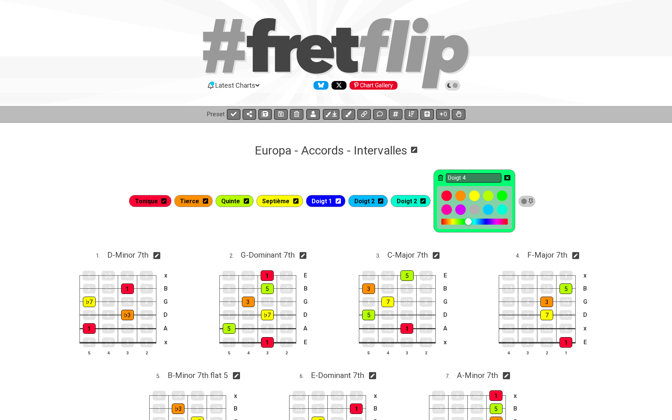
click at [465, 223] on div at bounding box center [468, 221] width 7 height 7
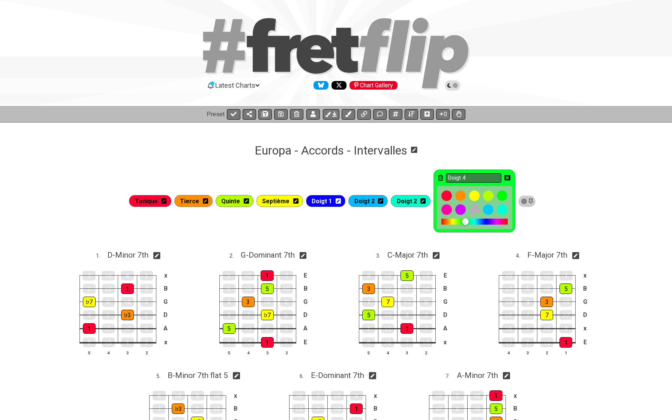
click at [505, 178] on icon at bounding box center [508, 178] width 6 height 6
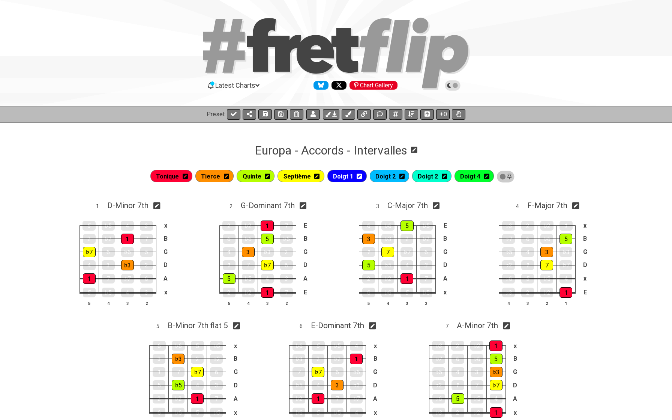
click at [360, 176] on icon at bounding box center [359, 176] width 5 height 6
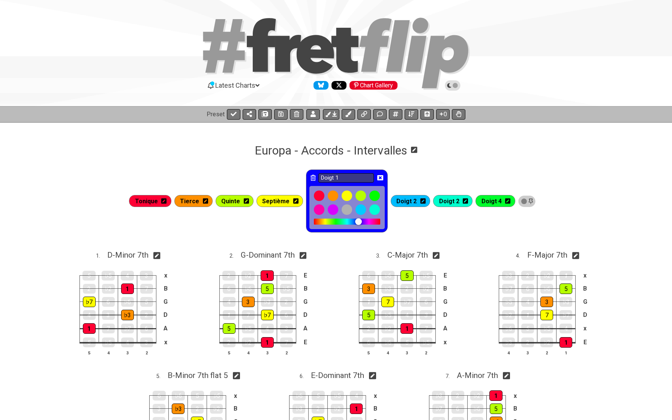
click at [363, 225] on div at bounding box center [362, 222] width 7 height 7
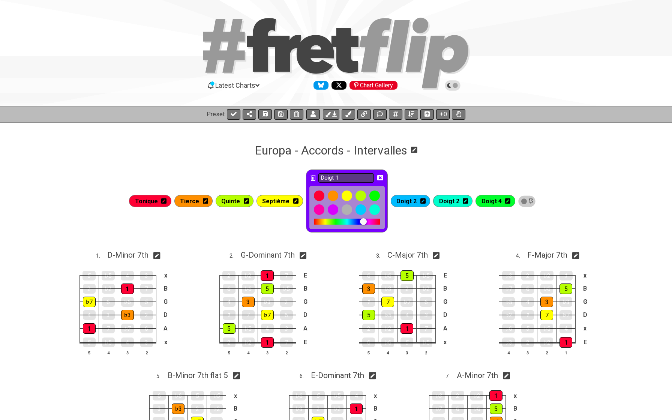
click at [365, 224] on div at bounding box center [363, 221] width 7 height 7
click at [334, 211] on div at bounding box center [333, 210] width 13 height 13
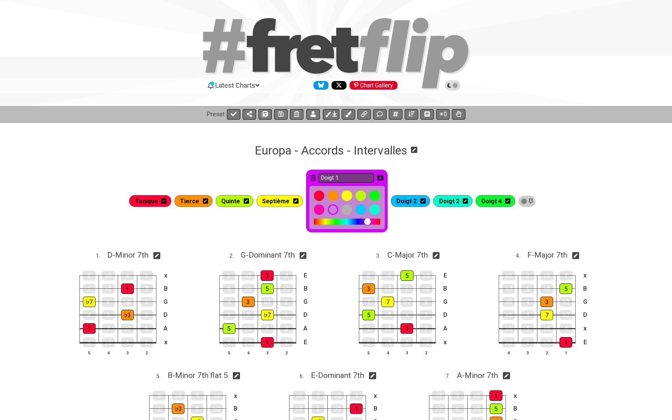
click at [384, 178] on icon at bounding box center [381, 177] width 6 height 5
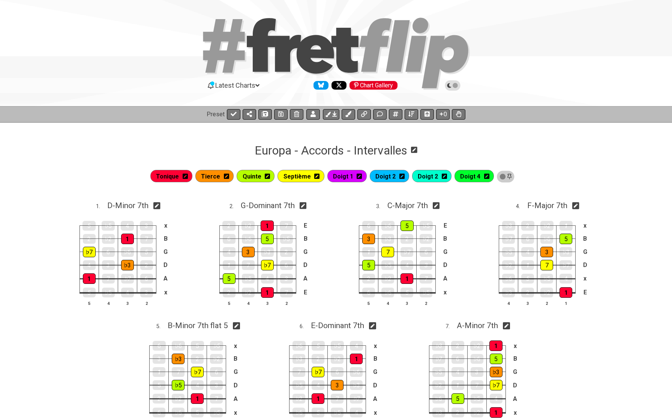
click at [403, 176] on icon at bounding box center [402, 176] width 5 height 6
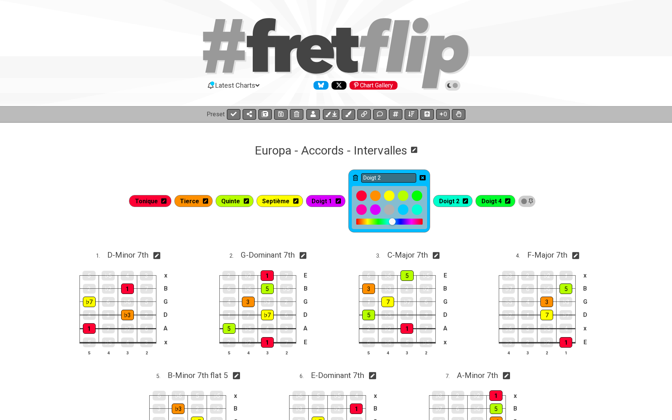
click at [403, 223] on div at bounding box center [390, 222] width 66 height 6
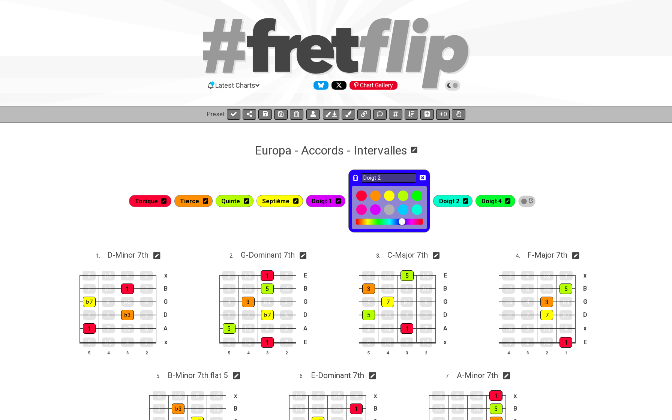
click at [423, 177] on icon at bounding box center [423, 178] width 6 height 6
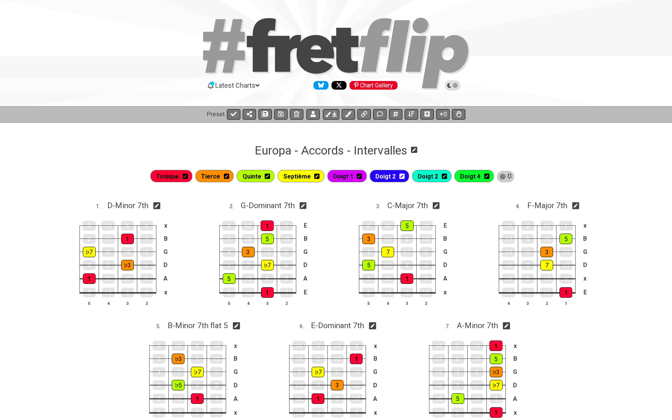
click at [361, 178] on icon at bounding box center [359, 176] width 5 height 5
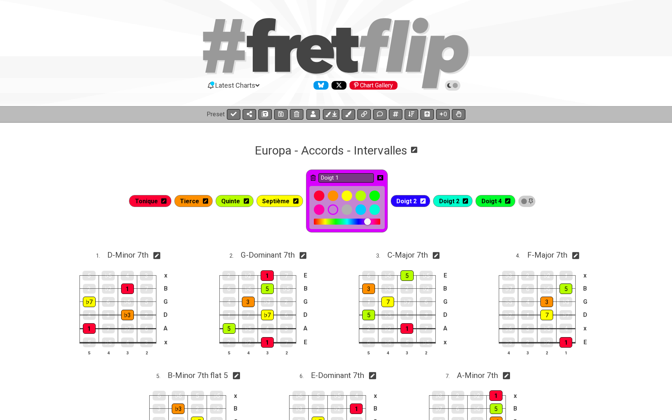
click at [362, 224] on div at bounding box center [347, 222] width 66 height 6
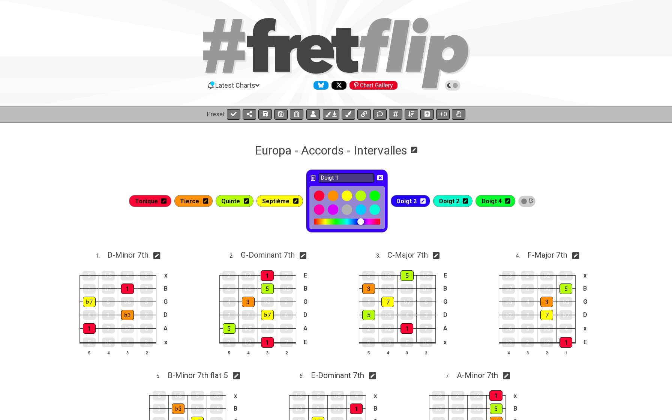
click at [382, 179] on icon at bounding box center [381, 178] width 6 height 6
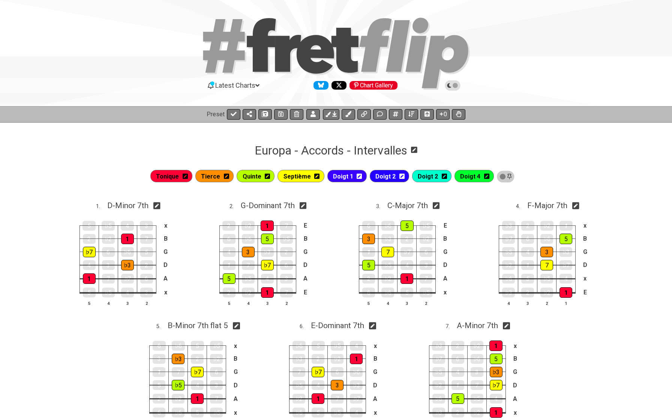
click at [402, 179] on icon at bounding box center [402, 176] width 5 height 5
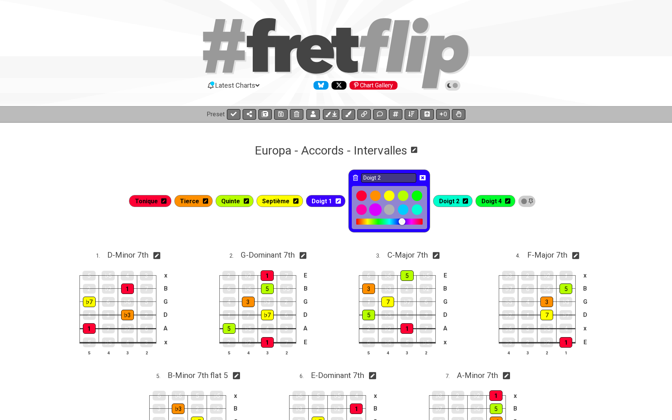
click at [378, 212] on div at bounding box center [375, 210] width 13 height 13
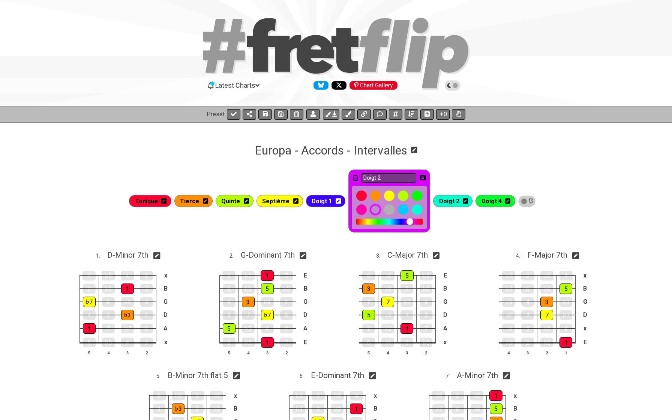
click at [423, 179] on icon at bounding box center [423, 177] width 6 height 5
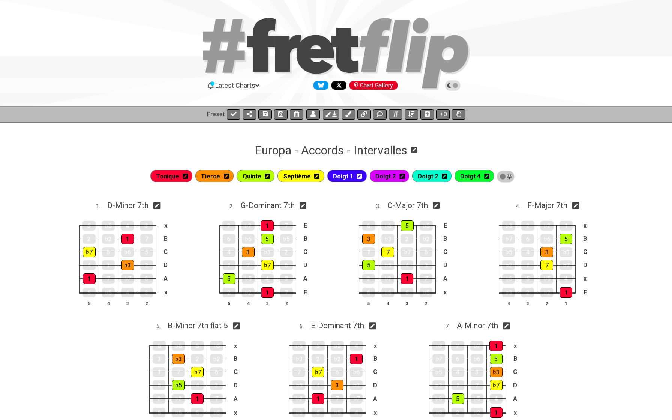
click at [443, 176] on icon at bounding box center [444, 176] width 5 height 6
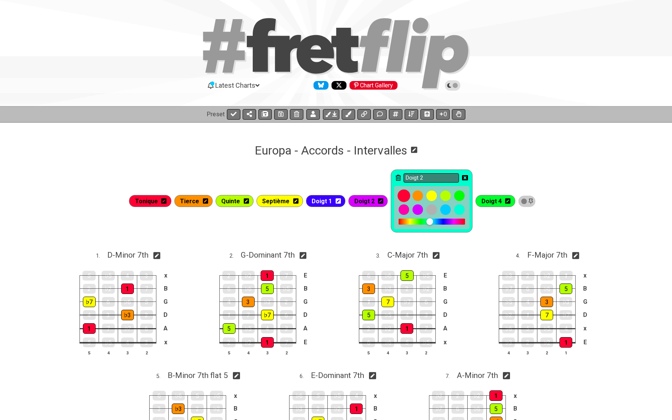
click at [405, 211] on div at bounding box center [404, 210] width 11 height 11
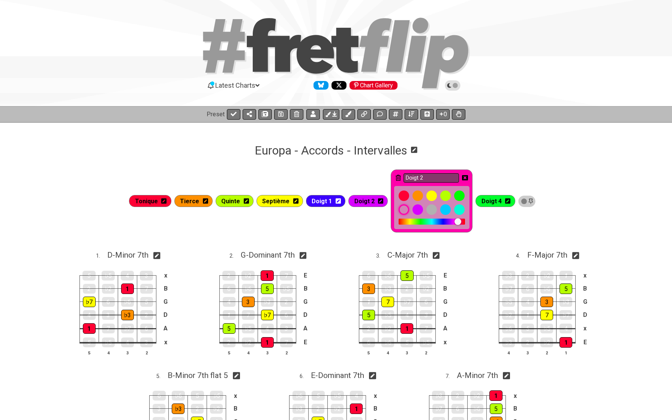
click at [463, 177] on icon at bounding box center [465, 177] width 6 height 5
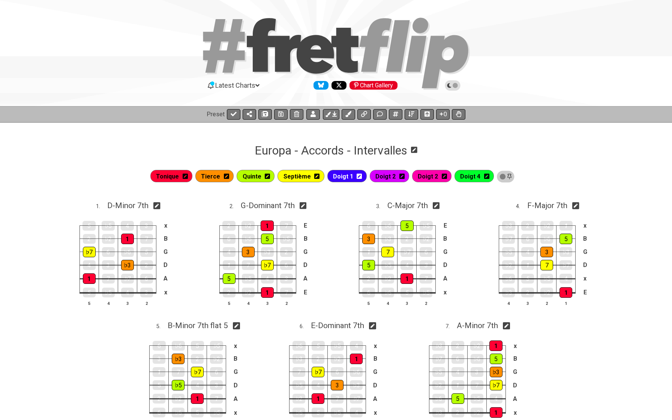
click at [485, 177] on icon at bounding box center [486, 176] width 5 height 5
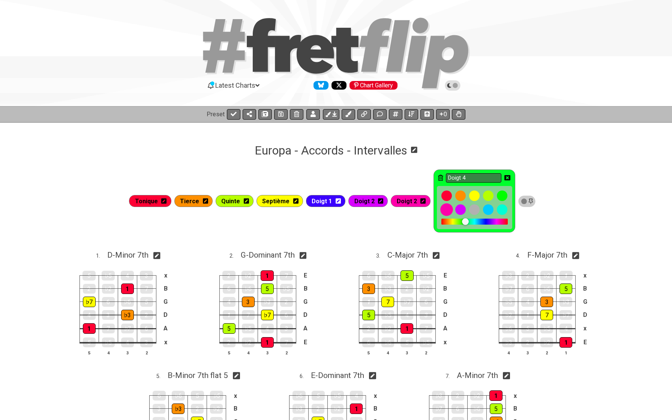
click at [448, 213] on div at bounding box center [447, 210] width 13 height 13
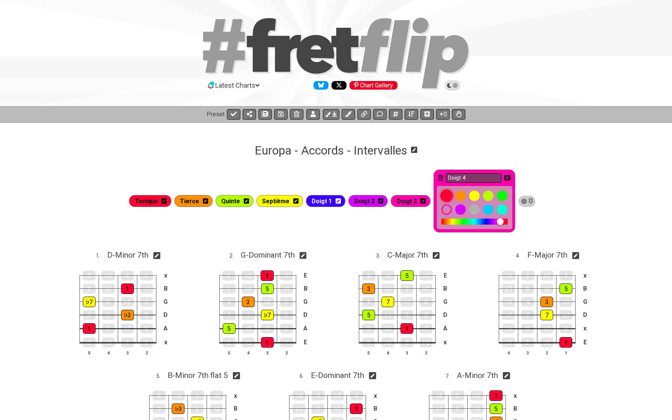
click at [447, 196] on div at bounding box center [447, 196] width 13 height 13
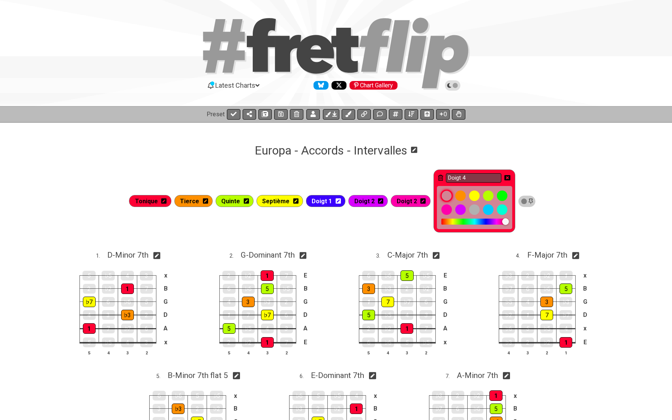
click at [457, 198] on div at bounding box center [461, 196] width 11 height 11
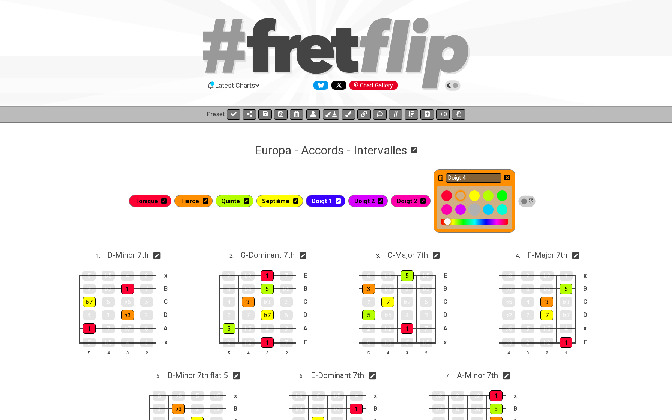
click at [472, 210] on div at bounding box center [474, 210] width 13 height 13
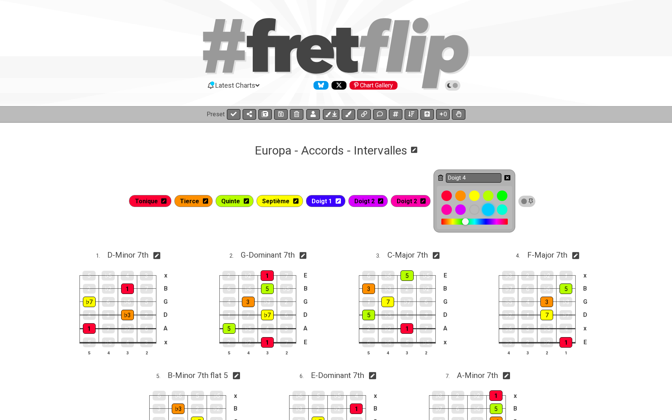
click at [487, 210] on div at bounding box center [488, 210] width 13 height 13
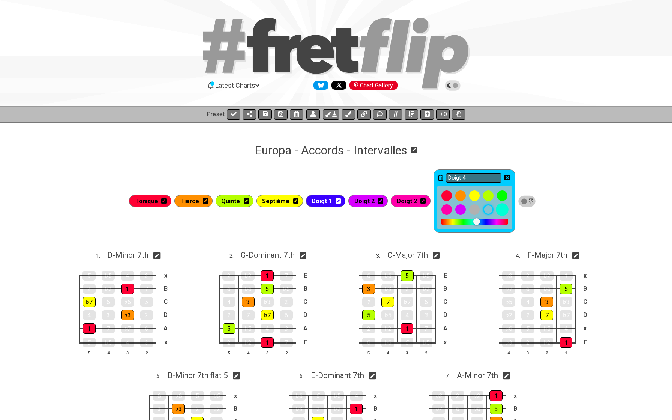
click at [502, 212] on div at bounding box center [502, 210] width 13 height 13
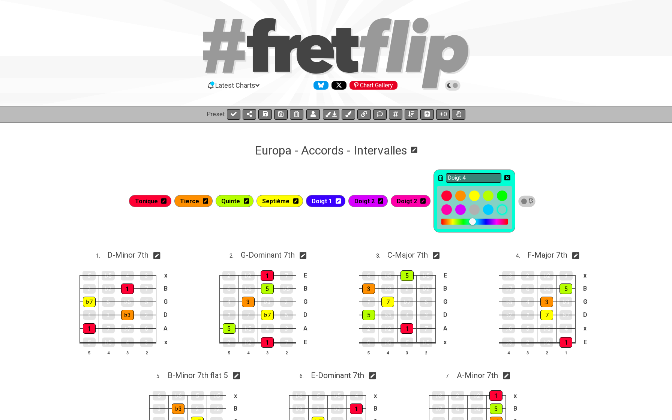
click at [506, 178] on icon at bounding box center [508, 178] width 6 height 6
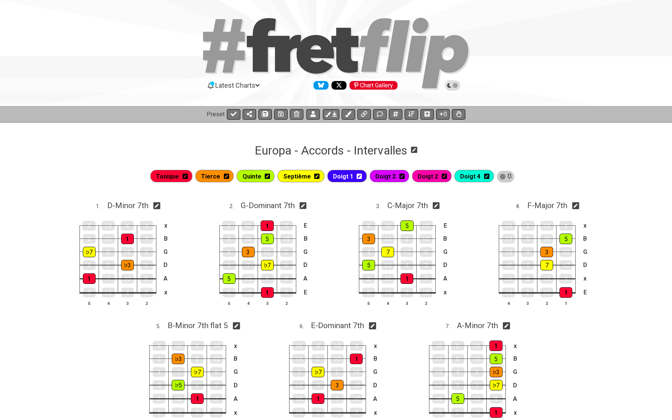
click at [358, 178] on icon at bounding box center [359, 176] width 5 height 5
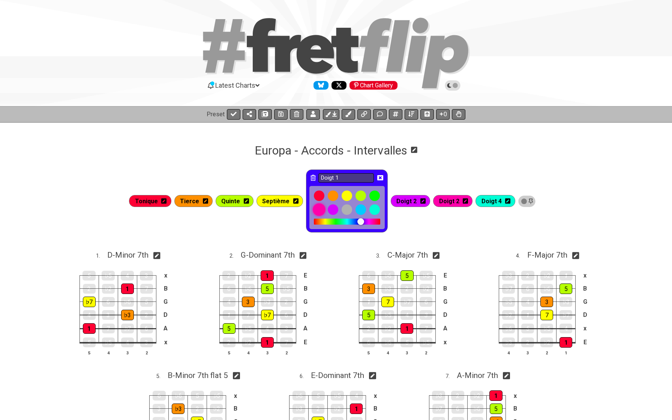
click at [319, 214] on div at bounding box center [319, 210] width 13 height 13
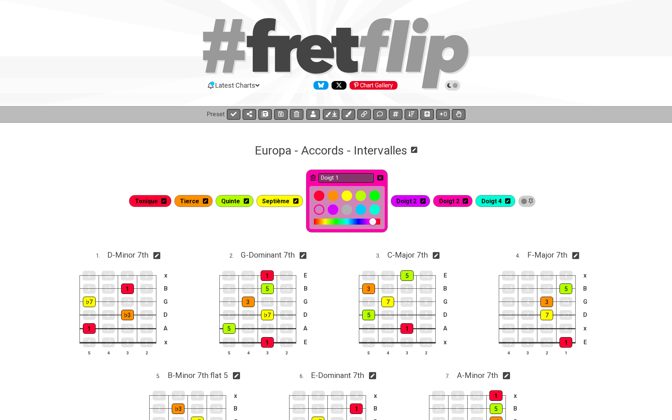
click at [382, 180] on icon at bounding box center [381, 177] width 6 height 5
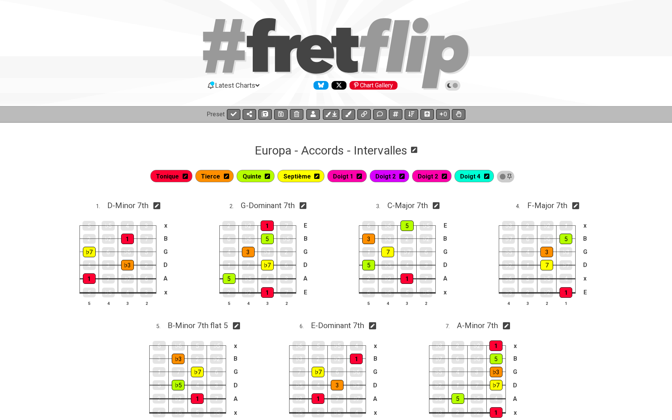
click at [402, 178] on icon at bounding box center [402, 176] width 5 height 5
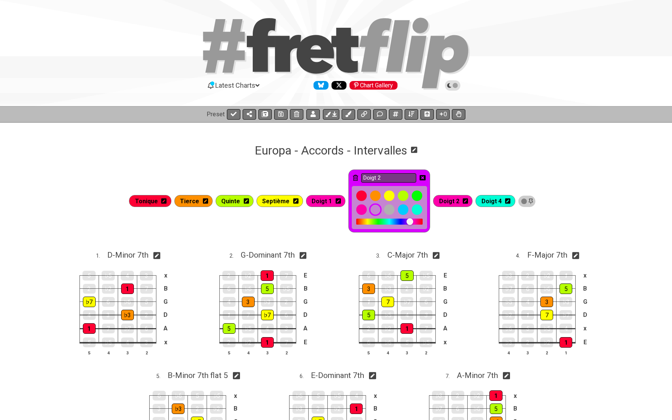
click at [375, 211] on div at bounding box center [375, 210] width 13 height 13
click at [421, 178] on icon at bounding box center [423, 177] width 6 height 5
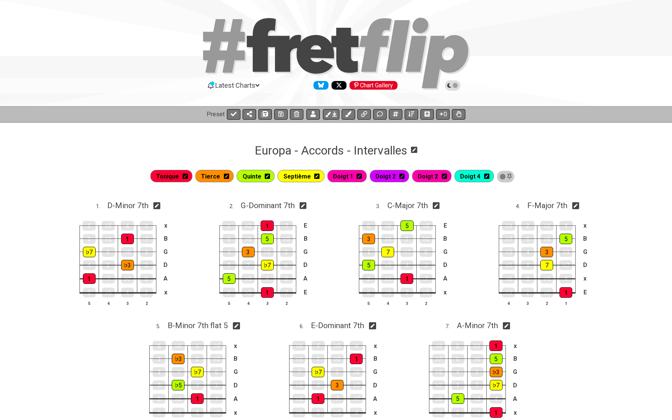
click at [442, 175] on icon at bounding box center [444, 176] width 5 height 5
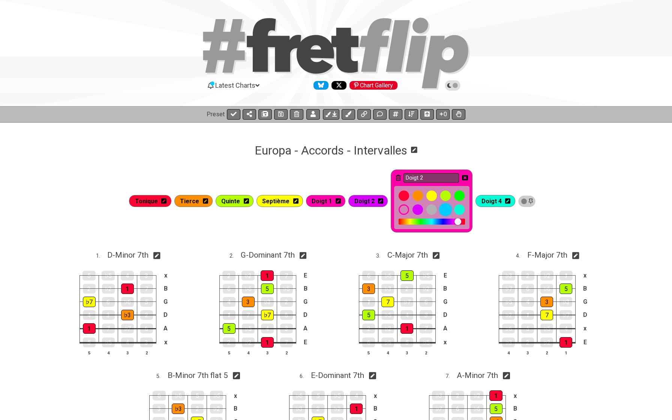
click at [444, 212] on div at bounding box center [446, 210] width 13 height 13
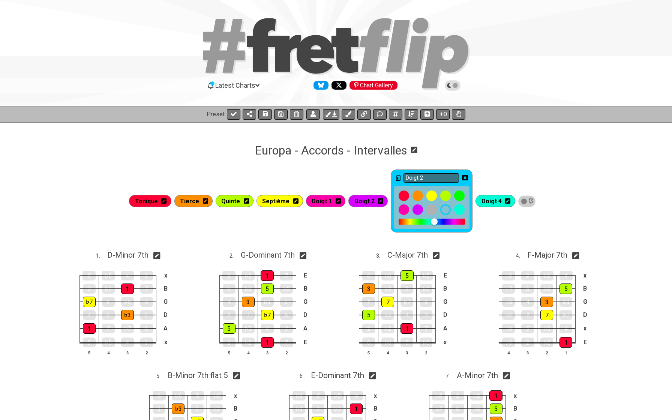
click at [464, 179] on icon at bounding box center [465, 178] width 6 height 6
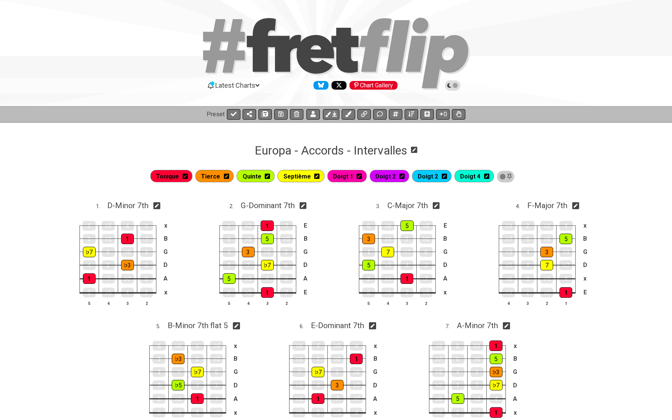
click at [486, 178] on icon at bounding box center [486, 176] width 5 height 5
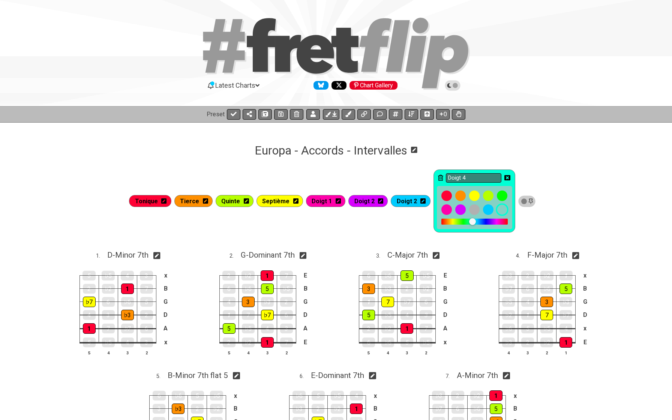
click at [500, 208] on div at bounding box center [502, 210] width 13 height 13
click at [505, 178] on icon at bounding box center [508, 178] width 6 height 6
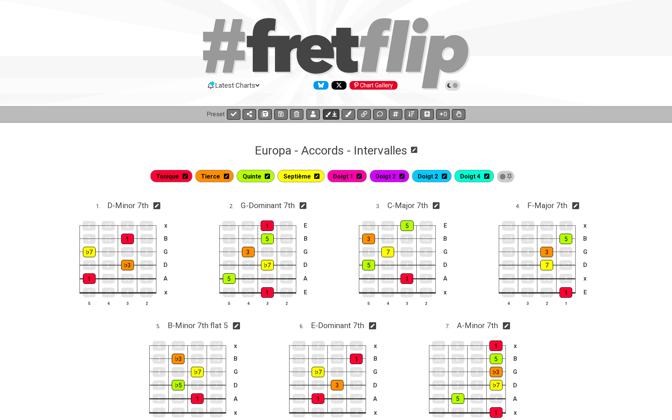
click at [334, 115] on icon at bounding box center [334, 114] width 5 height 6
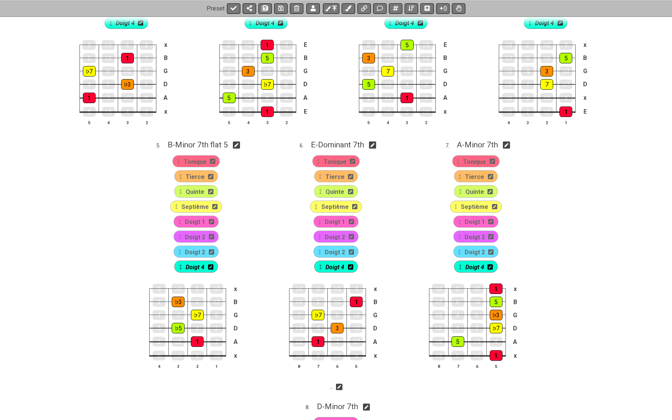
scroll to position [276, 0]
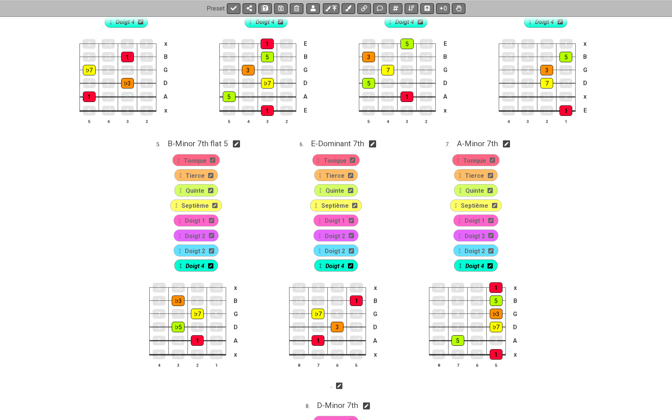
click at [212, 221] on icon at bounding box center [211, 220] width 5 height 5
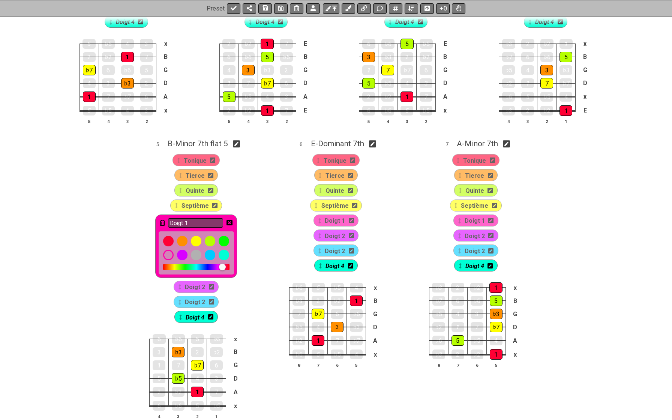
click at [162, 221] on icon at bounding box center [162, 223] width 5 height 6
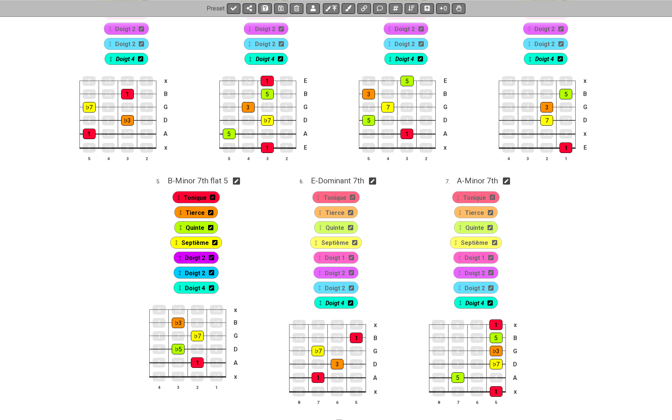
scroll to position [240, 0]
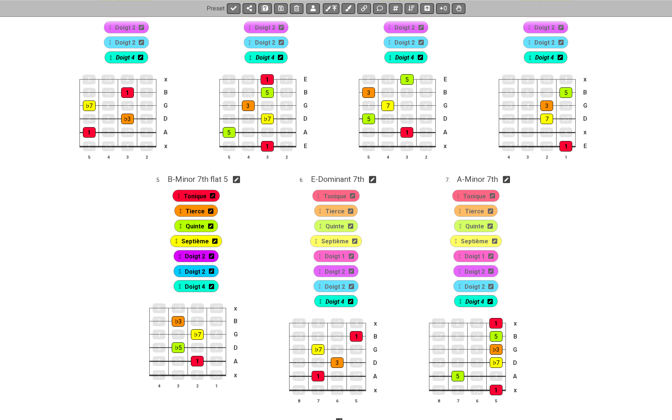
click at [212, 257] on icon at bounding box center [211, 256] width 5 height 5
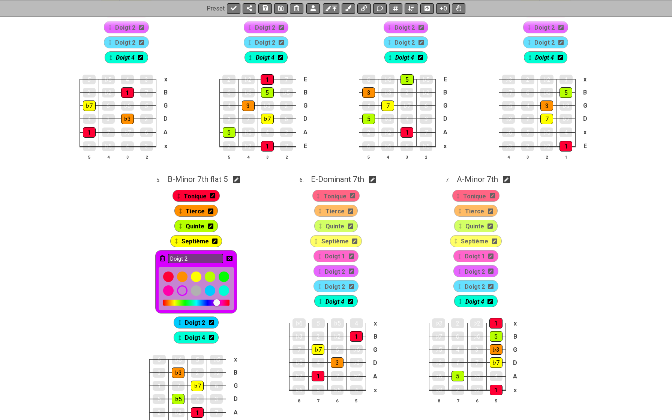
click at [159, 256] on div "Doigt 2" at bounding box center [196, 281] width 82 height 63
click at [163, 257] on icon at bounding box center [162, 259] width 5 height 6
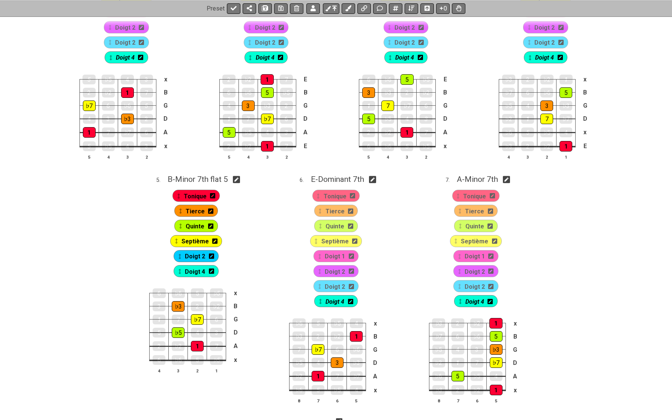
click at [213, 256] on icon at bounding box center [211, 256] width 5 height 5
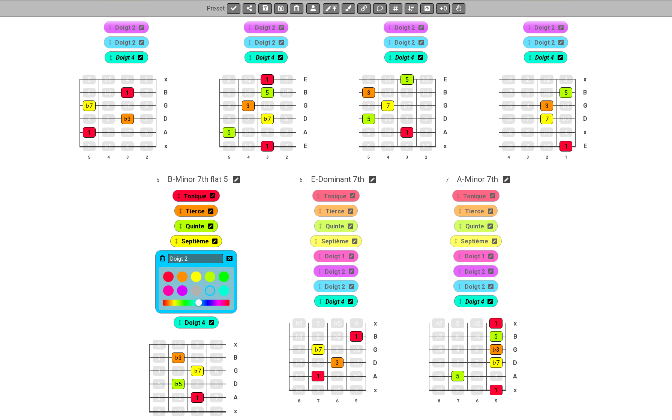
click at [163, 256] on icon at bounding box center [162, 259] width 5 height 6
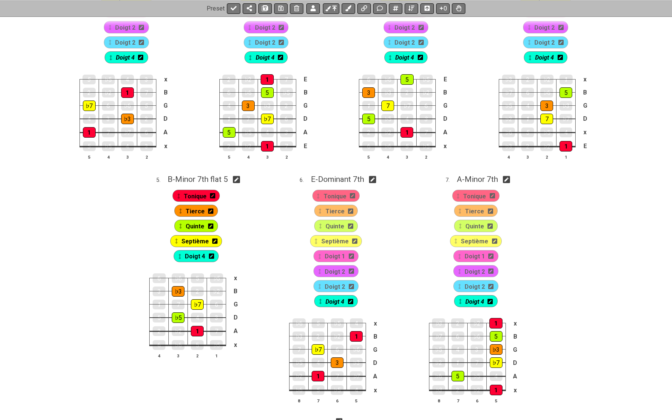
click at [213, 255] on icon at bounding box center [211, 256] width 5 height 5
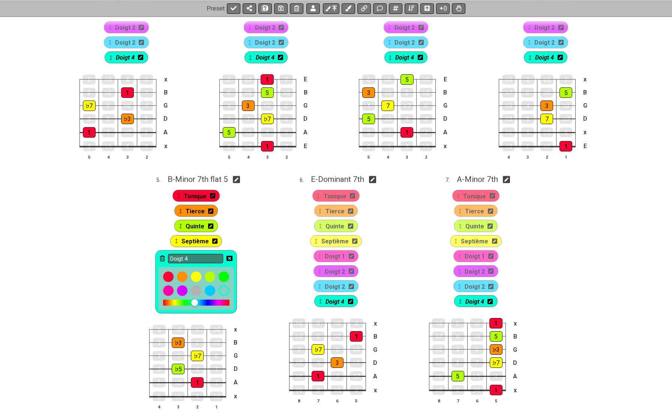
click at [161, 256] on icon at bounding box center [162, 259] width 5 height 6
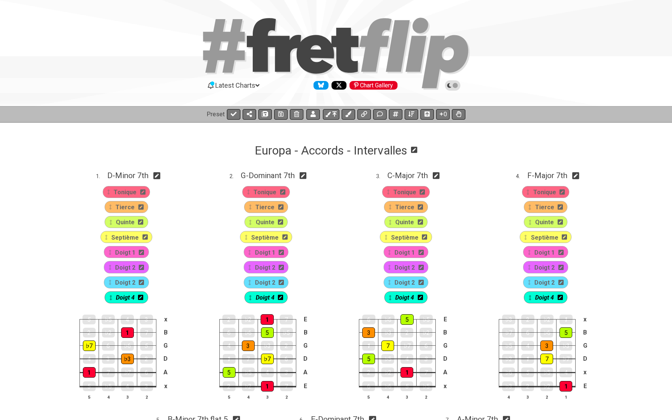
scroll to position [0, 0]
click at [279, 112] on icon at bounding box center [280, 113] width 5 height 5
click at [232, 113] on icon at bounding box center [234, 114] width 6 height 6
select select "/02WGHWDL"
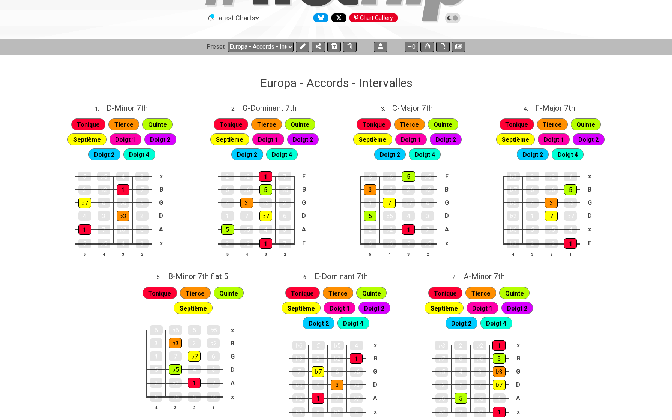
scroll to position [67, 0]
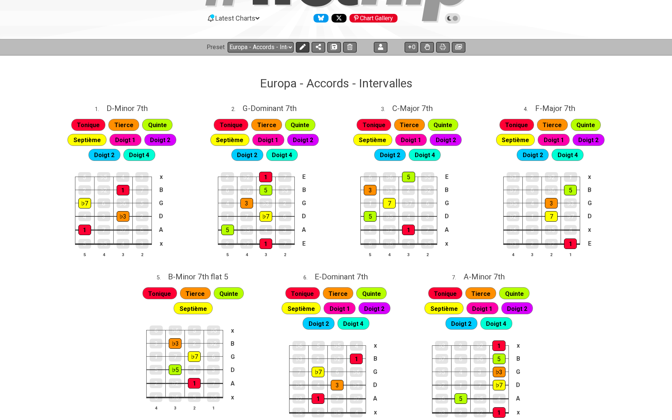
click at [300, 46] on icon at bounding box center [303, 47] width 6 height 6
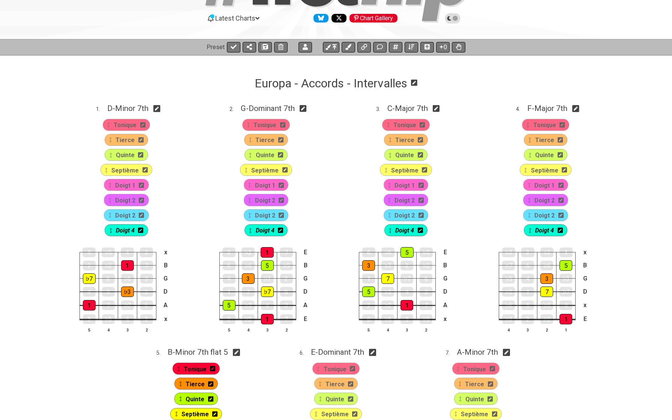
click at [142, 186] on icon at bounding box center [141, 185] width 5 height 5
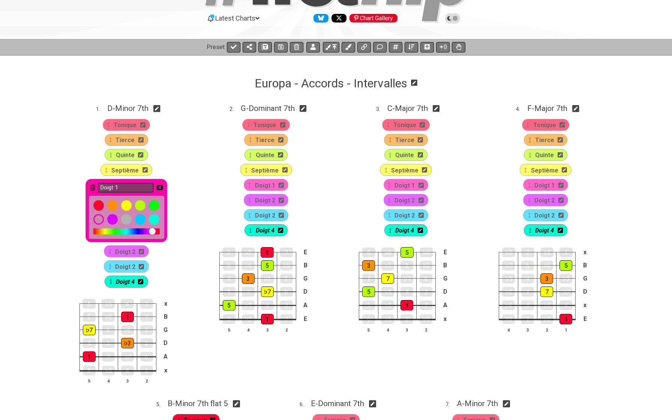
click at [94, 186] on icon at bounding box center [92, 188] width 5 height 6
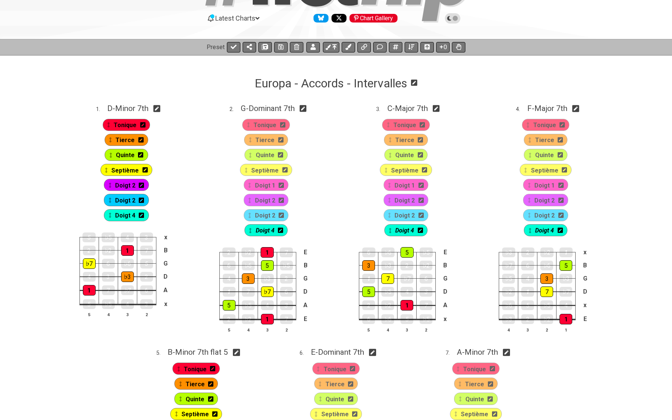
click at [144, 186] on div "Doigt 2" at bounding box center [126, 185] width 45 height 12
click at [141, 187] on icon at bounding box center [141, 185] width 5 height 5
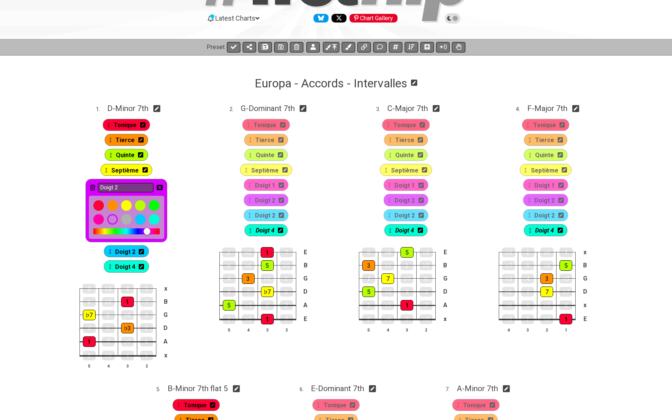
click at [93, 185] on icon at bounding box center [92, 188] width 5 height 6
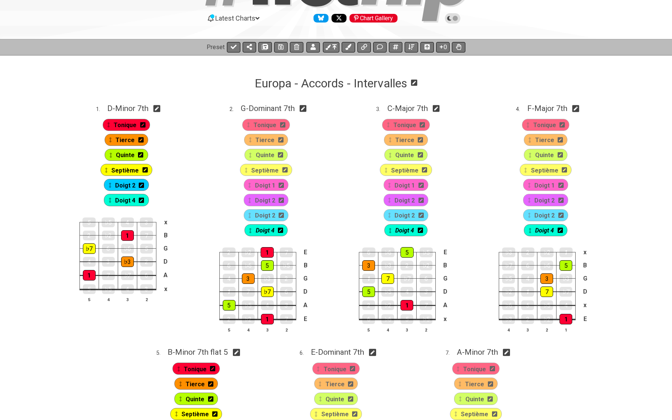
click at [143, 187] on icon at bounding box center [141, 185] width 5 height 5
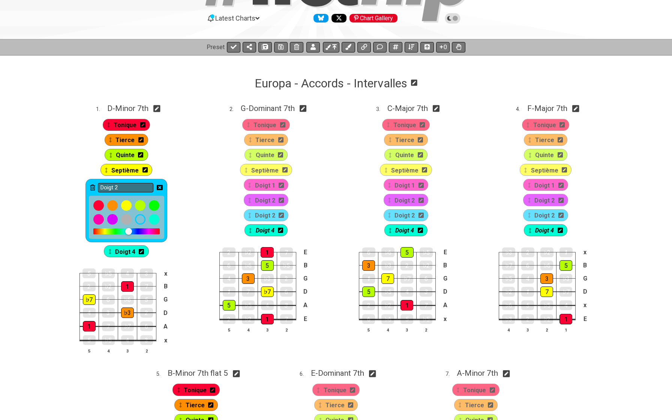
click at [91, 186] on icon at bounding box center [92, 188] width 5 height 6
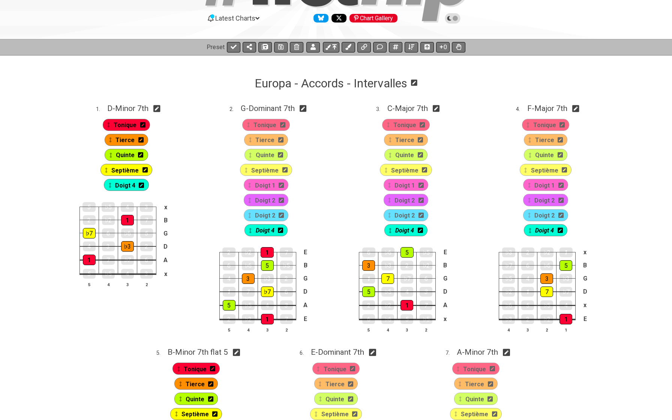
click at [142, 186] on icon at bounding box center [141, 185] width 5 height 5
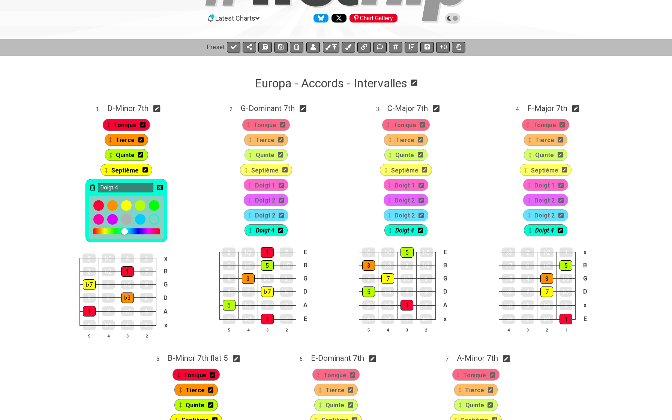
click at [91, 185] on icon at bounding box center [92, 188] width 5 height 6
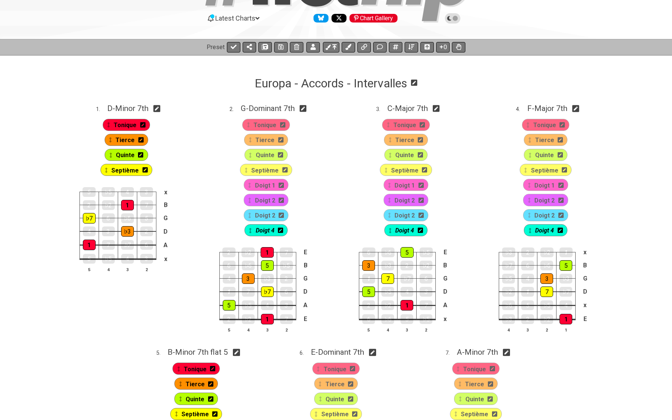
click at [284, 187] on div "Doigt 1" at bounding box center [266, 185] width 45 height 12
click at [282, 182] on icon at bounding box center [281, 185] width 5 height 6
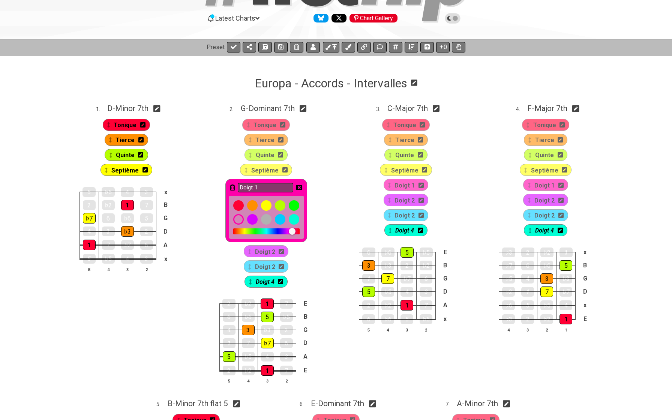
click at [231, 184] on icon at bounding box center [232, 187] width 5 height 11
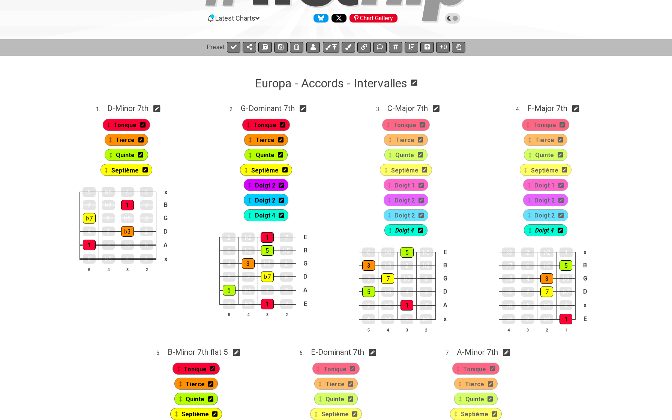
click at [281, 185] on icon at bounding box center [281, 185] width 5 height 6
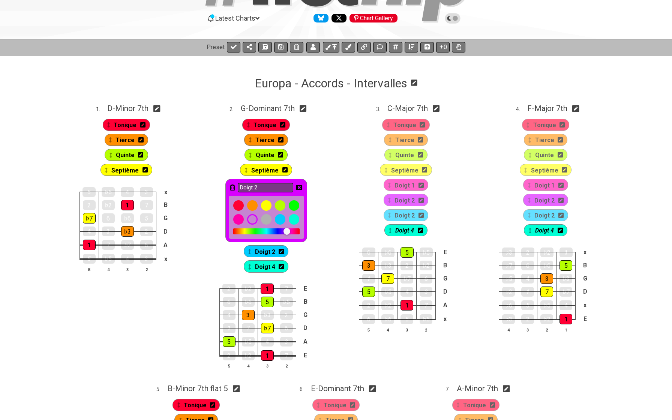
click at [233, 185] on icon at bounding box center [232, 188] width 5 height 6
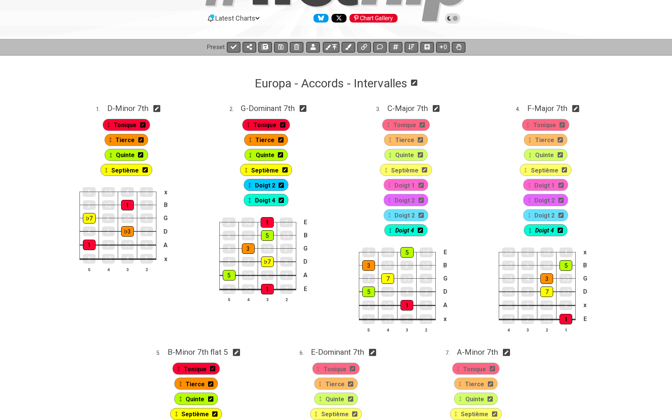
click at [283, 186] on icon at bounding box center [281, 185] width 5 height 5
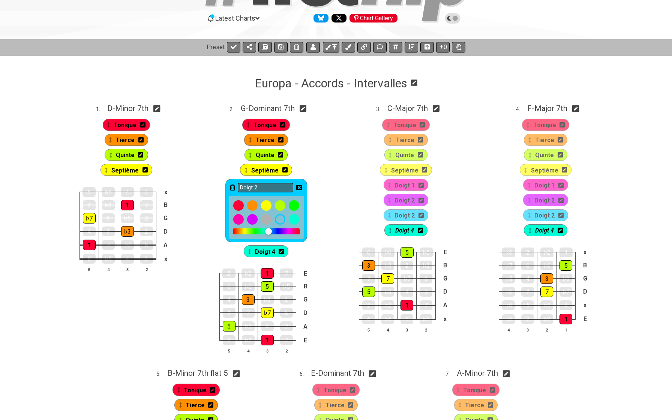
click at [232, 185] on icon at bounding box center [232, 188] width 5 height 6
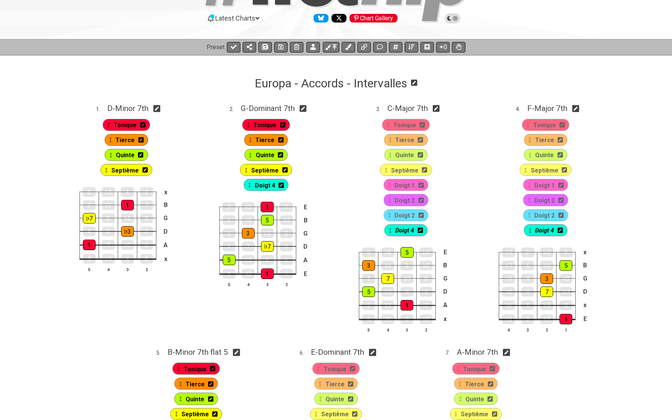
click at [282, 186] on icon at bounding box center [281, 185] width 5 height 5
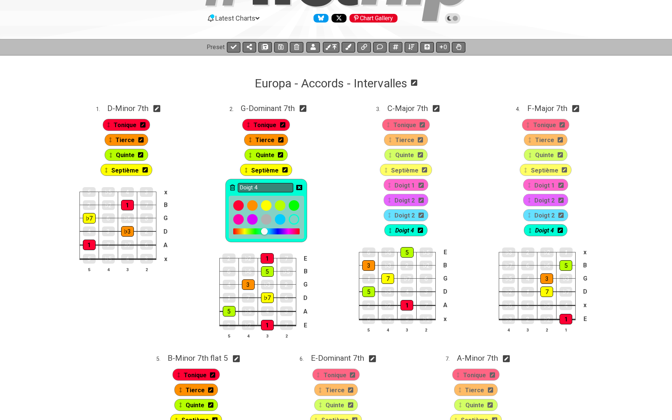
click at [230, 185] on icon at bounding box center [232, 188] width 5 height 6
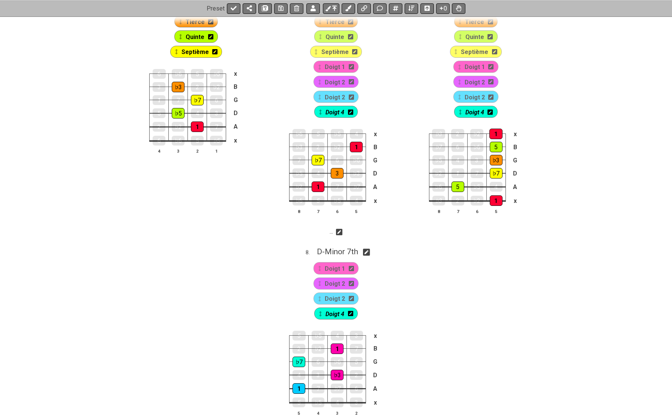
scroll to position [404, 0]
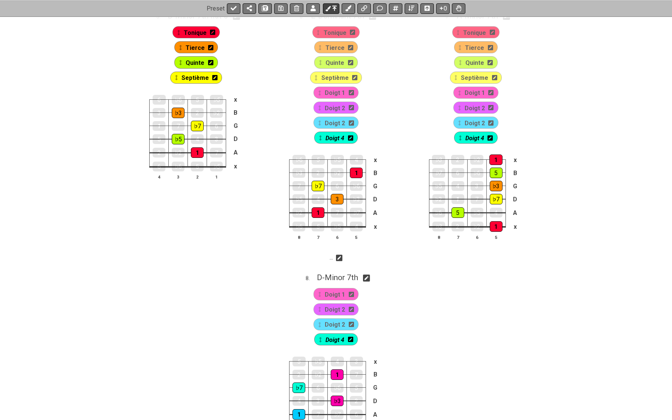
click at [334, 9] on icon at bounding box center [334, 8] width 5 height 6
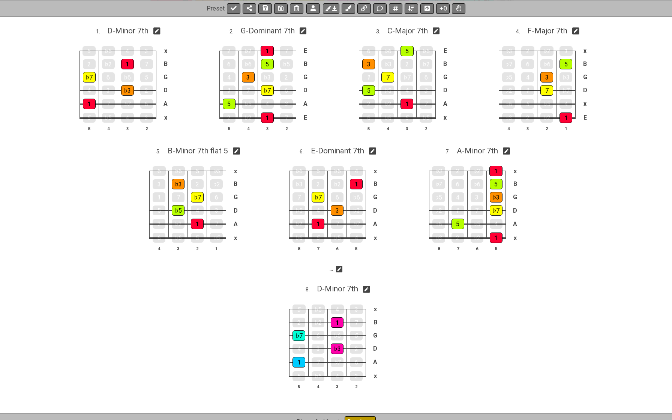
scroll to position [41, 0]
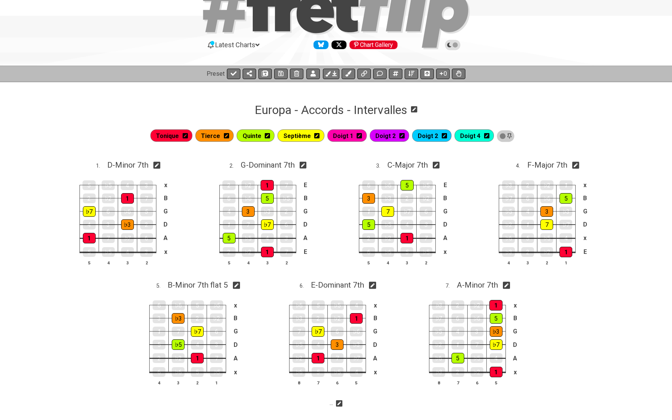
click at [360, 134] on icon at bounding box center [359, 135] width 5 height 5
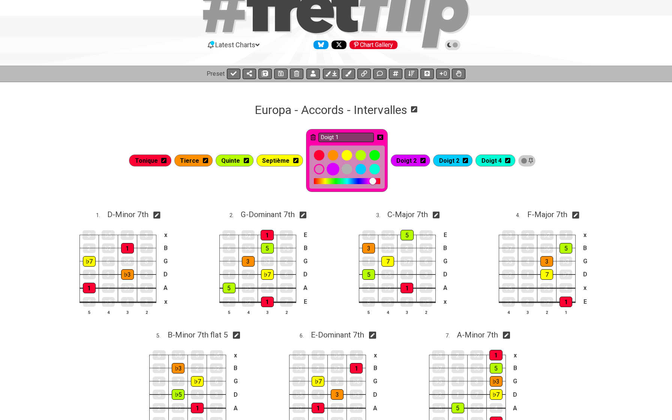
click at [334, 170] on div at bounding box center [333, 169] width 13 height 13
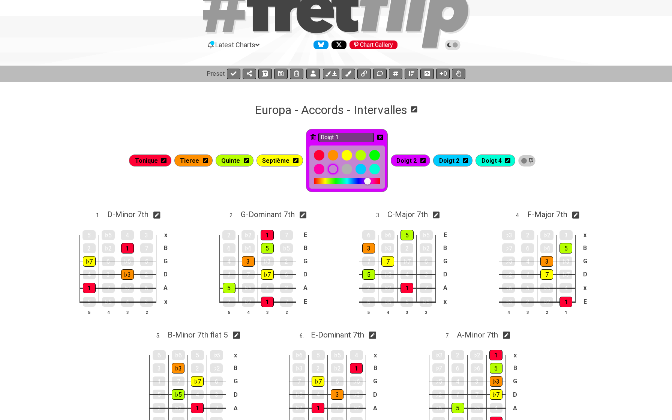
click at [423, 159] on icon at bounding box center [423, 160] width 5 height 5
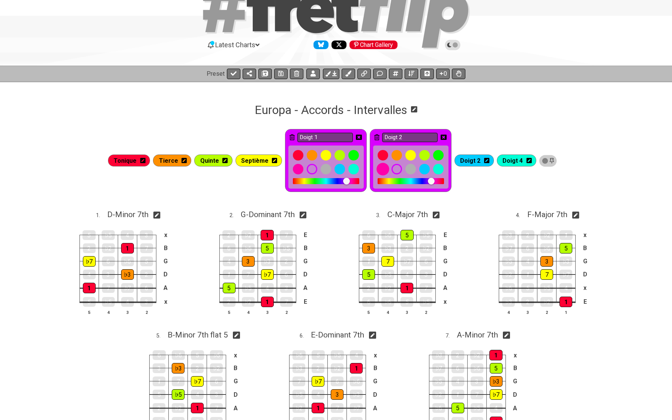
click at [382, 169] on div at bounding box center [383, 169] width 13 height 13
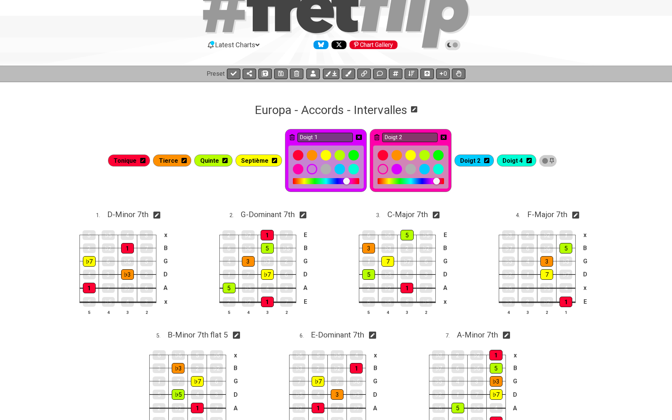
click at [487, 158] on icon at bounding box center [486, 160] width 5 height 5
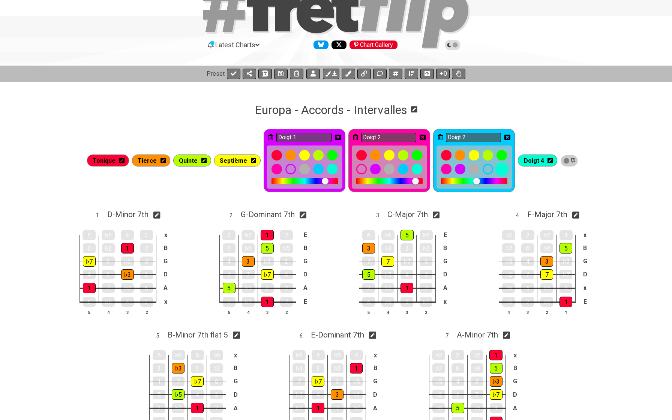
click at [497, 167] on div at bounding box center [502, 169] width 13 height 13
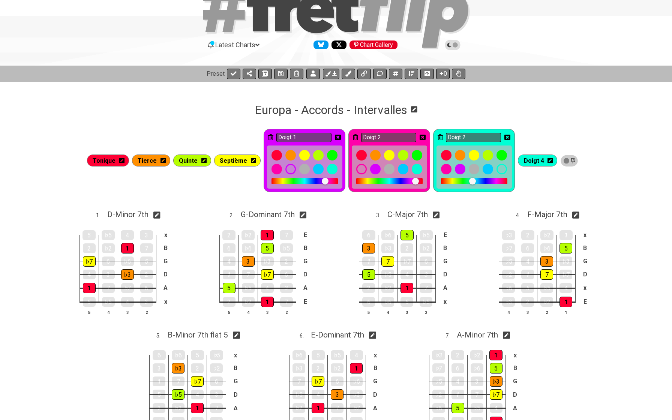
click at [549, 159] on icon at bounding box center [550, 160] width 5 height 5
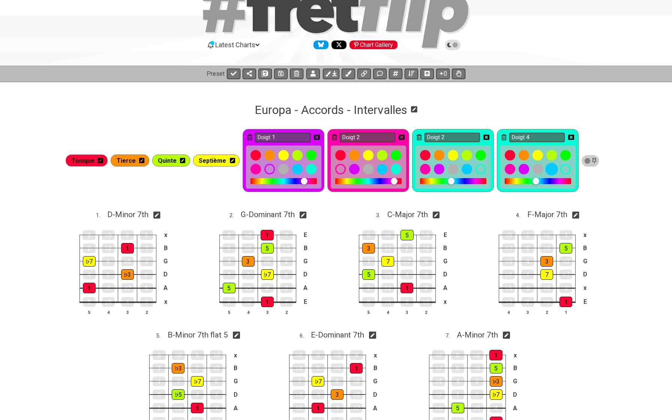
click at [550, 168] on div at bounding box center [552, 169] width 13 height 13
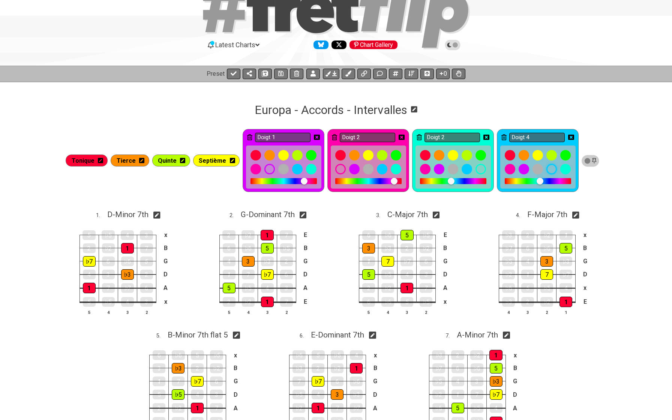
click at [572, 135] on icon at bounding box center [572, 137] width 6 height 5
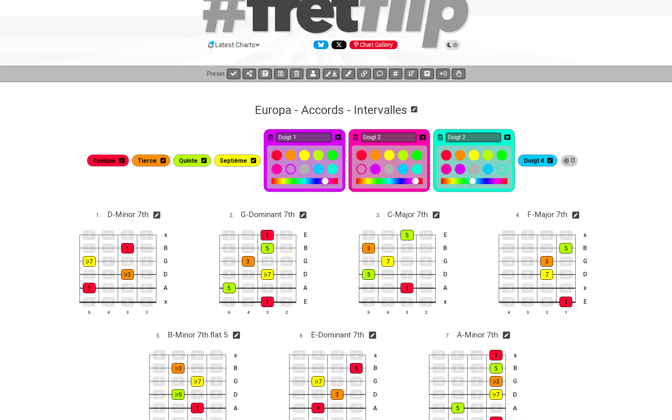
click at [512, 137] on div "Doigt 2" at bounding box center [474, 160] width 82 height 63
click at [508, 137] on icon at bounding box center [508, 137] width 6 height 6
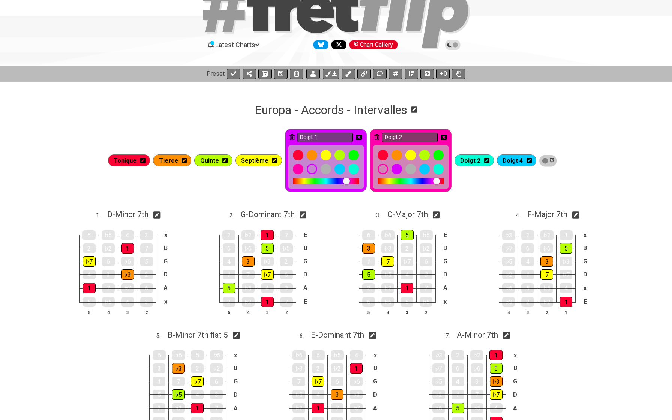
click at [445, 135] on icon at bounding box center [444, 137] width 6 height 6
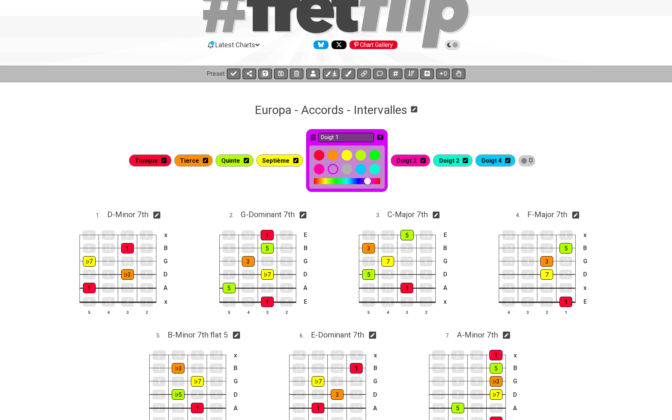
click at [381, 136] on icon at bounding box center [381, 137] width 6 height 5
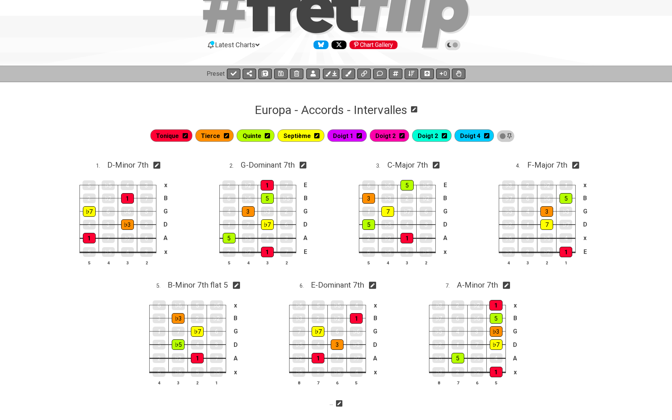
scroll to position [45, 0]
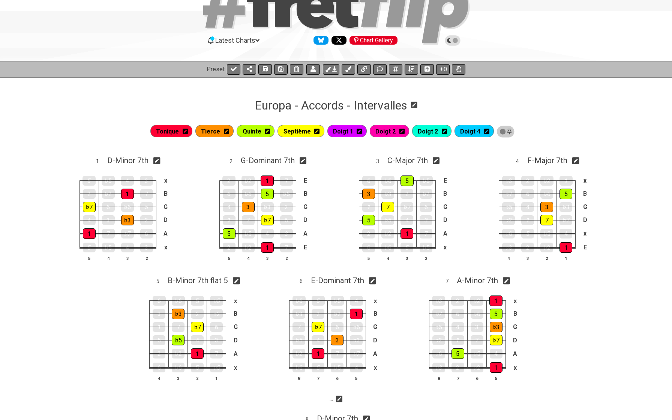
click at [445, 131] on icon at bounding box center [444, 131] width 5 height 5
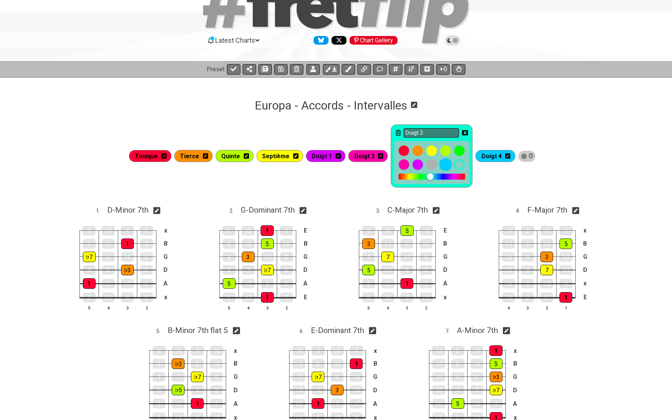
click at [447, 162] on div at bounding box center [446, 165] width 13 height 13
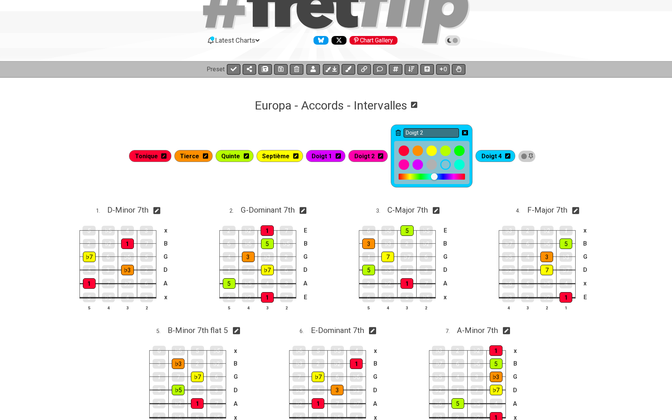
click at [465, 132] on icon at bounding box center [465, 133] width 6 height 6
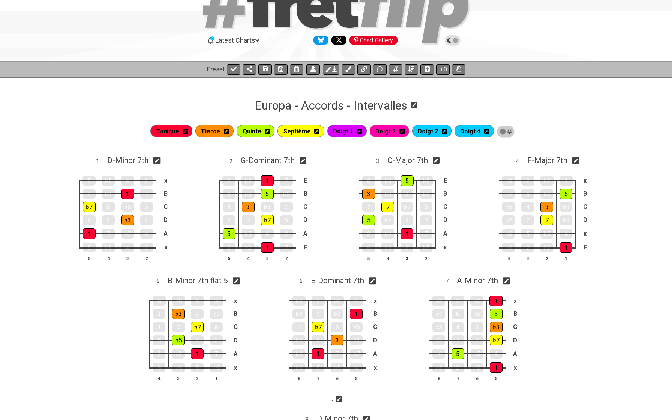
click at [484, 130] on icon at bounding box center [486, 131] width 5 height 5
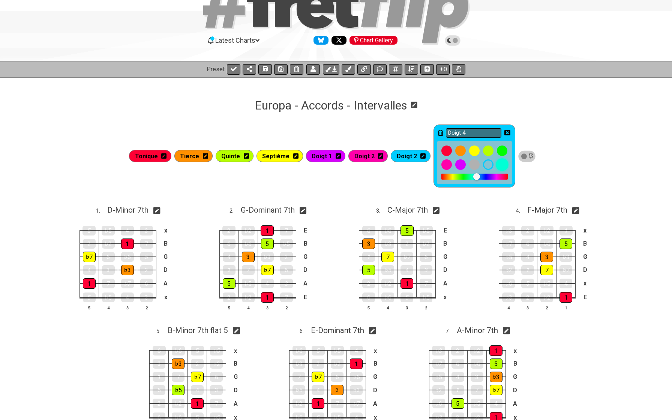
click at [502, 165] on div at bounding box center [502, 165] width 13 height 13
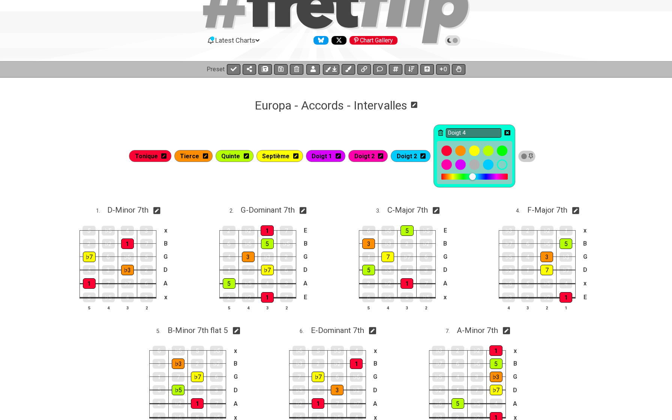
click at [507, 132] on icon at bounding box center [508, 133] width 6 height 6
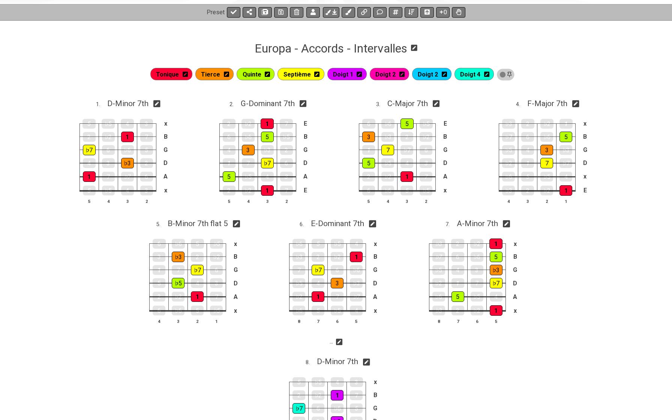
scroll to position [103, 0]
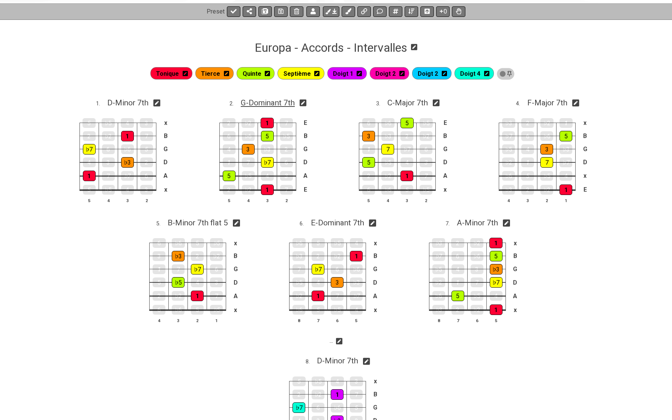
click at [283, 103] on span "G - Dominant 7th" at bounding box center [268, 102] width 54 height 9
select select "G"
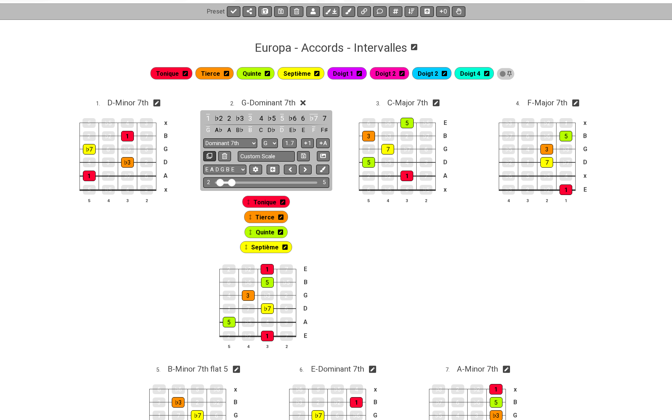
click at [211, 155] on icon at bounding box center [210, 156] width 6 height 6
select select "G"
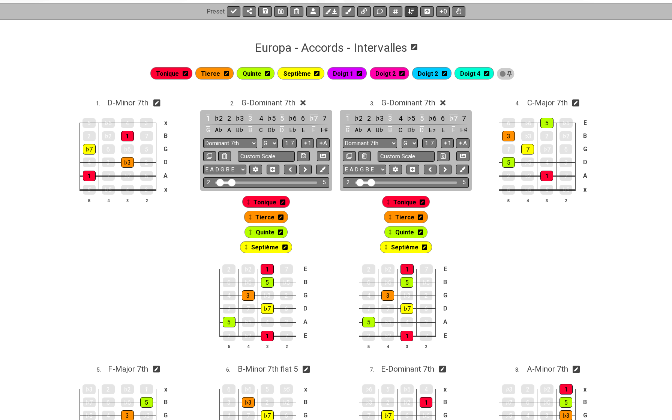
click at [411, 12] on icon at bounding box center [412, 11] width 6 height 6
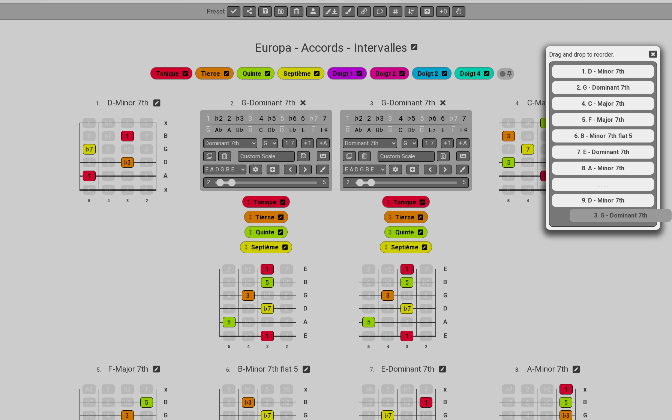
drag, startPoint x: 580, startPoint y: 105, endPoint x: 598, endPoint y: 228, distance: 124.3
click at [598, 228] on div "Drag and drop to reorder. 1. D - Minor 7th 2. G - Dominant 7th 3. G - Dominant …" at bounding box center [603, 138] width 114 height 184
select select "G"
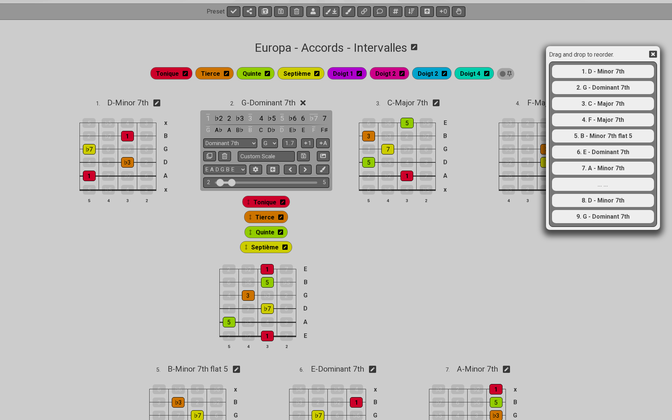
click at [393, 103] on div "Drag and drop to reorder. 1. D - Minor 7th 2. G - Dominant 7th 3. C - Major 7th…" at bounding box center [336, 210] width 672 height 420
click at [608, 56] on icon at bounding box center [654, 54] width 8 height 7
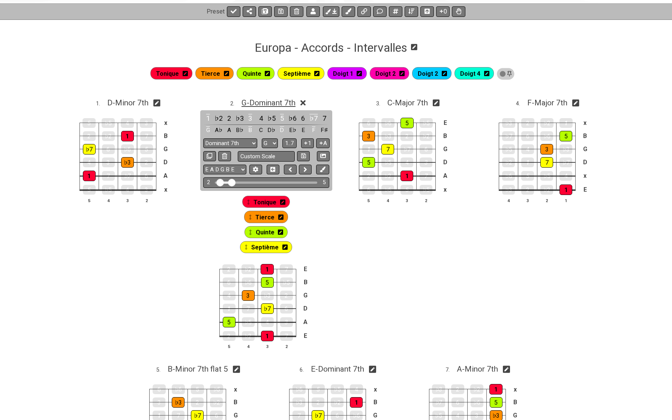
click at [287, 102] on span "G - Dominant 7th" at bounding box center [269, 102] width 54 height 9
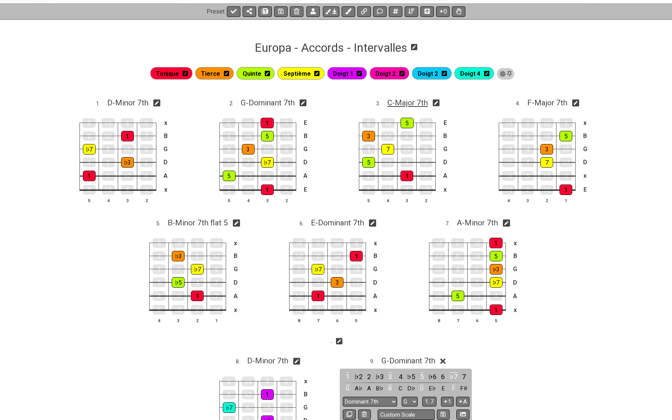
click at [394, 101] on span "C - Major 7th" at bounding box center [408, 102] width 41 height 9
select select "C"
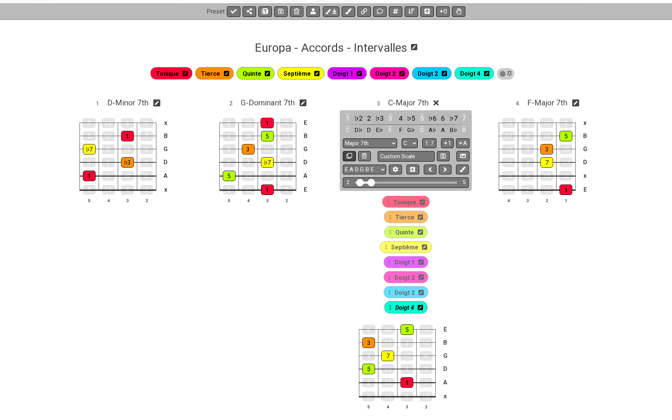
click at [351, 156] on icon at bounding box center [350, 156] width 6 height 6
select select "G"
select select "C"
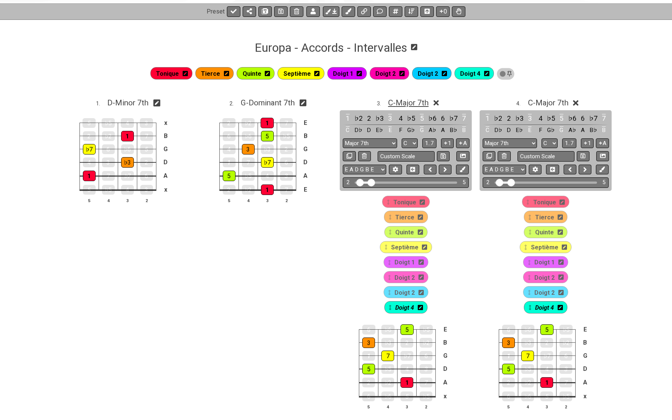
click at [406, 104] on span "C - Major 7th" at bounding box center [408, 102] width 41 height 9
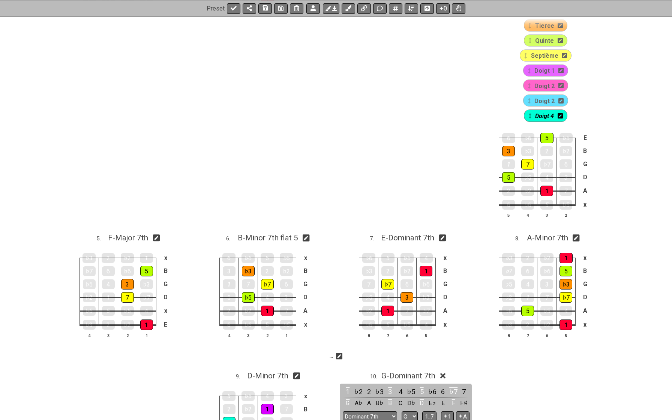
scroll to position [379, 0]
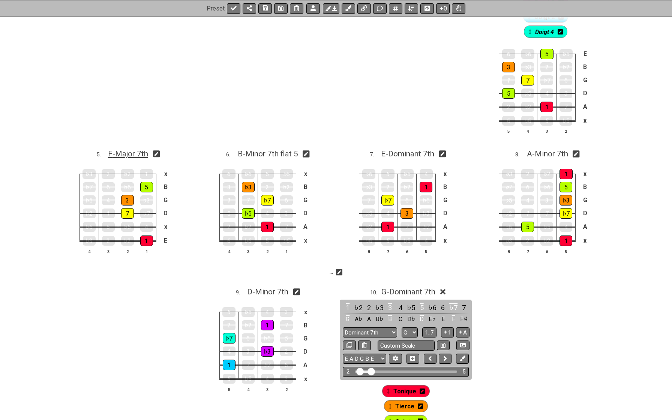
click at [132, 153] on span "F - Major 7th" at bounding box center [128, 153] width 40 height 9
select select "F"
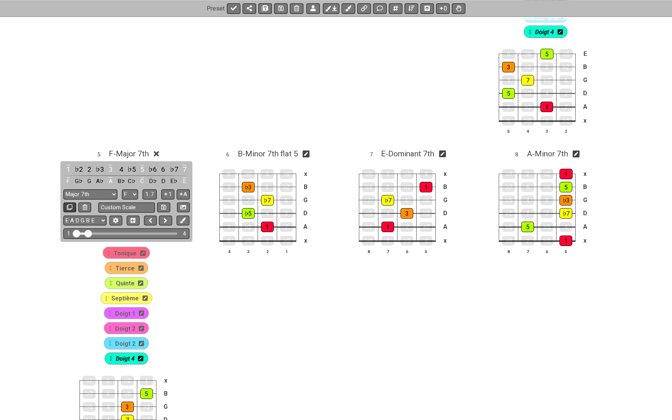
click at [68, 206] on icon at bounding box center [70, 208] width 6 height 6
select select "G"
select select "F"
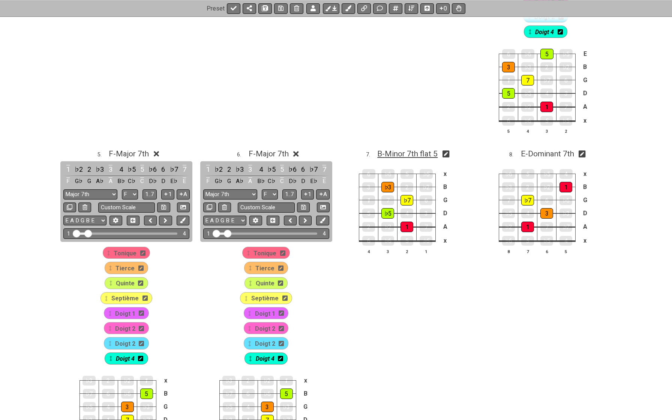
click at [381, 155] on span "B - Minor 7th flat 5" at bounding box center [408, 153] width 60 height 9
select select "B"
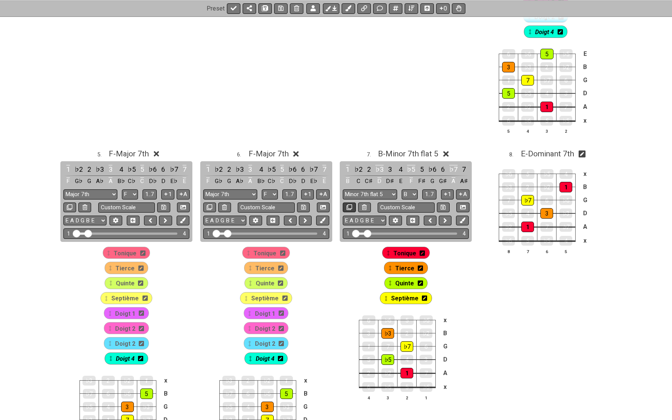
click at [352, 206] on icon at bounding box center [350, 208] width 6 height 6
select select "G"
select select "B"
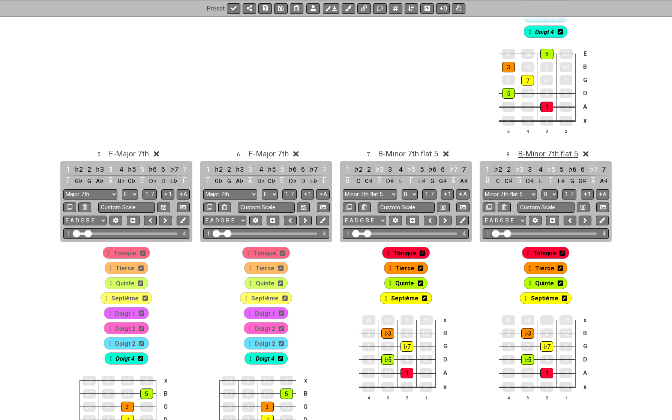
click at [541, 153] on span "B - Minor 7th flat 5" at bounding box center [548, 153] width 60 height 9
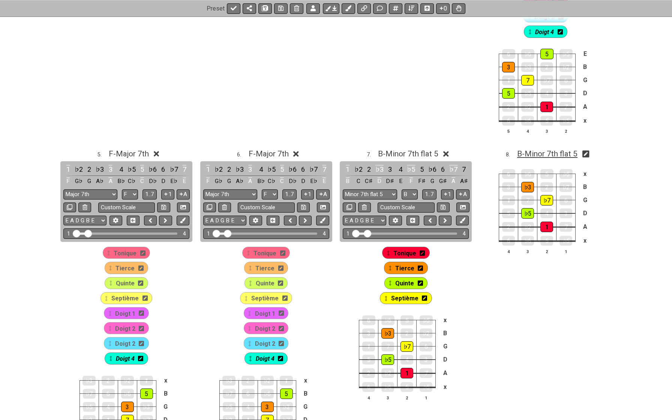
click at [541, 153] on span "B - Minor 7th flat 5" at bounding box center [548, 153] width 60 height 9
select select "B"
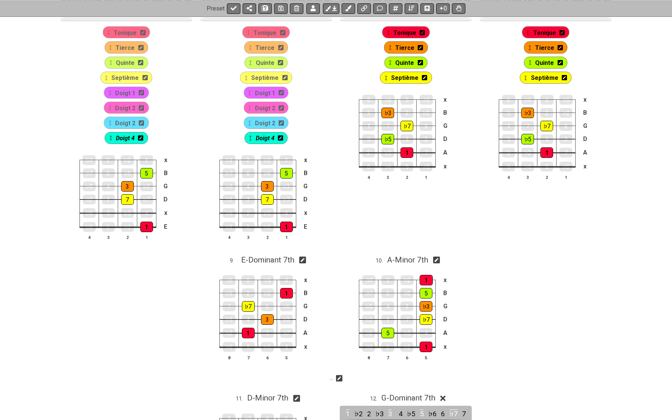
scroll to position [644, 0]
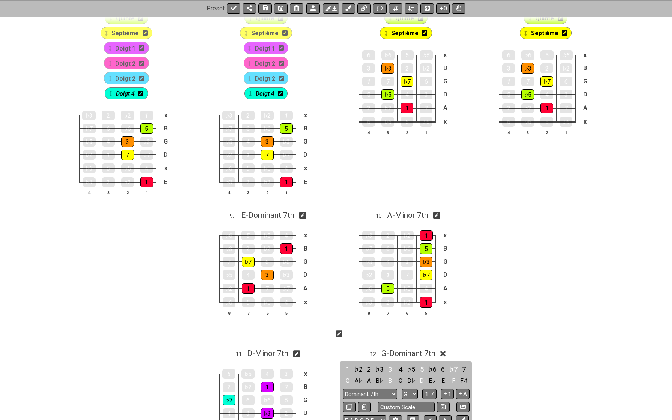
click at [256, 209] on div "E - Dominant 7th" at bounding box center [267, 212] width 53 height 13
select select "E"
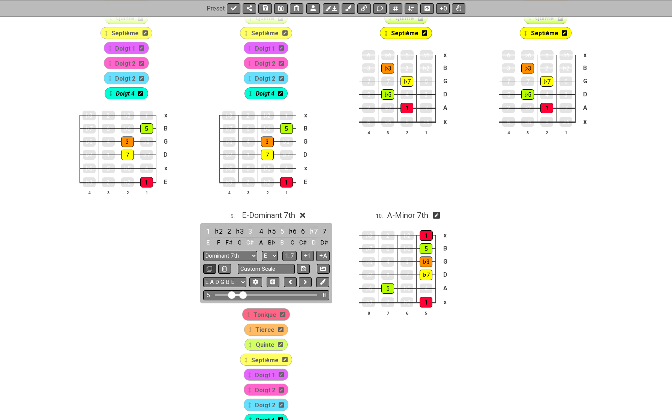
click at [208, 266] on icon at bounding box center [210, 269] width 6 height 6
select select "G"
select select "E"
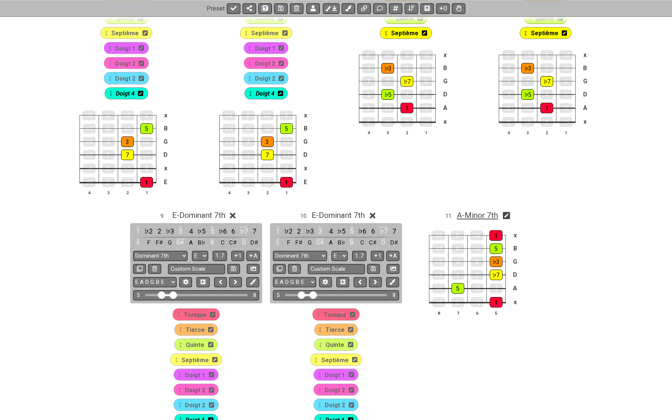
click at [457, 211] on span "A - Minor 7th" at bounding box center [477, 215] width 41 height 9
select select "A"
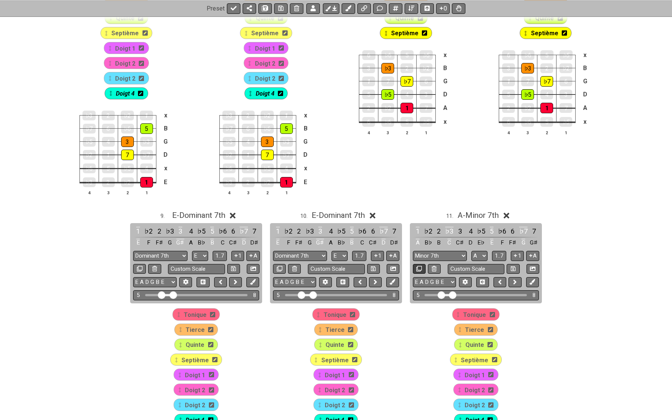
click at [418, 268] on icon at bounding box center [420, 269] width 6 height 6
select select "G"
select select "A"
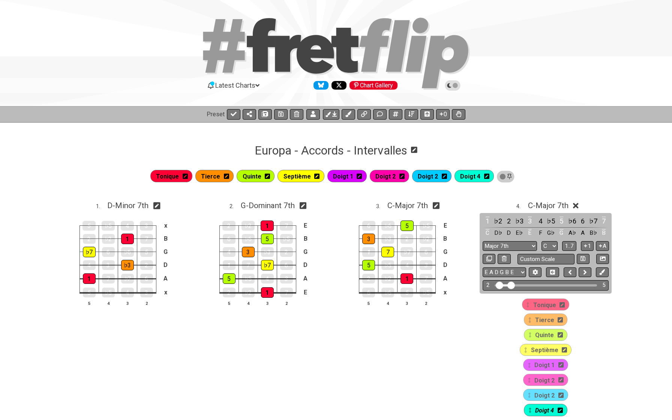
scroll to position [0, 0]
click at [409, 114] on icon at bounding box center [412, 114] width 6 height 6
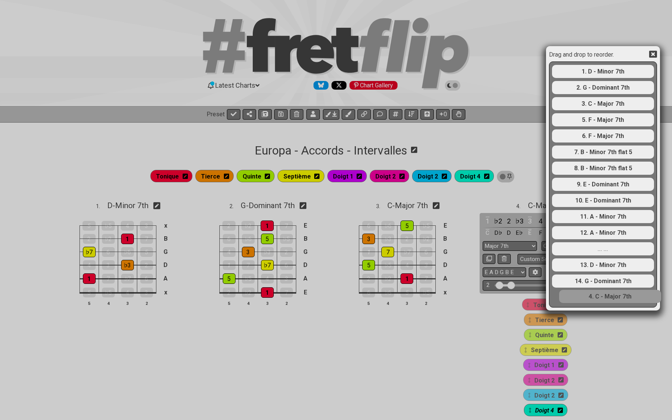
drag, startPoint x: 594, startPoint y: 120, endPoint x: 598, endPoint y: 319, distance: 198.6
click at [598, 319] on div "Drag and drop to reorder. 1. D - Minor 7th 2. G - Dominant 7th 3. C - Major 7th…" at bounding box center [336, 210] width 672 height 420
select select "G"
select select "F"
select select "Minor 7th flat 5"
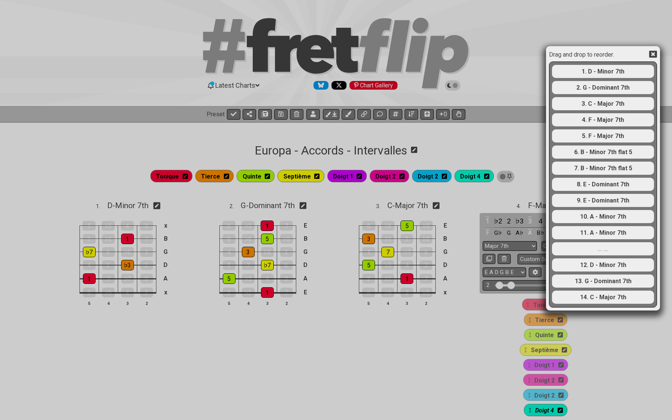
select select "B"
select select "Dominant 7th"
select select "E"
select select "Minor 7th"
select select "A"
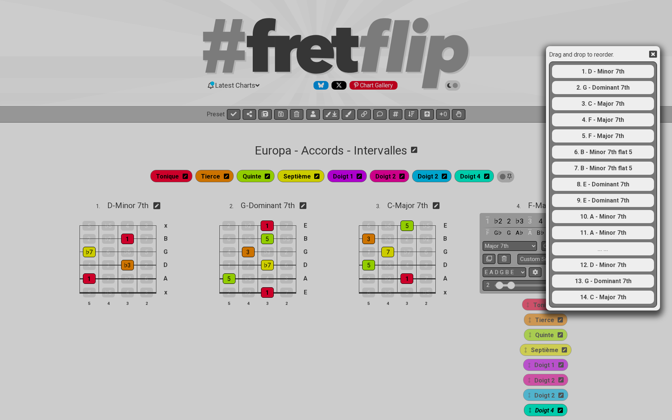
select select "Major 7th"
select select "C"
drag, startPoint x: 589, startPoint y: 136, endPoint x: 598, endPoint y: 305, distance: 168.7
click at [598, 305] on div "1. D - Minor 7th 2. G - Dominant 7th 3. C - Major 7th 4. F - Major 7th 5. F - M…" at bounding box center [604, 184] width 104 height 245
select select "B"
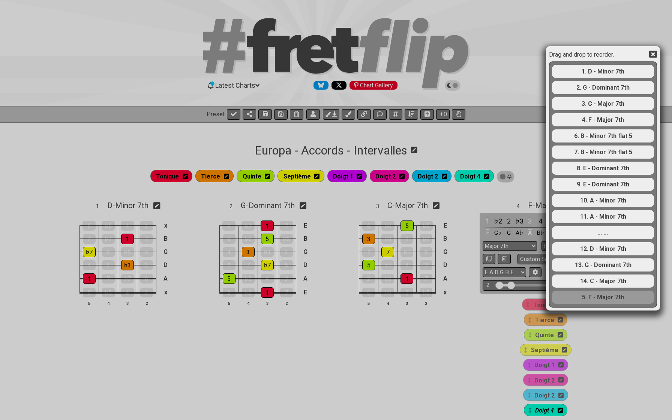
select select "E"
select select "A"
select select "F"
select select "C"
select select "Minor 7th flat 5"
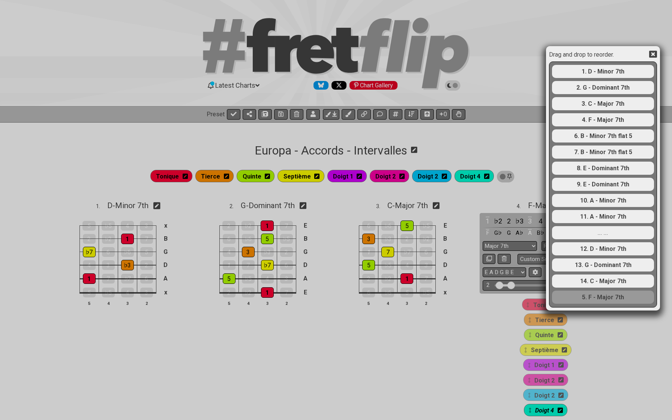
select select "Dominant 7th"
select select "Minor 7th"
select select "Major 7th"
select select "G"
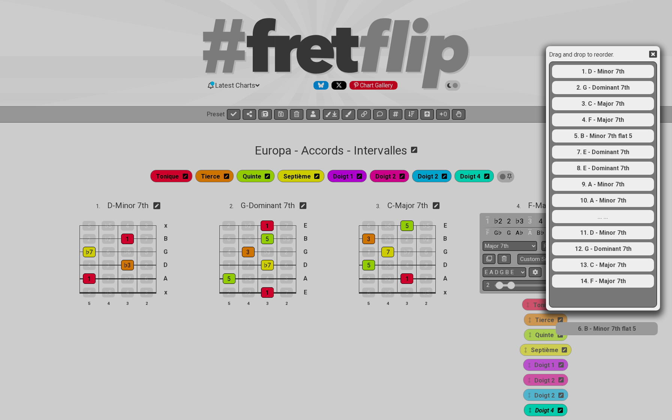
drag, startPoint x: 595, startPoint y: 153, endPoint x: 598, endPoint y: 334, distance: 180.9
click at [598, 334] on div "Drag and drop to reorder. 1. D - Minor 7th 2. G - Dominant 7th 3. C - Major 7th…" at bounding box center [336, 210] width 672 height 420
drag, startPoint x: 588, startPoint y: 186, endPoint x: 587, endPoint y: 313, distance: 126.9
click at [587, 313] on div "Drag and drop to reorder. 1. D - Minor 7th 2. G - Dominant 7th 3. C - Major 7th…" at bounding box center [336, 210] width 672 height 420
select select "A"
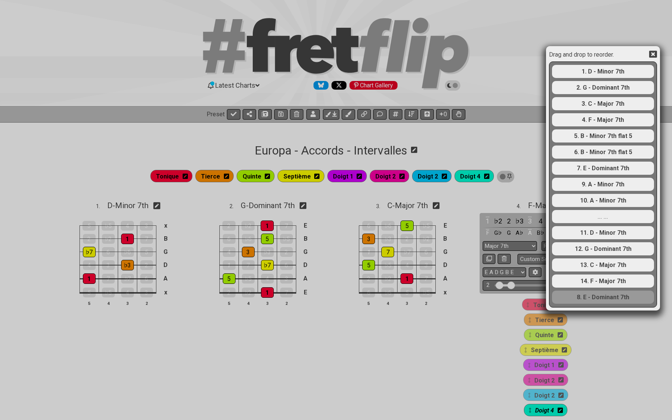
select select "E"
select select "F"
select select "C"
select select "Minor 7th"
select select "Dominant 7th"
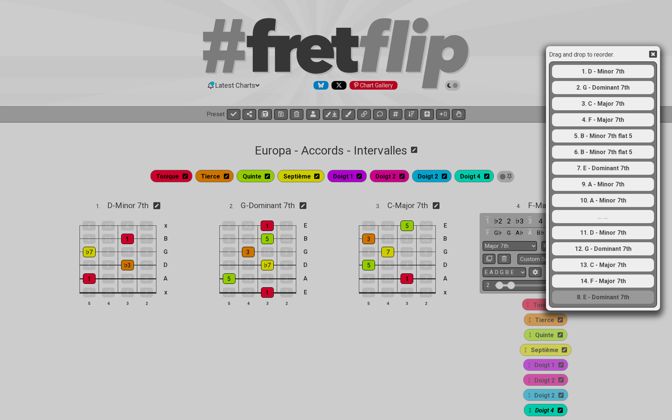
select select "Major 7th"
select select "G"
drag, startPoint x: 593, startPoint y: 201, endPoint x: 596, endPoint y: 312, distance: 110.8
click at [596, 312] on div "Drag and drop to reorder. 1. D - Minor 7th 2. G - Dominant 7th 3. C - Major 7th…" at bounding box center [336, 210] width 672 height 420
select select "A"
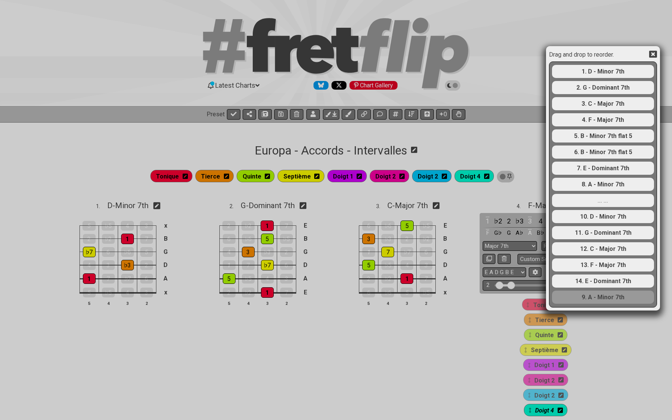
select select "E"
select select "F"
select select "C"
select select "Minor 7th"
select select "Dominant 7th"
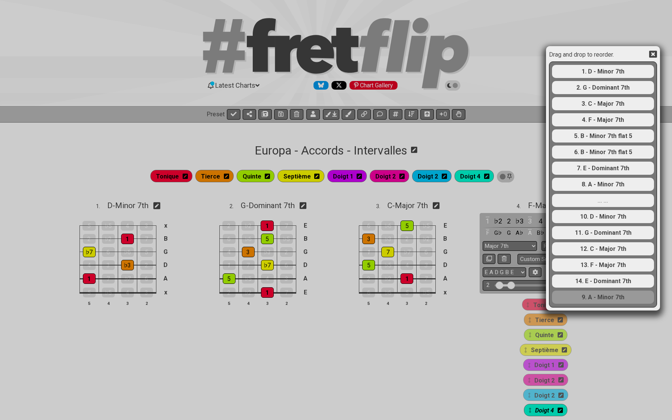
select select "Major 7th"
select select "G"
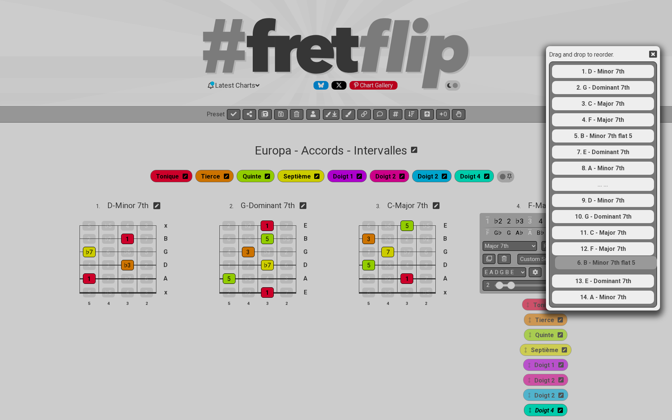
drag, startPoint x: 599, startPoint y: 153, endPoint x: 601, endPoint y: 270, distance: 117.1
click at [601, 270] on div "1. D - Minor 7th 2. G - Dominant 7th 3. C - Major 7th 4. F - Major 7th 5. B - M…" at bounding box center [604, 184] width 104 height 245
select select "E"
select select "A"
select select "B"
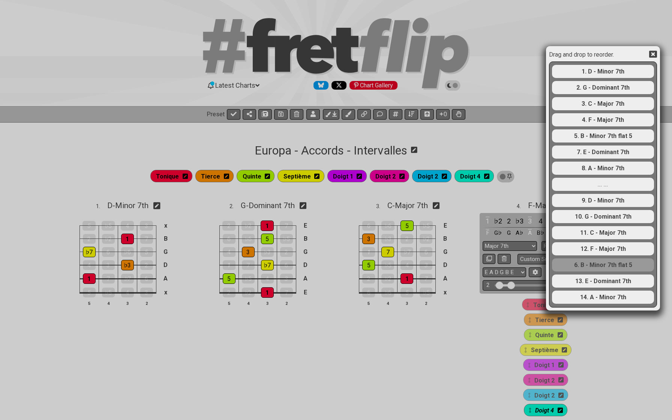
select select "F"
select select "C"
select select "Dominant 7th"
select select "Minor 7th"
select select "Minor 7th flat 5"
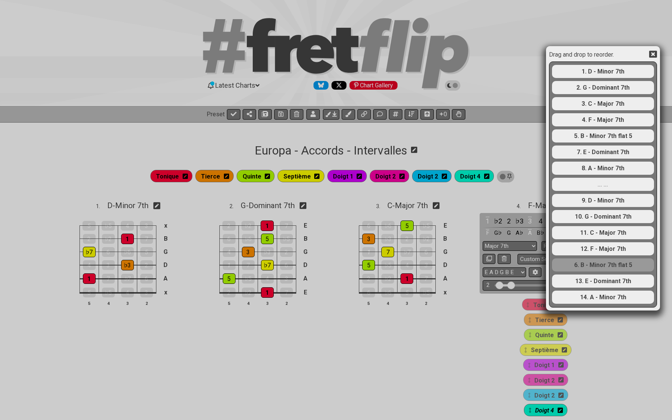
select select "Major 7th"
select select "G"
click at [608, 52] on icon at bounding box center [654, 54] width 8 height 7
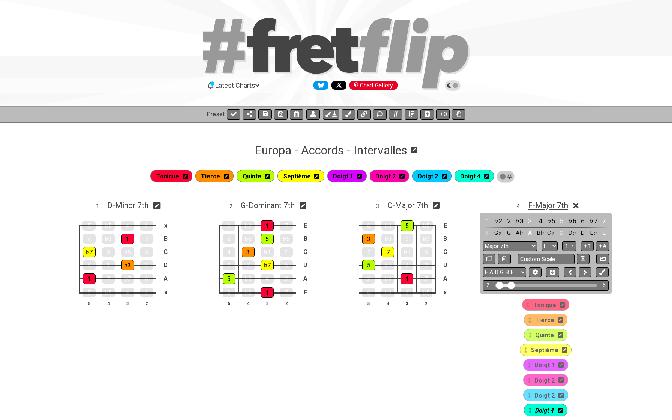
click at [540, 204] on span "F - Major 7th" at bounding box center [548, 205] width 40 height 9
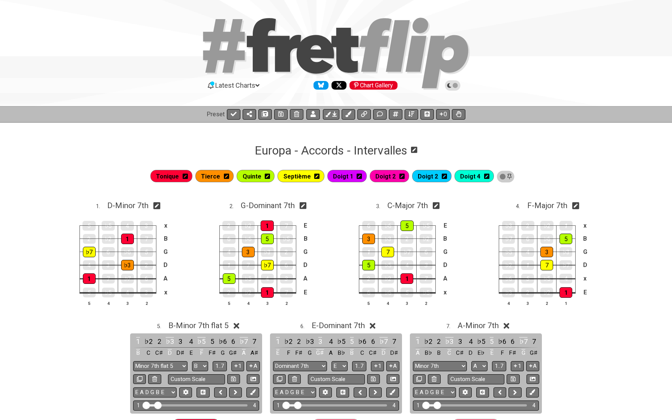
drag, startPoint x: 210, startPoint y: 325, endPoint x: 221, endPoint y: 320, distance: 12.1
click at [210, 325] on span "B - Minor 7th flat 5" at bounding box center [198, 325] width 60 height 9
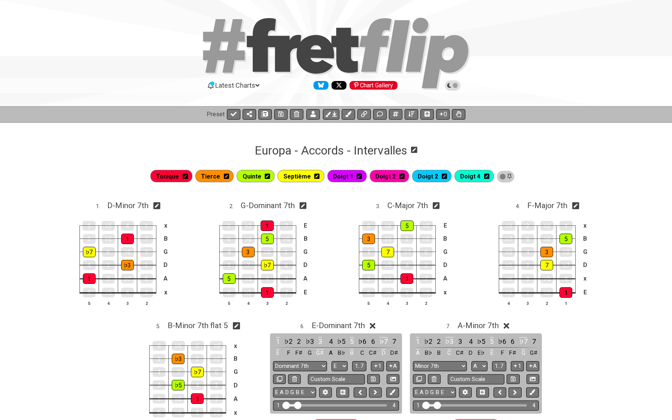
drag, startPoint x: 322, startPoint y: 322, endPoint x: 333, endPoint y: 318, distance: 11.2
click at [322, 322] on span "E - Dominant 7th" at bounding box center [338, 325] width 53 height 9
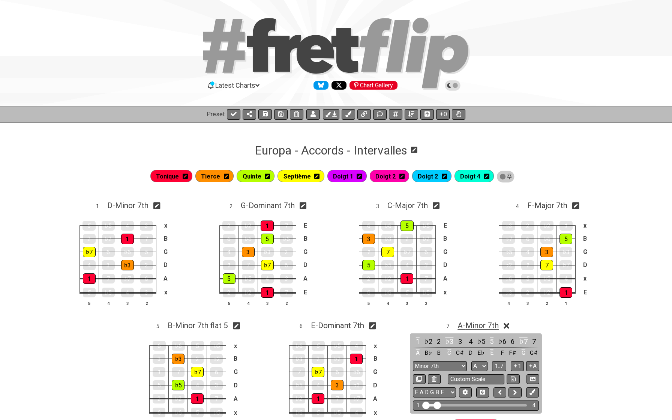
click at [463, 321] on span "A - Minor 7th" at bounding box center [478, 325] width 41 height 9
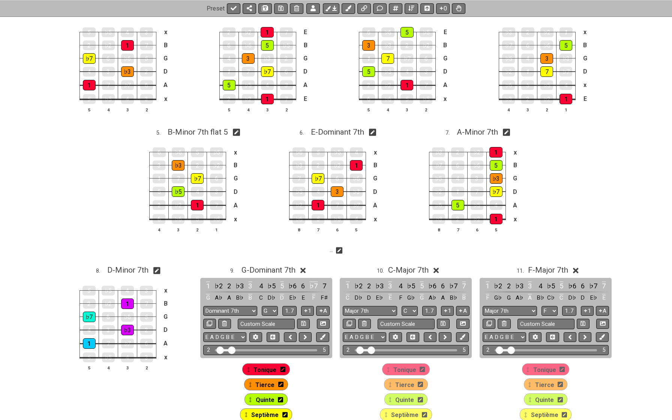
scroll to position [199, 0]
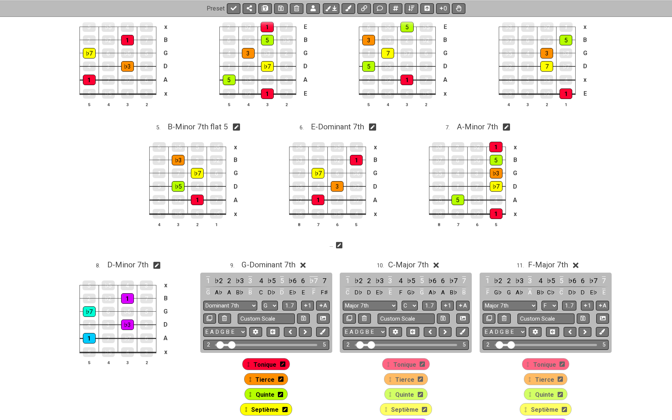
click at [340, 244] on icon at bounding box center [339, 246] width 7 height 8
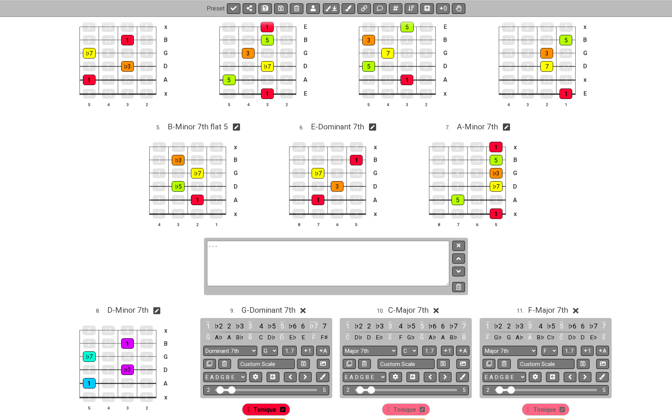
click at [329, 250] on textarea "..." at bounding box center [328, 263] width 242 height 45
click at [458, 244] on icon at bounding box center [459, 246] width 4 height 4
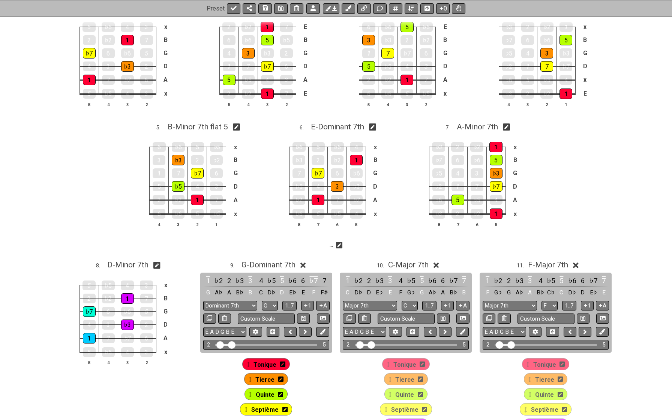
click at [338, 242] on icon at bounding box center [339, 245] width 7 height 7
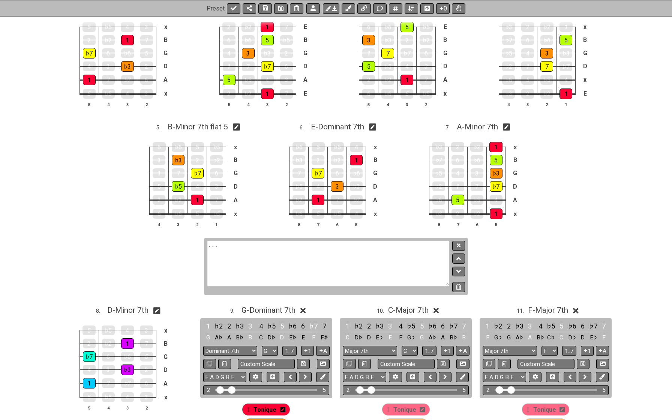
click at [317, 247] on textarea "..." at bounding box center [328, 263] width 242 height 45
type textarea "."
click at [454, 247] on button at bounding box center [459, 246] width 13 height 10
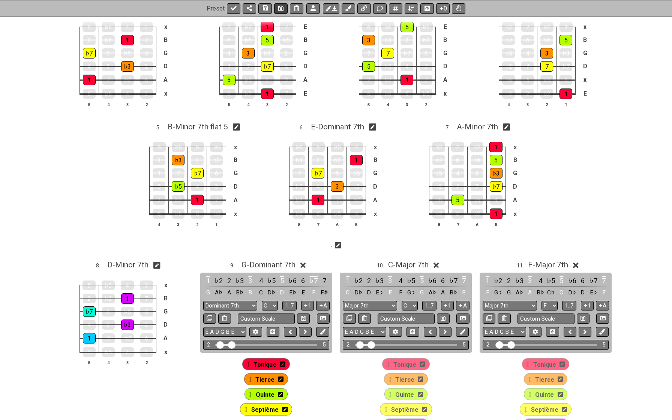
click at [282, 8] on icon at bounding box center [280, 8] width 5 height 6
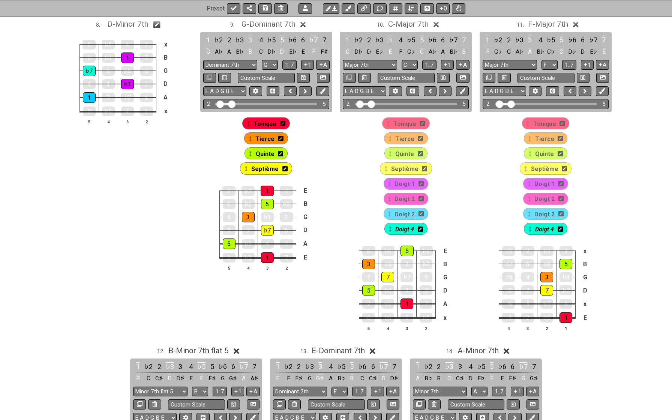
scroll to position [388, 0]
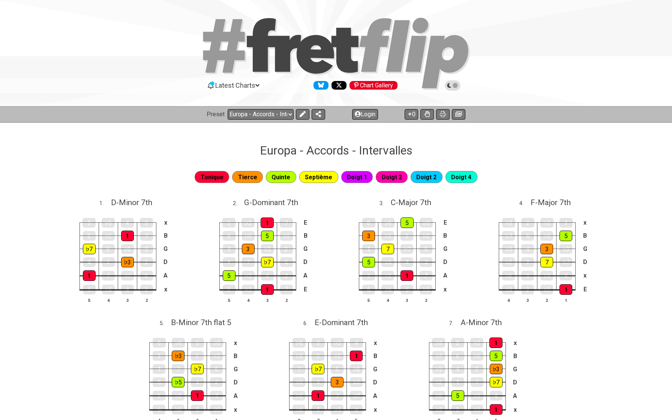
select select "/02WGHWDL"
select select "G"
select select "C"
select select "F"
select select "B"
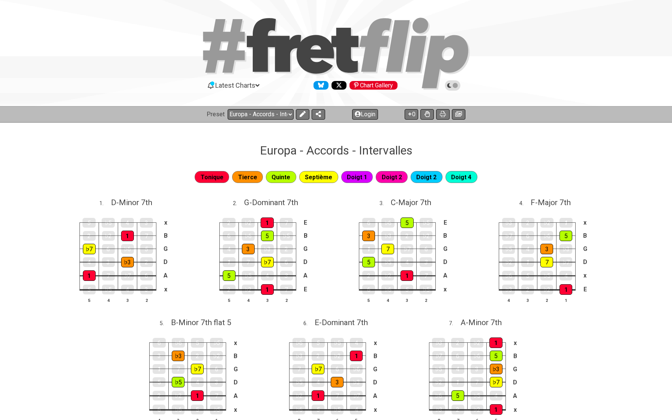
select select "E"
select select "A"
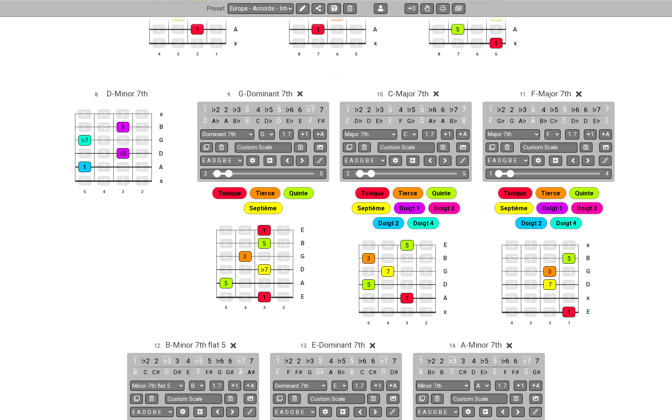
scroll to position [355, 0]
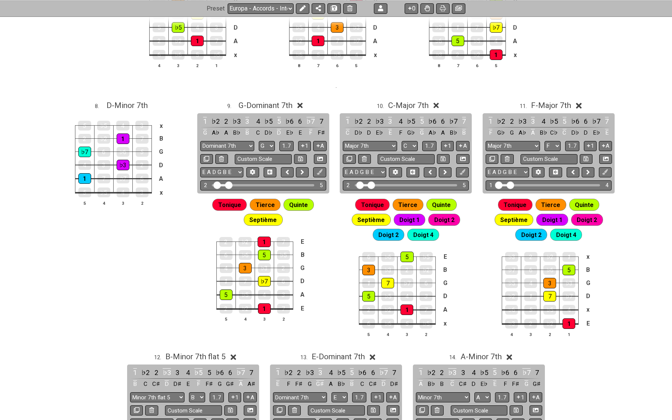
click at [234, 206] on span "Tonique" at bounding box center [229, 205] width 23 height 11
click at [303, 6] on icon at bounding box center [303, 8] width 6 height 6
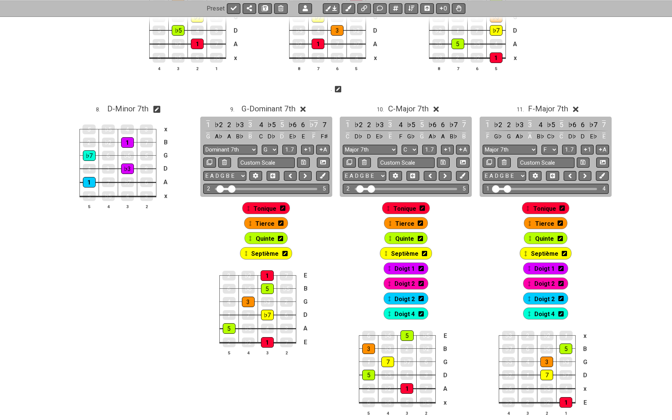
click at [282, 207] on icon at bounding box center [282, 208] width 5 height 6
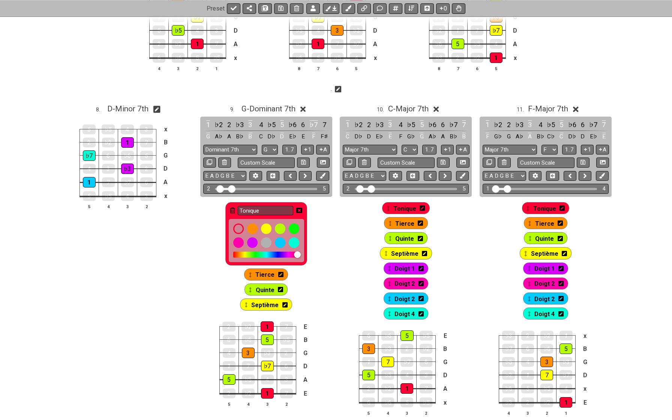
click at [233, 208] on icon at bounding box center [232, 211] width 5 height 6
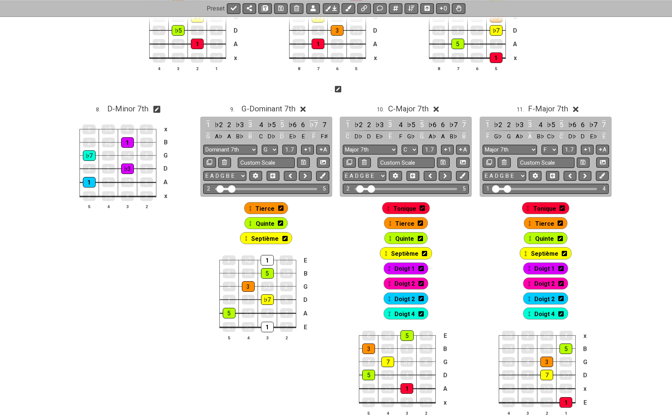
click at [284, 206] on div "Tierce" at bounding box center [266, 208] width 44 height 12
click at [281, 207] on icon at bounding box center [280, 208] width 5 height 5
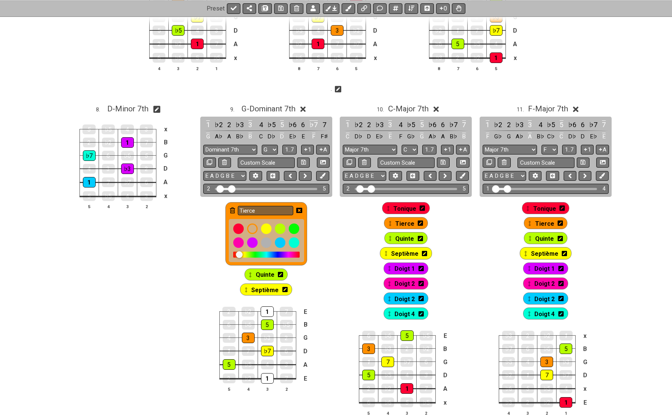
click at [232, 208] on icon at bounding box center [232, 211] width 5 height 6
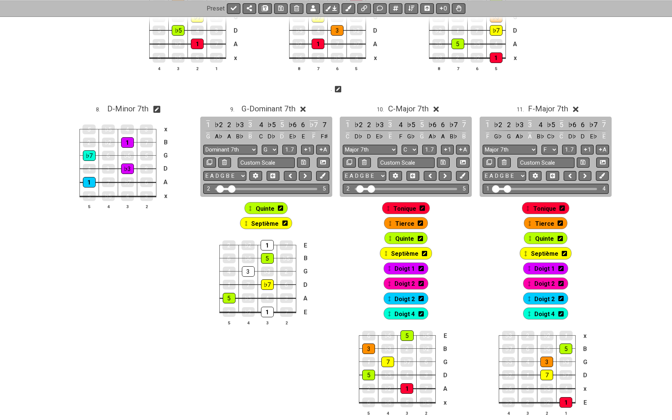
click at [280, 208] on icon at bounding box center [280, 208] width 5 height 6
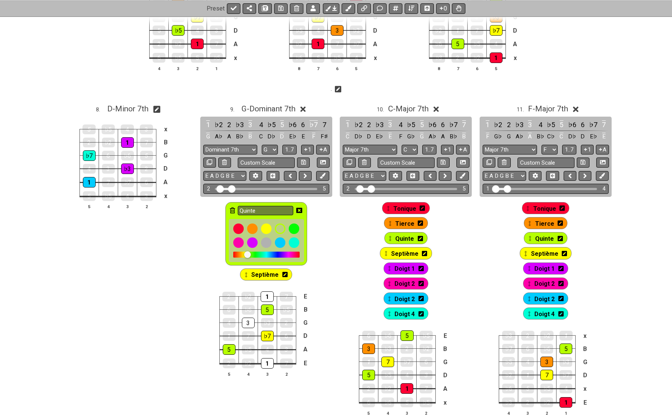
click at [230, 210] on icon at bounding box center [232, 211] width 5 height 6
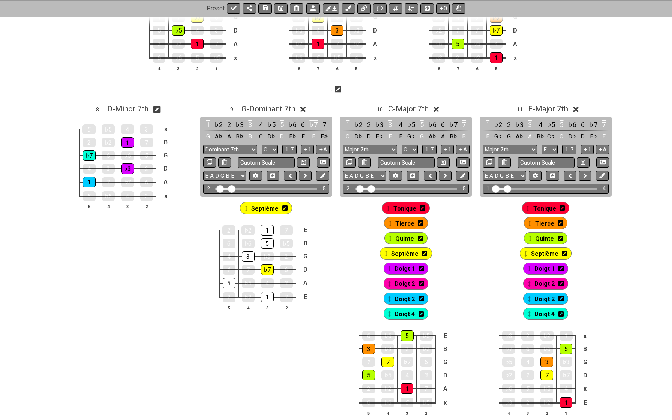
click at [284, 207] on icon at bounding box center [285, 208] width 5 height 6
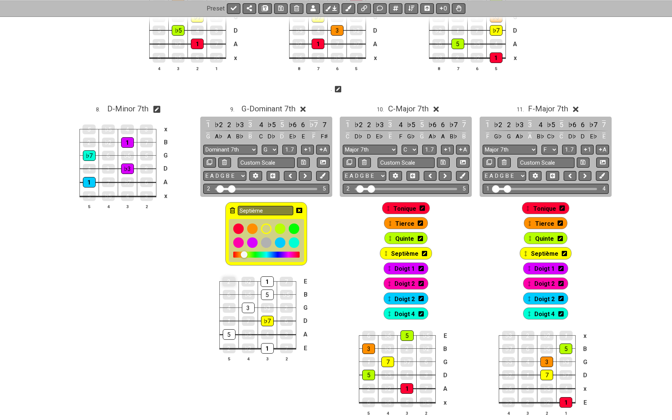
click at [233, 208] on icon at bounding box center [232, 211] width 5 height 6
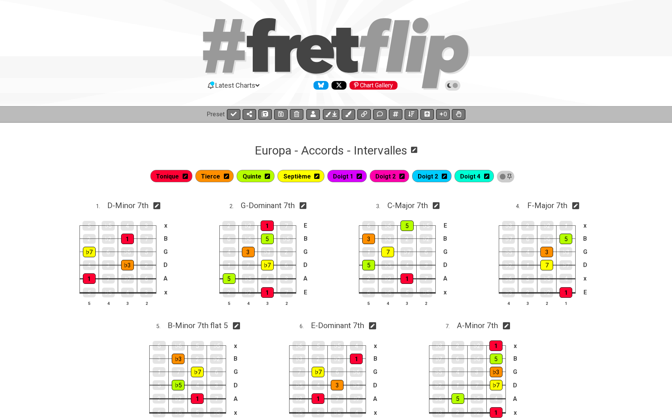
click at [361, 176] on icon at bounding box center [359, 176] width 5 height 5
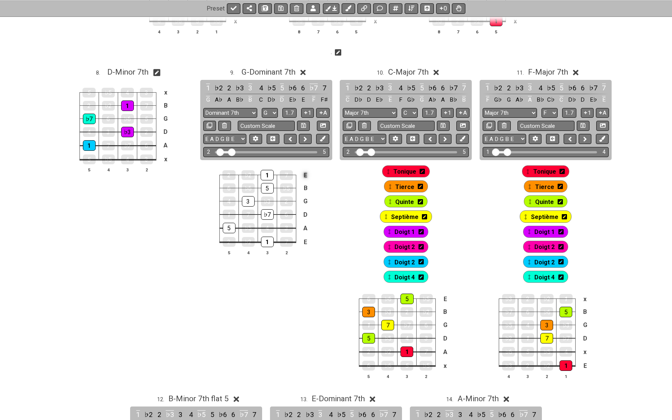
scroll to position [483, 0]
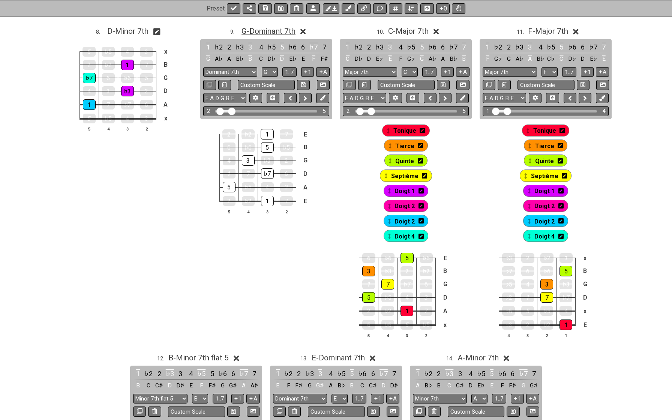
click at [284, 35] on span "G - Dominant 7th" at bounding box center [269, 31] width 54 height 9
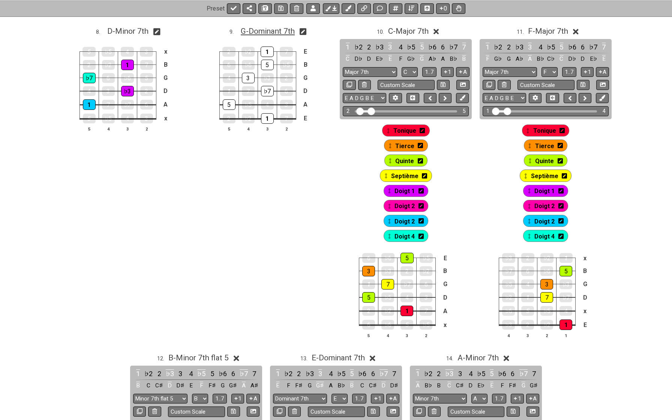
click at [274, 32] on span "G - Dominant 7th" at bounding box center [268, 31] width 54 height 9
select select "G"
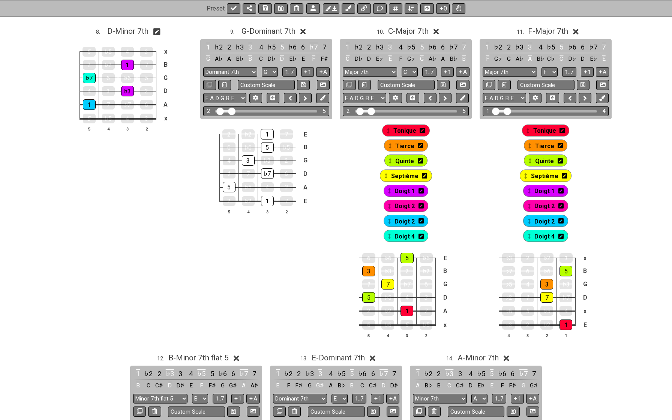
click at [424, 130] on icon at bounding box center [422, 130] width 5 height 5
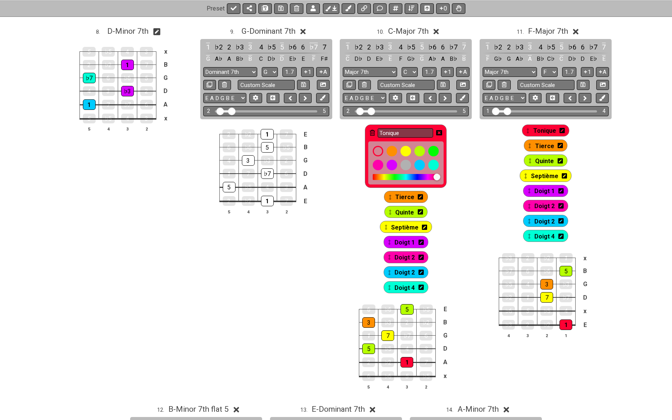
click at [372, 130] on icon at bounding box center [372, 133] width 5 height 6
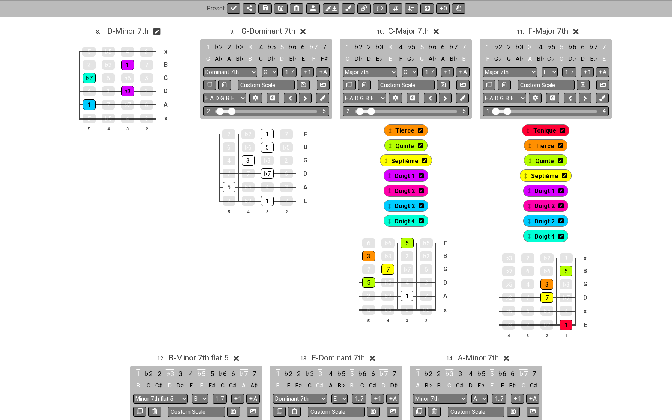
click at [420, 130] on icon at bounding box center [420, 130] width 5 height 5
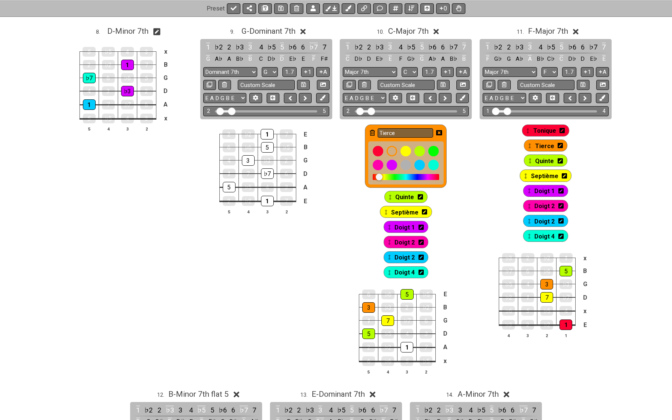
click at [371, 134] on icon at bounding box center [372, 133] width 5 height 6
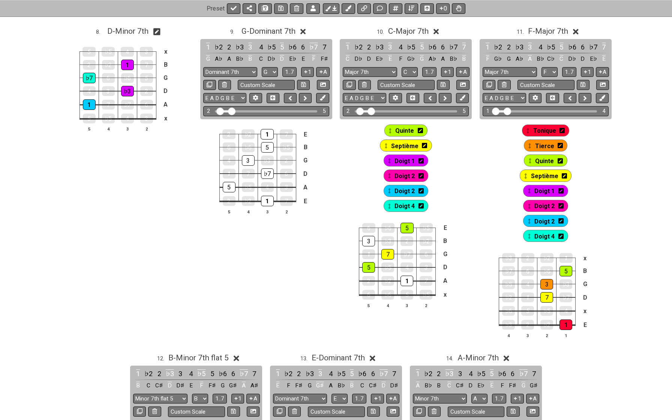
click at [420, 130] on icon at bounding box center [420, 130] width 5 height 5
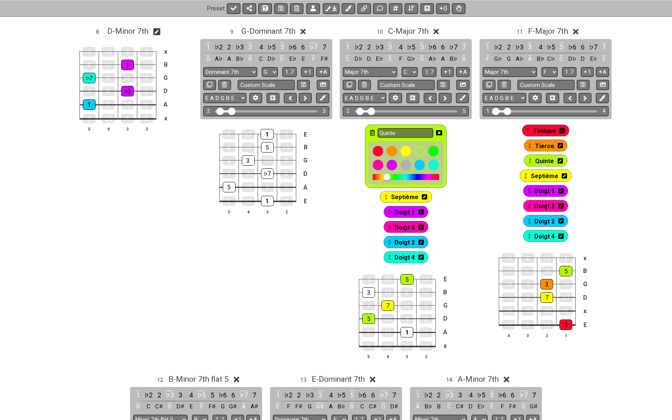
click at [372, 130] on icon at bounding box center [372, 133] width 5 height 6
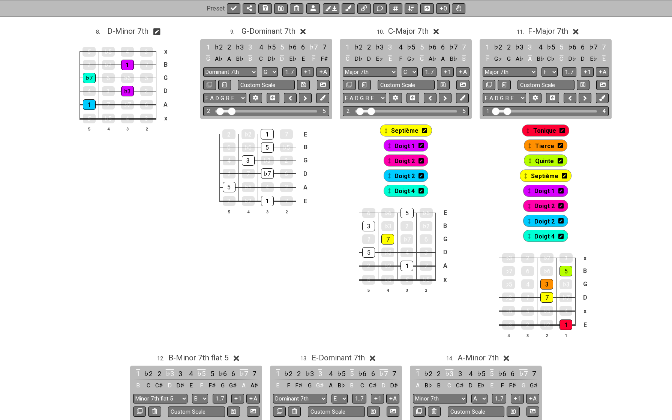
click at [426, 129] on icon at bounding box center [424, 130] width 5 height 5
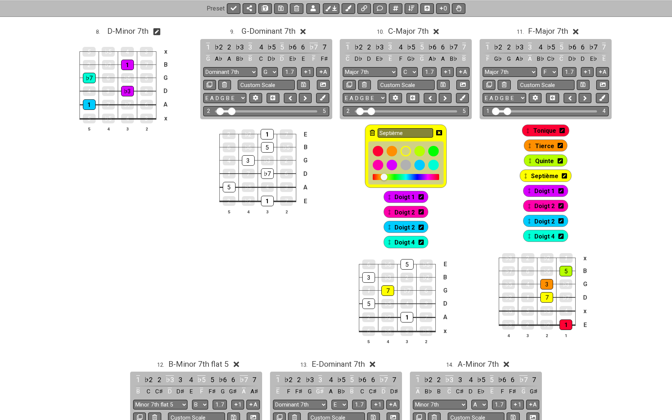
click at [373, 131] on icon at bounding box center [372, 133] width 5 height 6
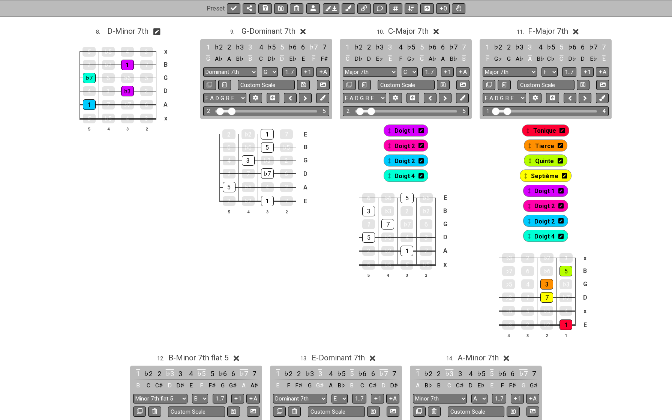
click at [563, 129] on icon at bounding box center [562, 130] width 5 height 5
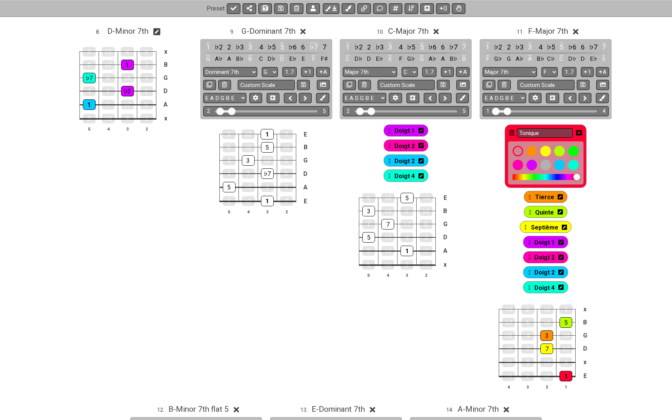
click at [514, 130] on icon at bounding box center [512, 133] width 5 height 6
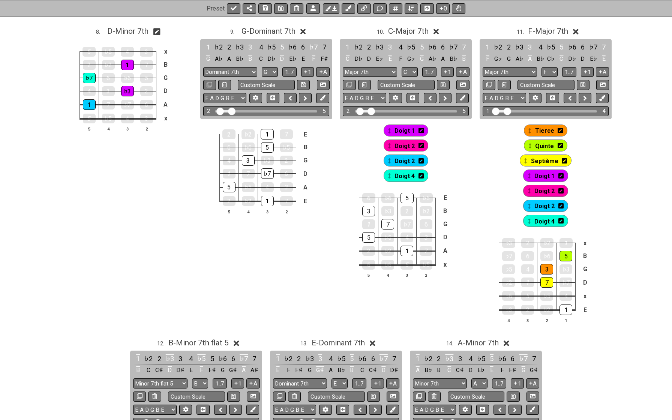
click at [560, 132] on icon at bounding box center [560, 131] width 5 height 6
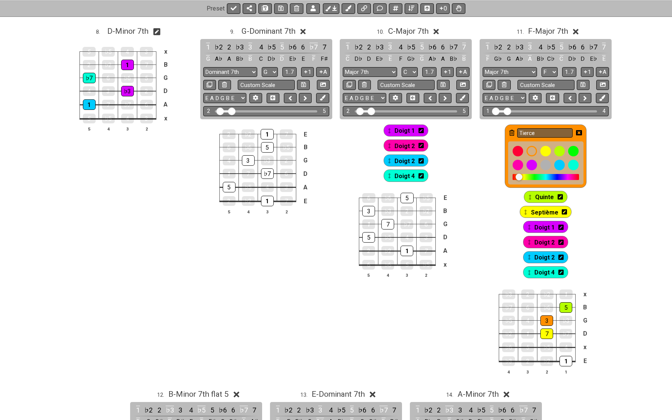
click at [512, 132] on icon at bounding box center [512, 133] width 5 height 6
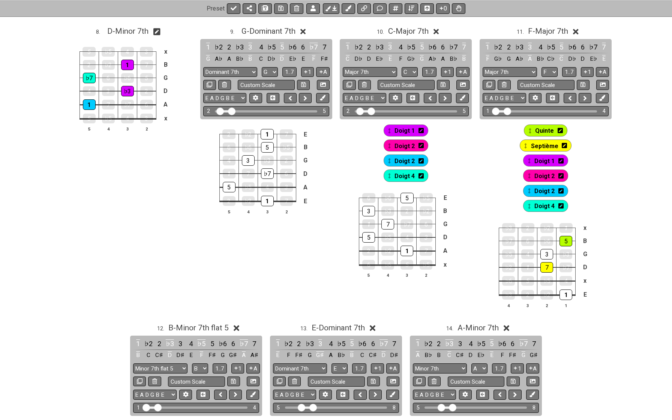
click at [558, 131] on icon at bounding box center [560, 130] width 5 height 5
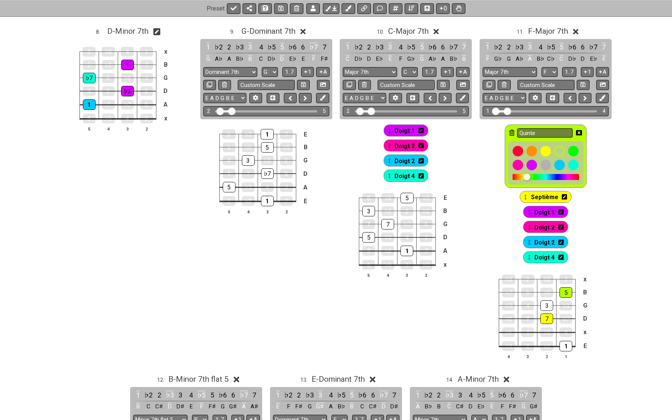
click at [512, 130] on icon at bounding box center [512, 133] width 5 height 6
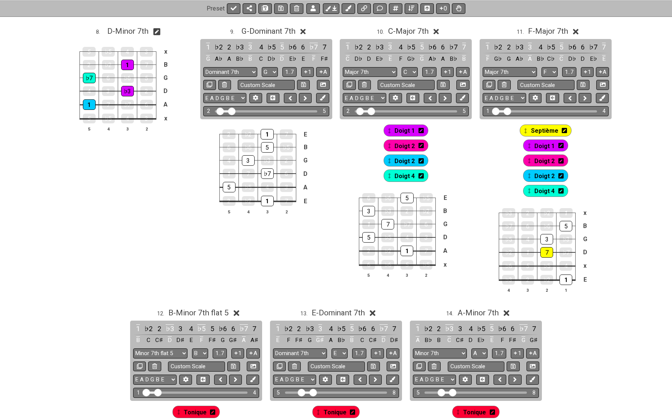
click at [564, 131] on icon at bounding box center [564, 130] width 5 height 5
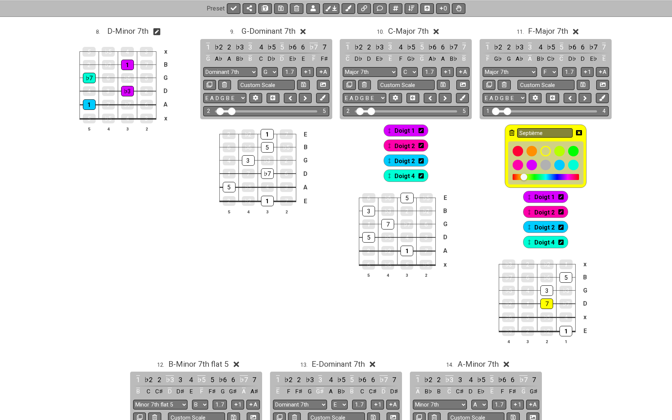
click at [511, 130] on icon at bounding box center [512, 133] width 5 height 6
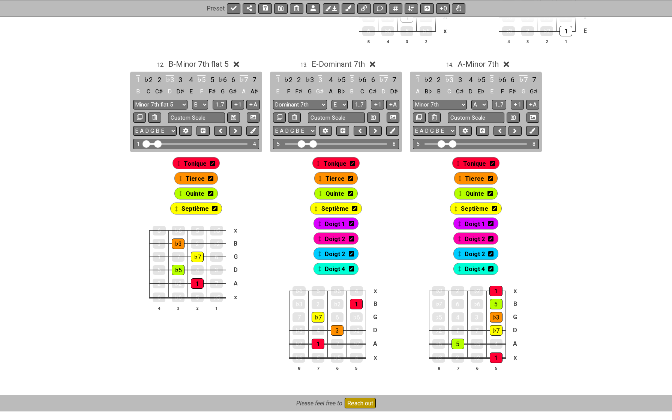
scroll to position [724, 0]
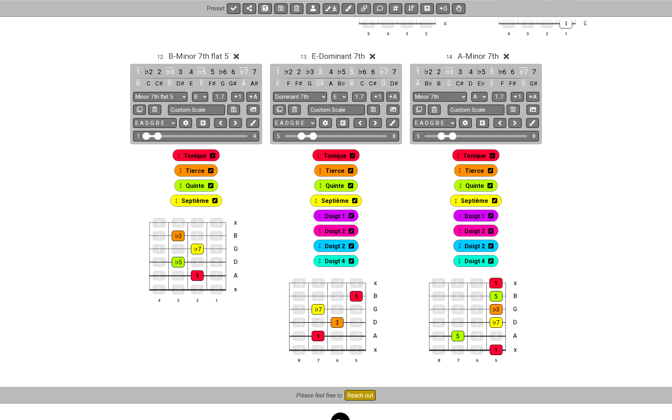
click at [354, 155] on icon at bounding box center [352, 155] width 5 height 5
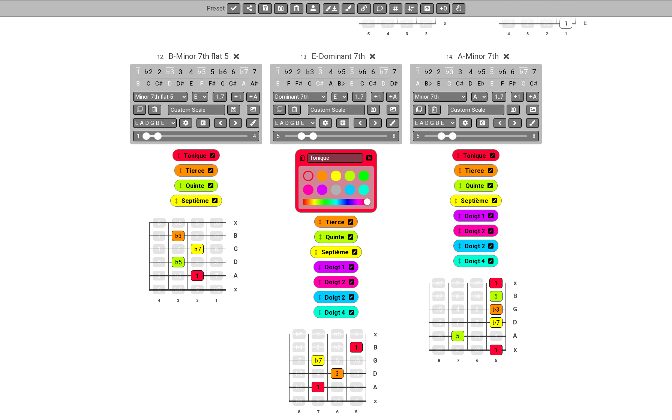
click at [303, 155] on icon at bounding box center [302, 158] width 5 height 6
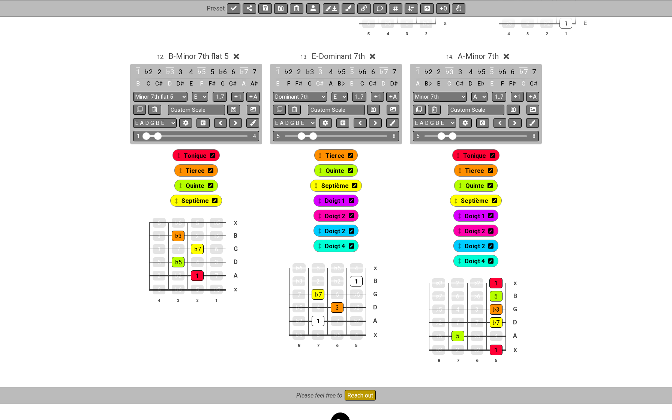
click at [353, 153] on div "Tierce" at bounding box center [336, 155] width 44 height 12
click at [349, 155] on icon at bounding box center [350, 156] width 5 height 6
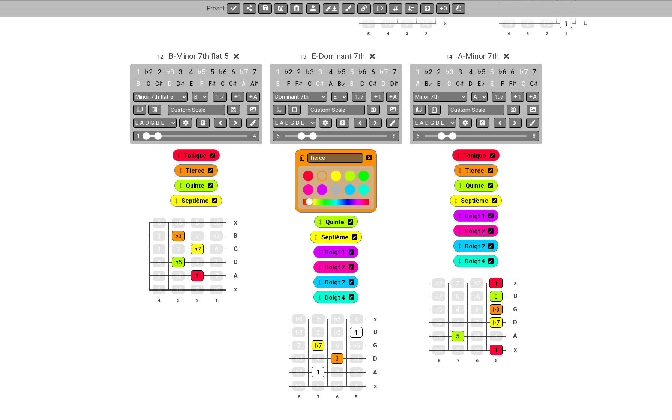
click at [304, 156] on icon at bounding box center [302, 158] width 5 height 6
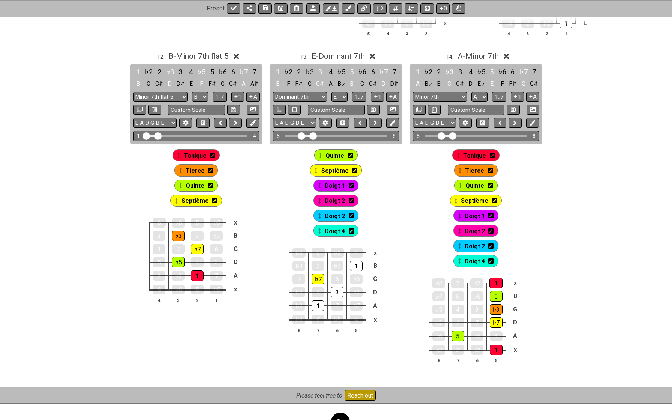
click at [349, 155] on icon at bounding box center [350, 155] width 5 height 5
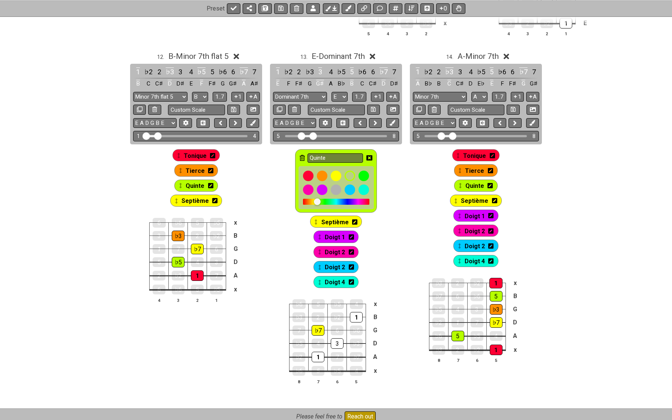
click at [303, 155] on icon at bounding box center [302, 158] width 5 height 6
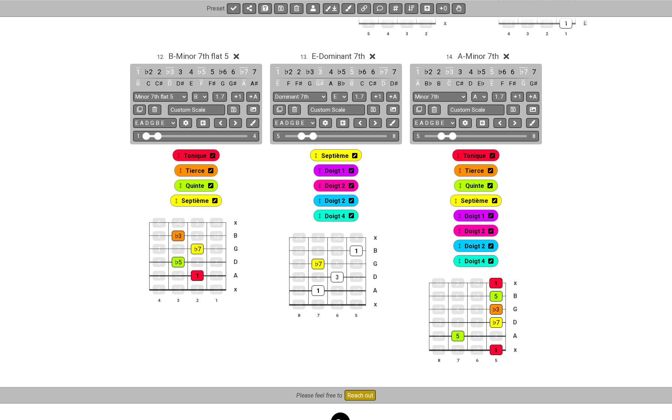
click at [355, 156] on icon at bounding box center [354, 156] width 5 height 6
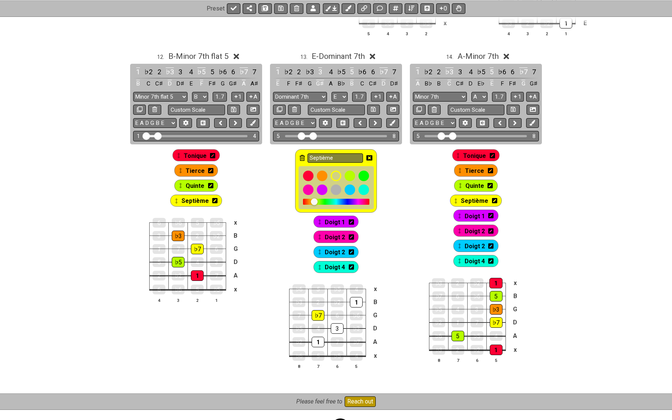
click at [303, 156] on icon at bounding box center [302, 158] width 5 height 6
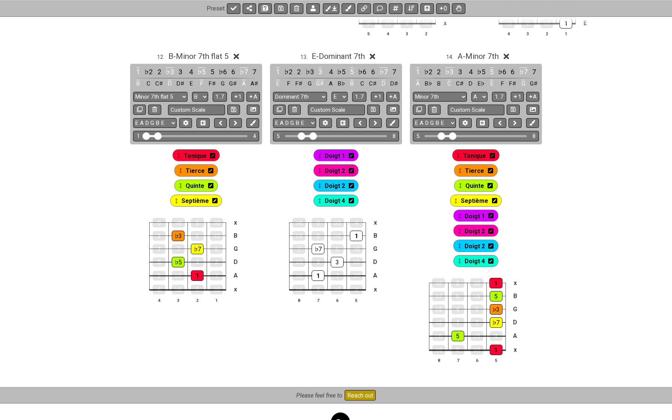
click at [494, 153] on icon at bounding box center [492, 155] width 5 height 5
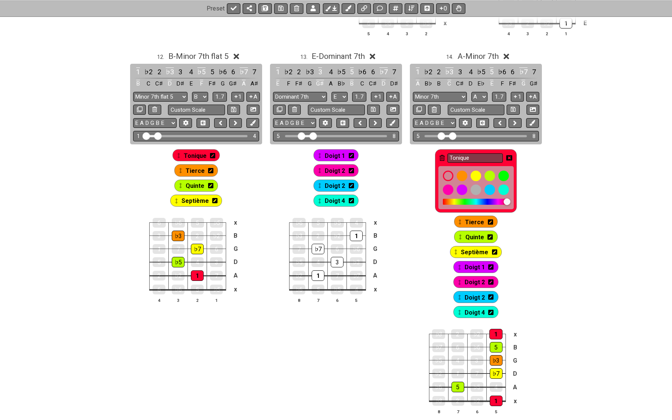
click at [445, 156] on div "Tonique" at bounding box center [476, 180] width 82 height 63
click at [442, 156] on icon at bounding box center [442, 158] width 5 height 6
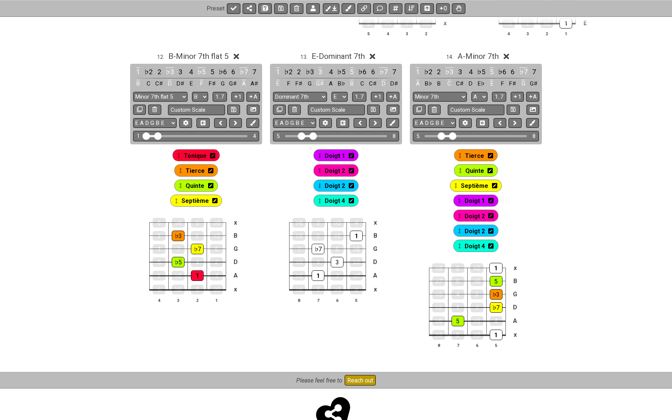
click at [491, 156] on icon at bounding box center [490, 156] width 5 height 6
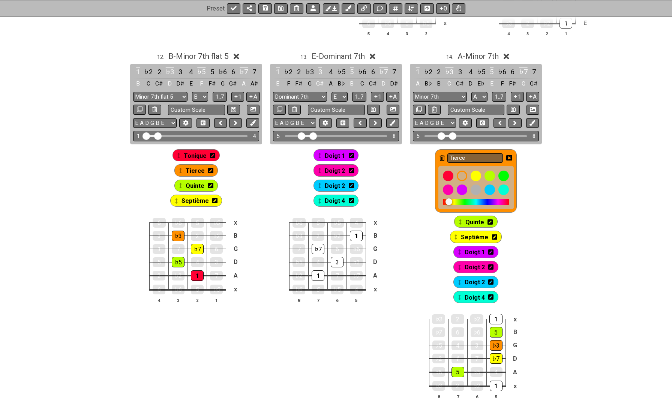
click at [440, 155] on icon at bounding box center [442, 158] width 5 height 6
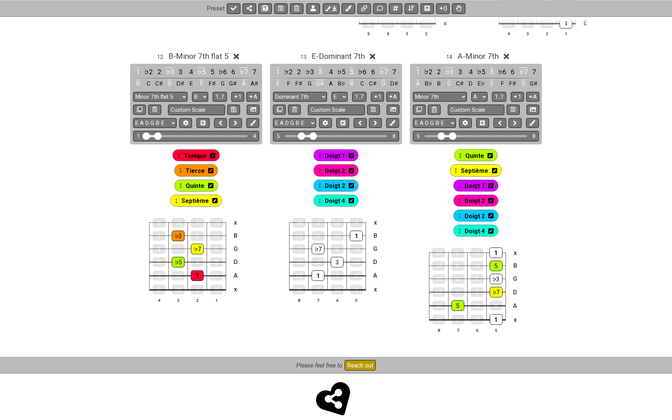
click at [492, 156] on icon at bounding box center [490, 156] width 5 height 6
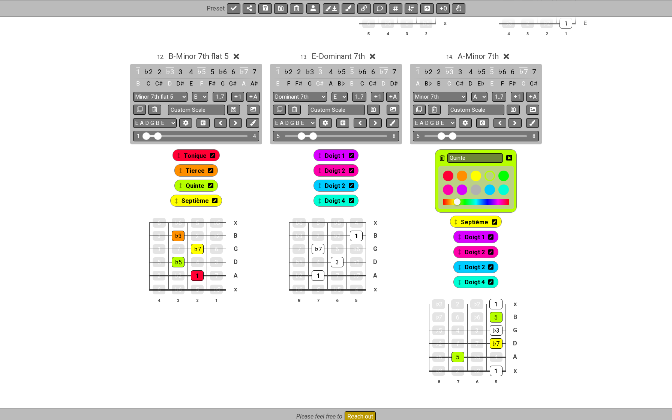
click at [442, 156] on icon at bounding box center [442, 158] width 5 height 6
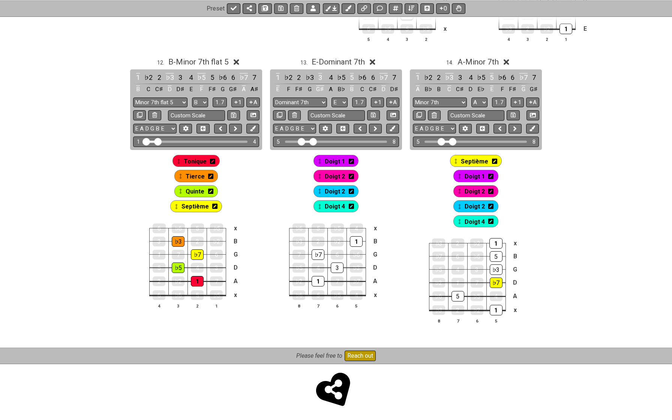
click at [495, 162] on icon at bounding box center [494, 161] width 5 height 6
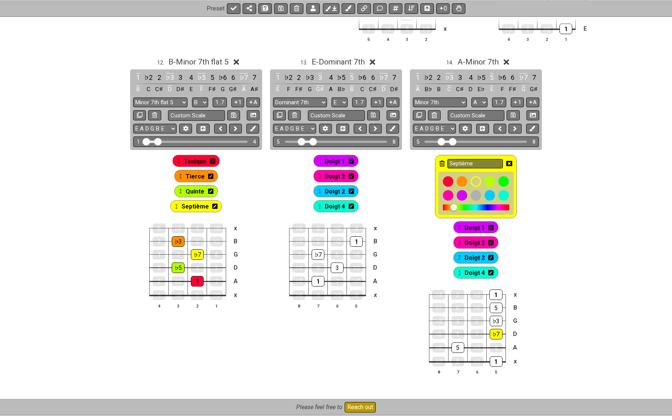
click at [440, 161] on icon at bounding box center [442, 164] width 5 height 6
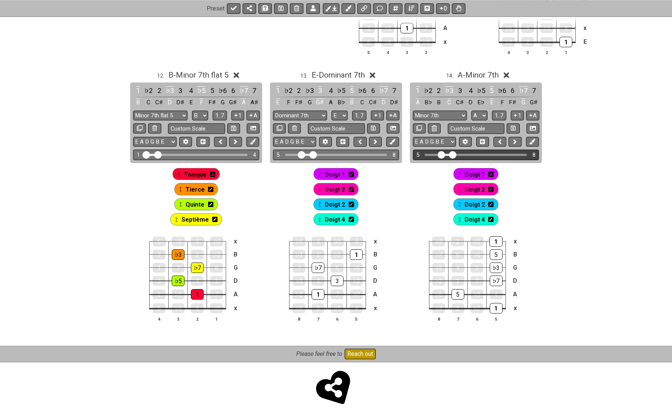
scroll to position [703, 0]
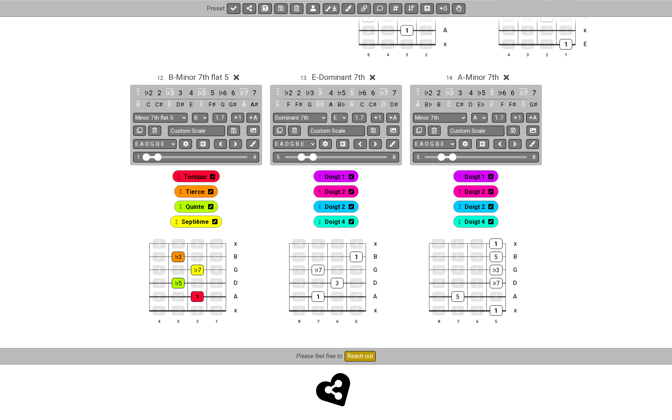
click at [212, 174] on icon at bounding box center [212, 177] width 5 height 6
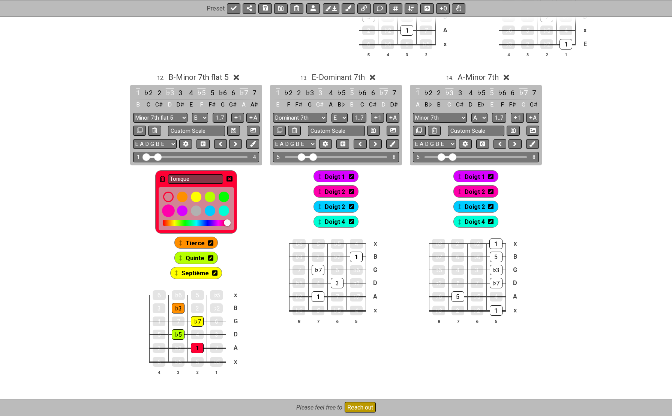
click at [180, 211] on div at bounding box center [182, 211] width 11 height 11
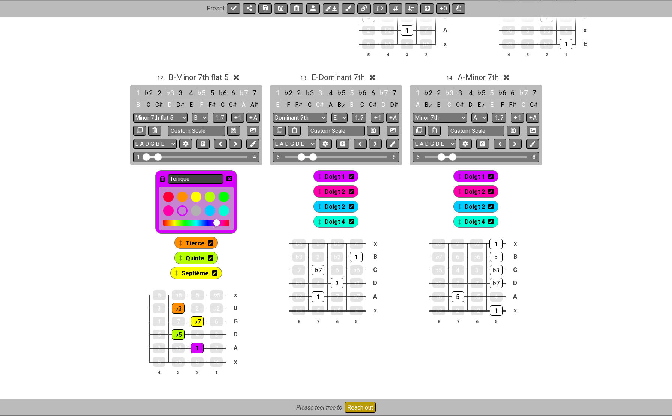
click at [212, 181] on input "Tonique" at bounding box center [196, 179] width 56 height 9
type input "Doigt 1"
click at [202, 178] on input "Doigt 1" at bounding box center [196, 179] width 56 height 9
click at [211, 241] on icon at bounding box center [210, 243] width 5 height 6
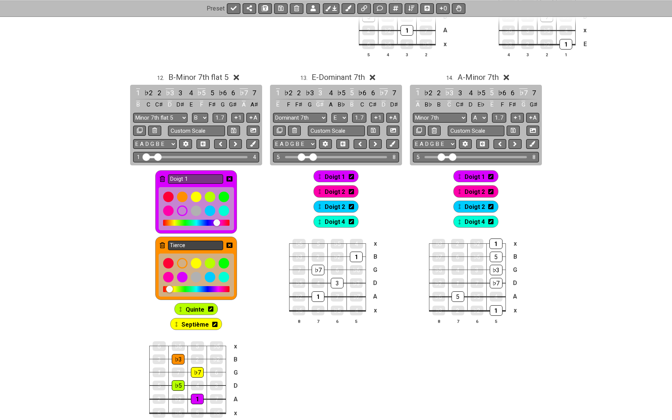
type input "Doigt 1"
click at [211, 241] on input "Tierce" at bounding box center [196, 245] width 56 height 9
paste input "Doigt 1"
type input "Doigt 2"
click at [172, 277] on div at bounding box center [168, 277] width 13 height 13
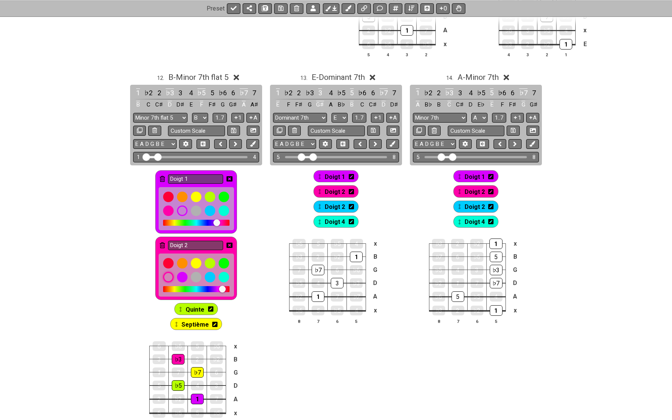
click at [210, 308] on icon at bounding box center [210, 309] width 5 height 6
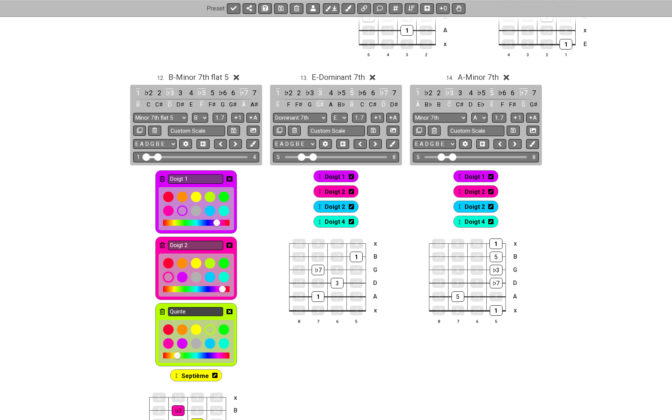
click at [203, 307] on input "Quinte" at bounding box center [196, 311] width 56 height 9
paste input "Doigt 1"
type input "Doigt 3"
click at [208, 345] on div at bounding box center [210, 343] width 13 height 13
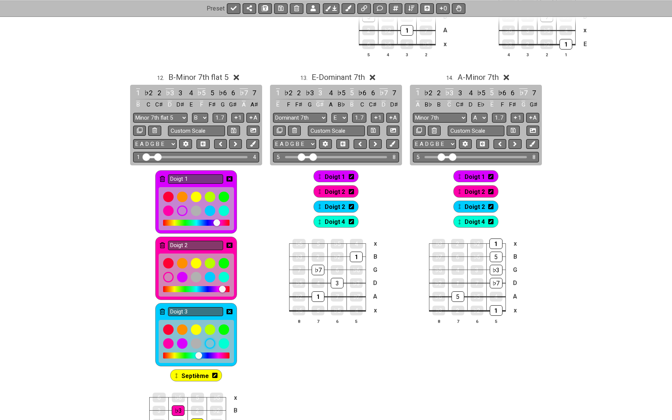
click at [200, 375] on span "Septième" at bounding box center [195, 376] width 27 height 11
click at [215, 377] on icon at bounding box center [213, 376] width 5 height 11
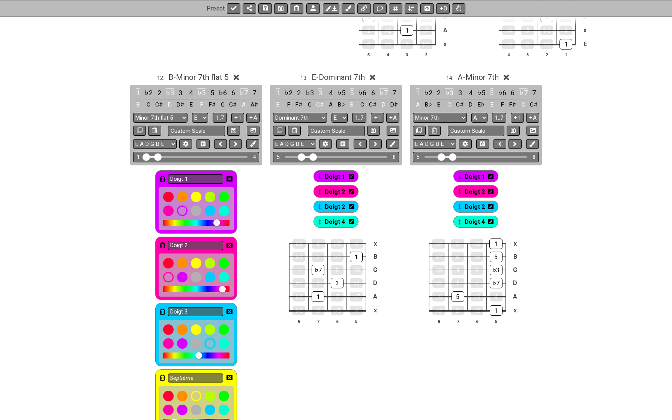
click at [215, 377] on input "Septième" at bounding box center [196, 378] width 56 height 9
paste input "Doigt 1"
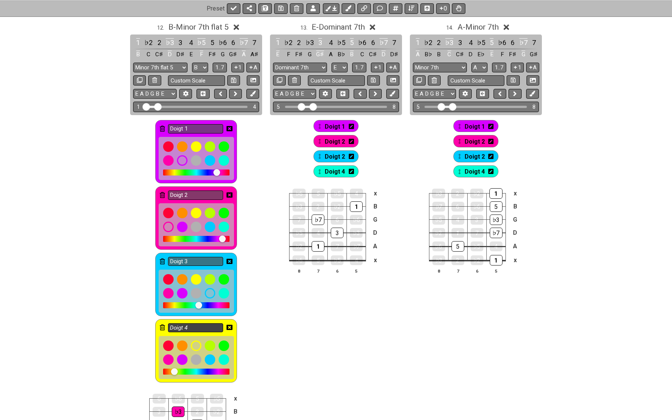
scroll to position [775, 0]
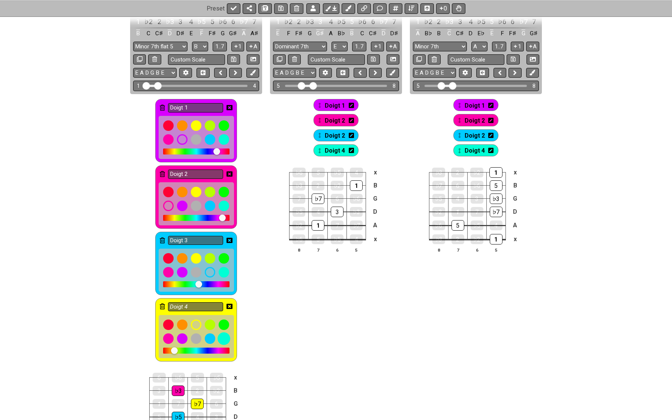
type input "Doigt 4"
click at [226, 338] on div at bounding box center [224, 338] width 13 height 13
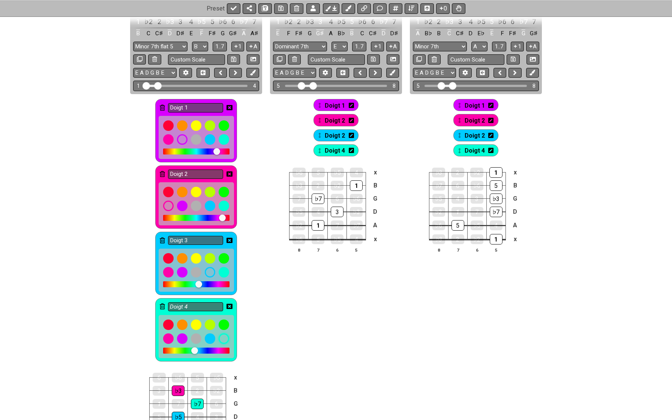
click at [230, 105] on icon at bounding box center [230, 108] width 6 height 6
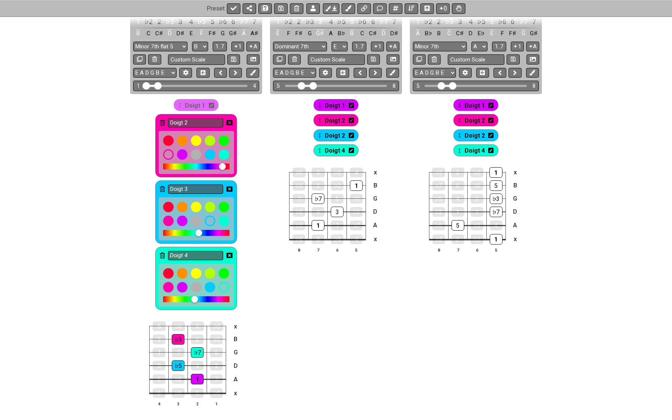
click at [229, 121] on icon at bounding box center [230, 123] width 6 height 6
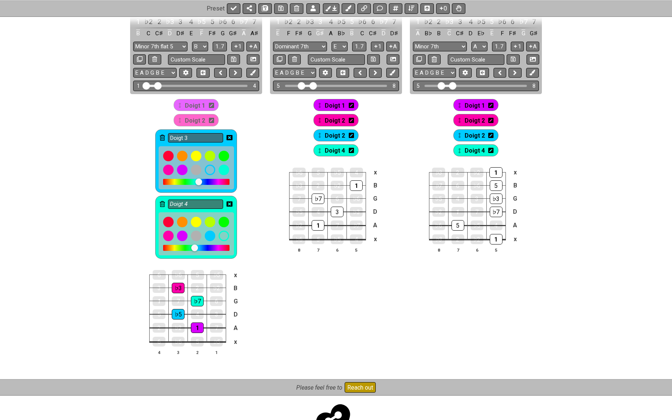
click at [231, 136] on icon at bounding box center [230, 138] width 6 height 6
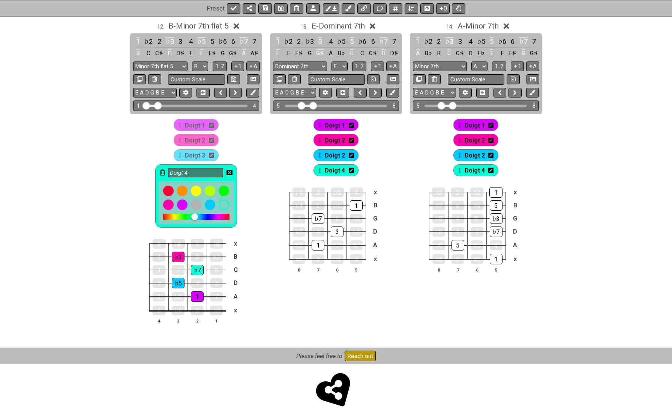
click at [232, 170] on icon at bounding box center [230, 172] width 6 height 5
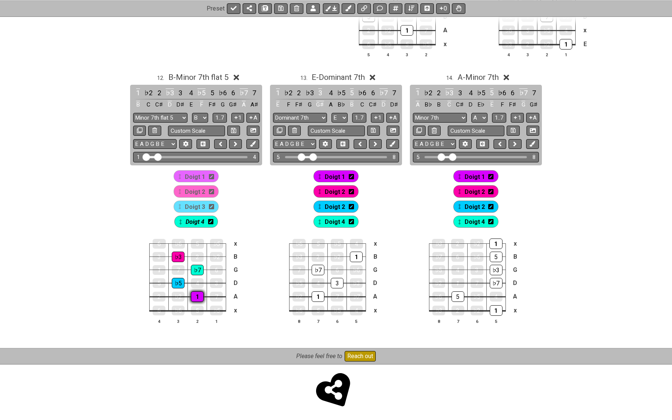
click at [198, 292] on div "1" at bounding box center [197, 297] width 13 height 11
click at [198, 293] on div "1" at bounding box center [197, 297] width 13 height 11
click at [197, 268] on div "♭7" at bounding box center [197, 270] width 13 height 11
click at [179, 278] on div "♭5" at bounding box center [178, 283] width 13 height 11
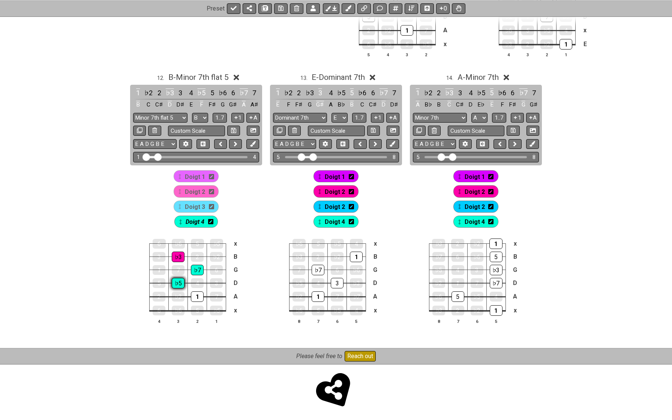
click at [179, 278] on div "♭5" at bounding box center [178, 283] width 13 height 11
click at [195, 271] on div "♭7" at bounding box center [197, 270] width 13 height 11
click at [179, 256] on div "♭3" at bounding box center [178, 257] width 13 height 11
click at [178, 255] on div "♭3" at bounding box center [178, 257] width 13 height 11
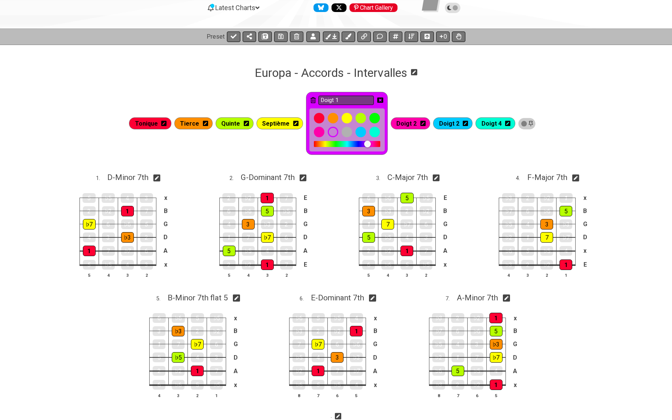
scroll to position [75, 0]
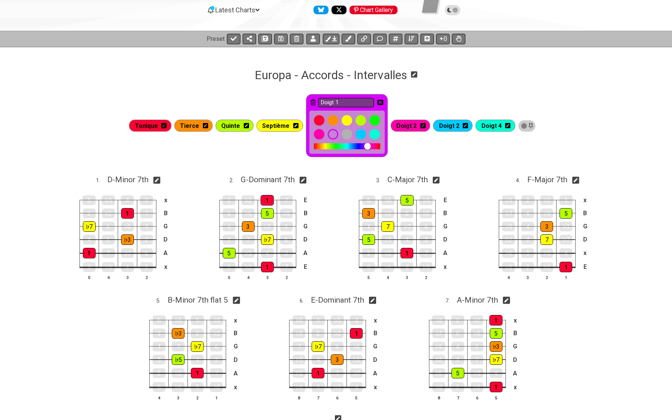
click at [382, 102] on icon at bounding box center [381, 102] width 6 height 5
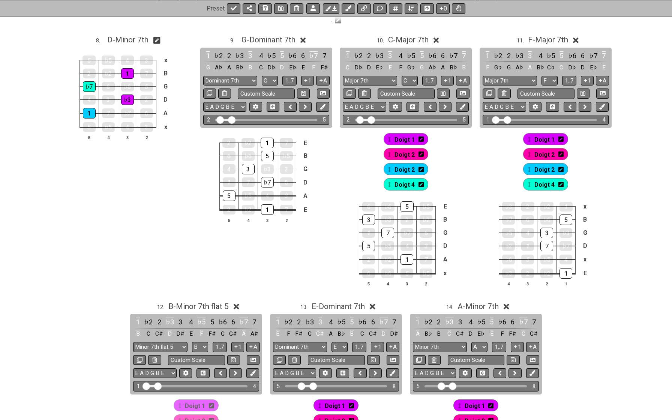
scroll to position [408, 0]
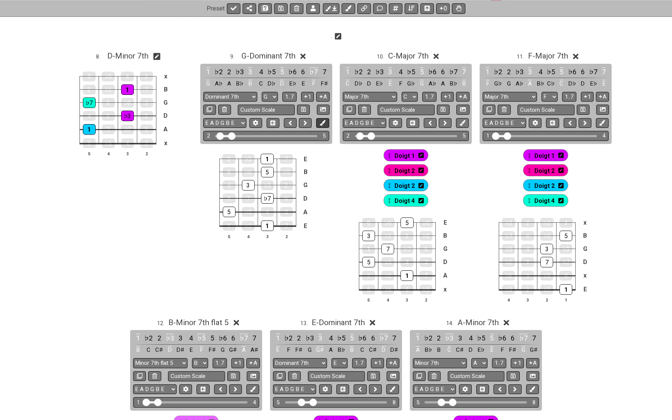
click at [324, 122] on icon at bounding box center [323, 123] width 6 height 6
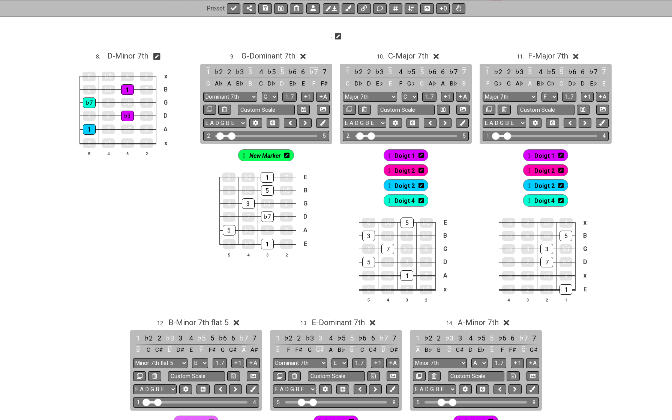
click at [287, 154] on icon at bounding box center [286, 155] width 5 height 6
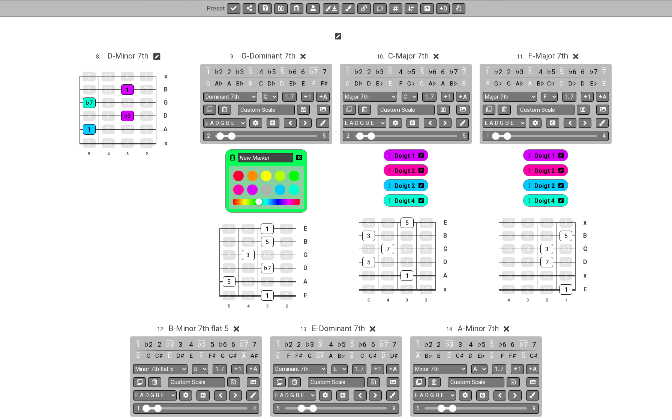
click at [280, 155] on input "New Marker" at bounding box center [266, 157] width 56 height 9
paste input "Doigt 1"
type input "Doigt 1"
click at [255, 190] on div at bounding box center [252, 190] width 13 height 13
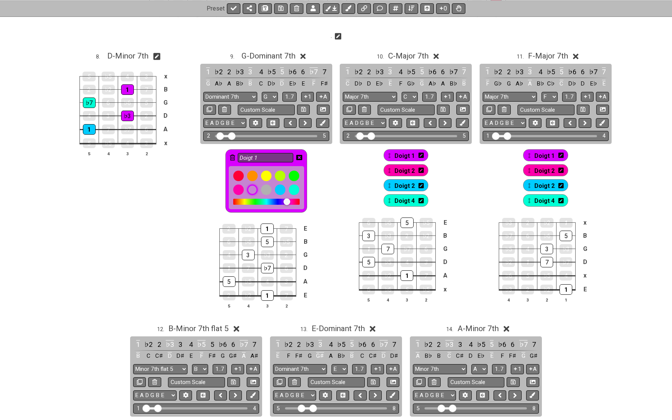
click at [300, 155] on icon at bounding box center [299, 157] width 6 height 5
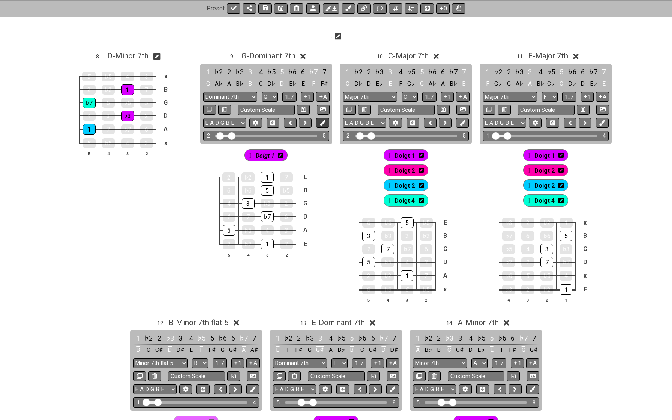
click at [323, 122] on icon at bounding box center [323, 123] width 6 height 6
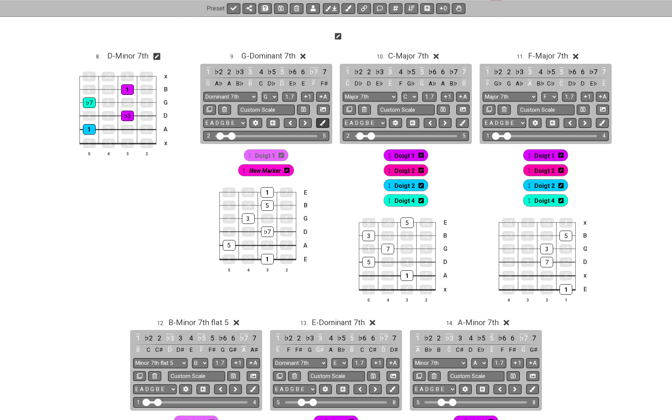
click at [323, 122] on icon at bounding box center [323, 123] width 6 height 6
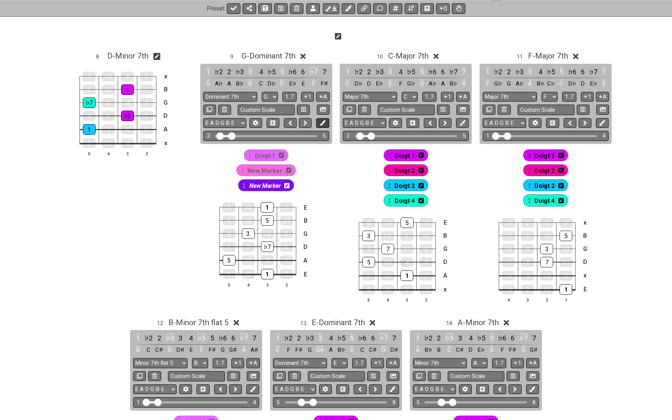
click at [323, 122] on icon at bounding box center [323, 123] width 6 height 6
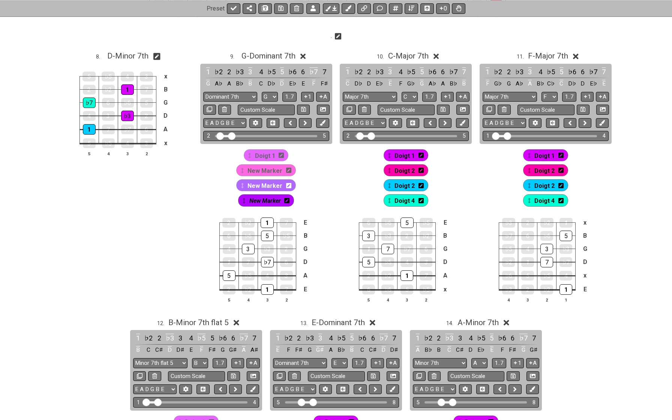
click at [288, 170] on icon at bounding box center [288, 170] width 5 height 5
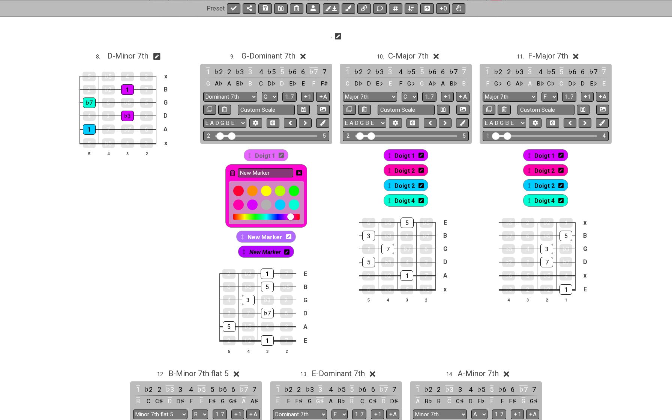
click at [288, 170] on input "New Marker" at bounding box center [266, 172] width 56 height 9
paste input "Doigt 1"
type input "Doigt 2"
click at [238, 206] on div at bounding box center [238, 205] width 13 height 13
click at [298, 172] on icon at bounding box center [299, 172] width 6 height 5
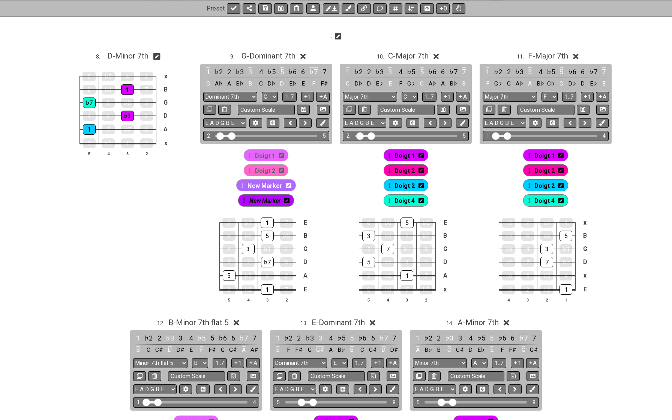
click at [286, 184] on icon at bounding box center [288, 185] width 5 height 5
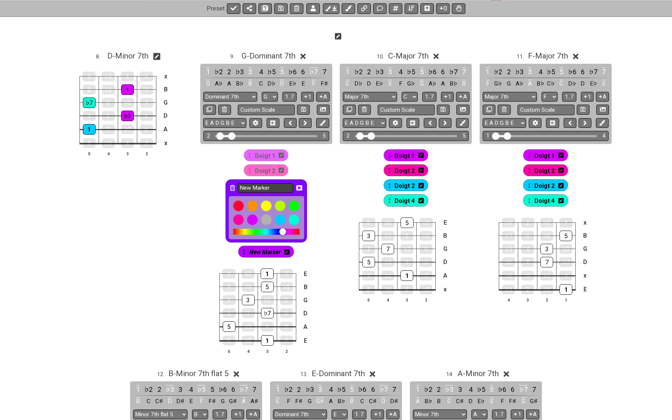
click at [278, 187] on input "New Marker" at bounding box center [266, 188] width 56 height 9
paste input "Doigt 1"
type input "Doigt 3"
click at [277, 221] on div at bounding box center [280, 220] width 13 height 13
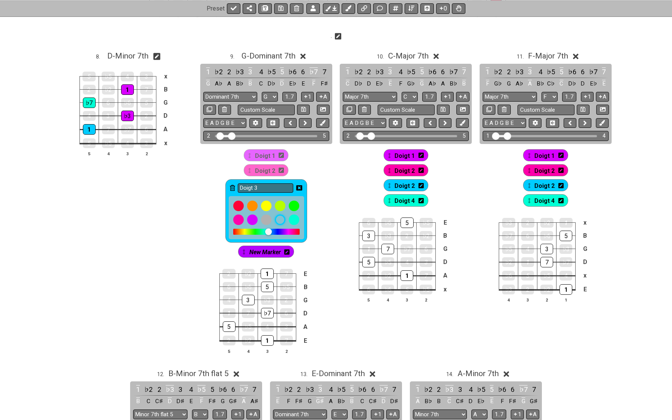
click at [299, 189] on icon at bounding box center [299, 188] width 6 height 6
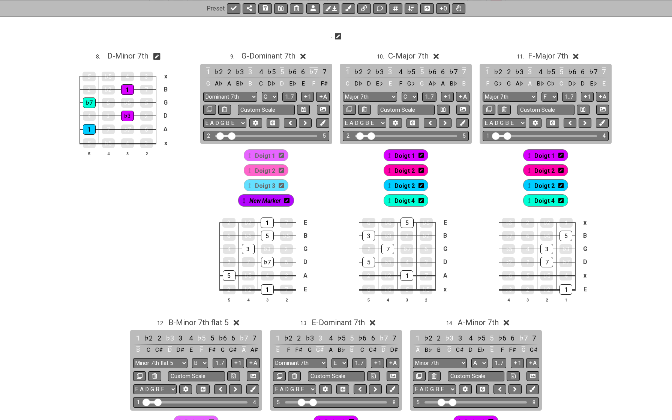
click at [291, 201] on div "New Marker" at bounding box center [266, 200] width 56 height 12
click at [287, 204] on icon at bounding box center [286, 201] width 5 height 11
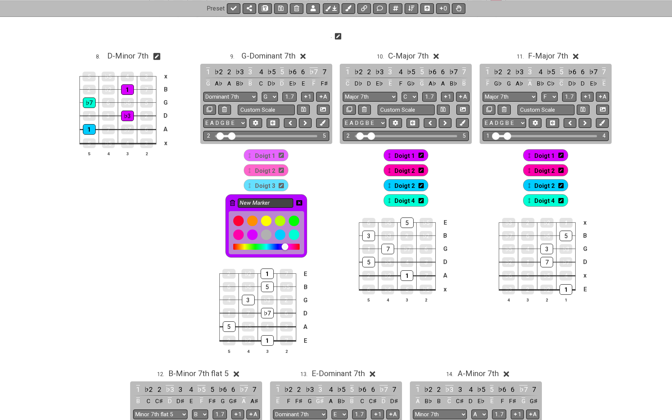
click at [276, 206] on input "New Marker" at bounding box center [266, 203] width 56 height 9
paste input "Doigt 1"
type input "Doigt 4"
click at [283, 230] on div at bounding box center [280, 235] width 13 height 13
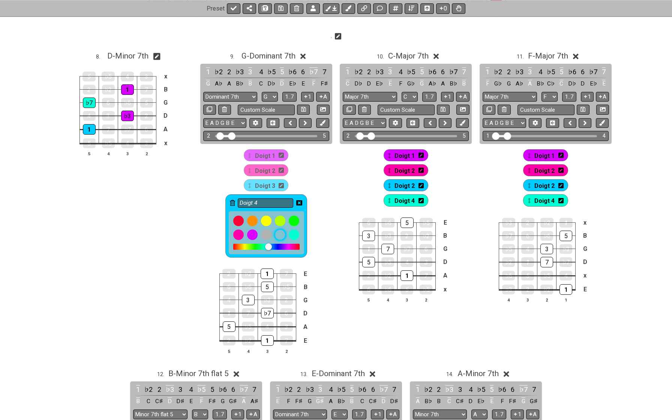
click at [295, 235] on div at bounding box center [294, 235] width 11 height 11
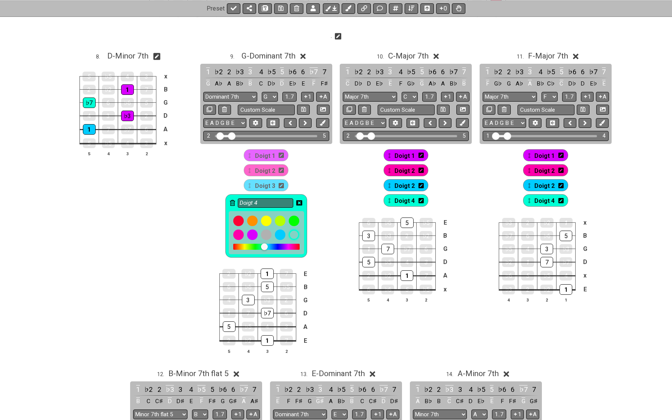
click at [298, 202] on icon at bounding box center [299, 202] width 6 height 5
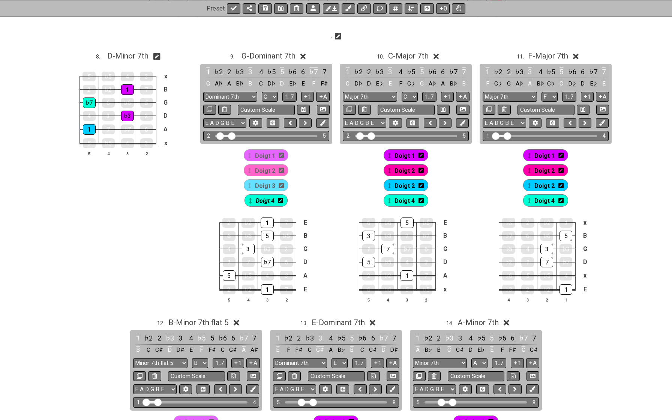
click at [210, 201] on div "Doigt 1 Doigt 2 Doigt 3 Doigt 4" at bounding box center [266, 176] width 135 height 64
click at [272, 53] on span "G - Dominant 7th" at bounding box center [269, 55] width 54 height 9
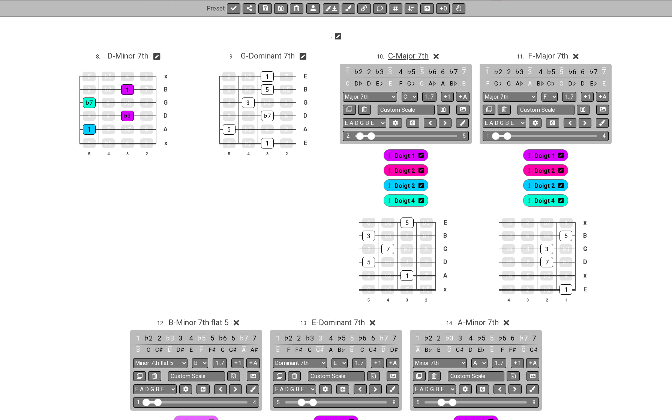
click at [415, 55] on span "C - Major 7th" at bounding box center [408, 55] width 41 height 9
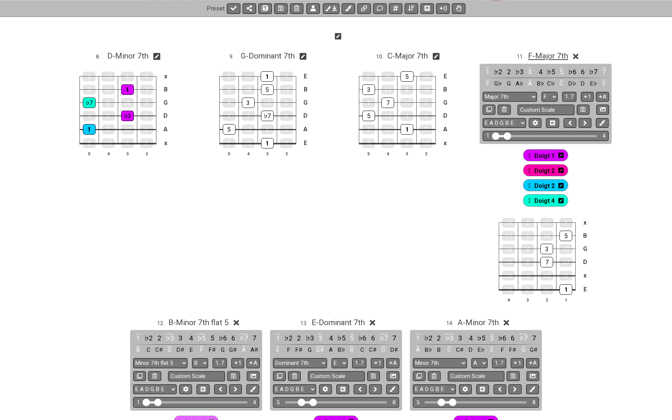
click at [541, 54] on span "F - Major 7th" at bounding box center [548, 55] width 40 height 9
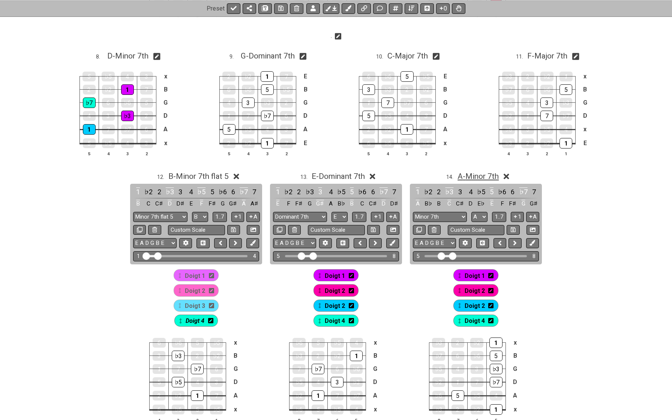
click at [463, 176] on span "A - Minor 7th" at bounding box center [478, 176] width 41 height 9
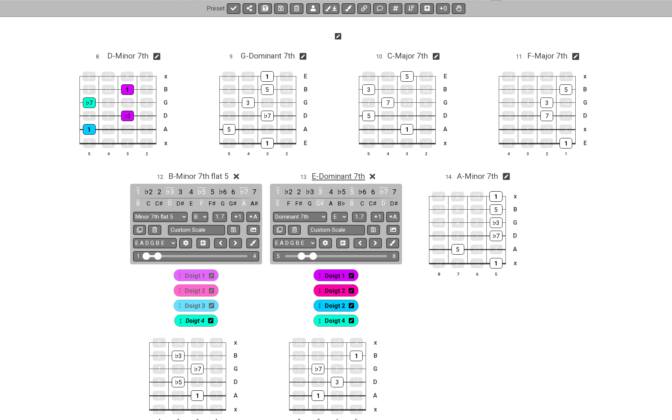
click at [360, 176] on span "E - Dominant 7th" at bounding box center [338, 176] width 53 height 9
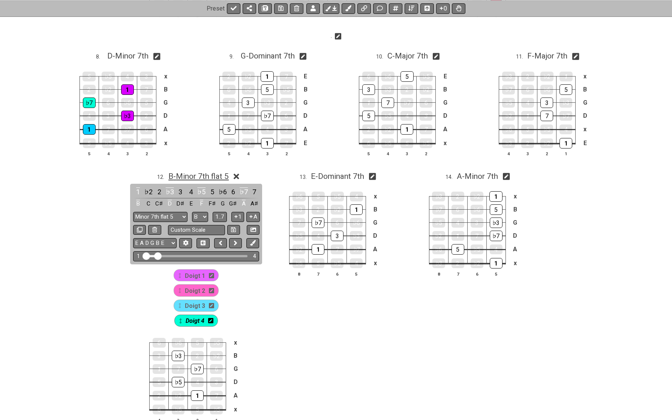
click at [219, 177] on span "B - Minor 7th flat 5" at bounding box center [198, 176] width 60 height 9
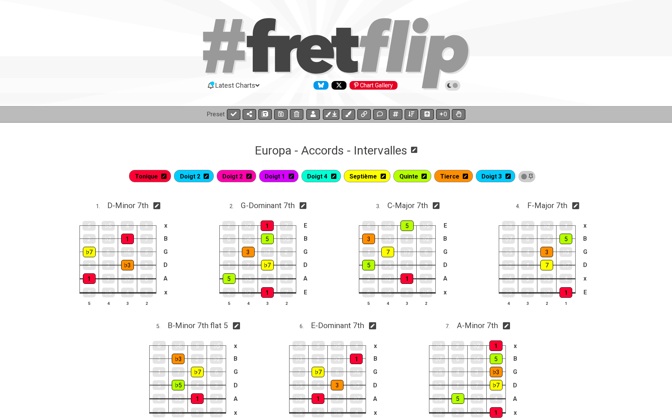
scroll to position [0, 0]
click at [281, 112] on icon at bounding box center [280, 114] width 5 height 6
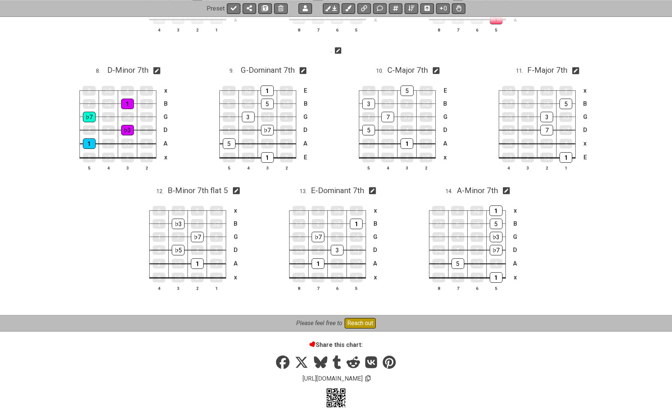
scroll to position [393, 0]
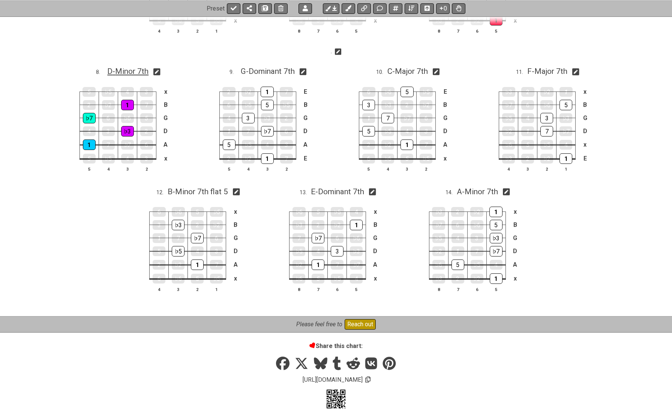
click at [123, 69] on span "D - Minor 7th" at bounding box center [127, 71] width 41 height 9
select select "D"
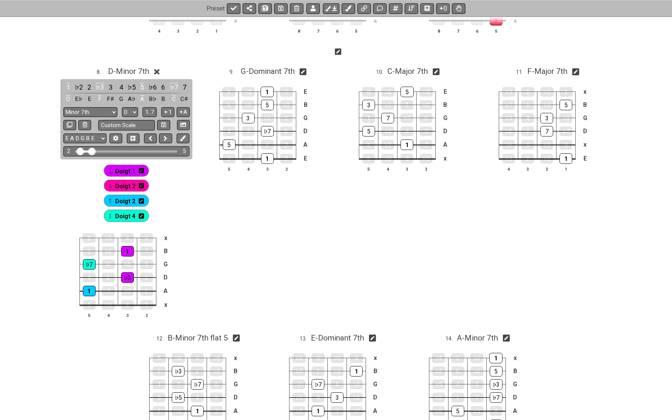
click at [140, 185] on icon at bounding box center [141, 186] width 5 height 6
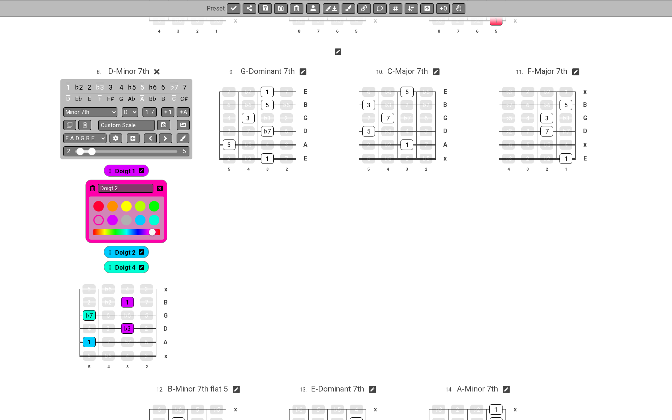
click at [161, 187] on icon at bounding box center [160, 188] width 6 height 5
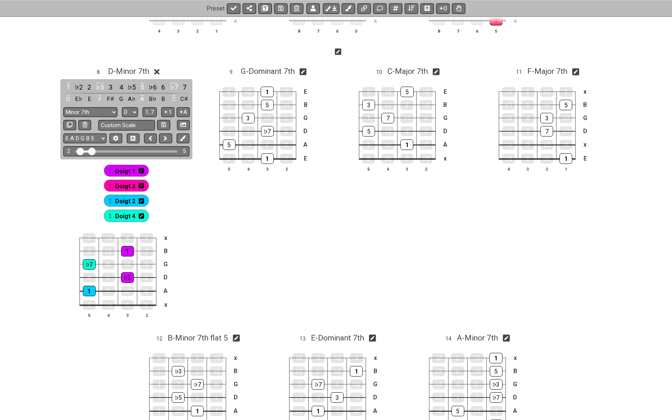
click at [142, 200] on icon at bounding box center [141, 201] width 5 height 5
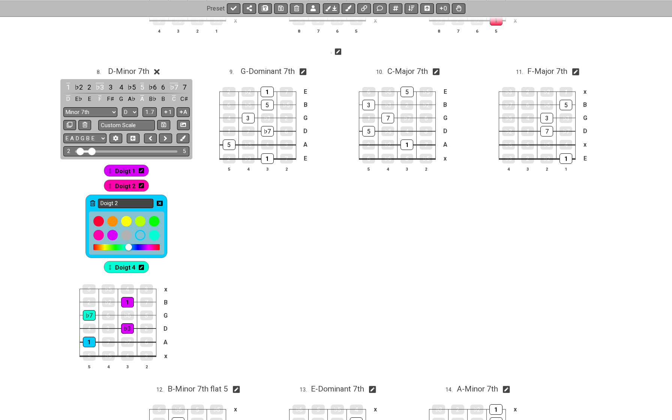
click at [136, 200] on input "Doigt 2" at bounding box center [126, 203] width 56 height 9
type input "Doigt 3"
click at [158, 202] on icon at bounding box center [160, 203] width 6 height 5
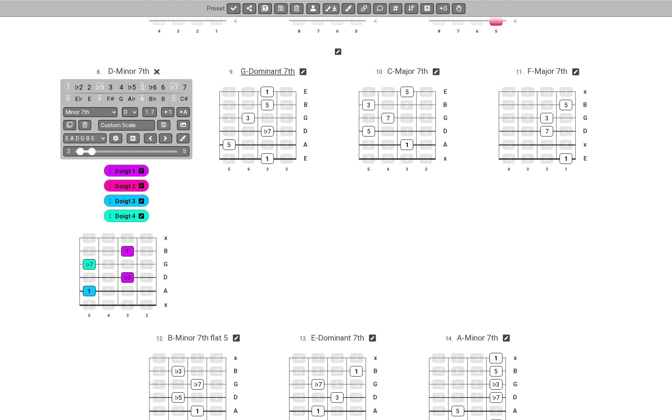
click at [278, 72] on span "G - Dominant 7th" at bounding box center [268, 71] width 54 height 9
select select "G"
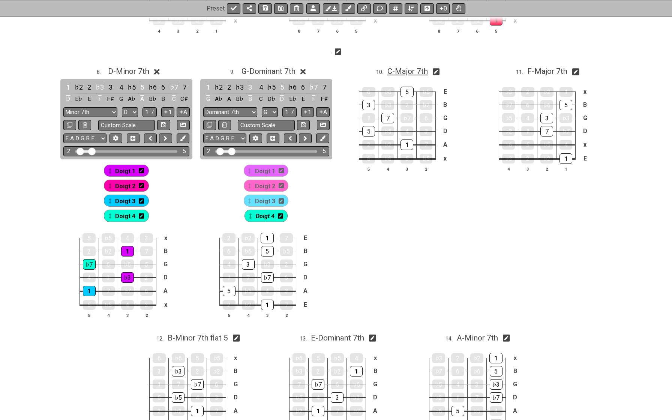
click at [397, 68] on span "C - Major 7th" at bounding box center [408, 71] width 41 height 9
select select "C"
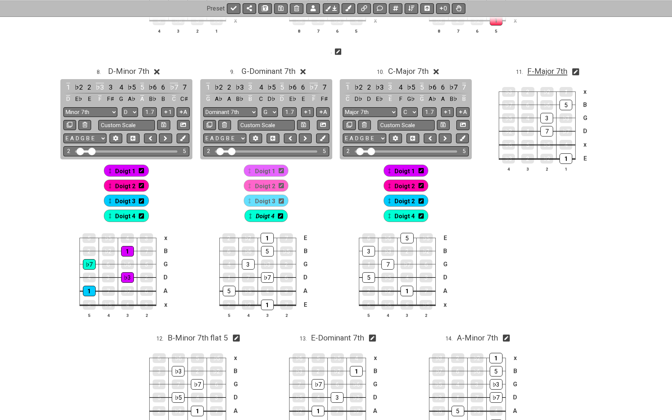
click at [550, 70] on span "F - Major 7th" at bounding box center [548, 71] width 40 height 9
select select "F"
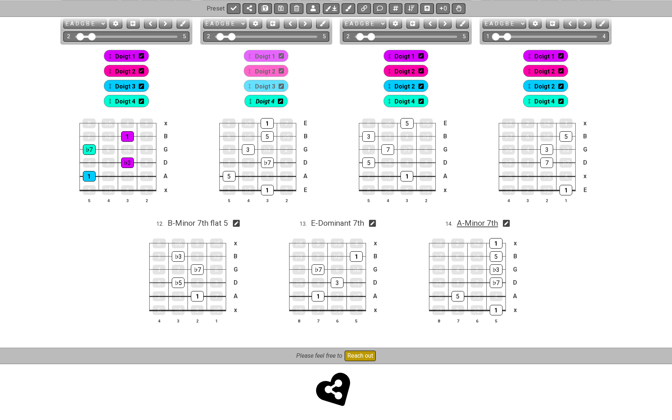
scroll to position [507, 0]
click at [469, 221] on span "A - Minor 7th" at bounding box center [477, 223] width 41 height 9
select select "A"
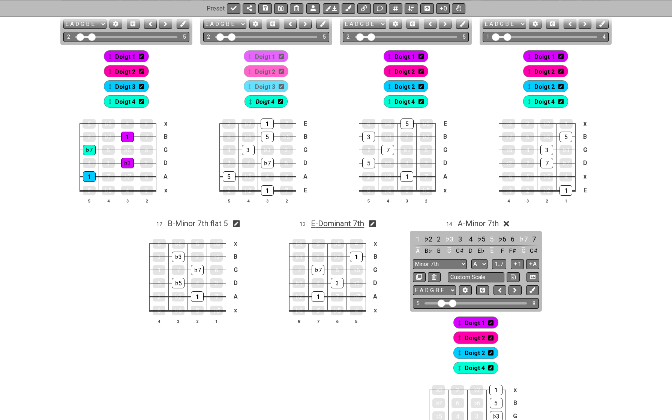
click at [346, 221] on span "E - Dominant 7th" at bounding box center [337, 223] width 53 height 9
select select "E"
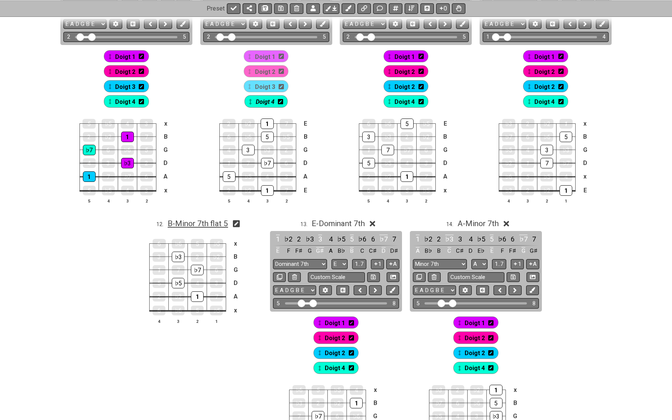
click at [216, 224] on span "B - Minor 7th flat 5" at bounding box center [198, 223] width 60 height 9
select select "B"
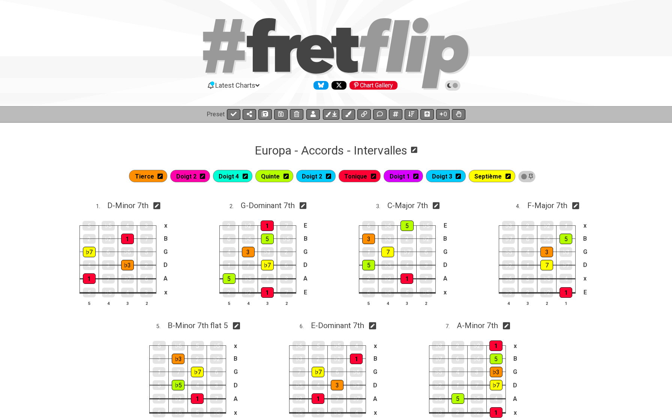
scroll to position [0, 0]
click at [332, 117] on button at bounding box center [331, 114] width 17 height 11
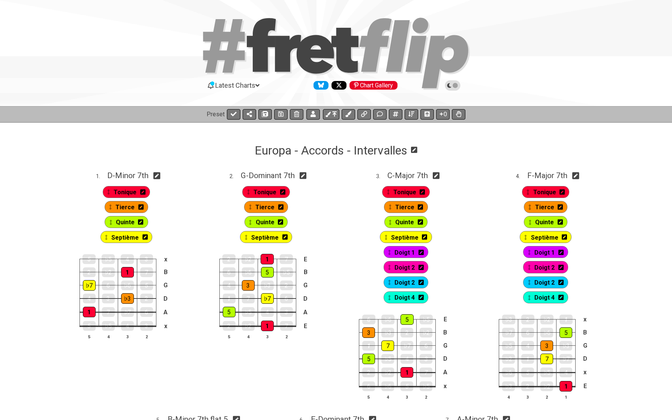
click at [423, 251] on icon at bounding box center [421, 252] width 5 height 5
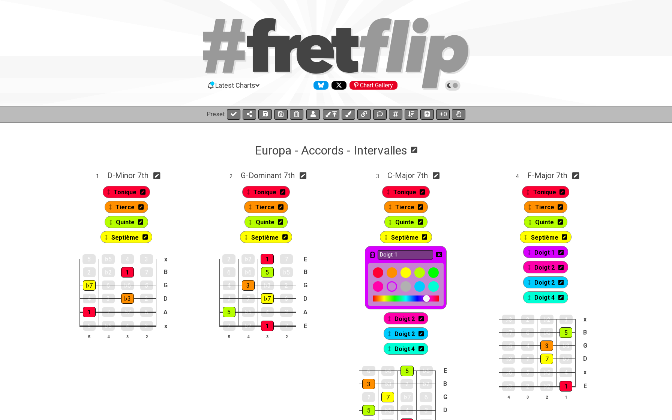
click at [374, 254] on icon at bounding box center [372, 255] width 5 height 6
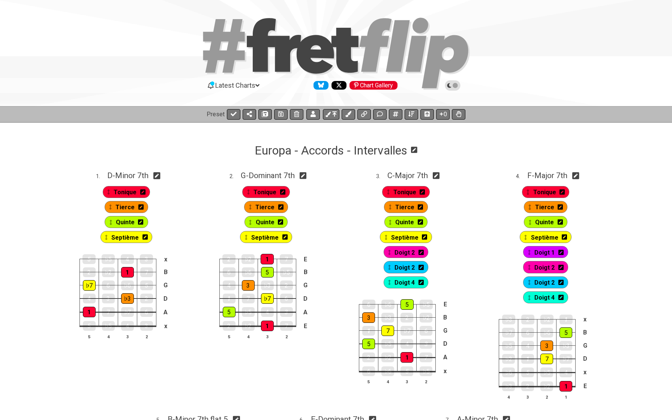
click at [423, 253] on icon at bounding box center [421, 252] width 5 height 5
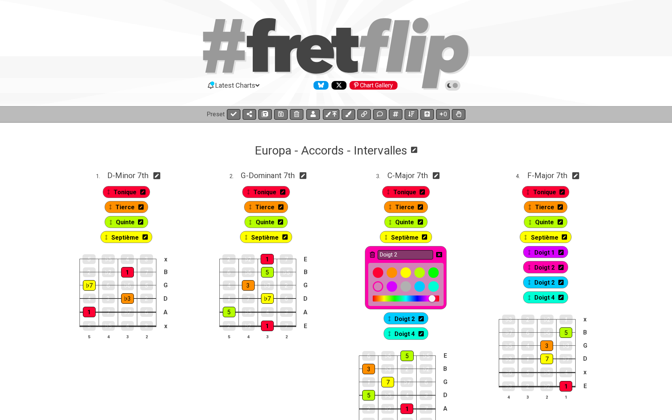
click at [373, 252] on icon at bounding box center [372, 255] width 5 height 6
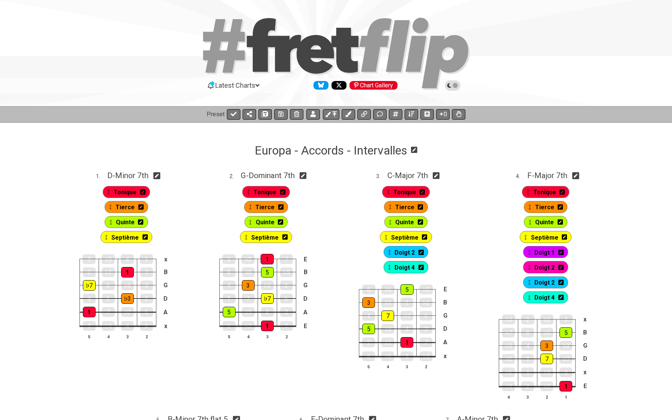
click at [422, 253] on icon at bounding box center [421, 252] width 5 height 5
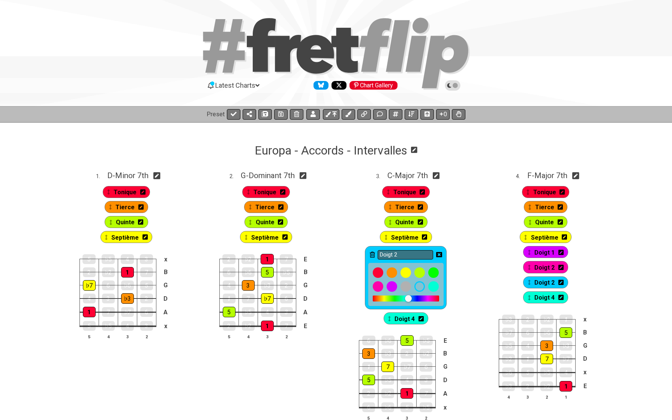
click at [370, 253] on icon at bounding box center [372, 255] width 5 height 6
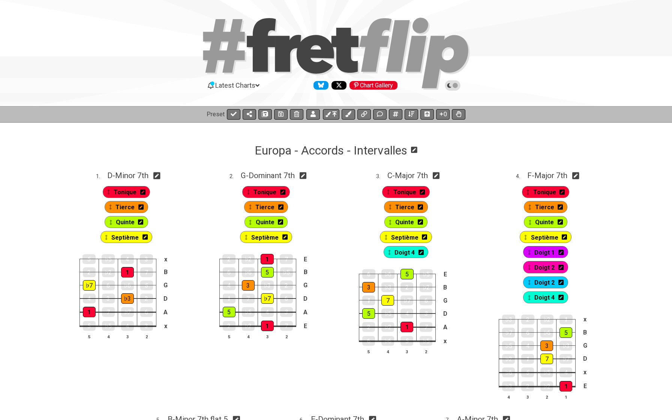
click at [422, 250] on icon at bounding box center [421, 252] width 5 height 5
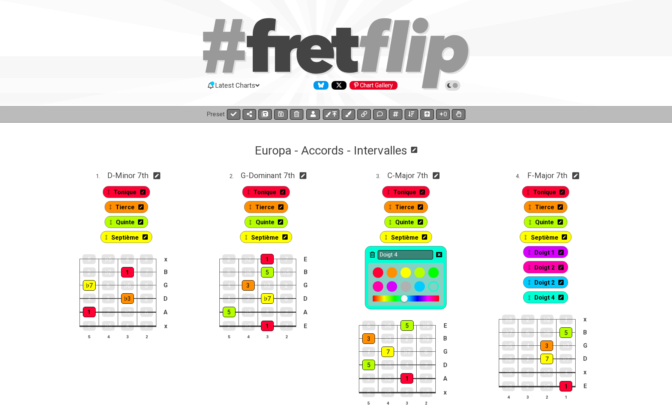
click at [372, 255] on icon at bounding box center [372, 255] width 5 height 6
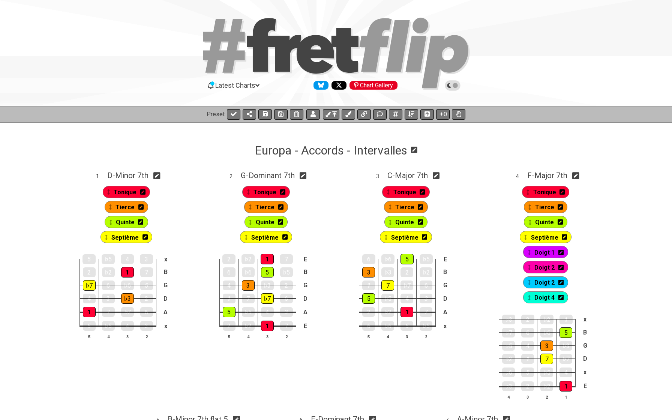
click at [564, 251] on div "Doigt 1" at bounding box center [546, 252] width 45 height 12
click at [564, 252] on div "Doigt 1" at bounding box center [546, 252] width 45 height 12
click at [560, 252] on icon at bounding box center [561, 252] width 5 height 5
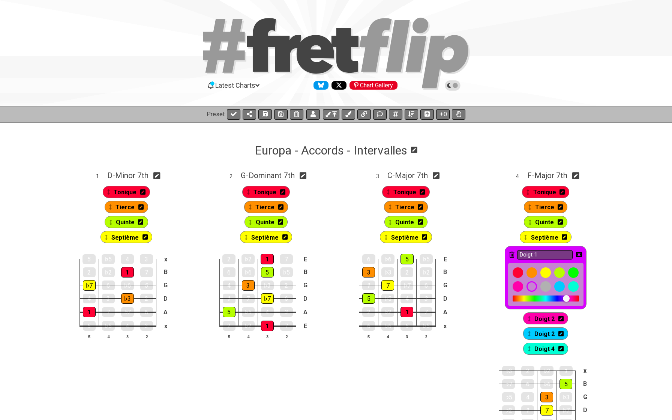
click at [513, 256] on icon at bounding box center [512, 255] width 5 height 6
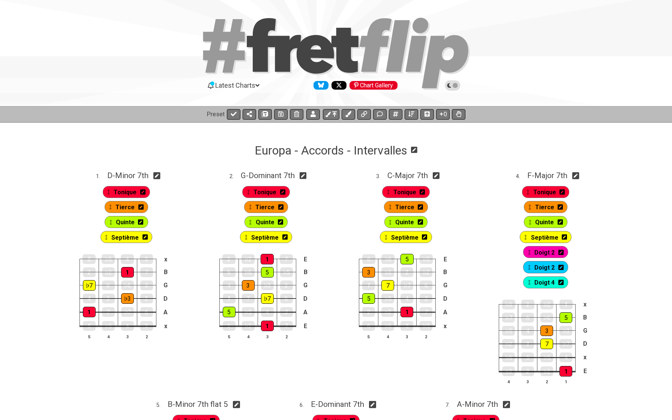
click at [561, 252] on icon at bounding box center [561, 253] width 5 height 6
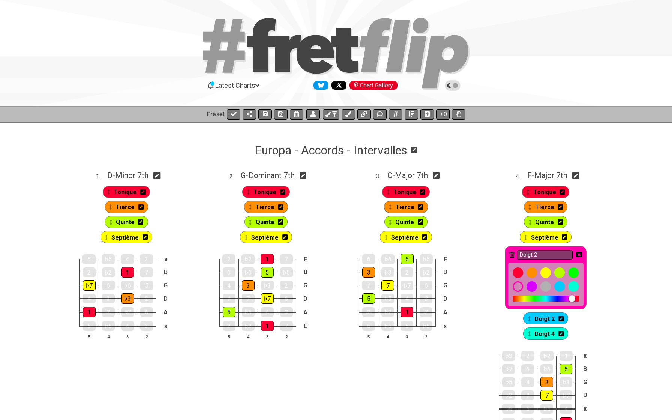
click at [513, 255] on icon at bounding box center [512, 255] width 5 height 6
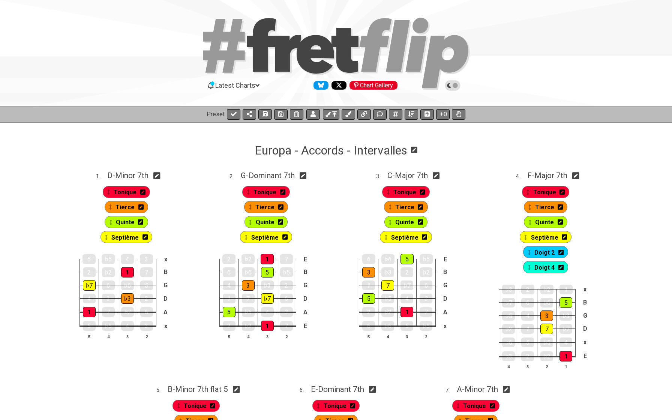
click at [560, 255] on icon at bounding box center [561, 253] width 5 height 6
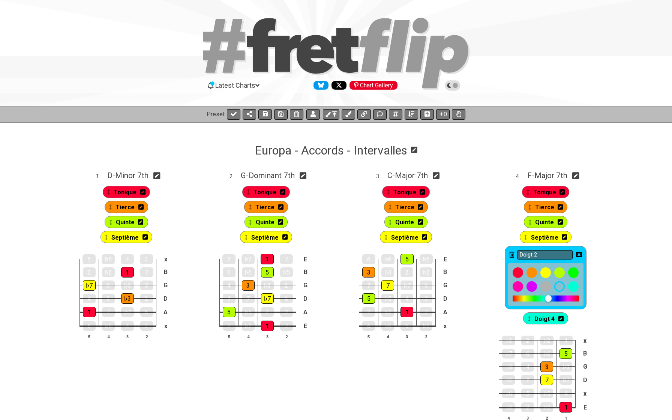
click at [514, 253] on icon at bounding box center [512, 255] width 5 height 6
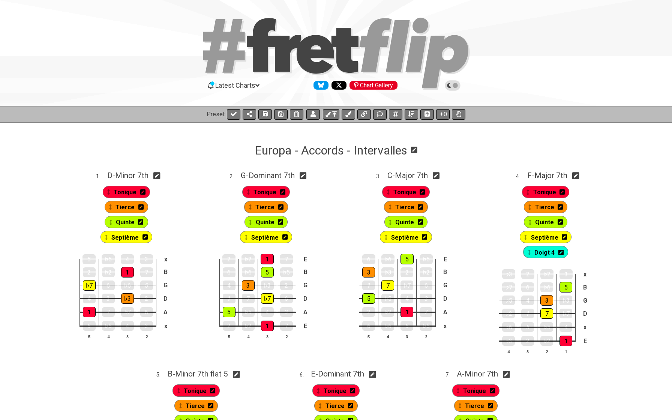
click at [563, 254] on icon at bounding box center [561, 252] width 5 height 5
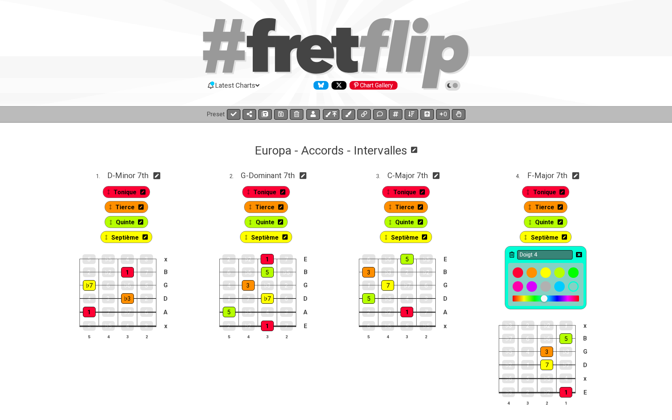
click at [513, 254] on icon at bounding box center [512, 255] width 5 height 6
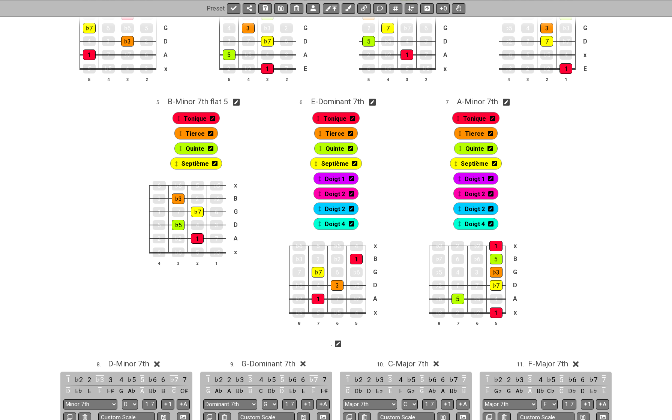
scroll to position [258, 0]
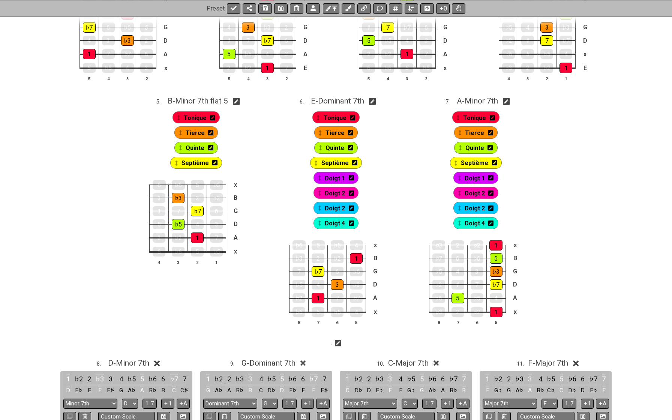
click at [351, 178] on icon at bounding box center [351, 177] width 5 height 5
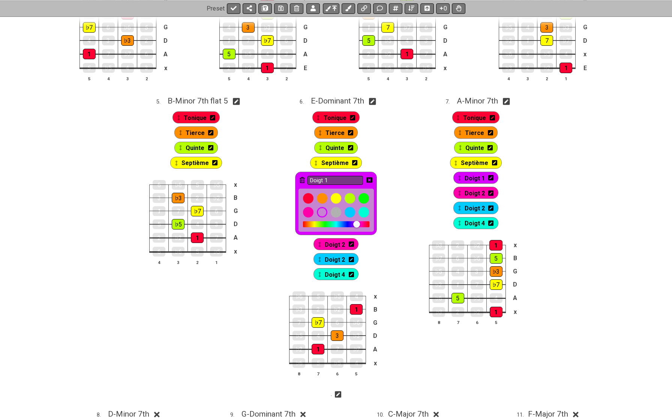
click at [302, 178] on icon at bounding box center [302, 180] width 5 height 6
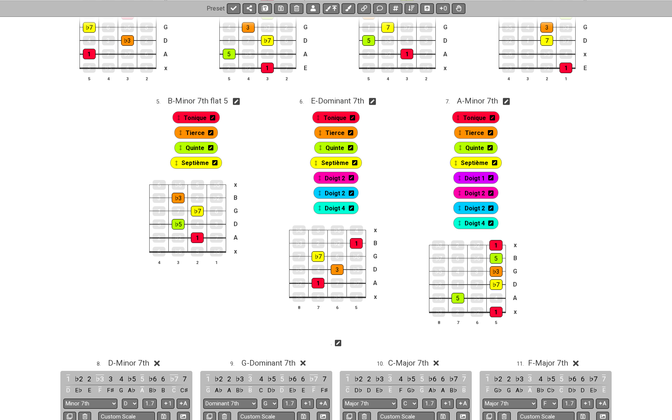
click at [352, 178] on icon at bounding box center [351, 177] width 5 height 5
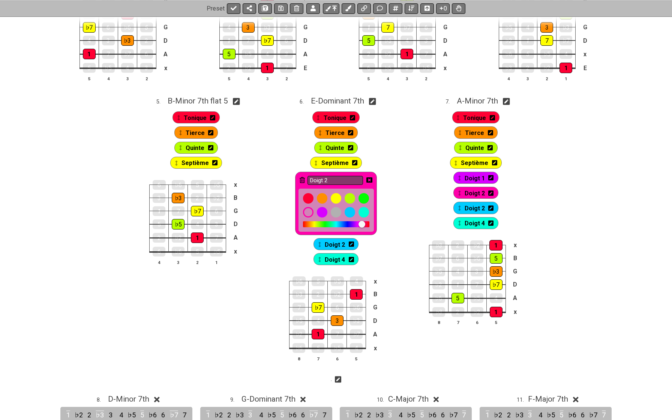
click at [302, 177] on icon at bounding box center [302, 180] width 5 height 6
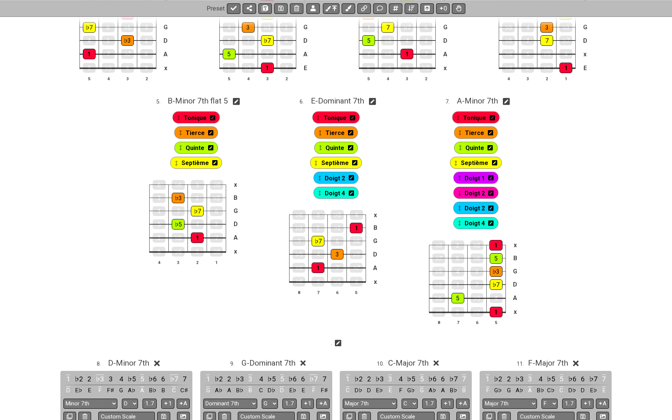
click at [351, 177] on icon at bounding box center [351, 178] width 5 height 6
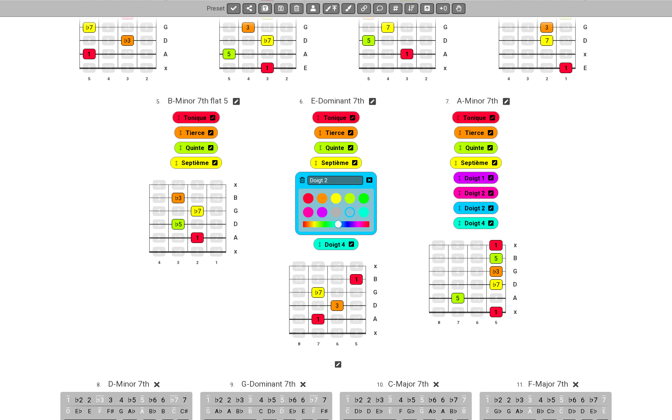
click at [302, 179] on icon at bounding box center [302, 180] width 5 height 6
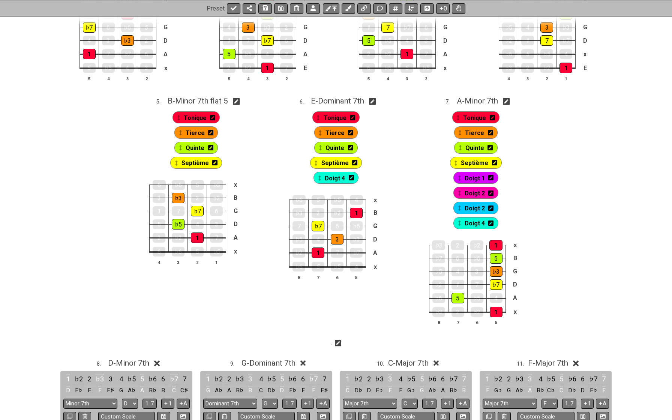
click at [350, 177] on icon at bounding box center [351, 177] width 5 height 5
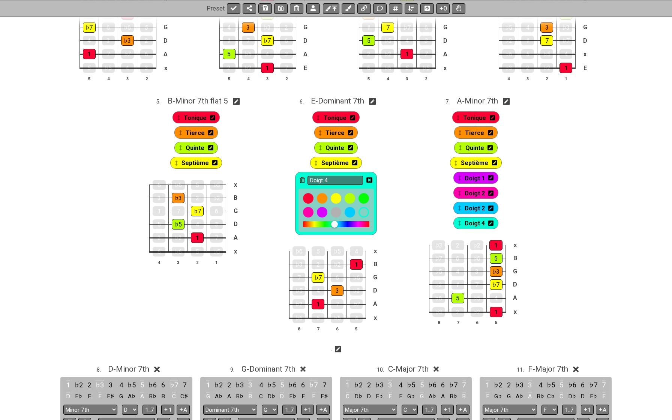
click at [303, 179] on icon at bounding box center [302, 180] width 5 height 6
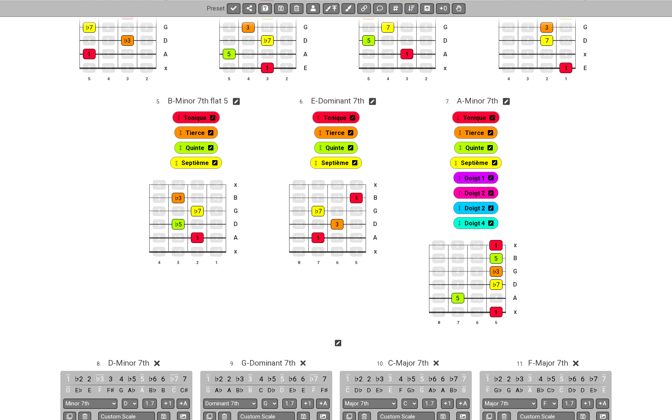
click at [489, 223] on icon at bounding box center [491, 223] width 5 height 5
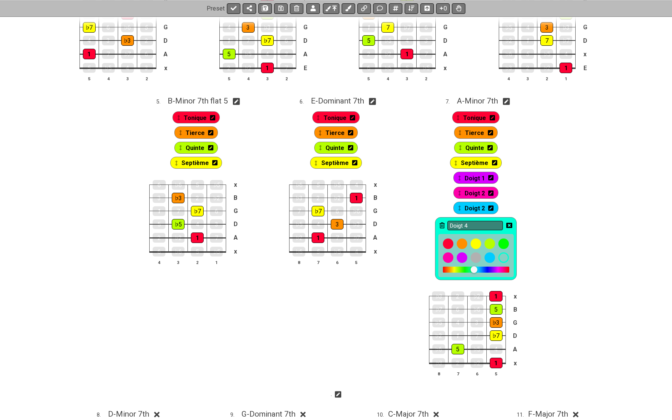
click at [443, 223] on icon at bounding box center [442, 226] width 5 height 6
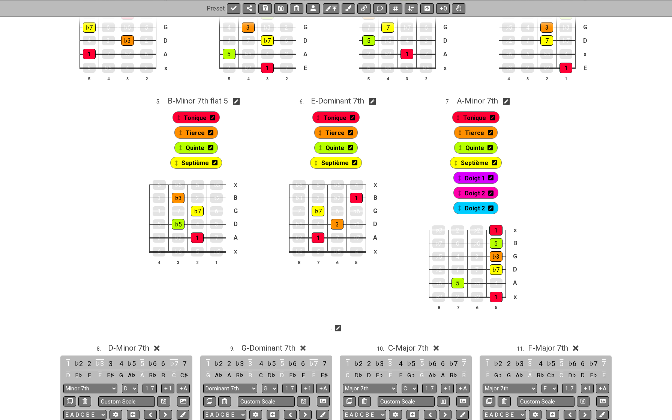
click at [491, 206] on icon at bounding box center [491, 208] width 5 height 5
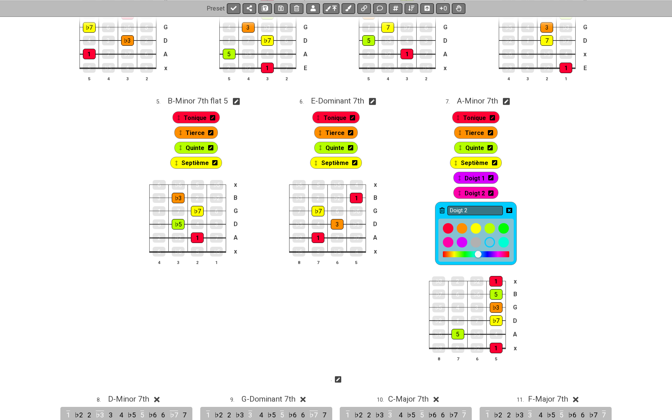
click at [444, 212] on icon at bounding box center [442, 211] width 5 height 6
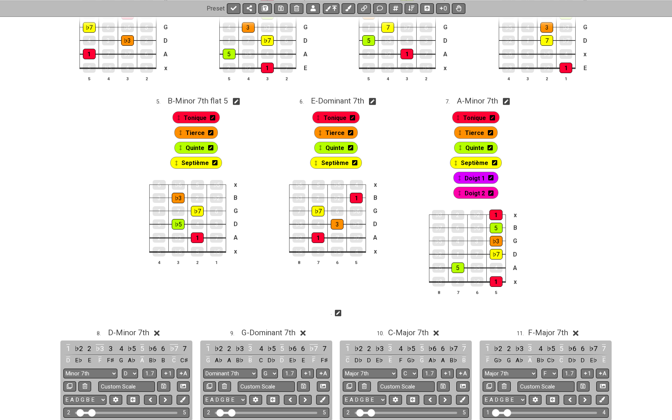
click at [490, 193] on icon at bounding box center [491, 193] width 5 height 6
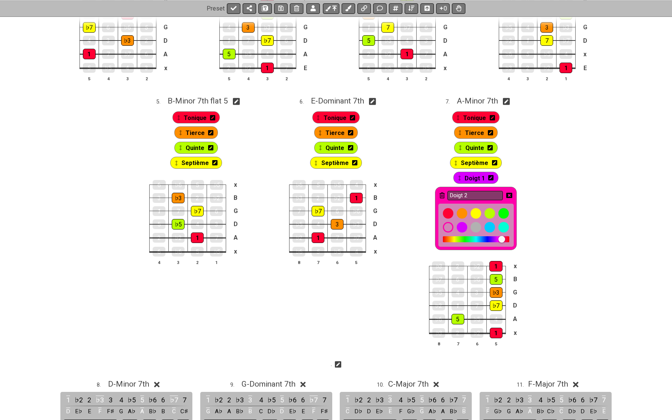
click at [439, 193] on div "Doigt 2" at bounding box center [476, 218] width 82 height 63
click at [442, 194] on icon at bounding box center [442, 196] width 5 height 6
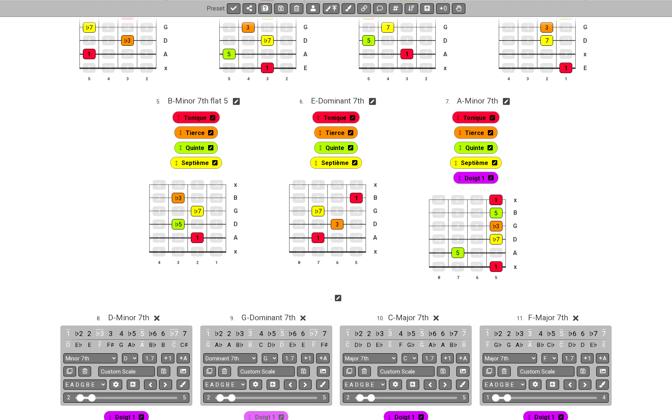
click at [492, 177] on icon at bounding box center [491, 178] width 5 height 6
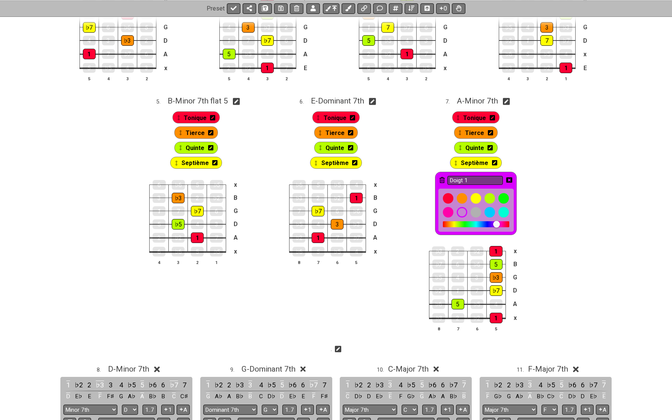
click at [442, 179] on icon at bounding box center [442, 180] width 5 height 6
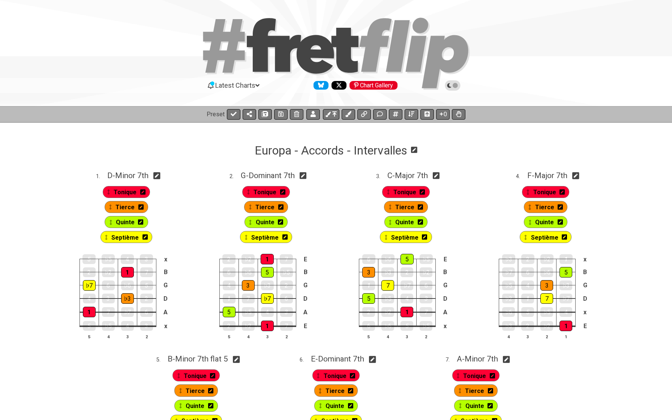
scroll to position [0, 0]
click at [280, 115] on icon at bounding box center [280, 114] width 5 height 6
click at [235, 111] on icon at bounding box center [234, 114] width 6 height 6
select select "/02WGHWDL"
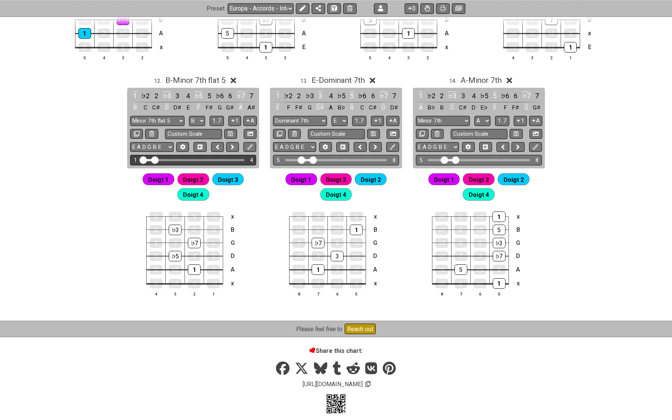
scroll to position [657, 0]
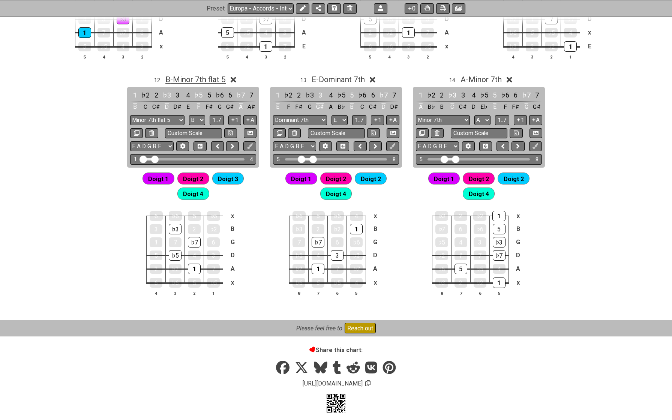
click at [200, 81] on span "B - Minor 7th flat 5" at bounding box center [195, 79] width 60 height 9
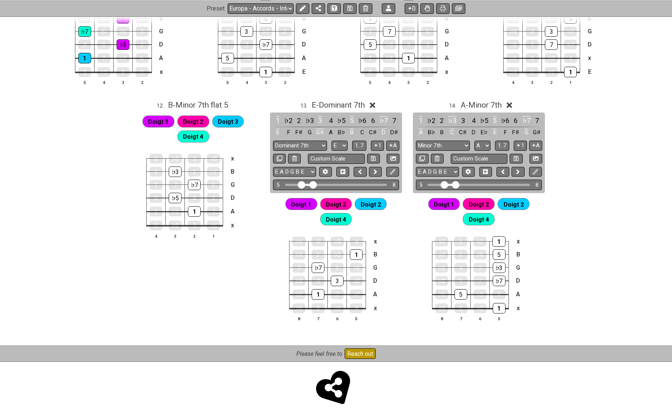
scroll to position [629, 0]
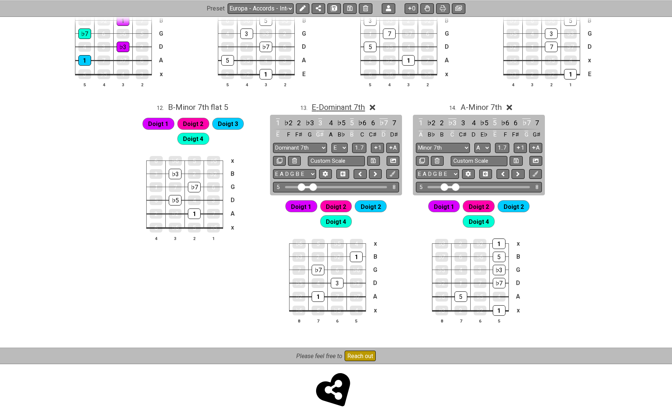
click at [338, 106] on span "E - Dominant 7th" at bounding box center [338, 107] width 53 height 9
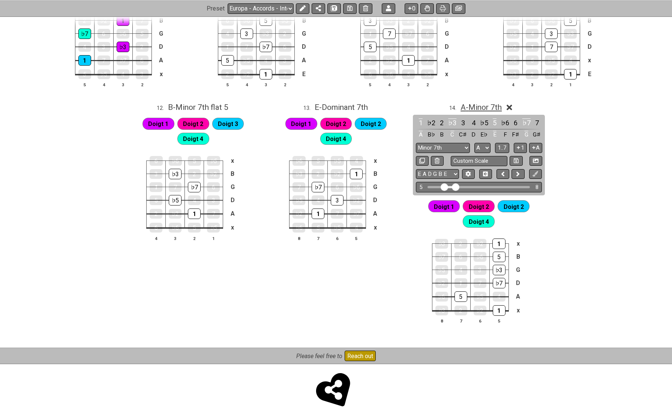
click at [471, 104] on span "A - Minor 7th" at bounding box center [481, 107] width 41 height 9
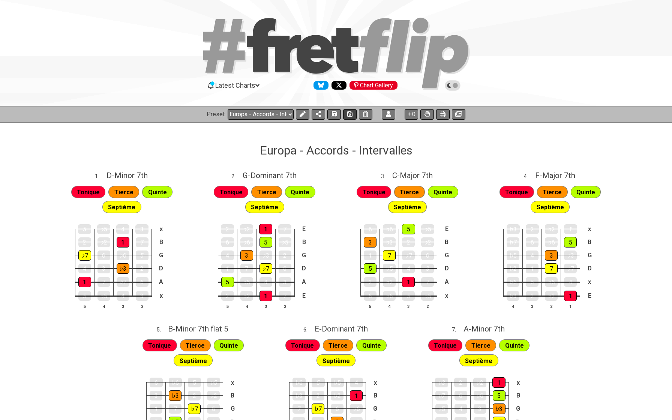
scroll to position [0, 0]
click at [302, 113] on icon at bounding box center [303, 114] width 6 height 6
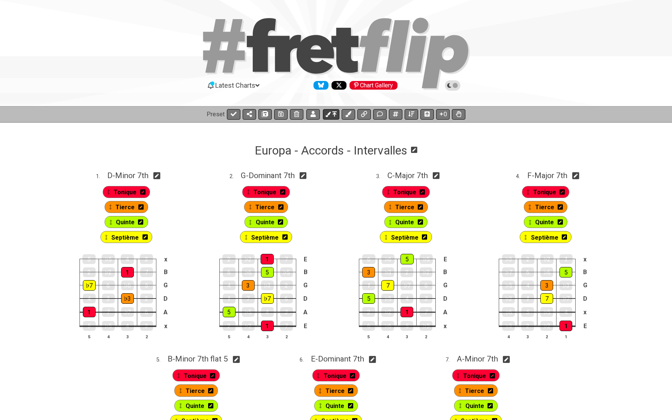
click at [339, 113] on button at bounding box center [331, 114] width 17 height 11
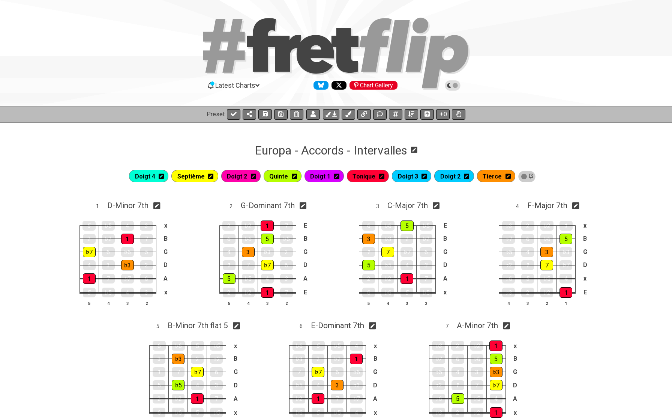
click at [164, 176] on icon at bounding box center [161, 176] width 5 height 5
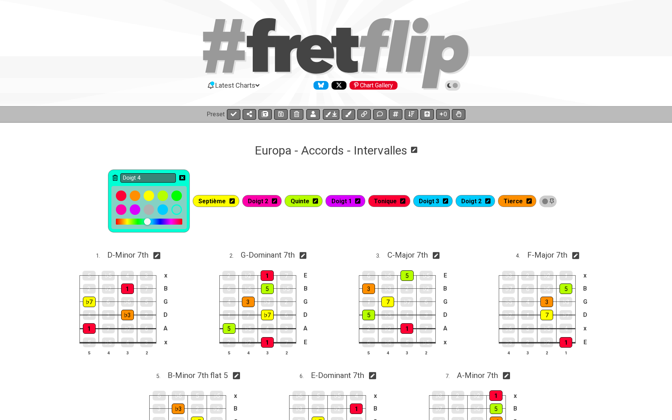
click at [185, 177] on icon at bounding box center [182, 177] width 6 height 5
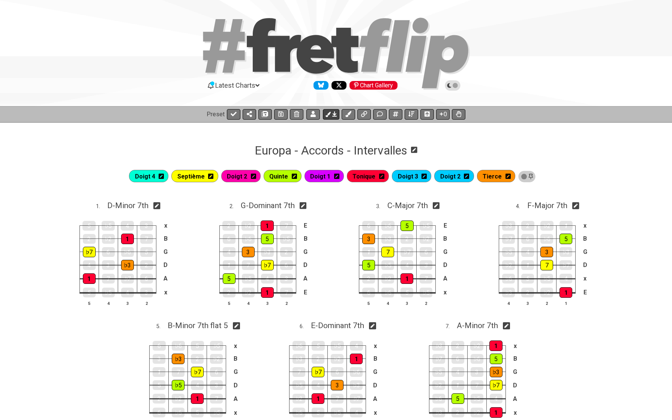
click at [333, 115] on icon at bounding box center [334, 114] width 5 height 6
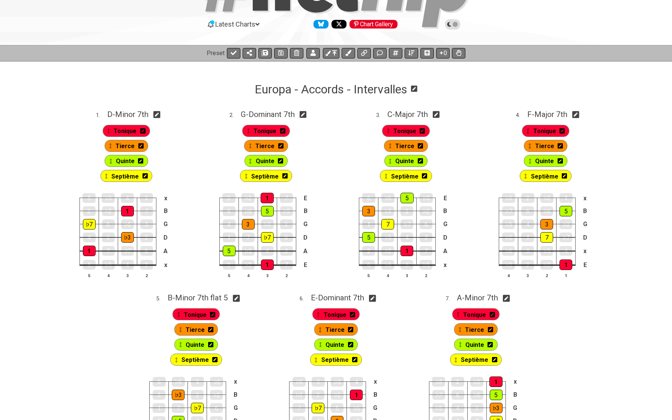
scroll to position [87, 0]
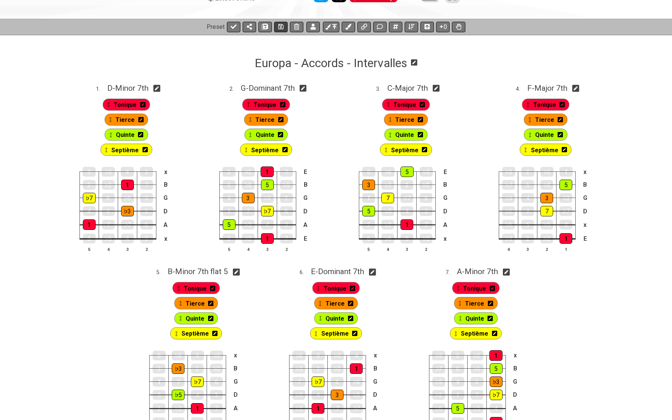
click at [278, 24] on icon at bounding box center [280, 27] width 5 height 6
click at [227, 26] on button at bounding box center [234, 27] width 14 height 11
select select "/02WGHWDL"
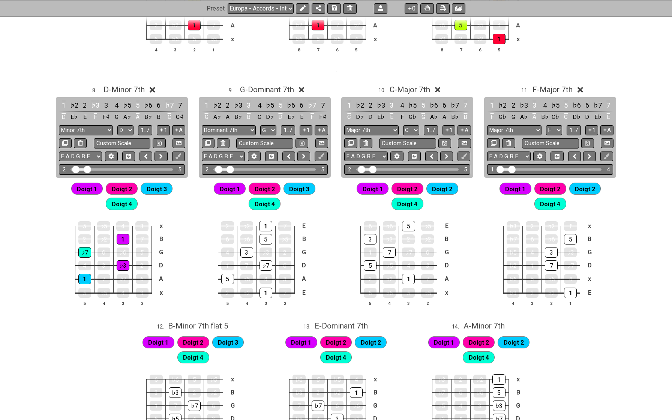
scroll to position [432, 0]
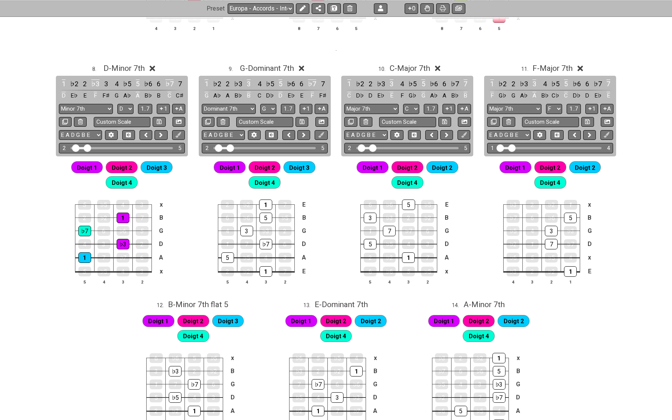
click at [233, 165] on span "Doigt 1" at bounding box center [230, 167] width 20 height 11
click at [300, 7] on icon at bounding box center [303, 8] width 6 height 6
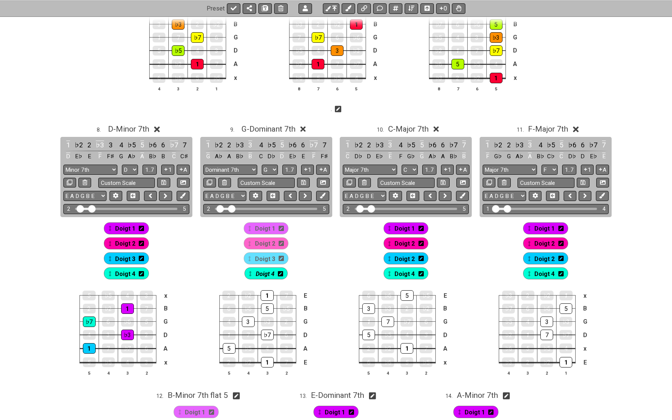
click at [261, 229] on span "Doigt 1" at bounding box center [265, 228] width 20 height 11
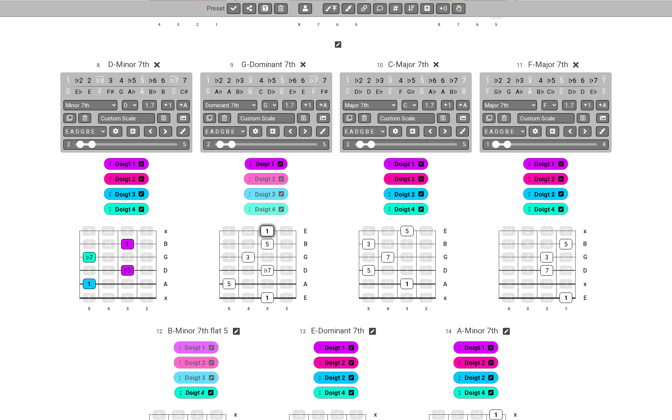
scroll to position [509, 0]
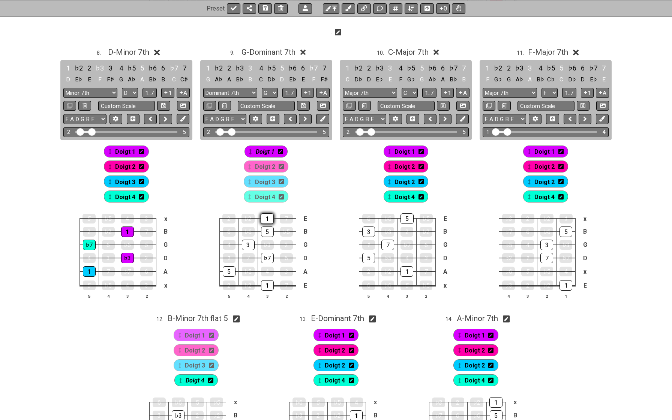
click at [268, 220] on div "1" at bounding box center [267, 219] width 13 height 11
click at [267, 227] on div "5" at bounding box center [267, 232] width 13 height 11
click at [266, 260] on div "♭7" at bounding box center [267, 258] width 13 height 11
click at [265, 289] on div "1" at bounding box center [267, 285] width 13 height 11
click at [260, 168] on span "Doigt 2" at bounding box center [265, 166] width 20 height 11
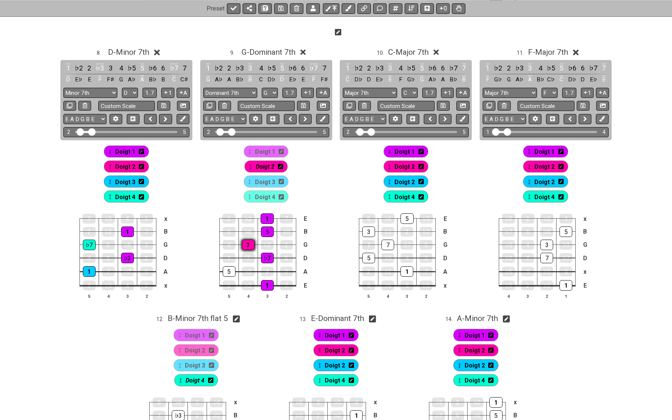
click at [246, 244] on div "3" at bounding box center [248, 245] width 13 height 11
click at [262, 177] on span "Doigt 3" at bounding box center [265, 182] width 20 height 11
click at [229, 269] on div "5" at bounding box center [229, 271] width 13 height 11
click at [406, 269] on div "1" at bounding box center [407, 271] width 13 height 11
click at [405, 269] on div "1" at bounding box center [407, 272] width 13 height 10
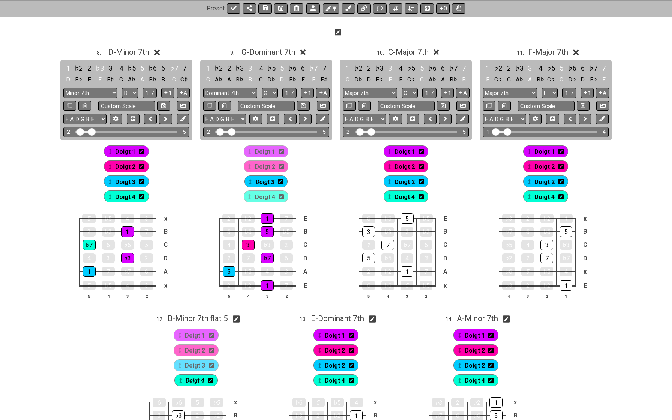
click at [408, 152] on span "Doigt 1" at bounding box center [405, 151] width 20 height 11
click at [410, 217] on div "5" at bounding box center [407, 219] width 13 height 11
click at [406, 271] on div "1" at bounding box center [407, 271] width 13 height 11
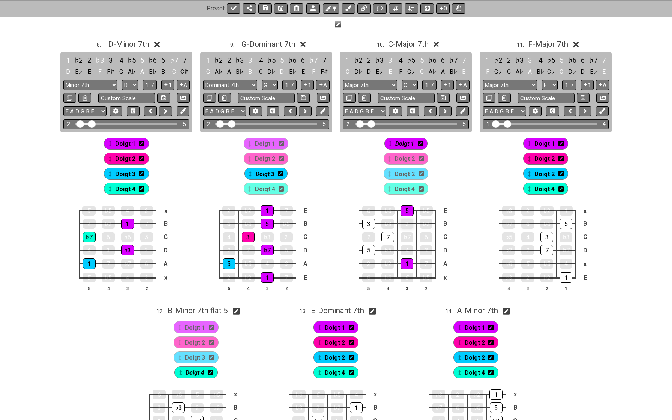
scroll to position [540, 0]
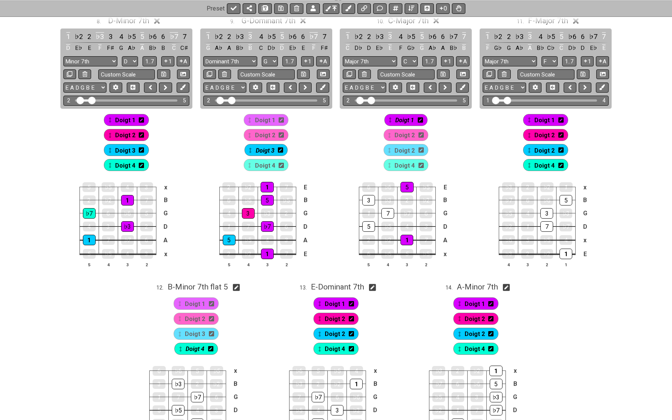
click at [402, 133] on span "Doigt 2" at bounding box center [405, 135] width 20 height 11
click at [387, 211] on div "7" at bounding box center [388, 213] width 13 height 11
click at [411, 150] on span "Doigt 2" at bounding box center [405, 150] width 20 height 11
click at [367, 223] on div "5" at bounding box center [369, 226] width 13 height 11
click at [399, 164] on span "Doigt 4" at bounding box center [405, 165] width 20 height 11
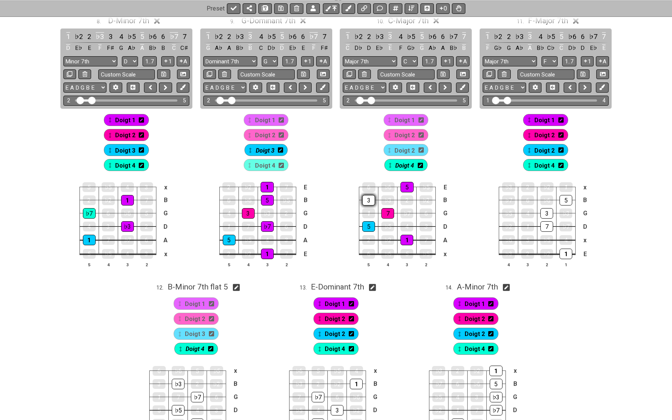
click at [371, 200] on div "3" at bounding box center [369, 200] width 13 height 11
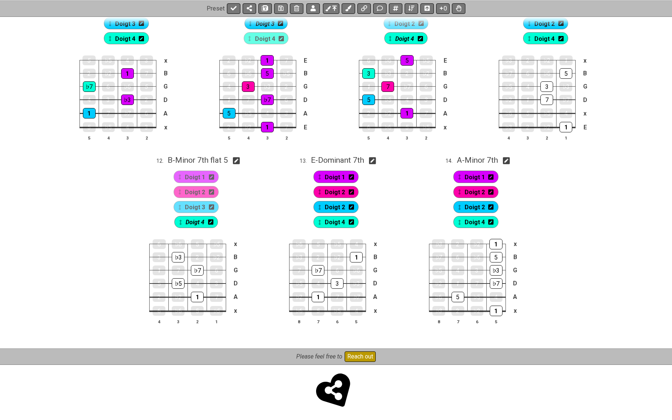
scroll to position [578, 0]
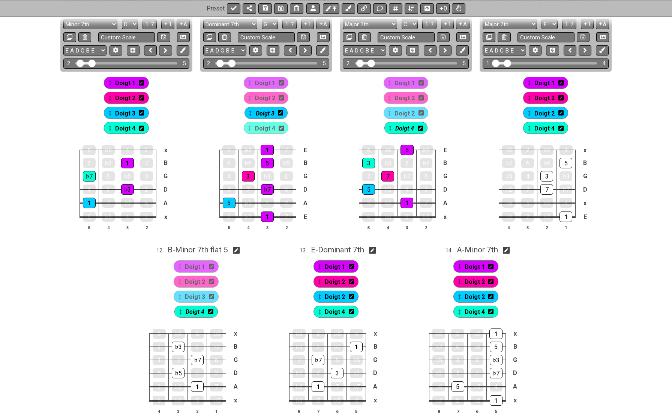
click at [545, 82] on span "Doigt 1" at bounding box center [545, 83] width 20 height 11
click at [566, 220] on div "1" at bounding box center [566, 217] width 13 height 11
click at [546, 99] on span "Doigt 2" at bounding box center [545, 98] width 20 height 11
click at [566, 162] on div "5" at bounding box center [566, 163] width 13 height 11
click at [546, 111] on span "Doigt 2" at bounding box center [545, 113] width 20 height 11
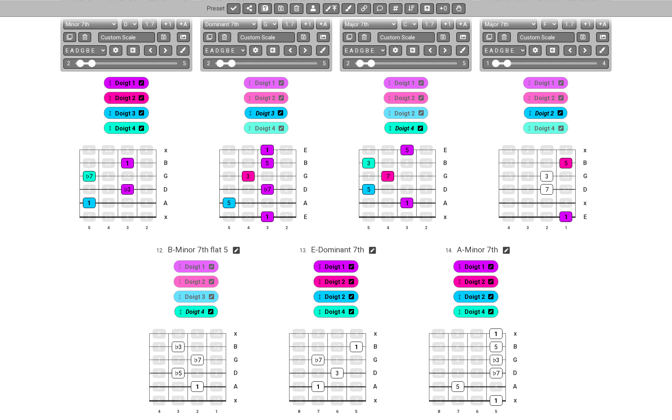
click at [554, 111] on span "Doigt 2" at bounding box center [545, 113] width 19 height 11
click at [561, 111] on icon at bounding box center [561, 113] width 5 height 6
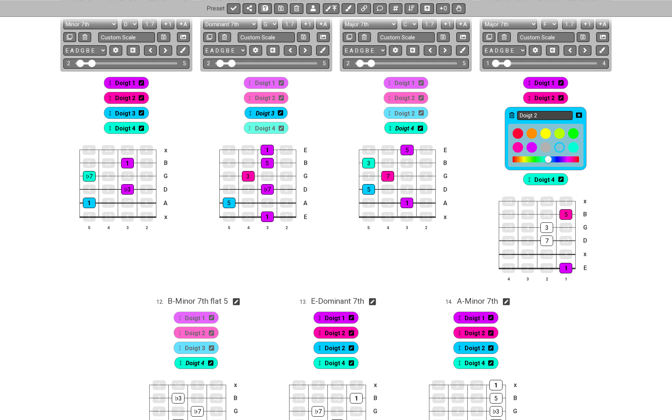
click at [559, 111] on input "Doigt 2" at bounding box center [546, 115] width 56 height 9
type input "Doigt 3"
click at [579, 113] on icon at bounding box center [579, 115] width 6 height 6
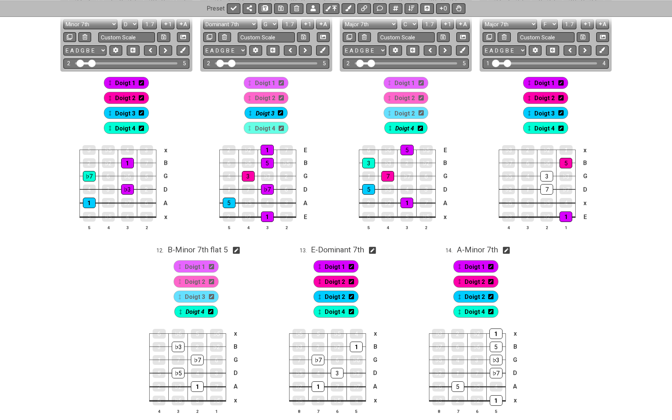
click at [422, 113] on icon at bounding box center [421, 112] width 5 height 5
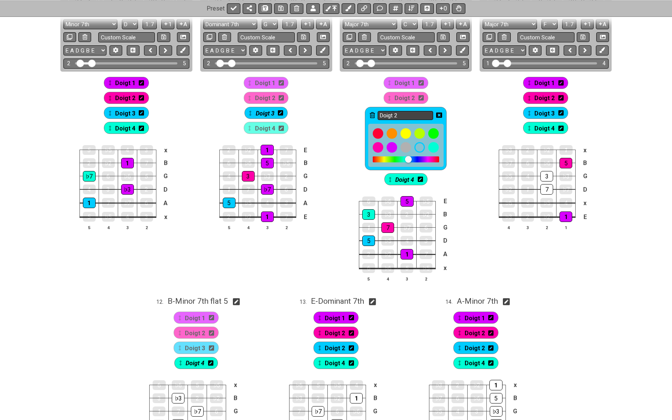
click at [414, 113] on input "Doigt 2" at bounding box center [406, 115] width 56 height 9
type input "Doigt 3"
click at [439, 114] on icon at bounding box center [439, 115] width 6 height 6
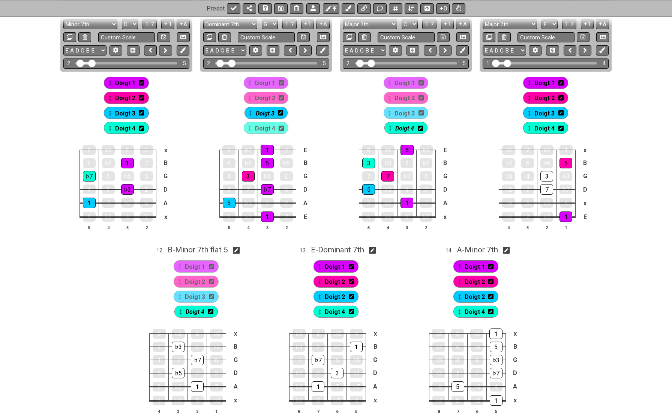
click at [352, 295] on icon at bounding box center [351, 296] width 5 height 5
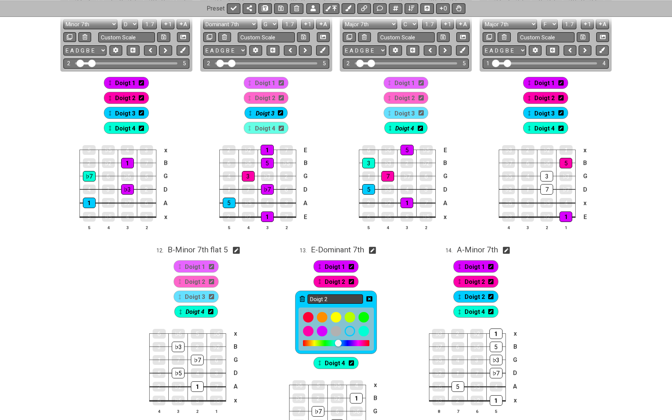
click at [346, 297] on input "Doigt 2" at bounding box center [336, 299] width 56 height 9
type input "Doigt 3"
click at [369, 297] on icon at bounding box center [370, 299] width 6 height 6
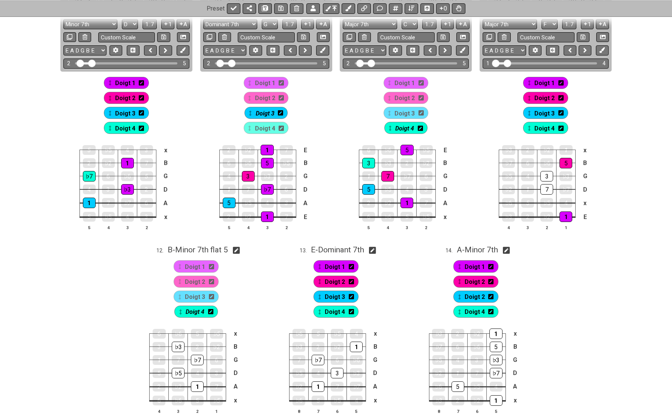
click at [491, 298] on icon at bounding box center [491, 296] width 5 height 5
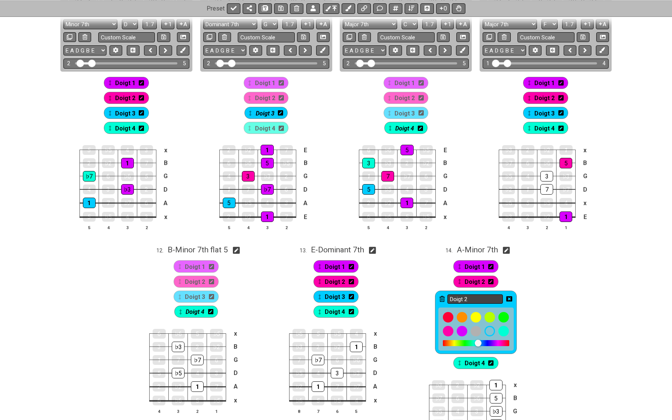
click at [487, 296] on input "Doigt 2" at bounding box center [476, 299] width 56 height 9
type input "Doigt 3"
click at [509, 299] on icon at bounding box center [510, 299] width 6 height 6
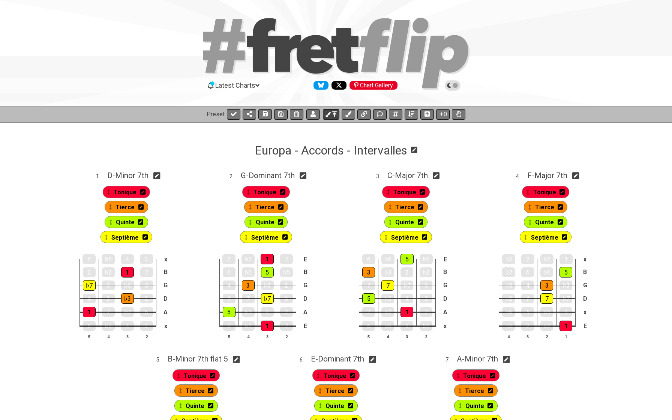
scroll to position [0, 0]
click at [337, 112] on button at bounding box center [331, 114] width 17 height 11
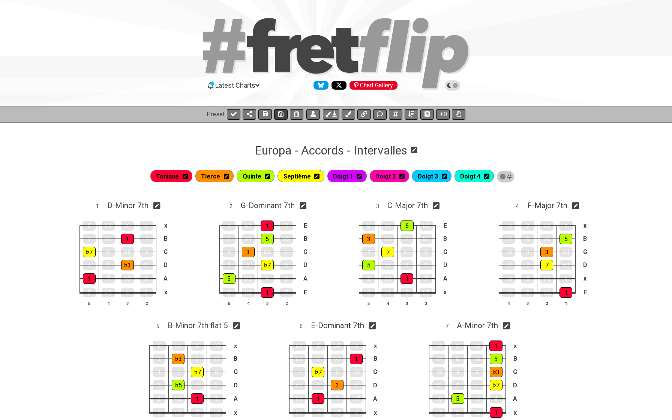
click at [278, 111] on icon at bounding box center [280, 114] width 5 height 6
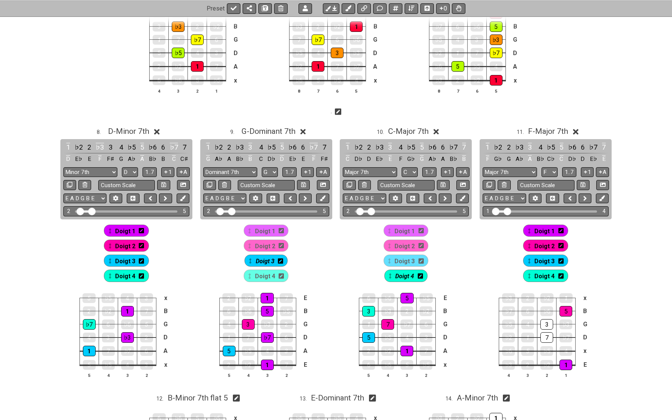
scroll to position [371, 0]
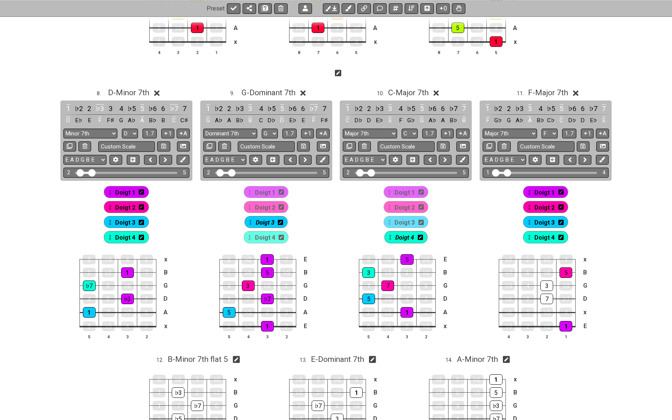
click at [540, 217] on span "Doigt 3" at bounding box center [545, 222] width 20 height 11
click at [546, 296] on div "7" at bounding box center [547, 299] width 13 height 11
click at [543, 236] on span "Doigt 4" at bounding box center [545, 237] width 20 height 11
click at [546, 286] on div "3" at bounding box center [547, 286] width 13 height 11
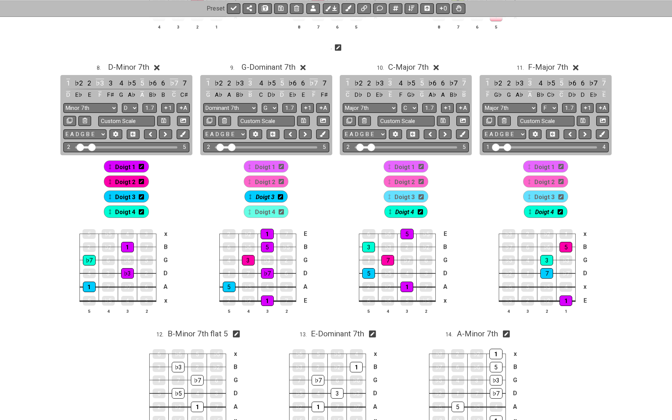
scroll to position [232, 0]
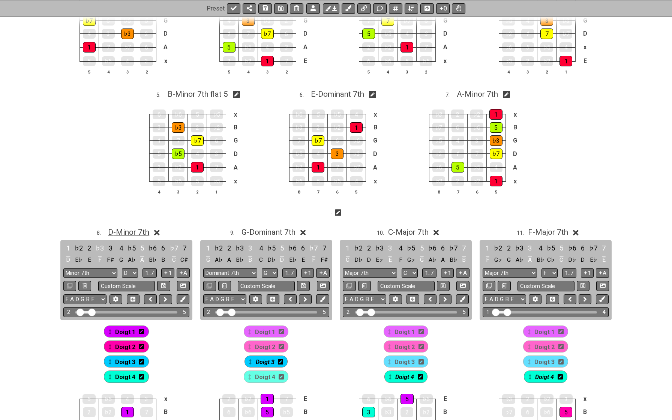
click at [133, 230] on span "D - Minor 7th" at bounding box center [128, 232] width 41 height 9
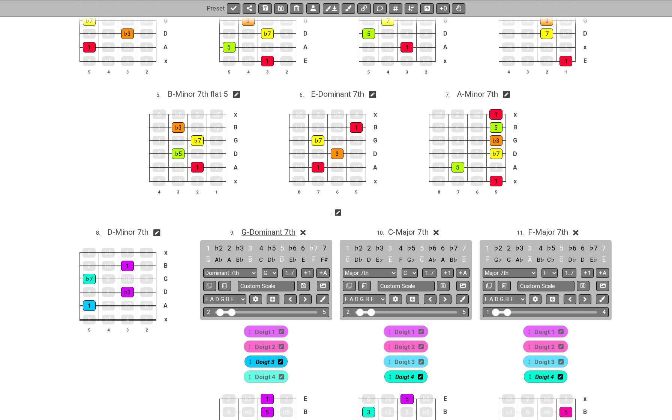
click at [244, 229] on span "G - Dominant 7th" at bounding box center [269, 232] width 54 height 9
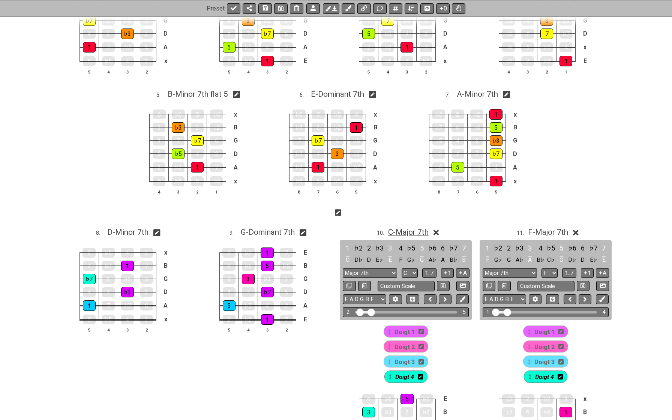
click at [396, 231] on span "C - Major 7th" at bounding box center [408, 232] width 41 height 9
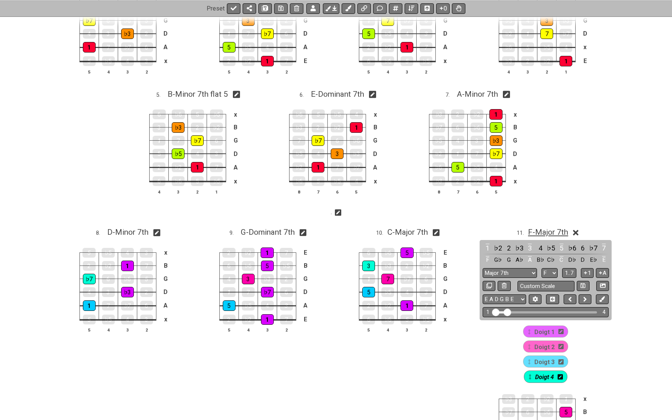
click at [535, 231] on span "F - Major 7th" at bounding box center [548, 232] width 40 height 9
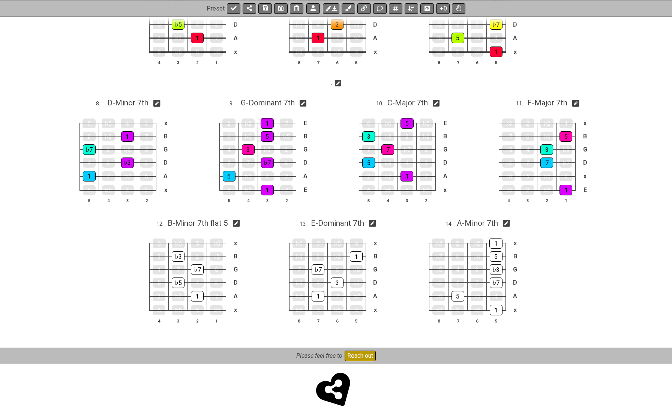
scroll to position [361, 0]
click at [509, 223] on icon at bounding box center [506, 224] width 7 height 8
select select "A"
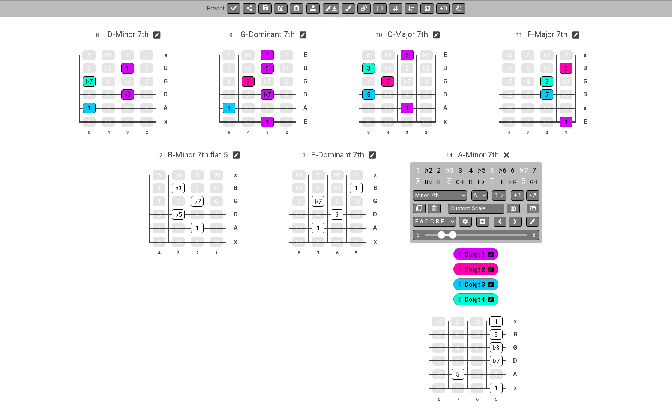
scroll to position [444, 0]
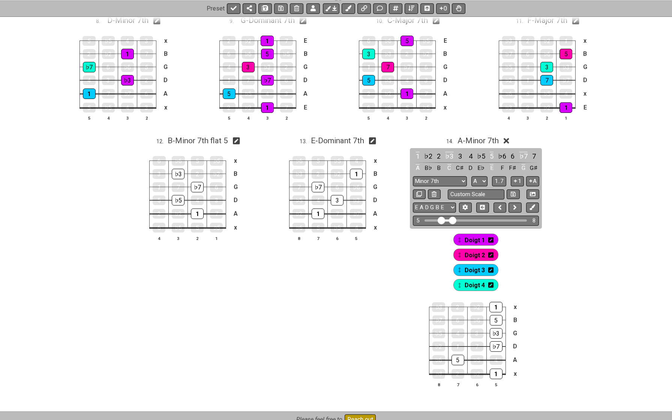
click at [476, 241] on span "Doigt 1" at bounding box center [475, 240] width 20 height 11
click at [498, 309] on div "1" at bounding box center [496, 307] width 13 height 11
click at [496, 319] on div "5" at bounding box center [496, 320] width 13 height 11
click at [496, 332] on div "♭3" at bounding box center [496, 333] width 13 height 11
click at [496, 343] on div "♭7" at bounding box center [496, 347] width 13 height 11
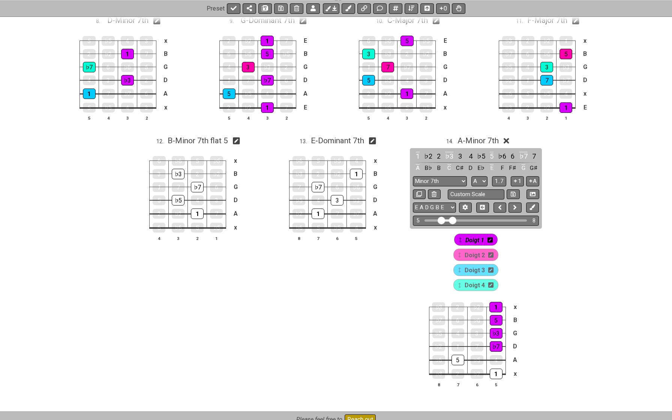
click at [497, 381] on th "5" at bounding box center [496, 385] width 19 height 8
click at [497, 376] on div "1" at bounding box center [496, 374] width 13 height 11
click at [475, 266] on span "Doigt 3" at bounding box center [475, 270] width 20 height 11
click at [458, 357] on div "5" at bounding box center [458, 360] width 13 height 11
click at [471, 138] on span "A - Minor 7th" at bounding box center [478, 140] width 41 height 9
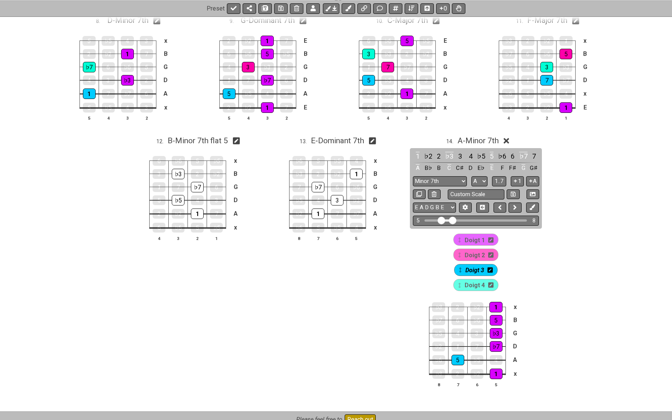
scroll to position [361, 0]
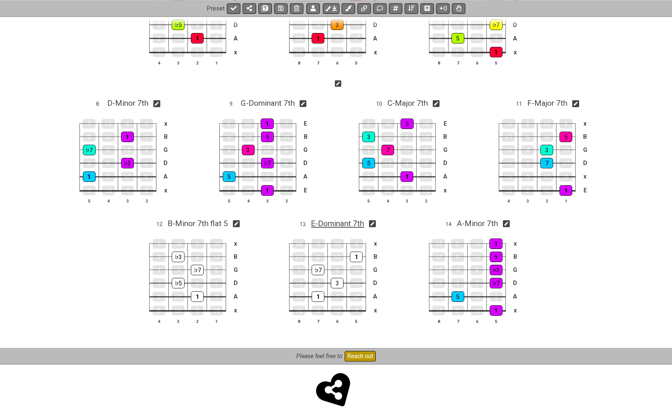
click at [333, 219] on span "E - Dominant 7th" at bounding box center [337, 223] width 53 height 9
select select "E"
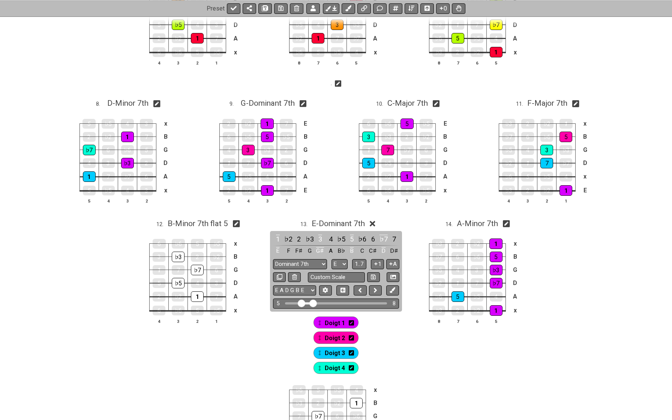
click at [331, 319] on span "Doigt 1" at bounding box center [335, 323] width 20 height 11
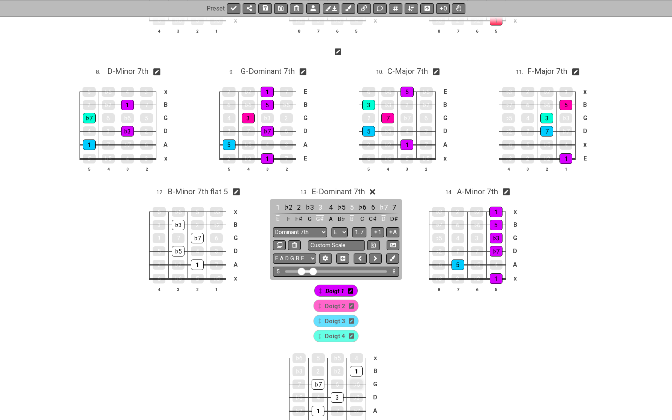
scroll to position [474, 0]
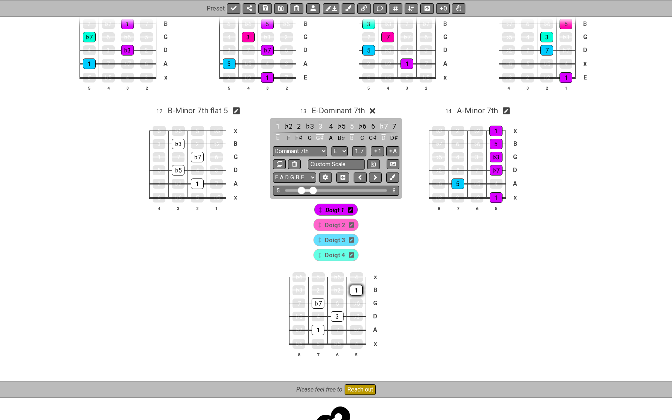
click at [352, 292] on div "1" at bounding box center [356, 290] width 13 height 11
click at [333, 226] on span "Doigt 2" at bounding box center [335, 225] width 20 height 11
click at [335, 315] on div "3" at bounding box center [337, 316] width 13 height 11
click at [329, 242] on span "Doigt 3" at bounding box center [335, 240] width 20 height 11
click at [318, 327] on div "1" at bounding box center [318, 330] width 13 height 11
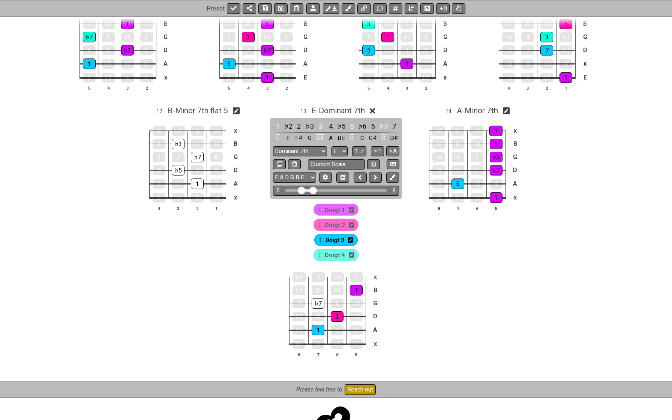
click at [329, 255] on span "Doigt 4" at bounding box center [335, 255] width 20 height 11
click at [319, 298] on div "♭7" at bounding box center [318, 303] width 13 height 11
click at [345, 109] on span "E - Dominant 7th" at bounding box center [338, 110] width 53 height 9
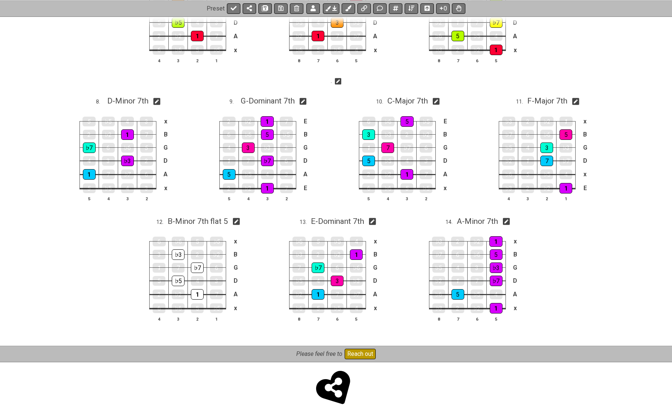
scroll to position [361, 0]
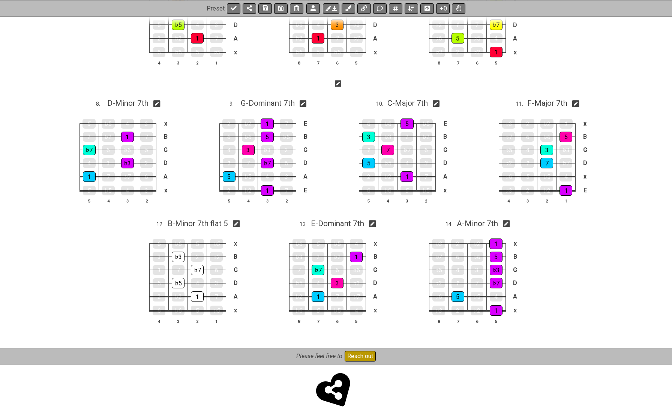
click at [239, 222] on icon at bounding box center [236, 224] width 7 height 8
select select "B"
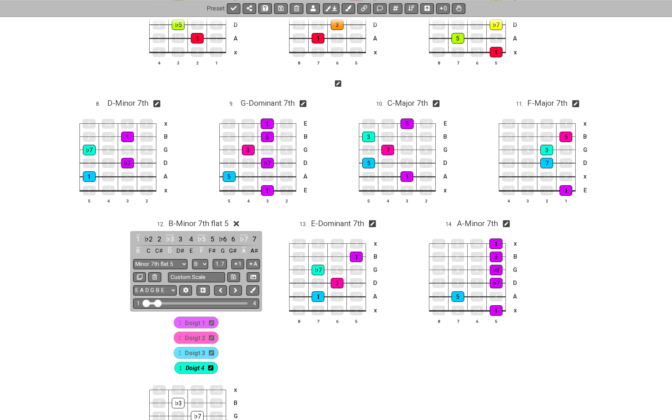
click at [187, 320] on span "Doigt 1" at bounding box center [195, 323] width 20 height 11
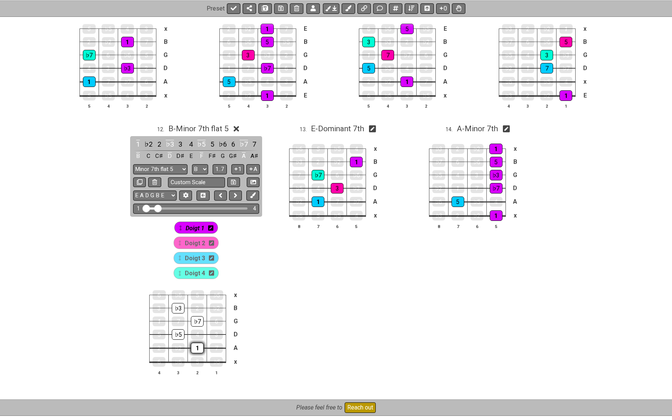
scroll to position [464, 0]
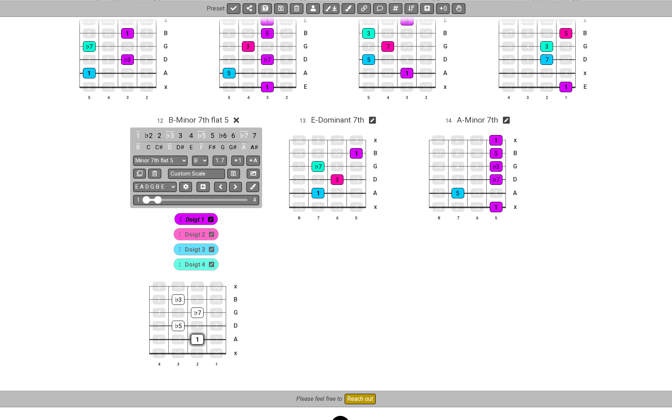
click at [196, 338] on div "1" at bounding box center [197, 339] width 13 height 11
click at [199, 231] on span "Doigt 2" at bounding box center [195, 234] width 20 height 11
click at [196, 314] on div "♭7" at bounding box center [197, 313] width 13 height 11
click at [197, 250] on span "Doigt 3" at bounding box center [195, 249] width 20 height 11
click at [178, 322] on div "♭5" at bounding box center [178, 326] width 13 height 11
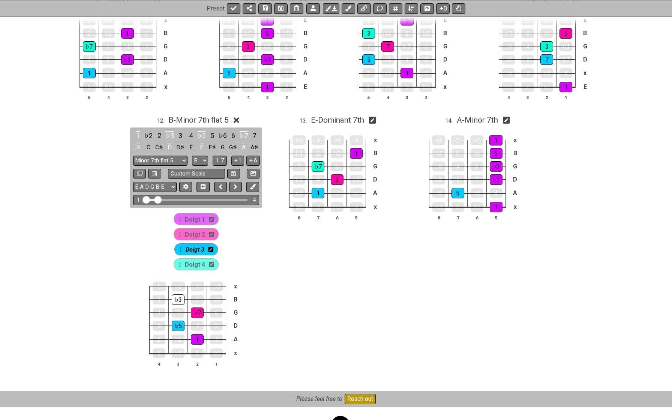
click at [193, 260] on span "Doigt 4" at bounding box center [195, 264] width 20 height 11
click at [178, 295] on div "♭3" at bounding box center [178, 300] width 13 height 11
click at [208, 119] on span "B - Minor 7th flat 5" at bounding box center [198, 120] width 60 height 9
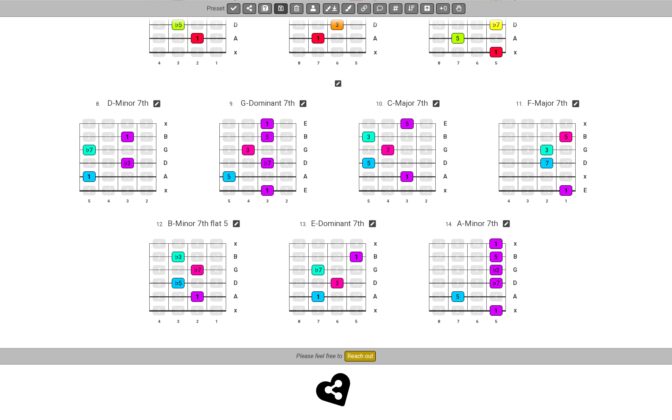
click at [280, 8] on icon at bounding box center [280, 8] width 5 height 5
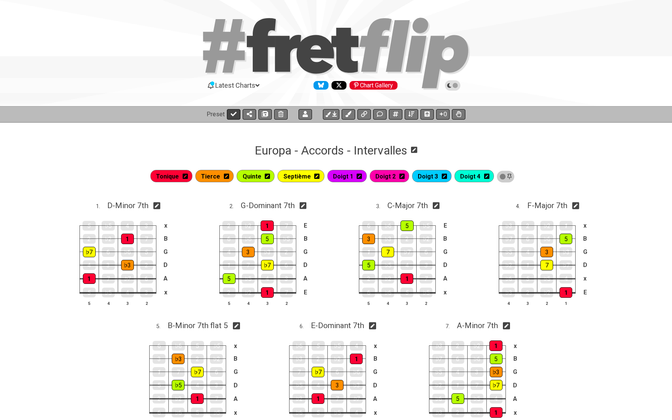
click at [235, 114] on icon at bounding box center [234, 114] width 6 height 6
select select "/02WGHWDL"
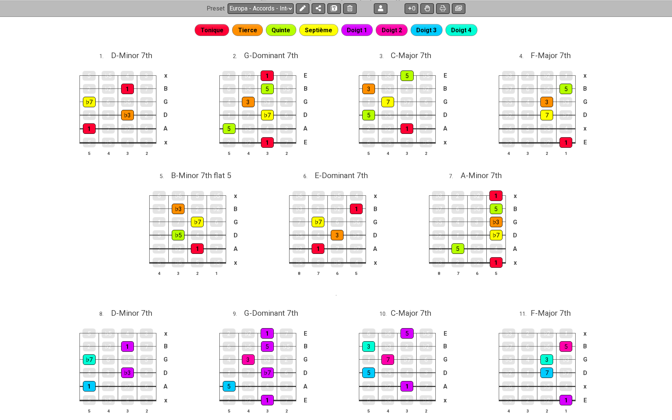
scroll to position [147, 0]
click at [137, 309] on span "D - Minor 7th" at bounding box center [131, 312] width 41 height 9
select select "D"
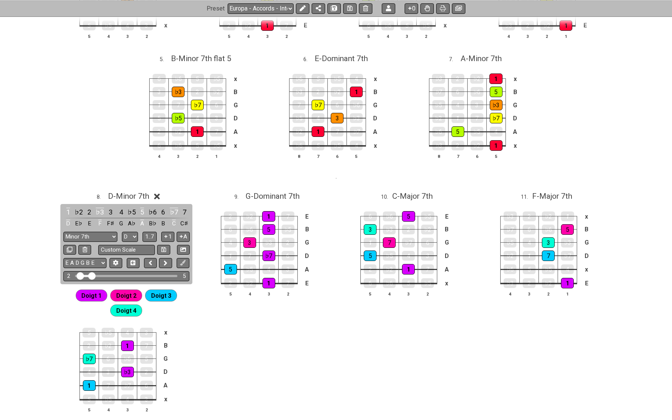
scroll to position [299, 0]
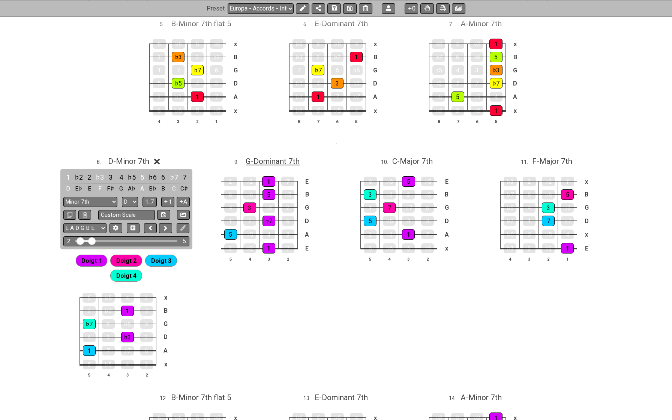
click at [265, 159] on span "G - Dominant 7th" at bounding box center [273, 161] width 54 height 9
select select "G"
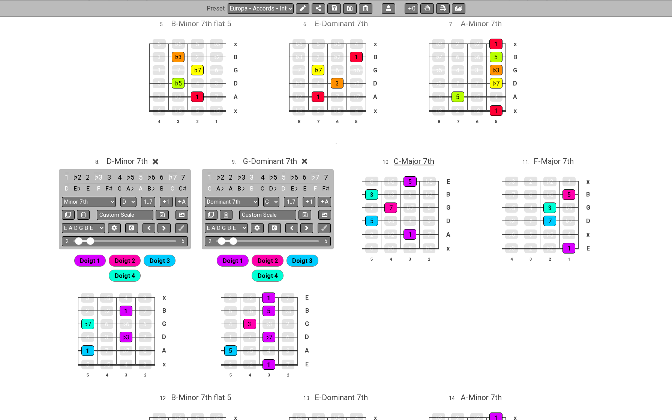
click at [405, 158] on span "C - Major 7th" at bounding box center [414, 161] width 41 height 9
select select "C"
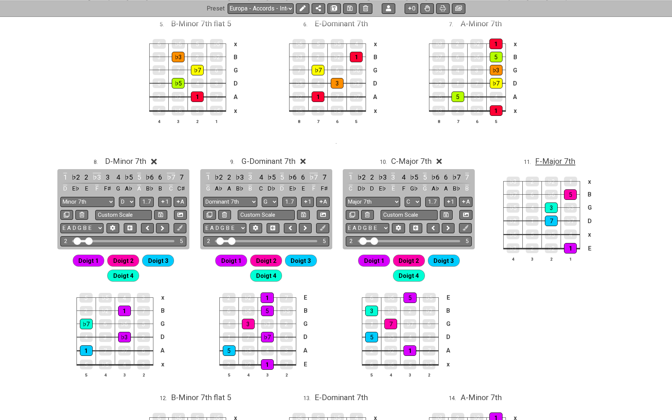
click at [546, 159] on span "F - Major 7th" at bounding box center [556, 161] width 40 height 9
select select "F"
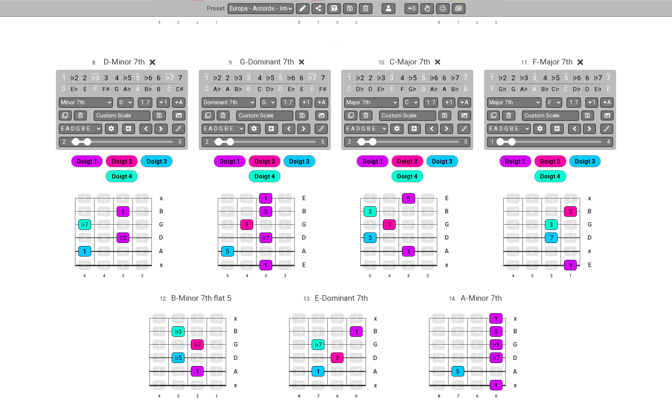
scroll to position [449, 0]
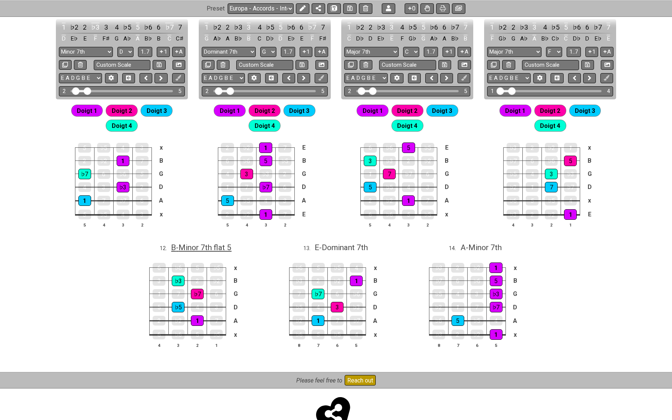
click at [185, 245] on span "B - Minor 7th flat 5" at bounding box center [201, 247] width 60 height 9
select select "B"
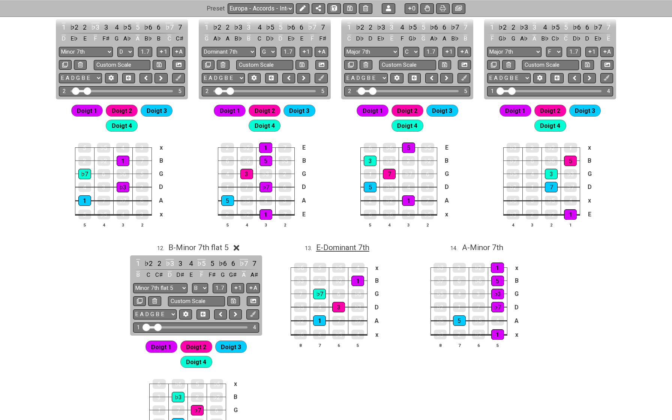
click at [322, 244] on span "E - Dominant 7th" at bounding box center [342, 247] width 53 height 9
select select "E"
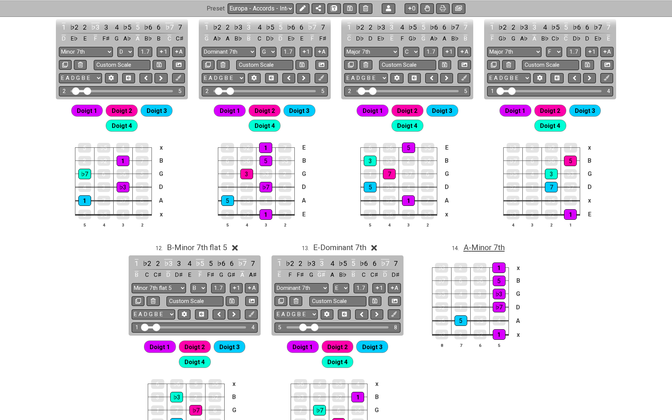
click at [471, 247] on span "A - Minor 7th" at bounding box center [484, 247] width 41 height 9
select select "A"
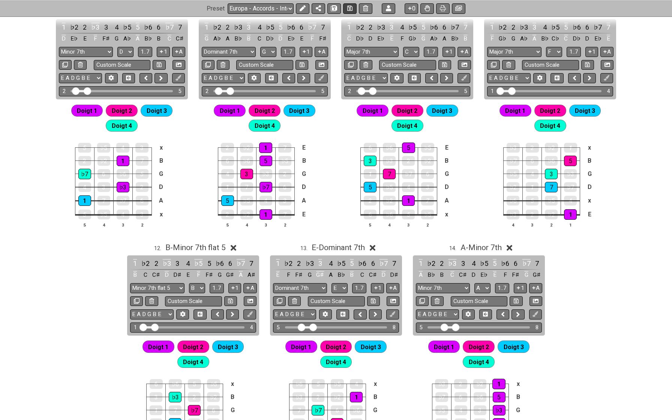
click at [348, 8] on icon at bounding box center [350, 8] width 5 height 5
click at [298, 7] on button at bounding box center [303, 8] width 14 height 11
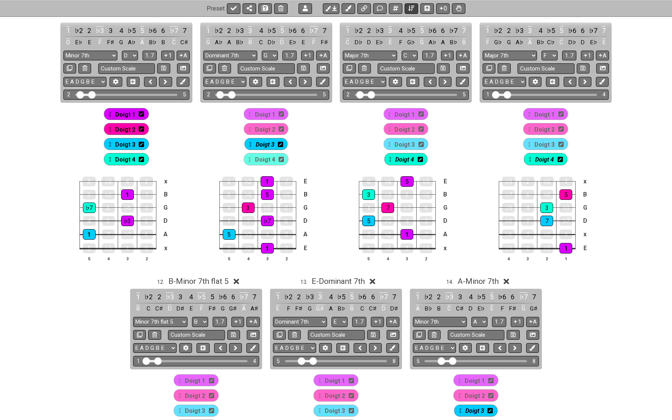
click at [411, 5] on icon at bounding box center [412, 8] width 6 height 6
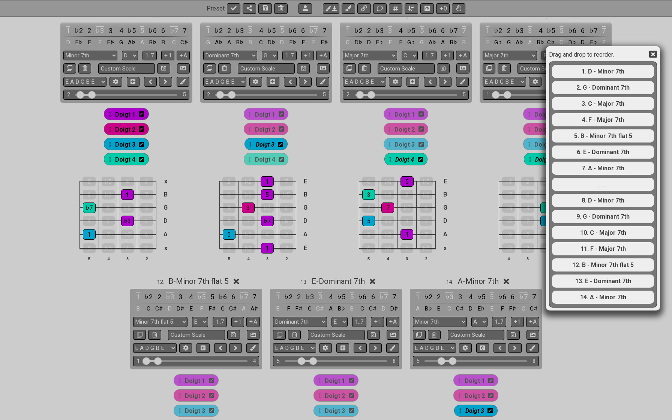
click at [656, 54] on icon at bounding box center [654, 54] width 8 height 7
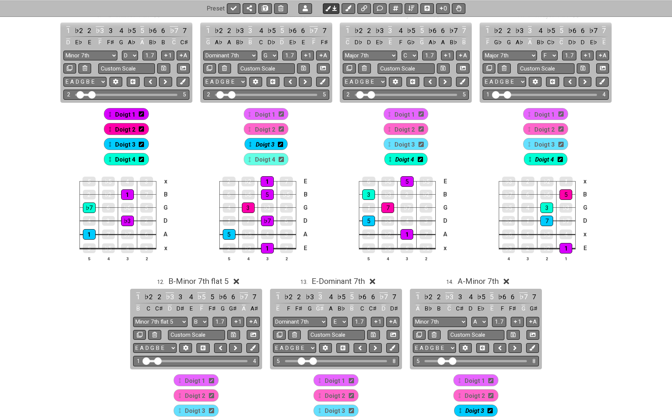
click at [332, 11] on button at bounding box center [331, 8] width 17 height 11
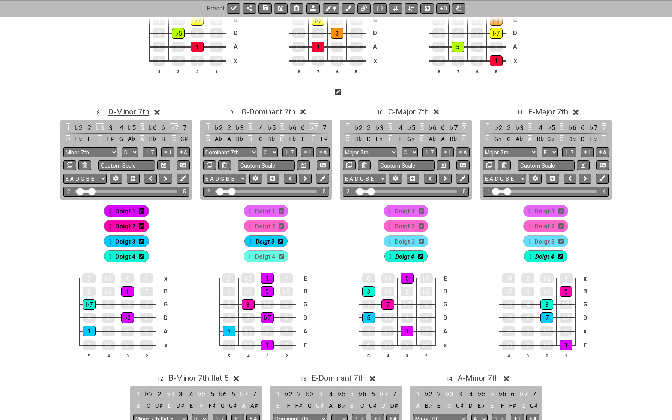
click at [125, 114] on span "D - Minor 7th" at bounding box center [128, 111] width 41 height 9
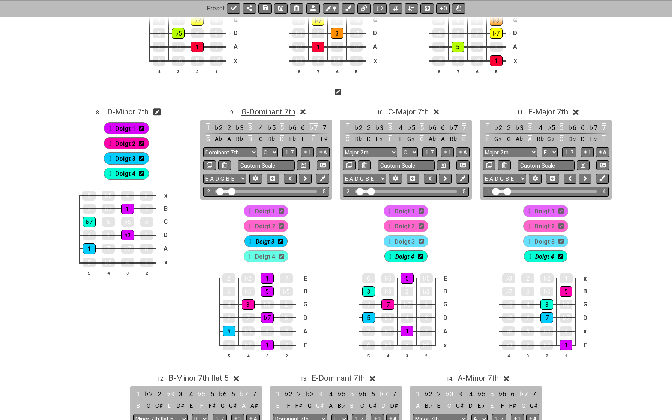
click at [257, 112] on span "G - Dominant 7th" at bounding box center [269, 111] width 54 height 9
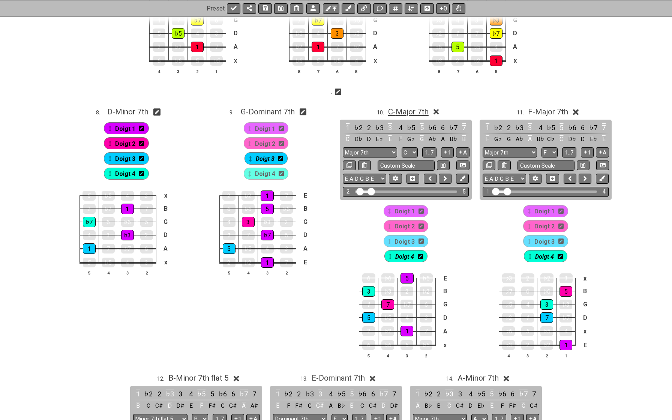
click at [391, 111] on span "C - Major 7th" at bounding box center [408, 111] width 41 height 9
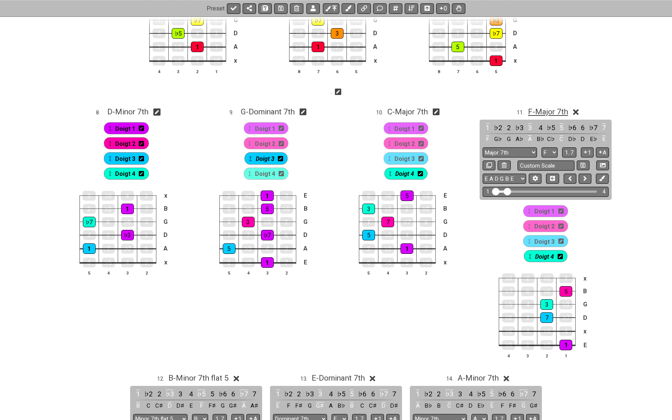
click at [555, 110] on span "F - Major 7th" at bounding box center [548, 111] width 40 height 9
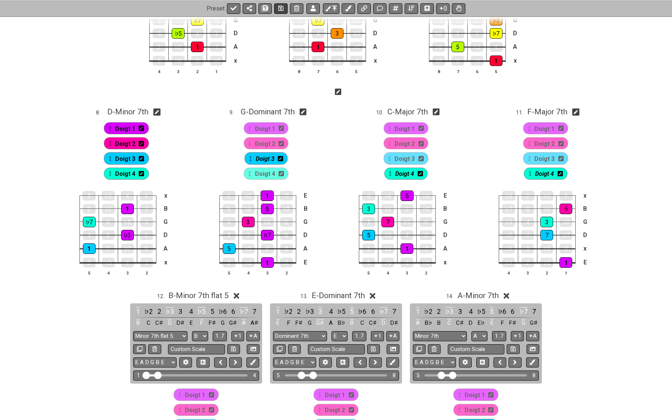
click at [278, 9] on icon at bounding box center [280, 8] width 5 height 6
click at [229, 5] on button at bounding box center [234, 8] width 14 height 11
select select "/02WGHWDL"
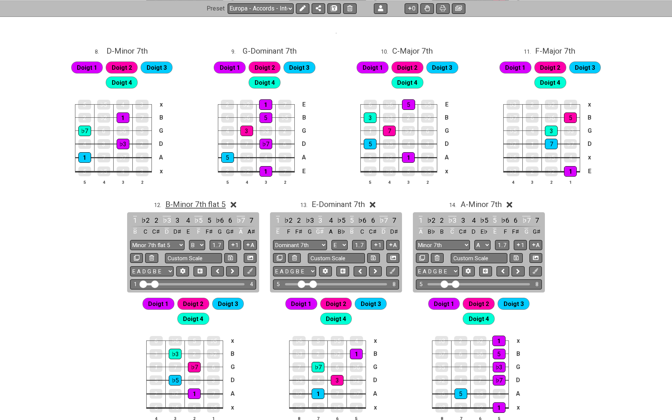
click at [189, 201] on span "B - Minor 7th flat 5" at bounding box center [195, 204] width 60 height 9
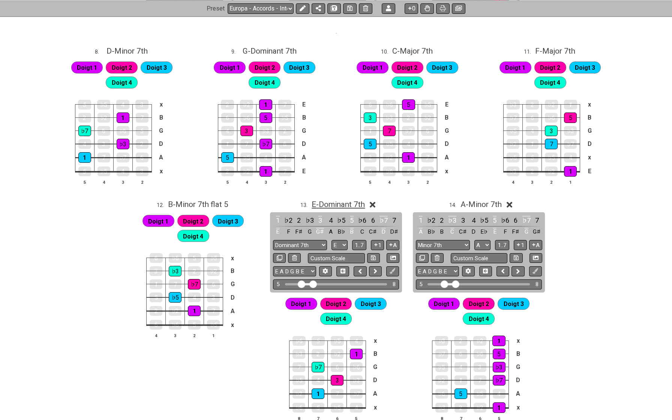
click at [329, 200] on span "E - Dominant 7th" at bounding box center [338, 204] width 53 height 9
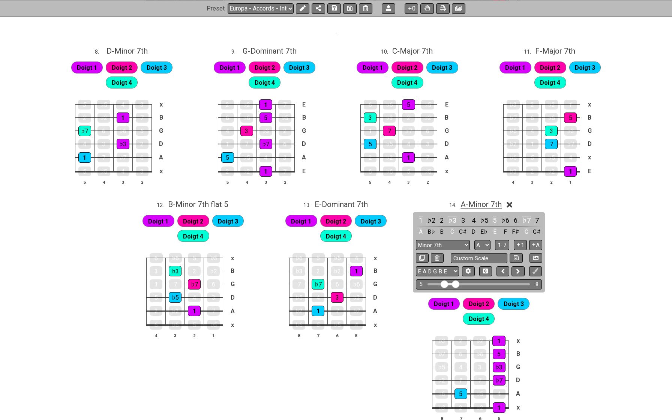
click at [469, 203] on span "A - Minor 7th" at bounding box center [481, 204] width 41 height 9
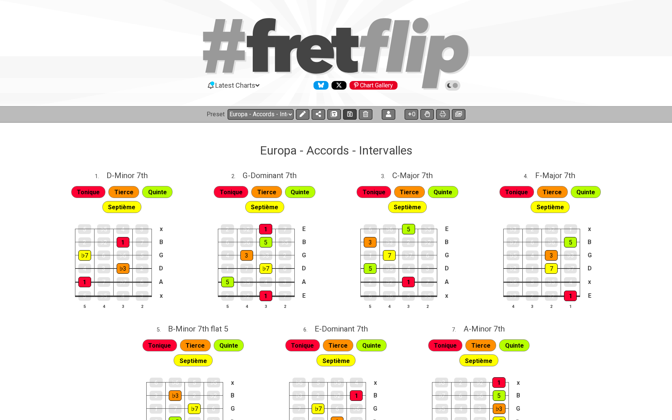
click at [350, 114] on icon at bounding box center [350, 114] width 5 height 6
click at [442, 112] on icon at bounding box center [443, 114] width 6 height 6
click at [441, 112] on icon at bounding box center [443, 114] width 6 height 6
click at [442, 112] on icon at bounding box center [443, 114] width 6 height 6
click at [459, 109] on button at bounding box center [459, 114] width 14 height 11
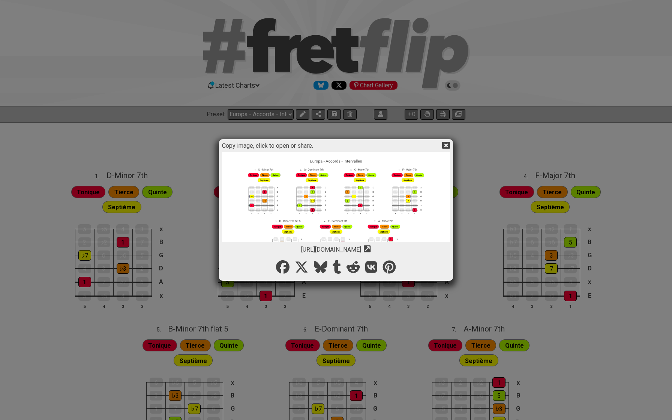
click at [334, 212] on img at bounding box center [336, 267] width 228 height 231
